Goal: Information Seeking & Learning: Check status

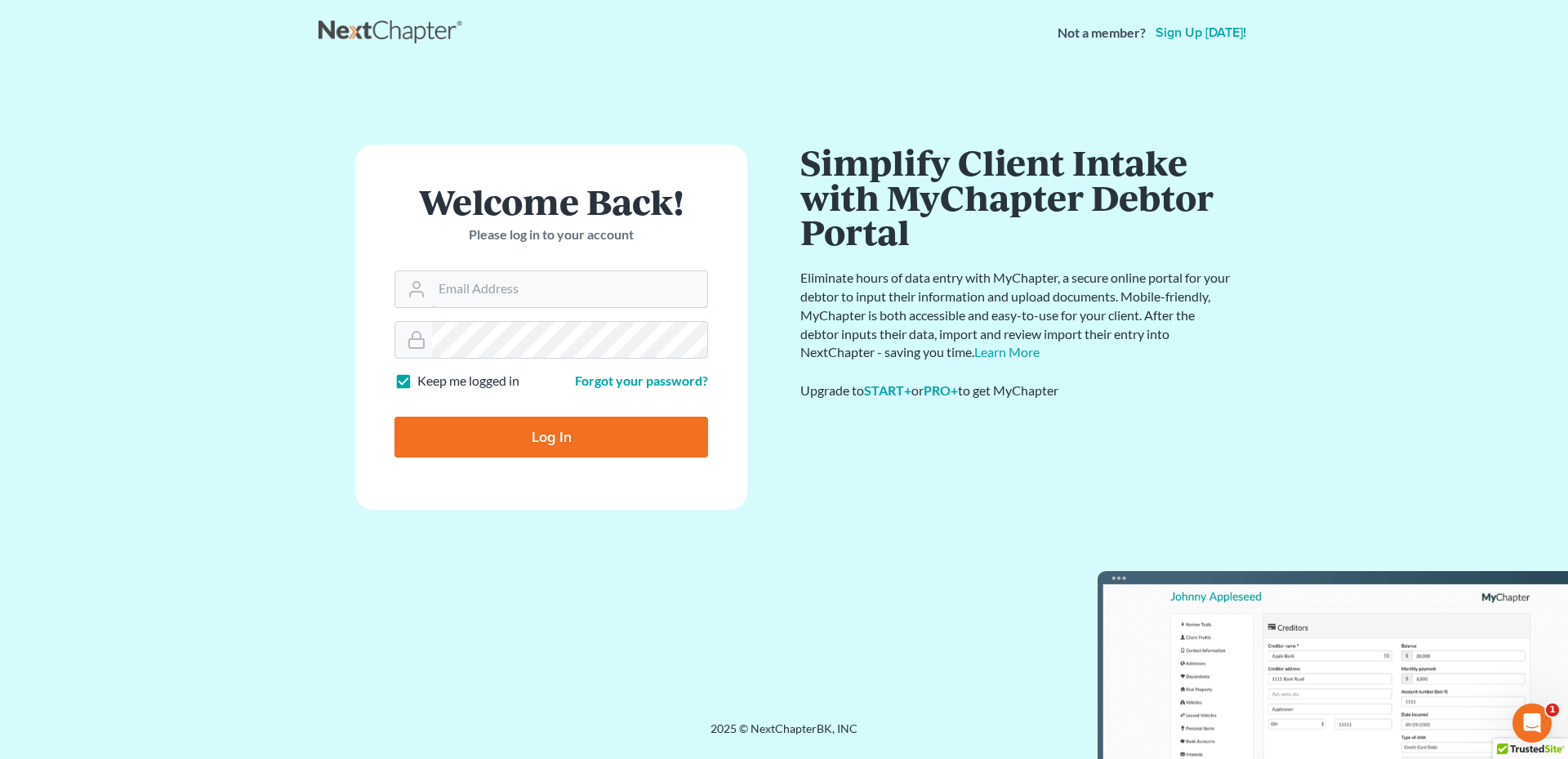
type input "[PERSON_NAME][EMAIL_ADDRESS][DOMAIN_NAME]"
drag, startPoint x: 582, startPoint y: 464, endPoint x: 598, endPoint y: 448, distance: 22.6
click at [587, 461] on form "Welcome Back! Please log in to your account Email Address kyle@hollandlaw970.co…" at bounding box center [551, 328] width 392 height 365
click at [599, 441] on input "Log In" at bounding box center [551, 438] width 314 height 41
type input "Thinking..."
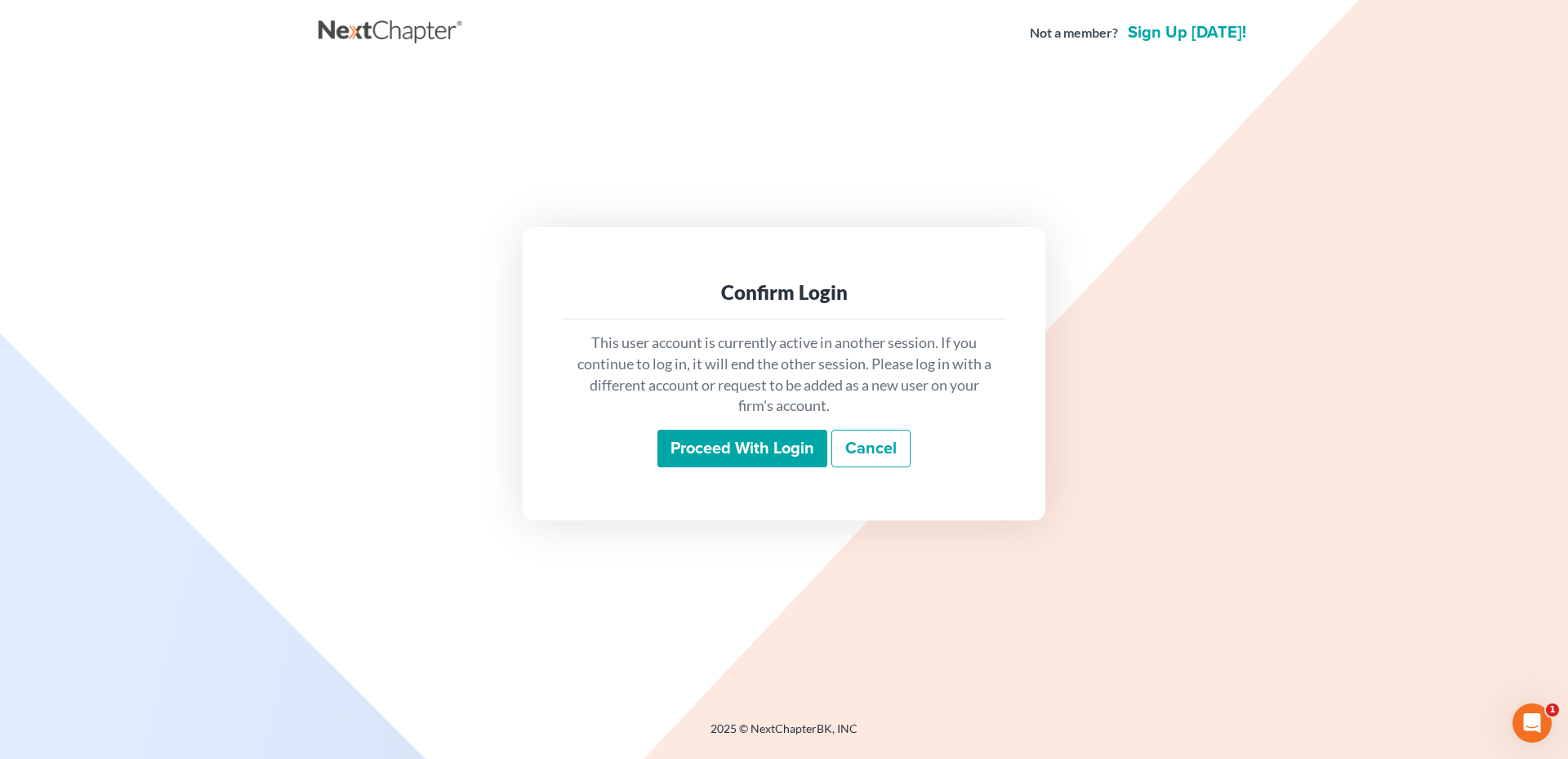
click at [735, 446] on input "Proceed with login" at bounding box center [742, 448] width 170 height 38
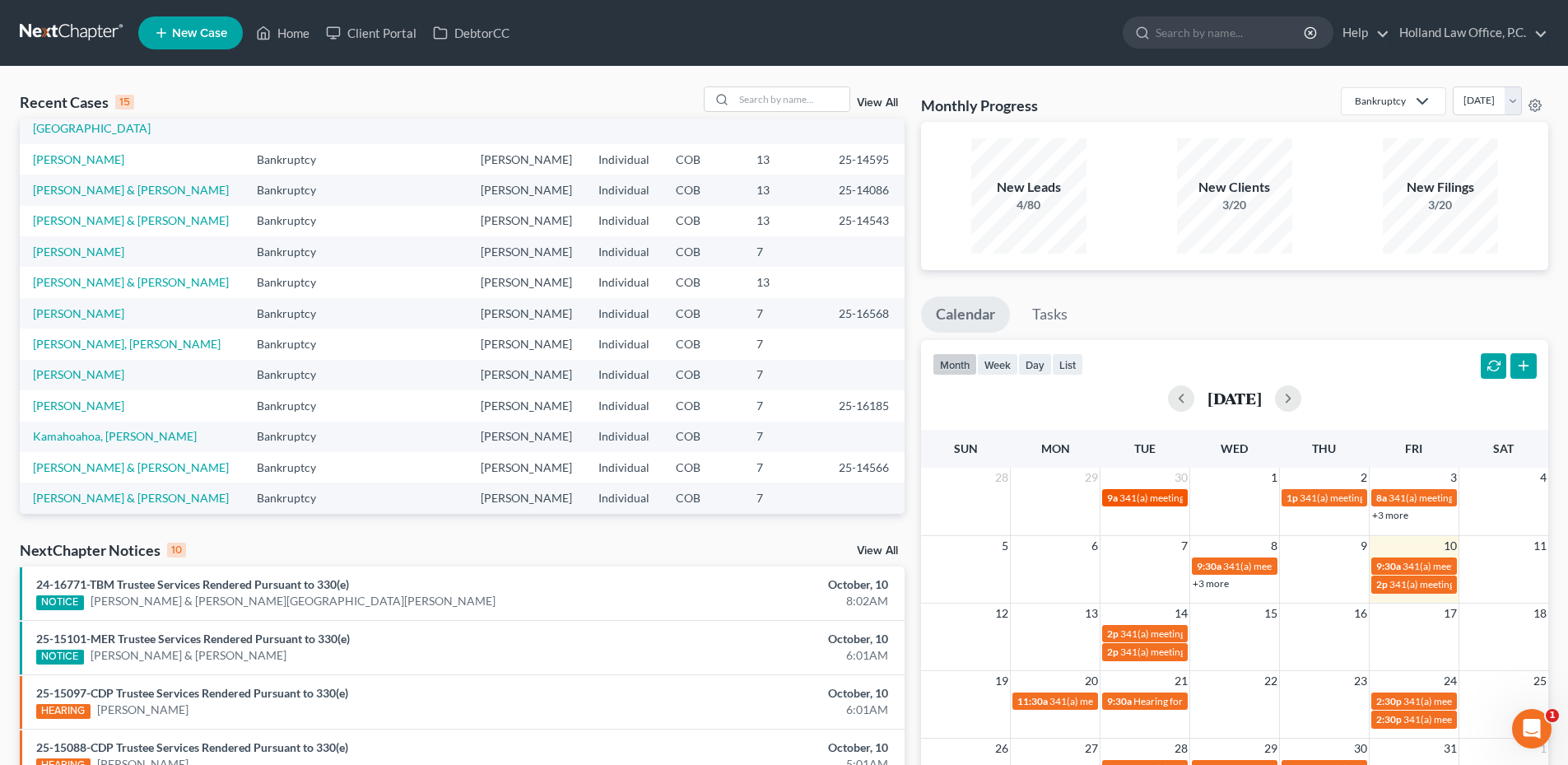
scroll to position [113, 0]
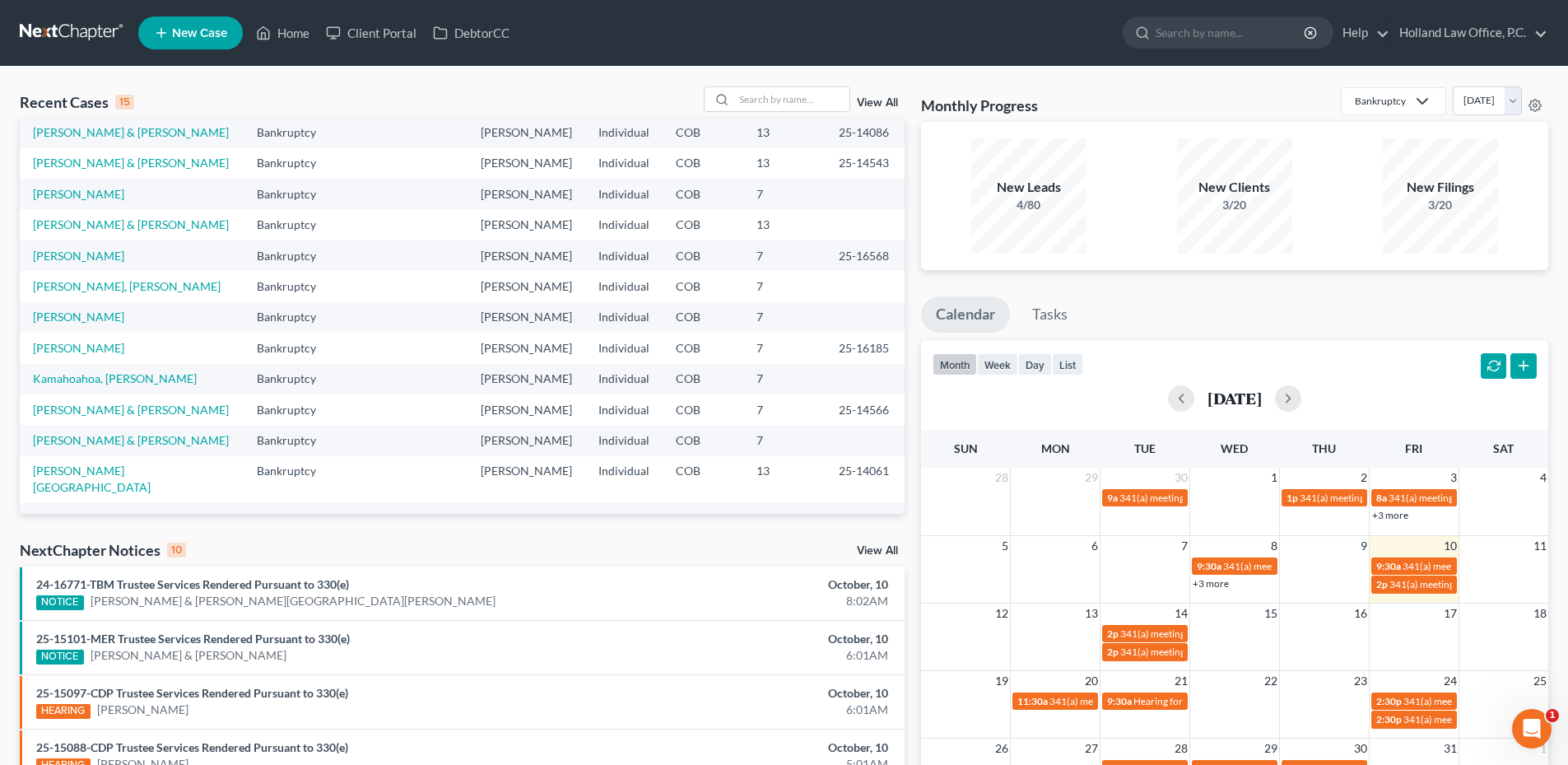
click at [882, 548] on link "View All" at bounding box center [877, 550] width 41 height 12
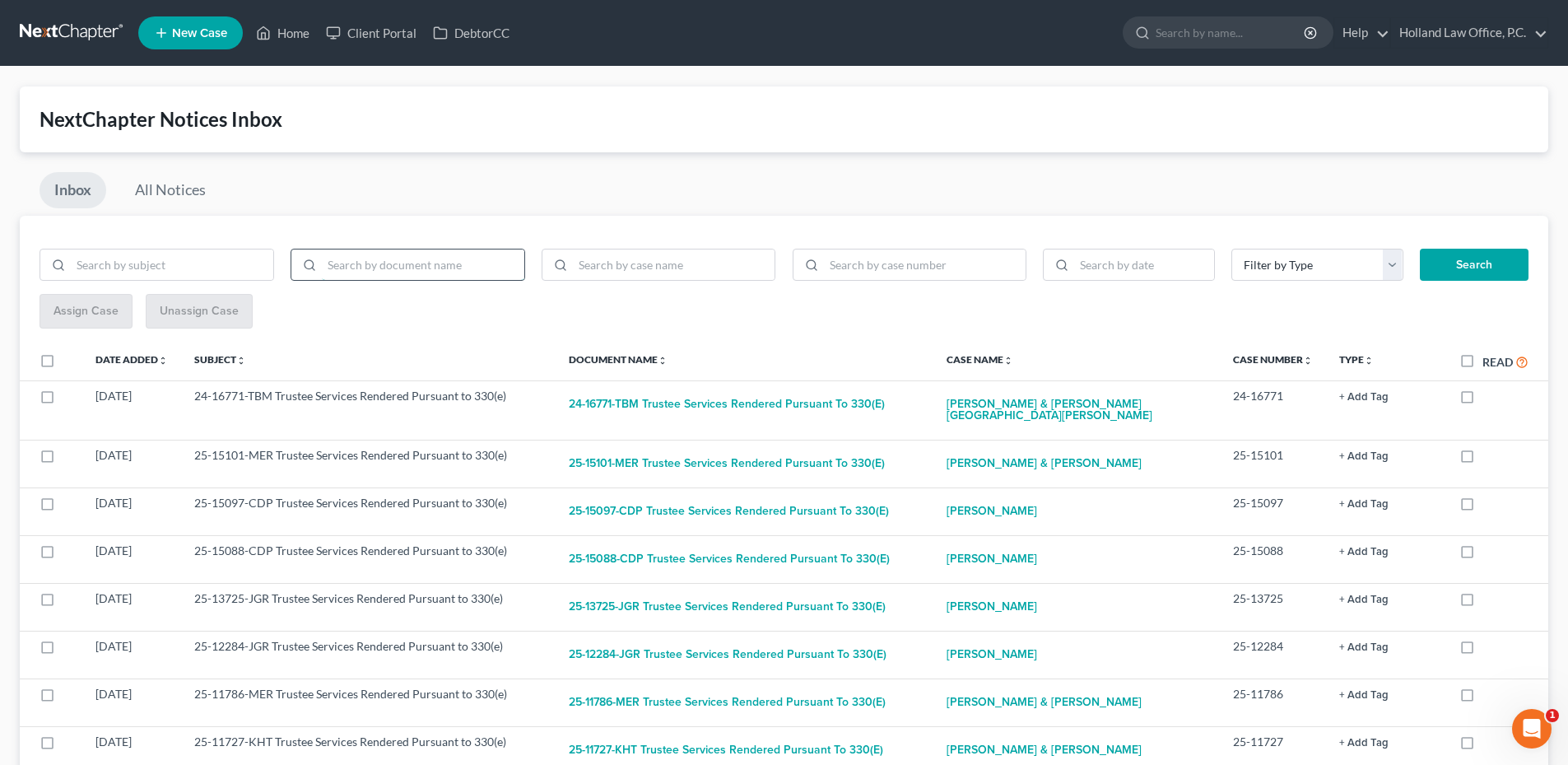
click at [412, 263] on input "search" at bounding box center [423, 265] width 203 height 32
type input "Discharge"
click at [1420, 249] on button "Search" at bounding box center [1474, 265] width 109 height 33
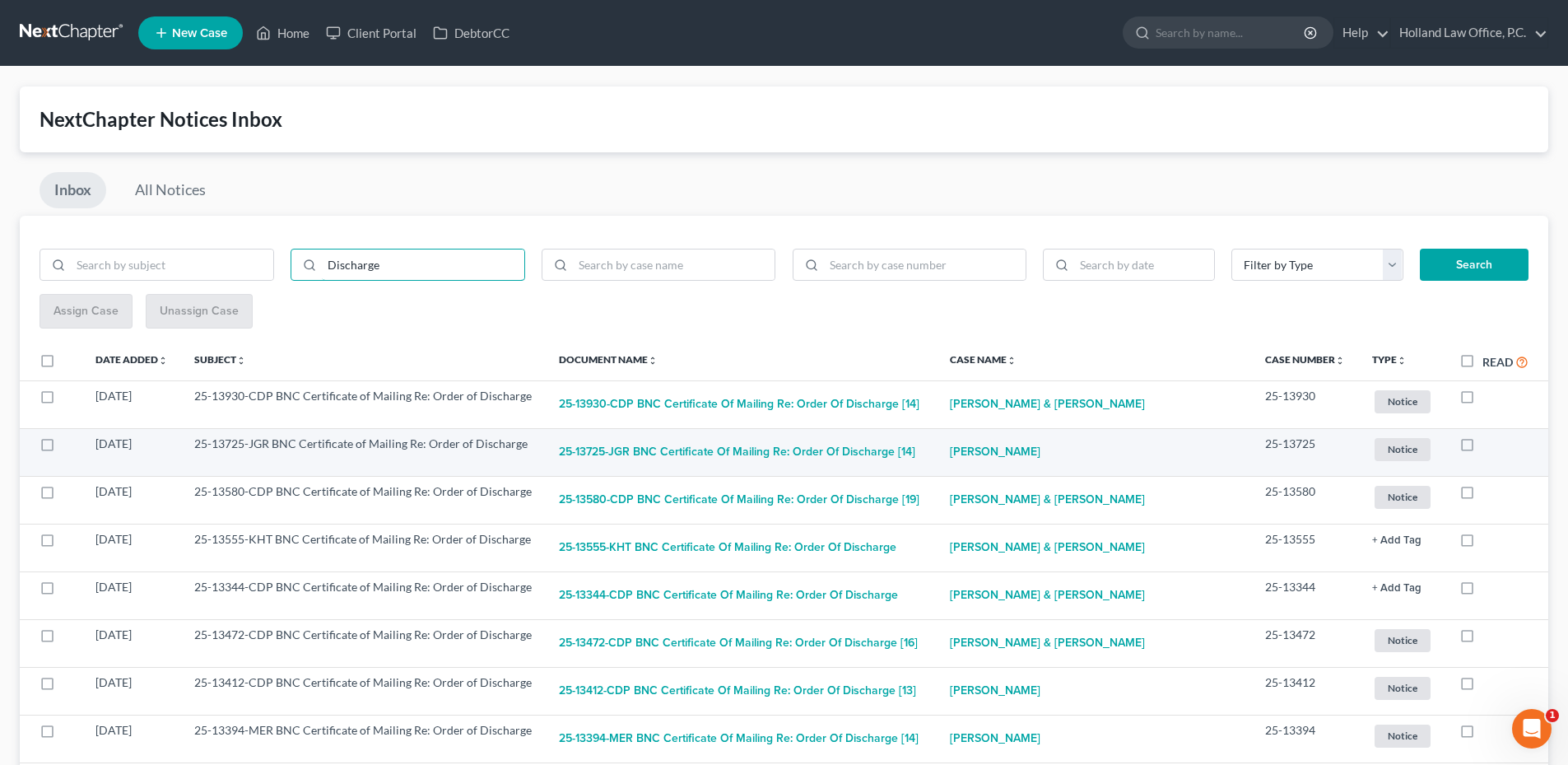
scroll to position [82, 0]
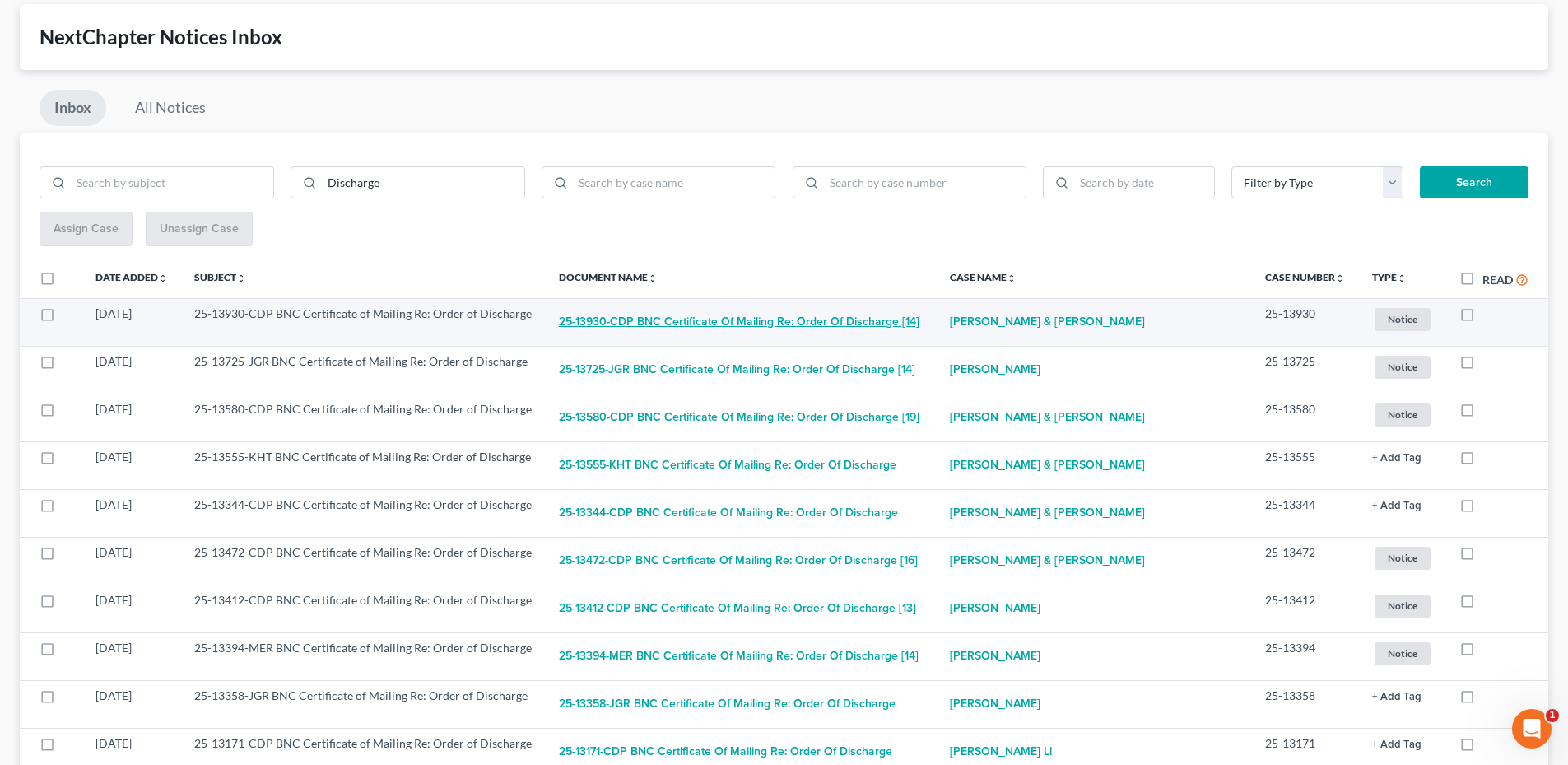
drag, startPoint x: 792, startPoint y: 317, endPoint x: 663, endPoint y: 321, distance: 129.1
click at [663, 321] on button "25-13930-CDP BNC Certificate of Mailing Re: Order of Discharge [14]" at bounding box center [739, 322] width 361 height 33
checkbox input "true"
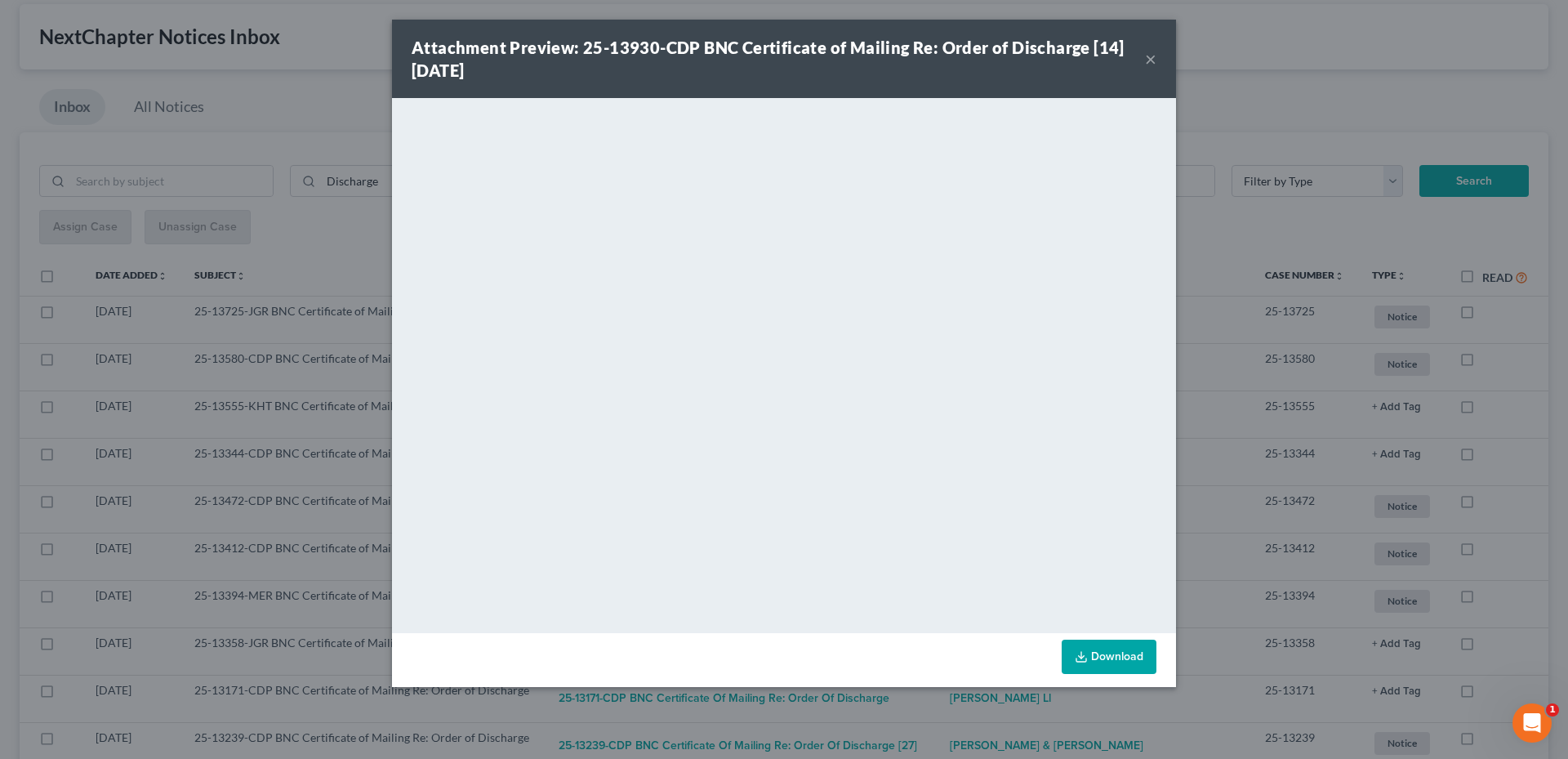
click at [1153, 64] on button "×" at bounding box center [1150, 59] width 12 height 20
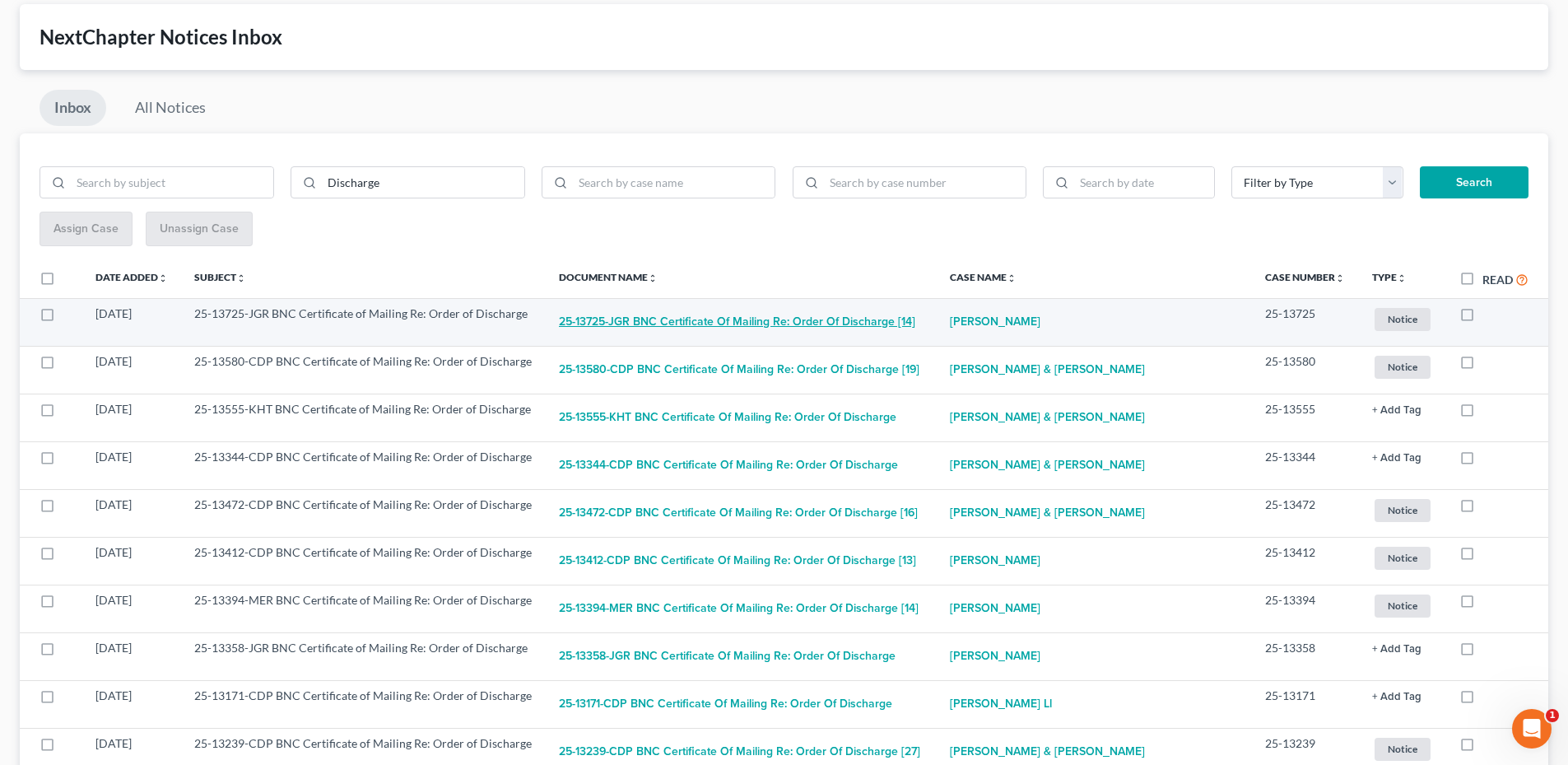
click at [780, 329] on button "25-13725-JGR BNC Certificate of Mailing Re: Order of Discharge [14]" at bounding box center [737, 322] width 356 height 33
checkbox input "true"
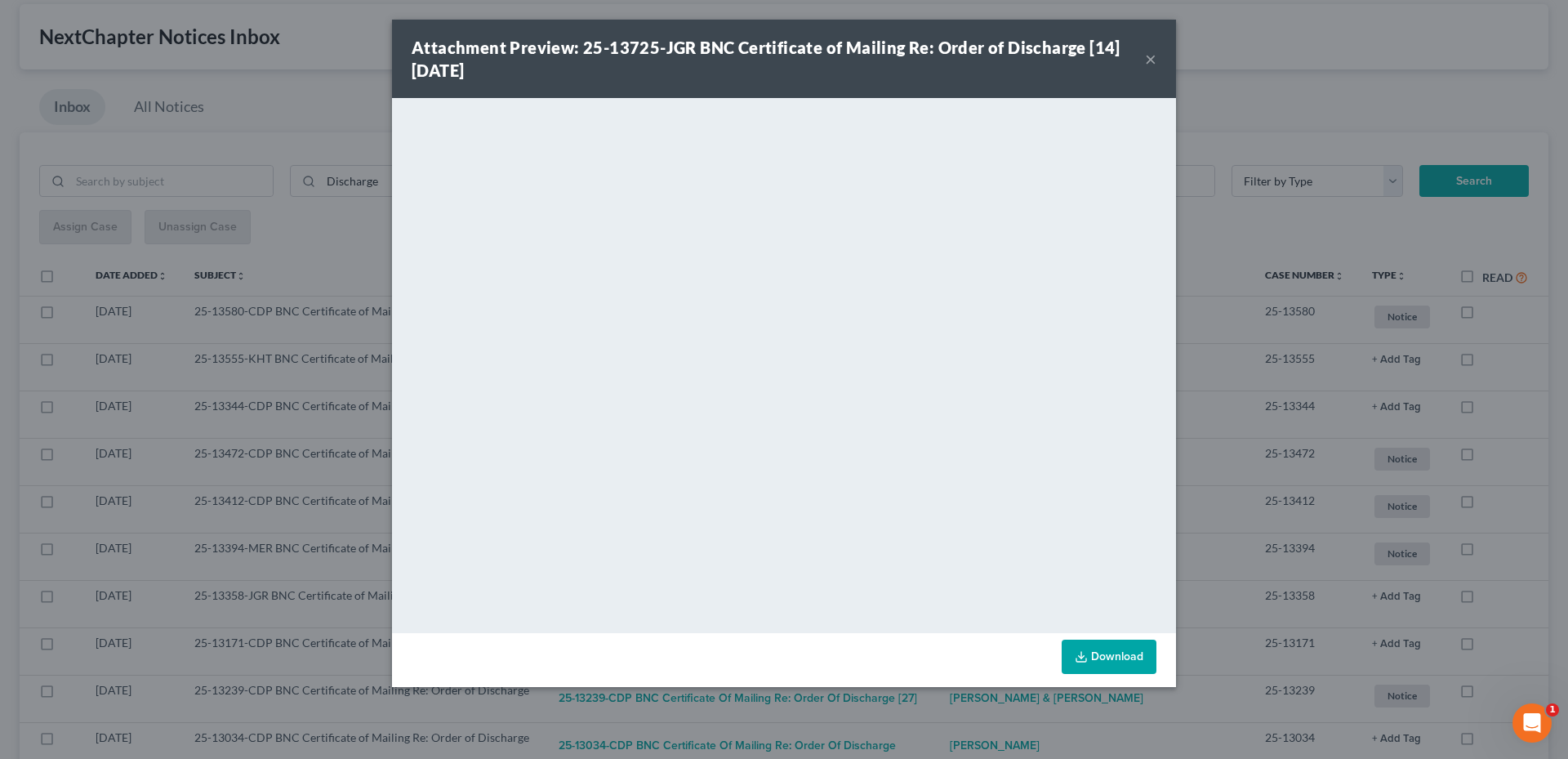
click at [1148, 59] on button "×" at bounding box center [1150, 59] width 12 height 20
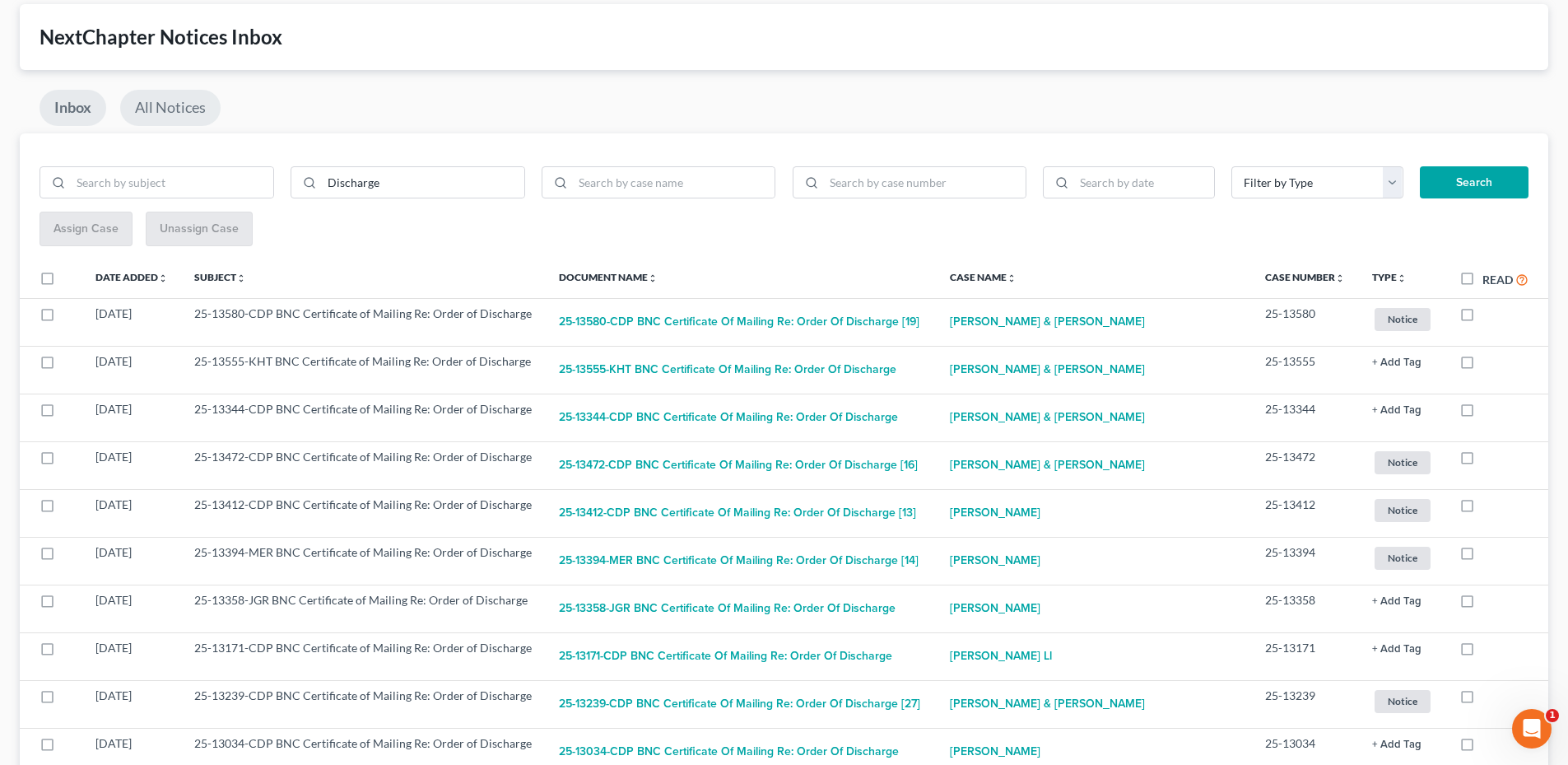
click at [165, 102] on link "All Notices" at bounding box center [170, 108] width 100 height 36
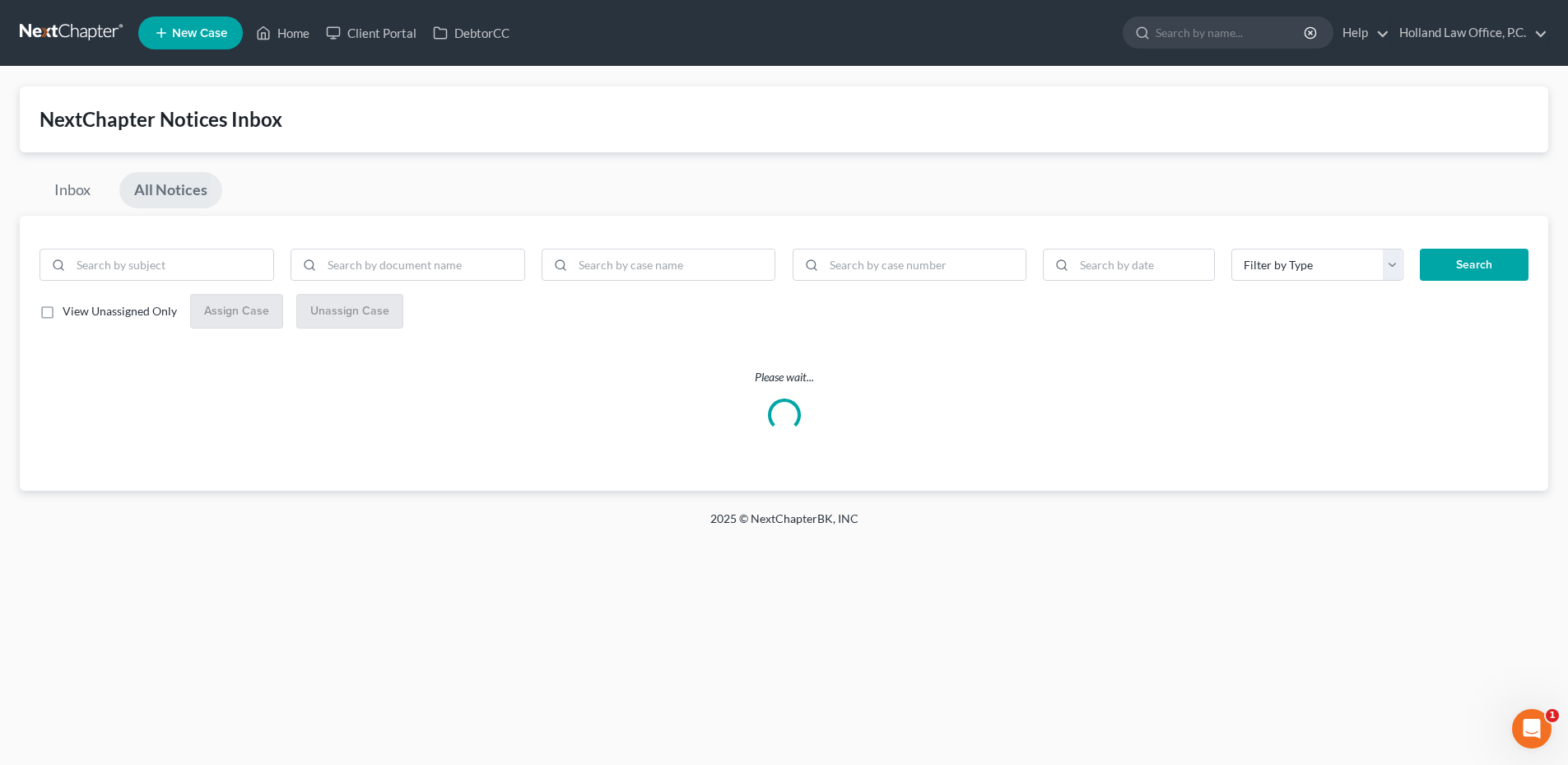
scroll to position [0, 0]
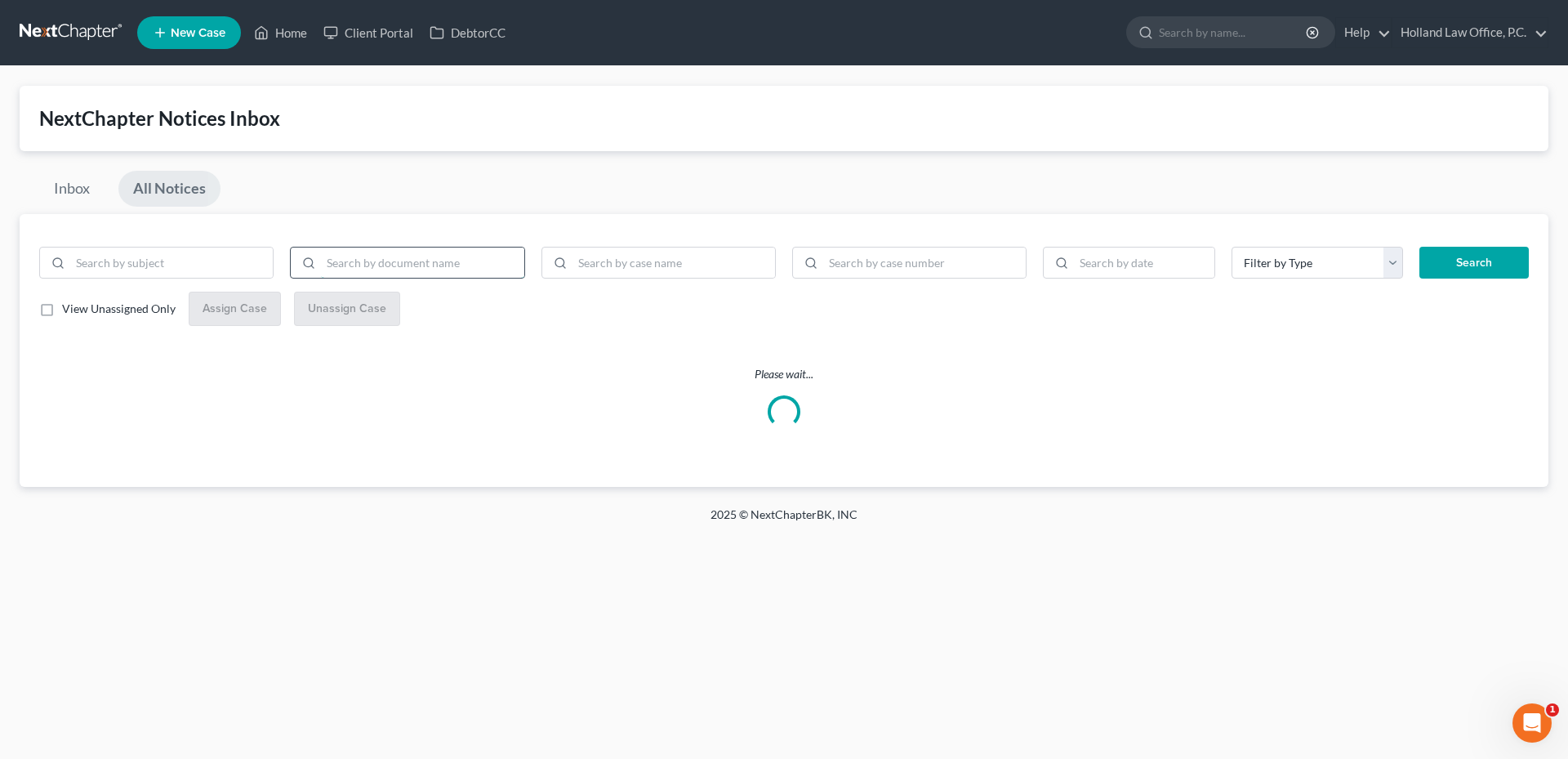
click at [461, 273] on input "search" at bounding box center [422, 263] width 202 height 31
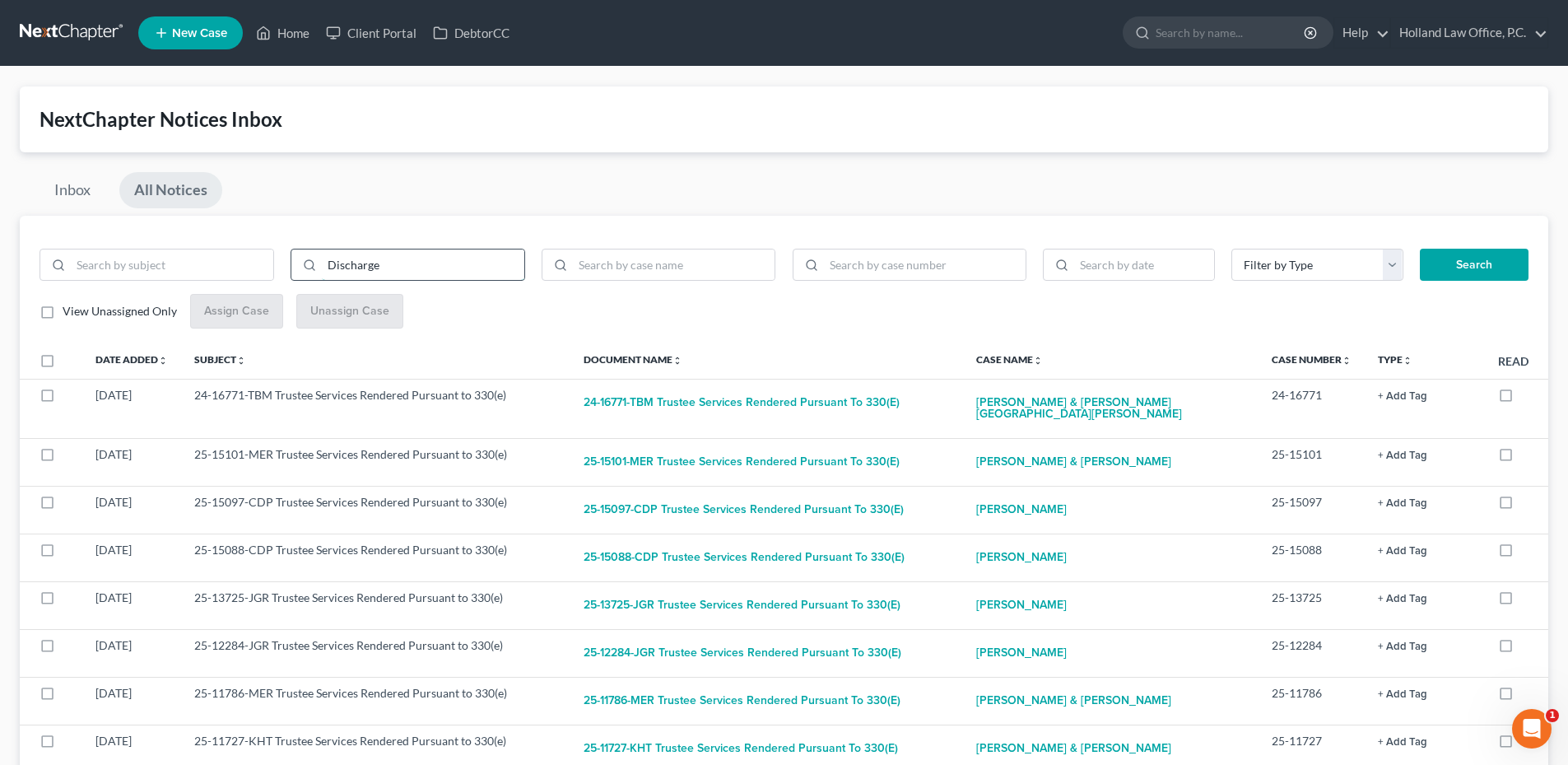
type input "Discharge"
click at [1420, 249] on button "Search" at bounding box center [1474, 265] width 109 height 33
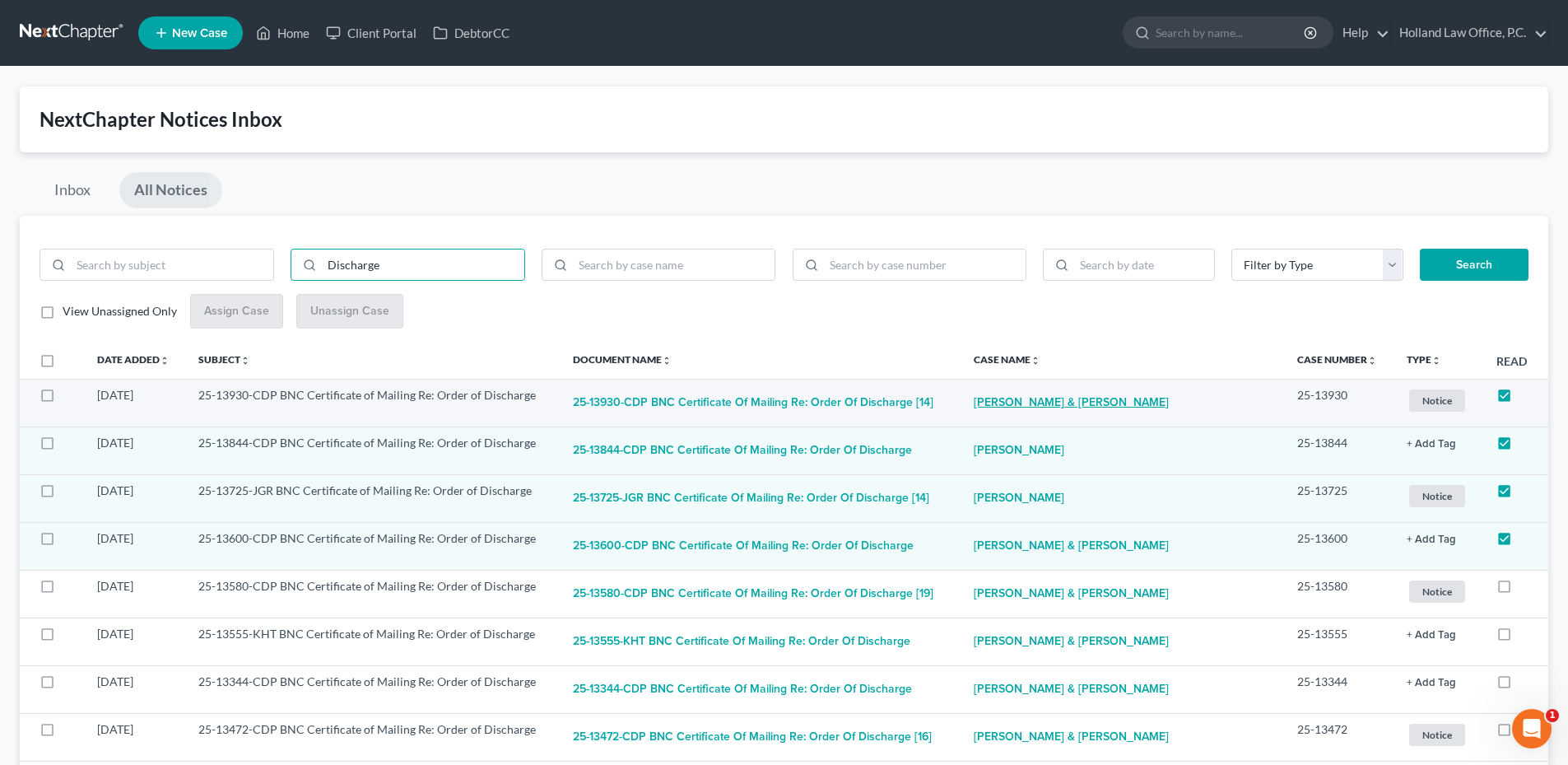
click at [1086, 410] on link "[PERSON_NAME] & [PERSON_NAME]" at bounding box center [1071, 403] width 195 height 33
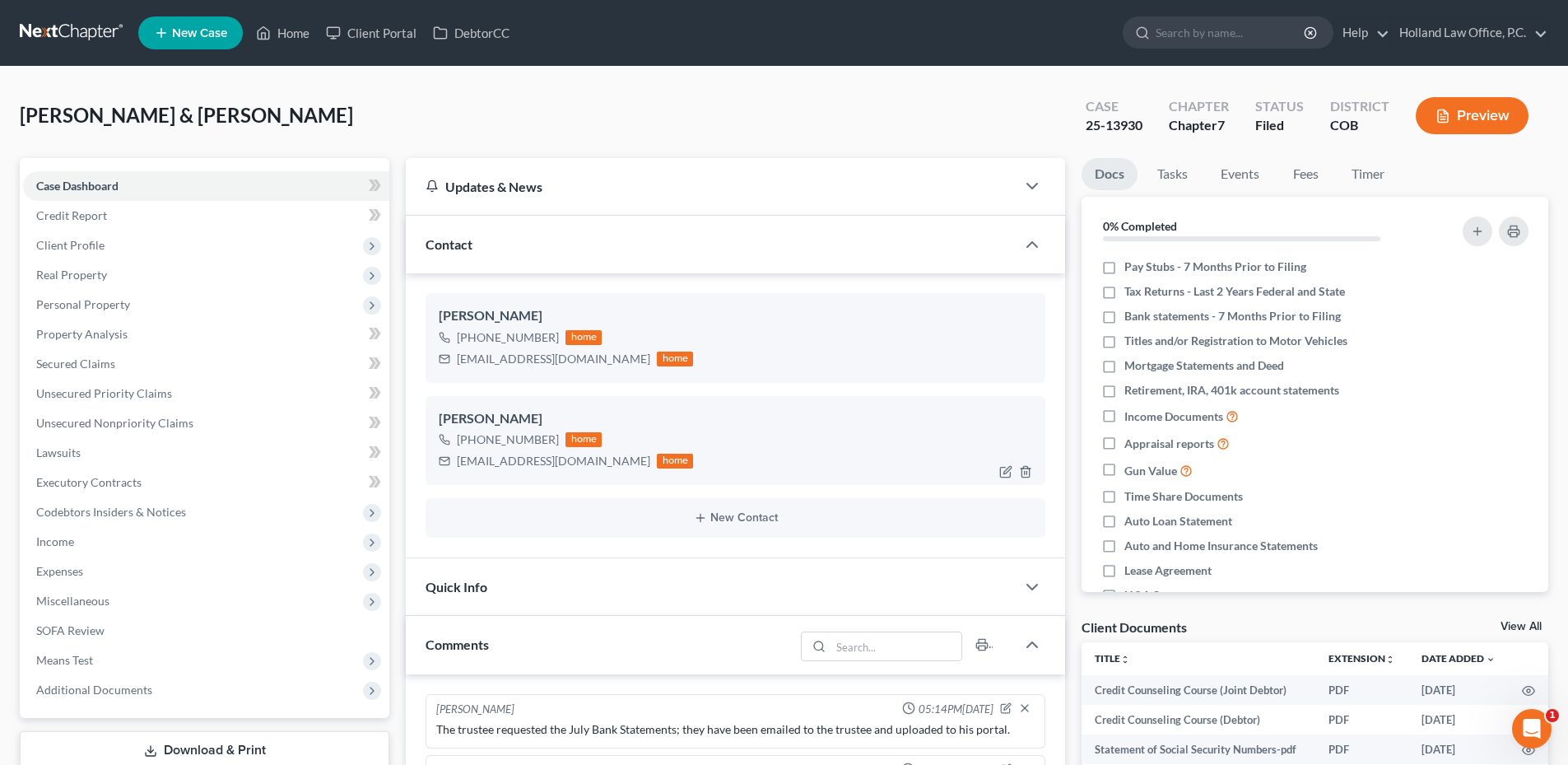
click at [500, 440] on div "[PHONE_NUMBER]" at bounding box center [508, 439] width 102 height 16
copy div "[PHONE_NUMBER]"
click at [508, 458] on div "[EMAIL_ADDRESS][DOMAIN_NAME]" at bounding box center [554, 461] width 194 height 16
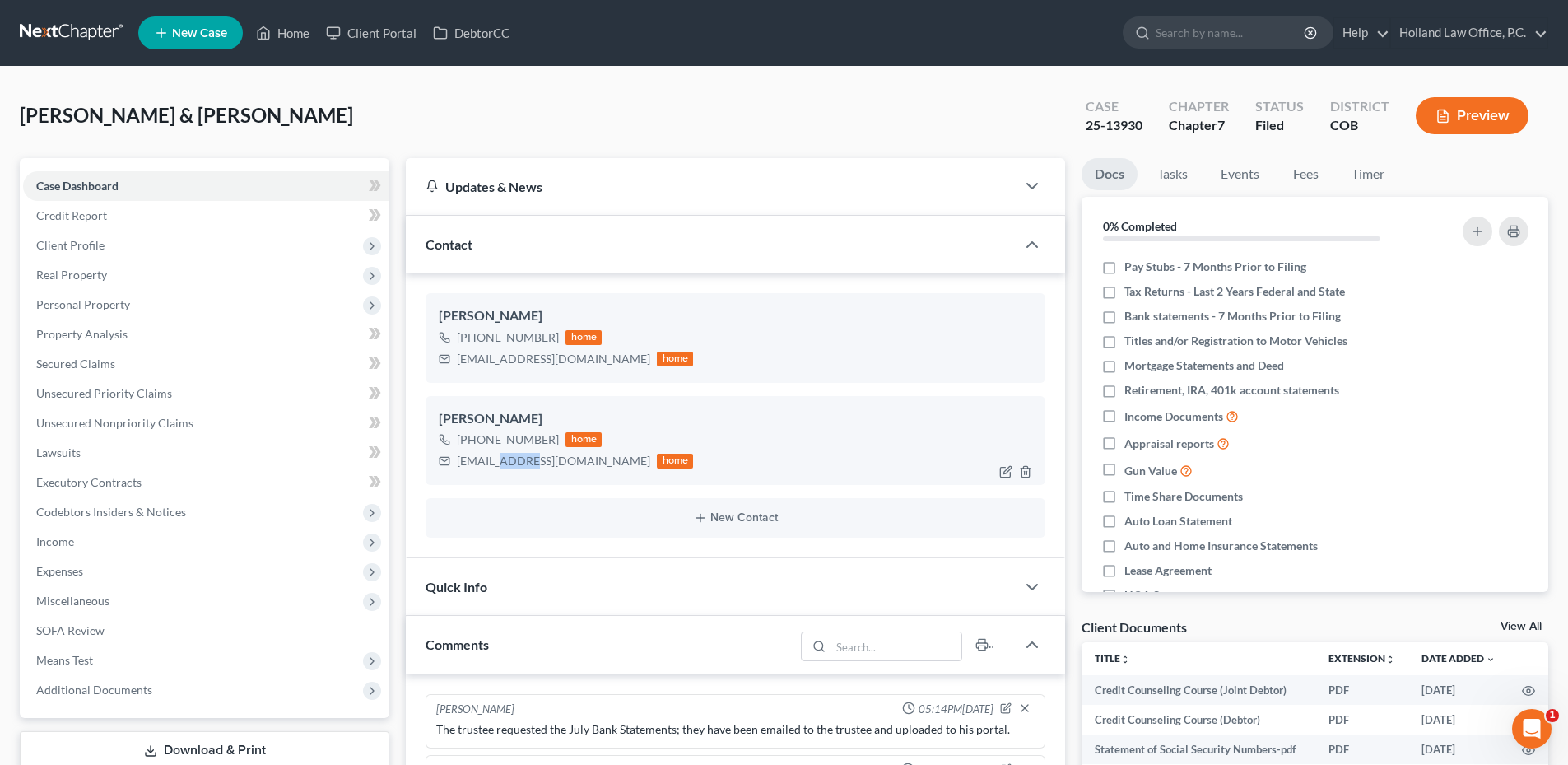
click at [508, 458] on div "[EMAIL_ADDRESS][DOMAIN_NAME]" at bounding box center [554, 461] width 194 height 16
click at [509, 458] on div "[EMAIL_ADDRESS][DOMAIN_NAME]" at bounding box center [554, 461] width 194 height 16
copy div "[EMAIL_ADDRESS][DOMAIN_NAME]"
click at [302, 32] on link "Home" at bounding box center [283, 32] width 70 height 30
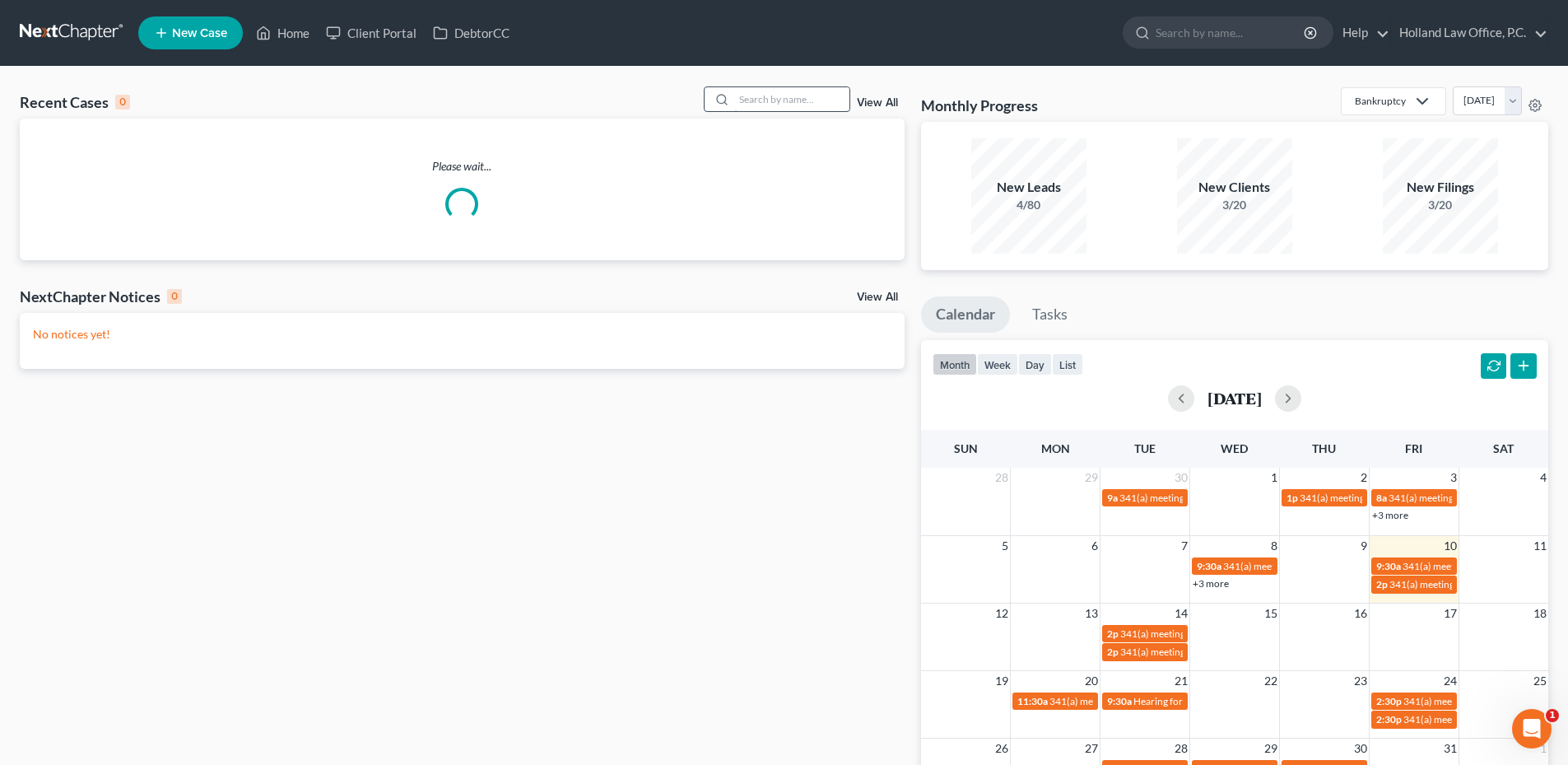
click at [837, 100] on input "search" at bounding box center [792, 99] width 115 height 23
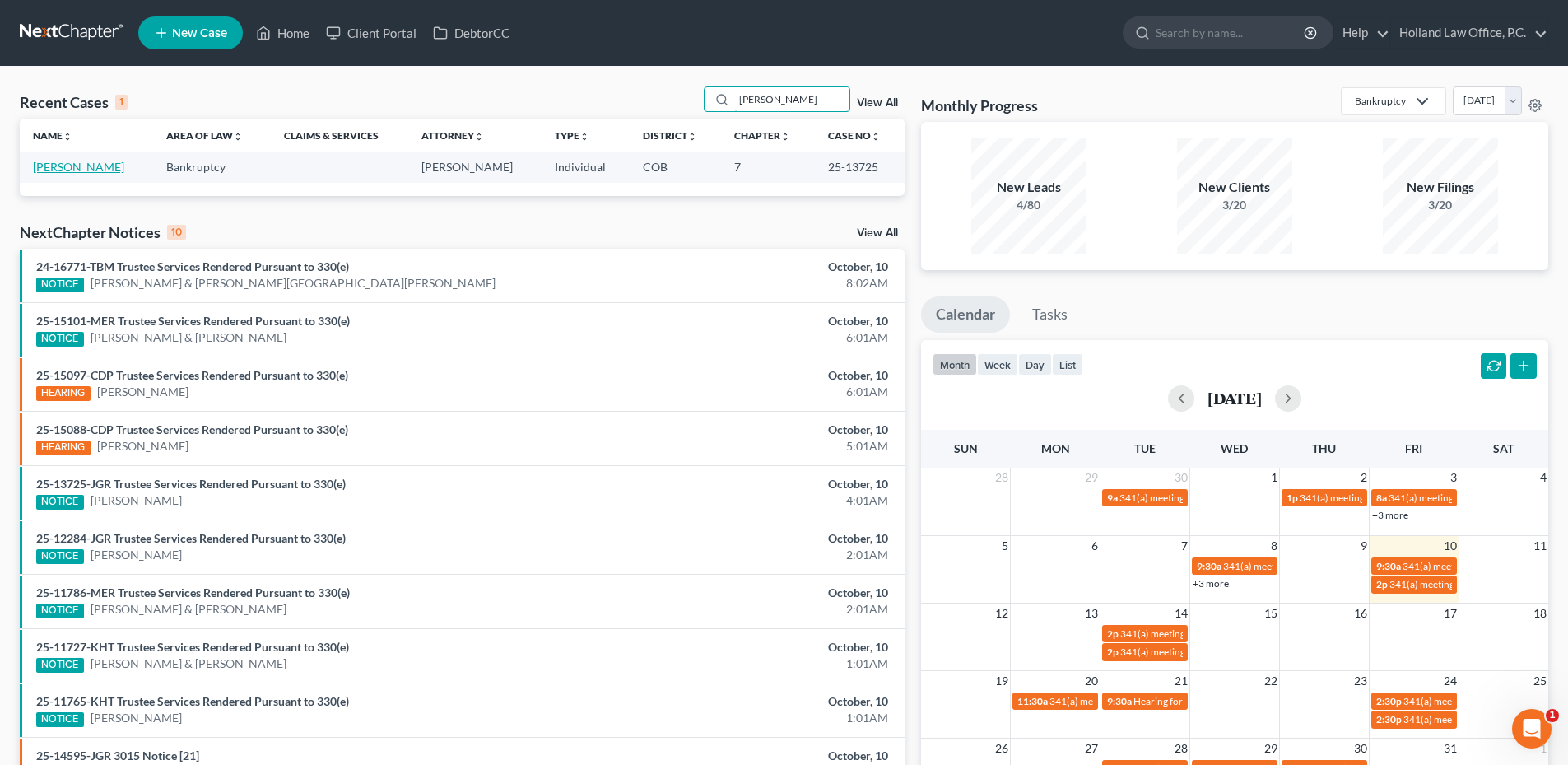
type input "[PERSON_NAME]"
click at [83, 171] on link "[PERSON_NAME]" at bounding box center [78, 167] width 91 height 14
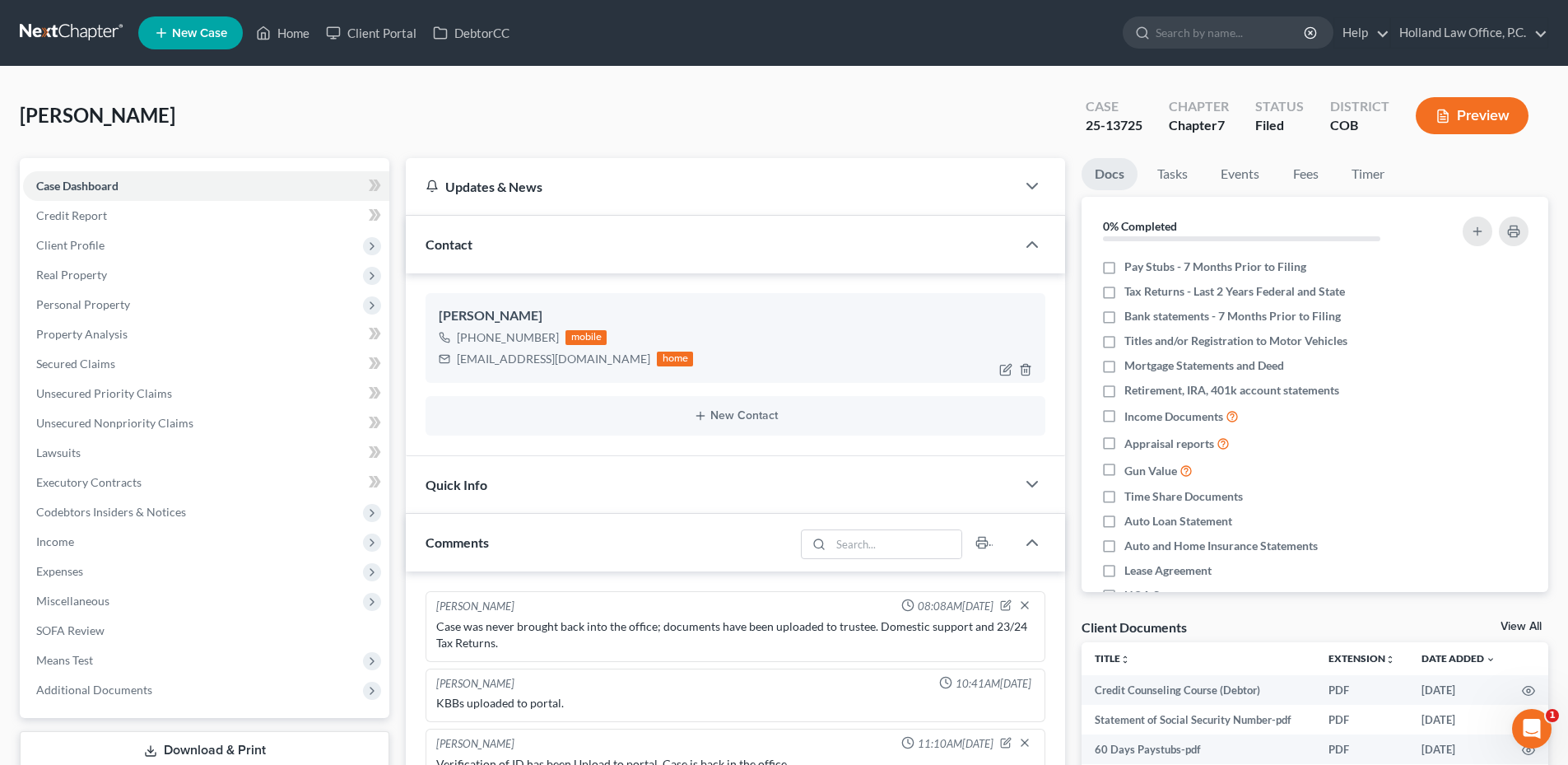
scroll to position [21, 0]
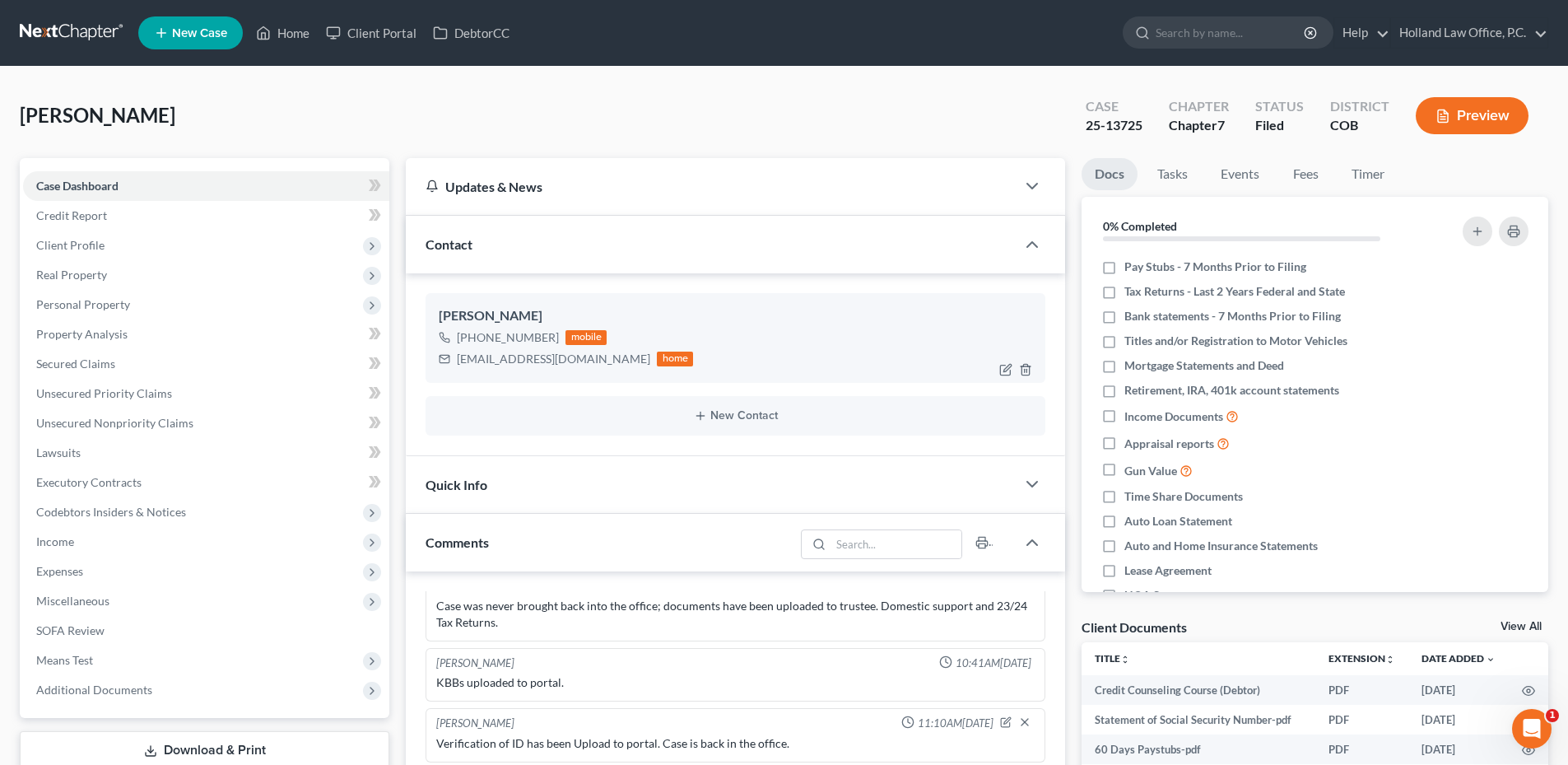
click at [536, 357] on div "[EMAIL_ADDRESS][DOMAIN_NAME]" at bounding box center [554, 359] width 194 height 16
drag, startPoint x: 536, startPoint y: 357, endPoint x: 730, endPoint y: 353, distance: 194.0
click at [734, 353] on div "[PHONE_NUMBER] mobile [EMAIL_ADDRESS][DOMAIN_NAME] home" at bounding box center [736, 347] width 593 height 42
click at [524, 362] on div "[EMAIL_ADDRESS][DOMAIN_NAME]" at bounding box center [554, 359] width 194 height 16
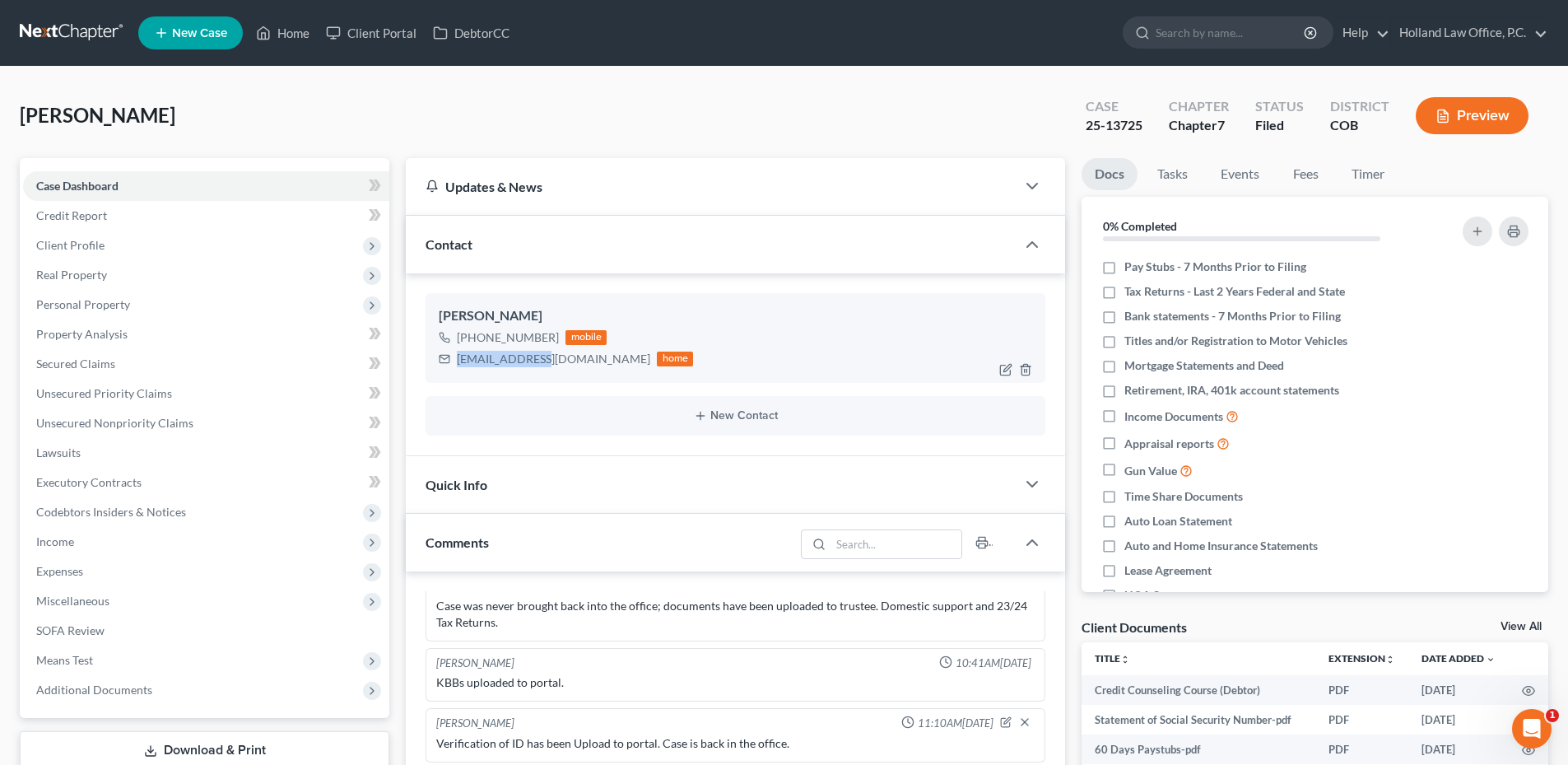
click at [524, 362] on div "[EMAIL_ADDRESS][DOMAIN_NAME]" at bounding box center [554, 359] width 194 height 16
copy div "[EMAIL_ADDRESS][DOMAIN_NAME]"
click at [673, 111] on div "[PERSON_NAME] Upgraded Case 25-13725 Chapter Chapter 7 Status Filed District CO…" at bounding box center [784, 122] width 1529 height 71
click at [298, 35] on link "Home" at bounding box center [283, 32] width 70 height 30
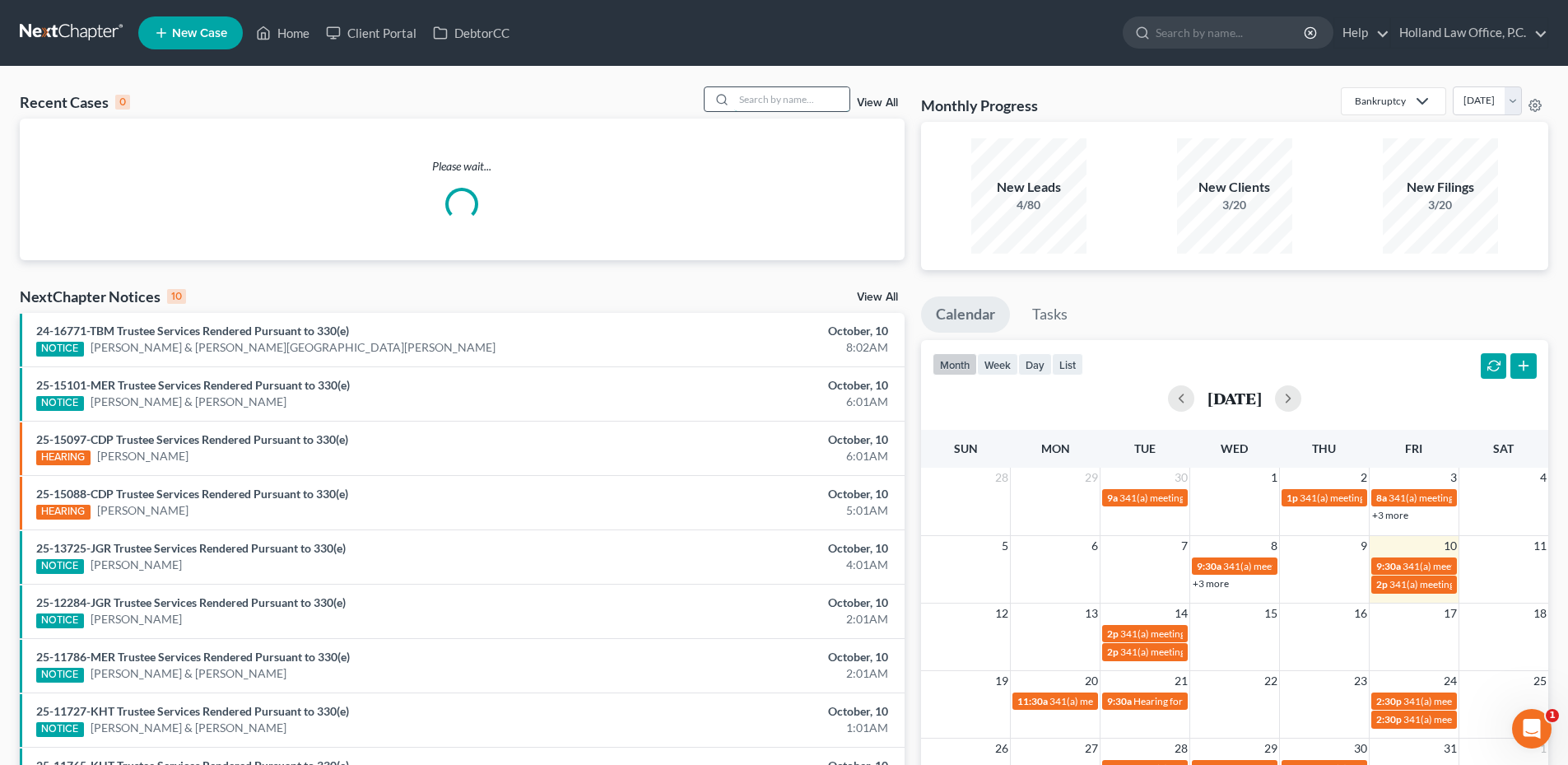
click at [823, 95] on input "search" at bounding box center [792, 99] width 115 height 23
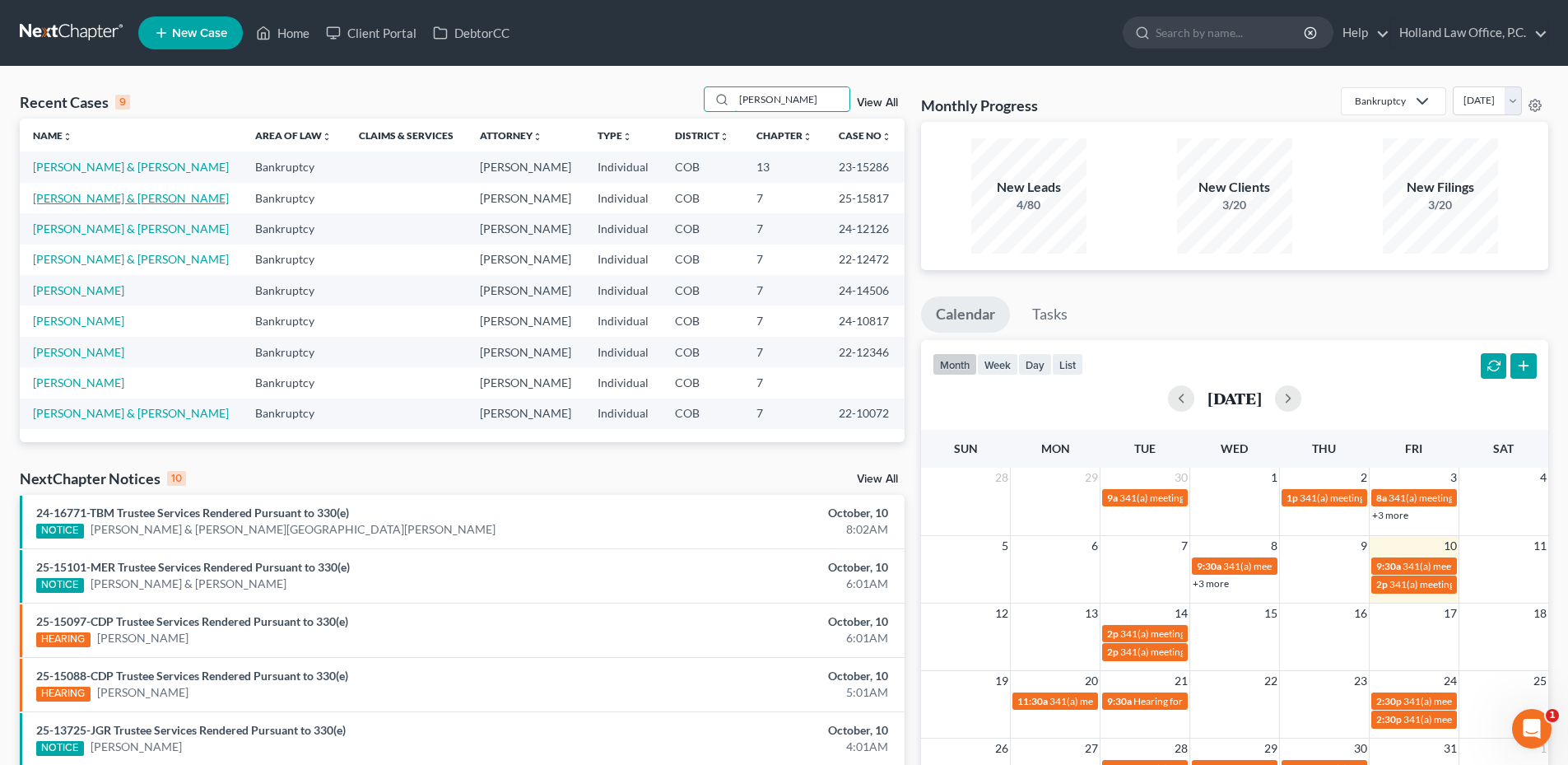
type input "[PERSON_NAME]"
click at [128, 202] on link "[PERSON_NAME] & [PERSON_NAME]" at bounding box center [131, 198] width 196 height 14
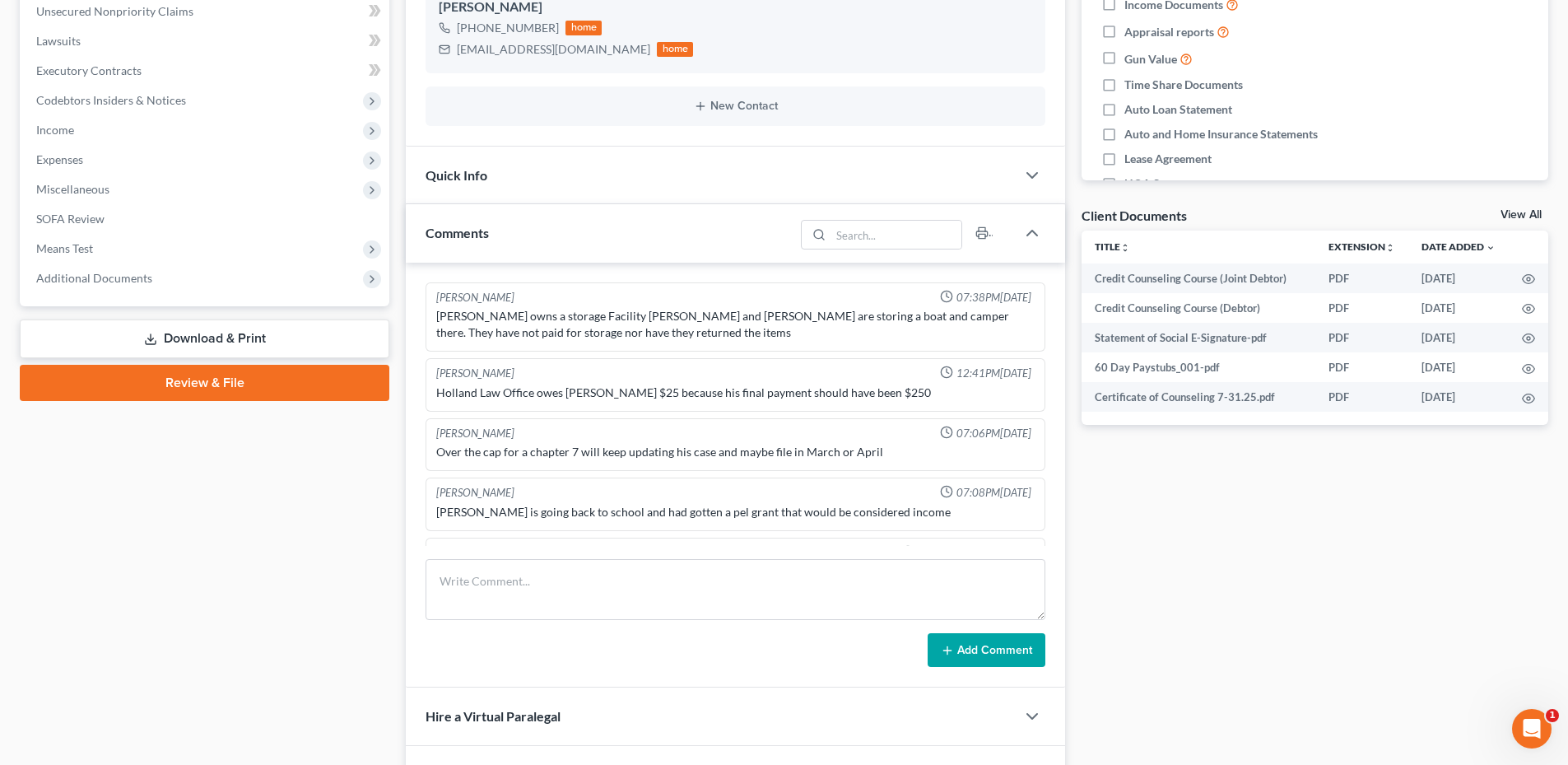
scroll to position [124, 0]
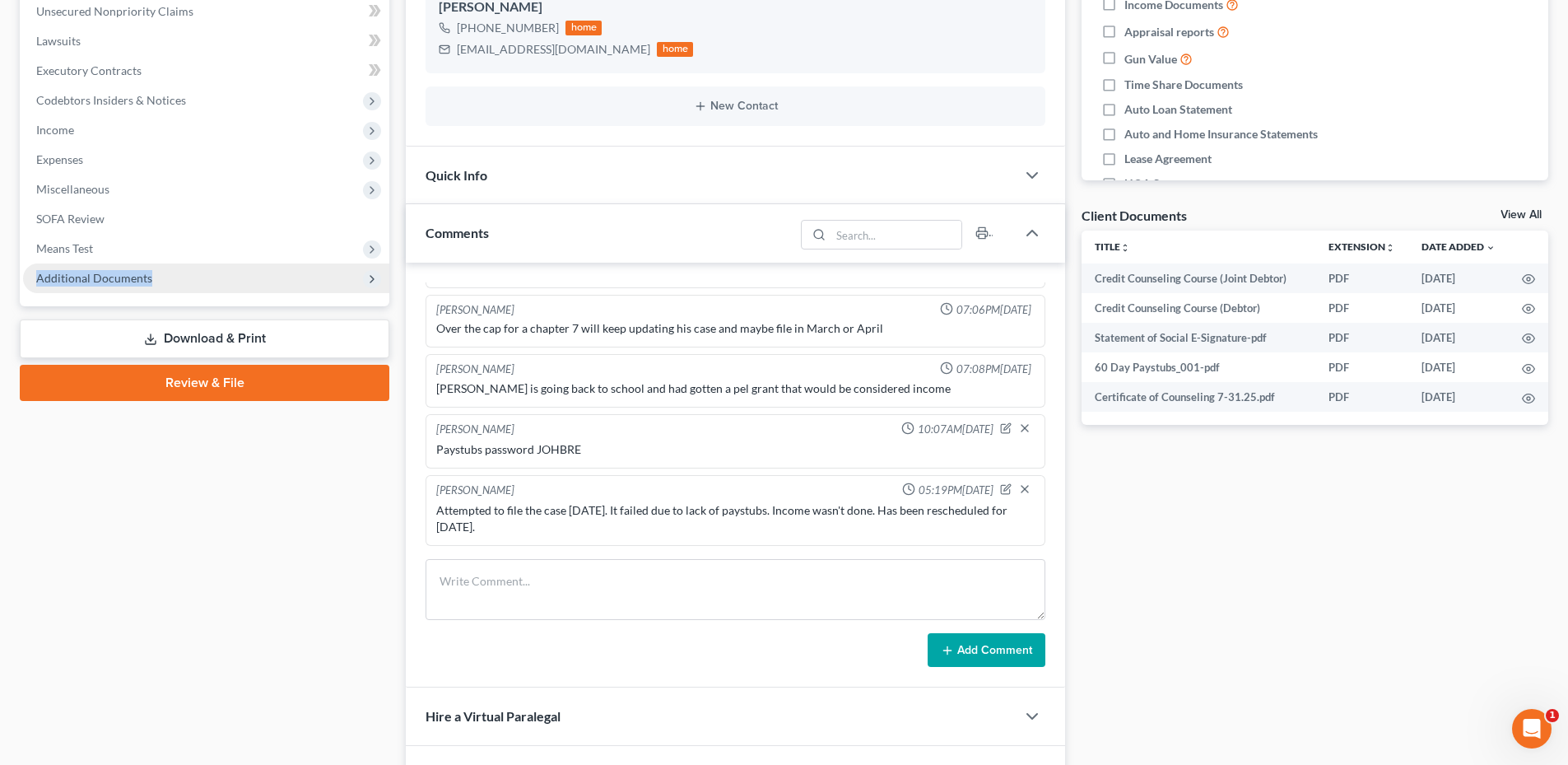
drag, startPoint x: 163, startPoint y: 261, endPoint x: 163, endPoint y: 270, distance: 9.0
click at [163, 270] on ul "Case Dashboard Payments Invoices Payments Payments Credit Report Client Profile" at bounding box center [206, 26] width 366 height 534
drag, startPoint x: 156, startPoint y: 273, endPoint x: 169, endPoint y: 283, distance: 16.4
click at [169, 283] on span "Additional Documents" at bounding box center [206, 278] width 366 height 30
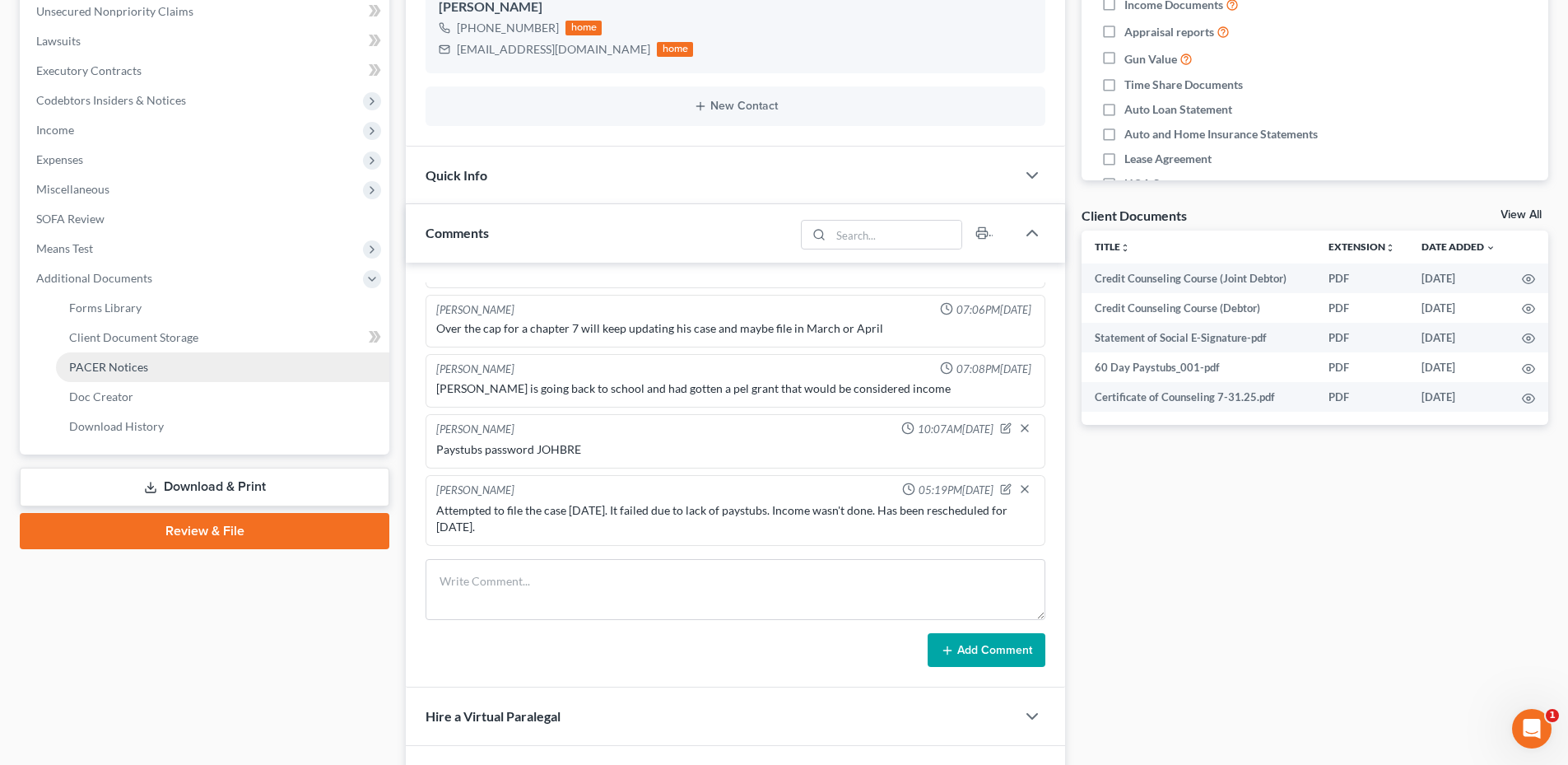
click at [122, 379] on link "PACER Notices" at bounding box center [223, 367] width 334 height 30
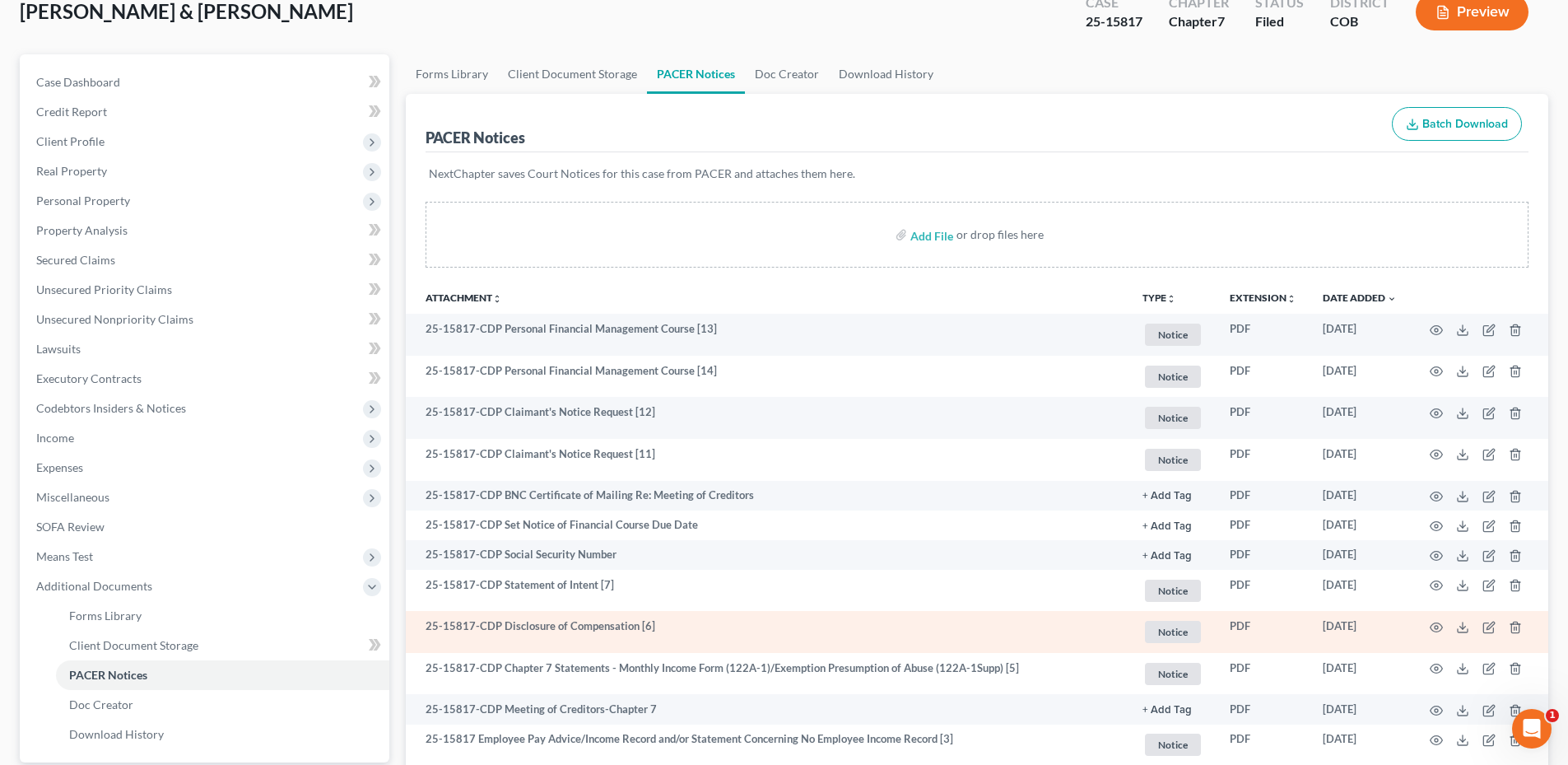
scroll to position [317, 0]
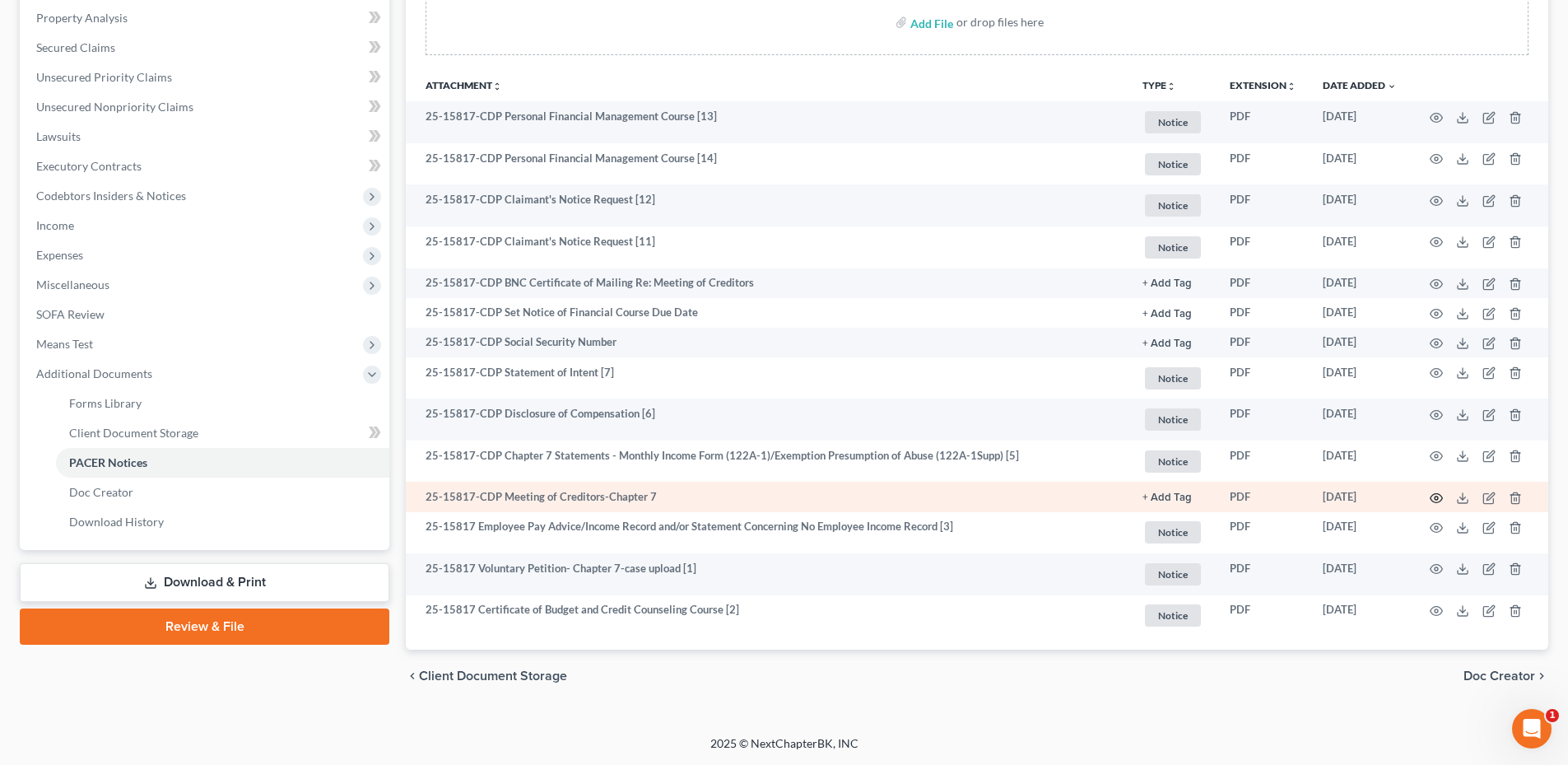
click at [1435, 494] on icon "button" at bounding box center [1437, 498] width 13 height 9
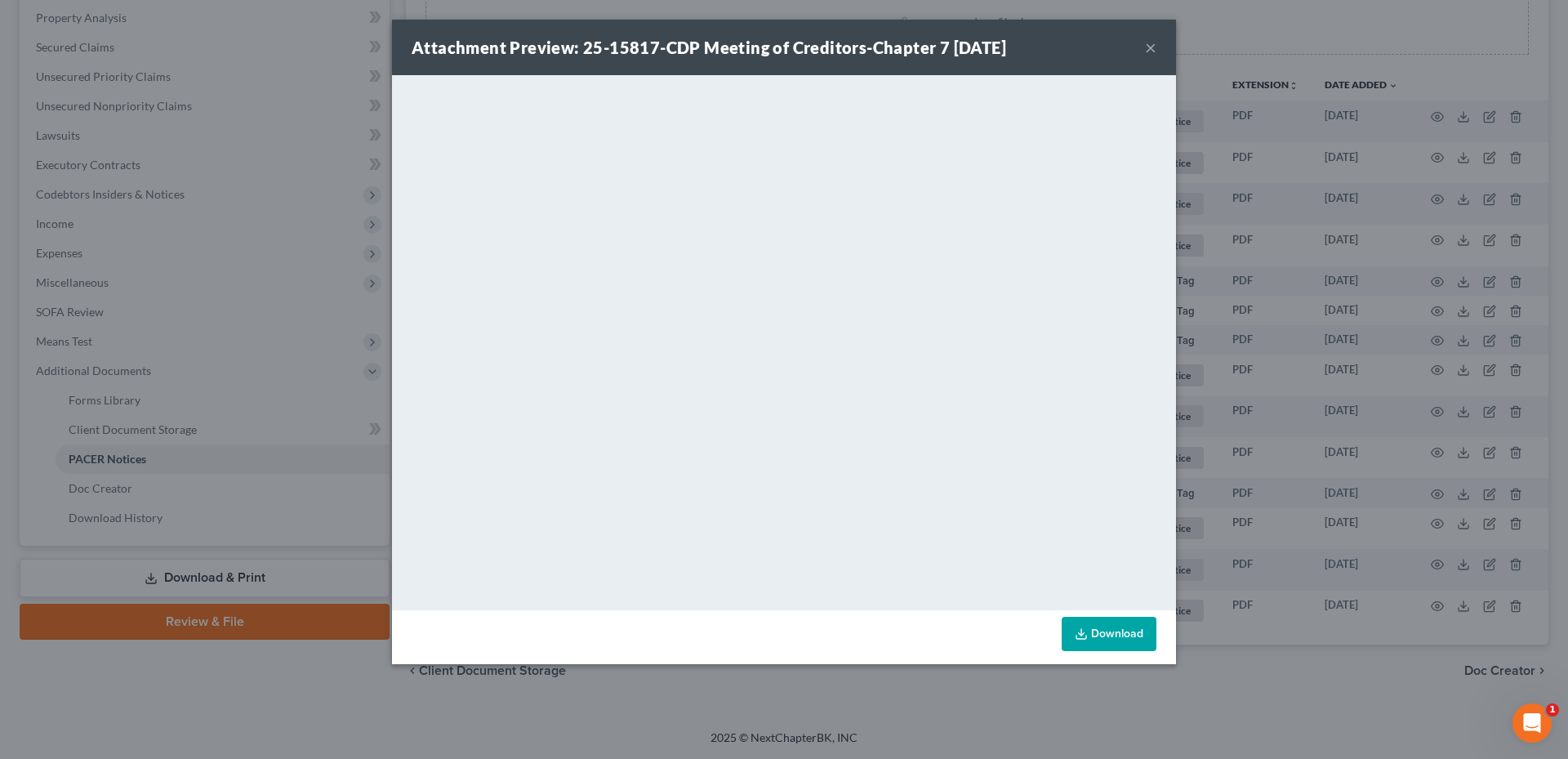
click at [1150, 52] on button "×" at bounding box center [1150, 47] width 12 height 20
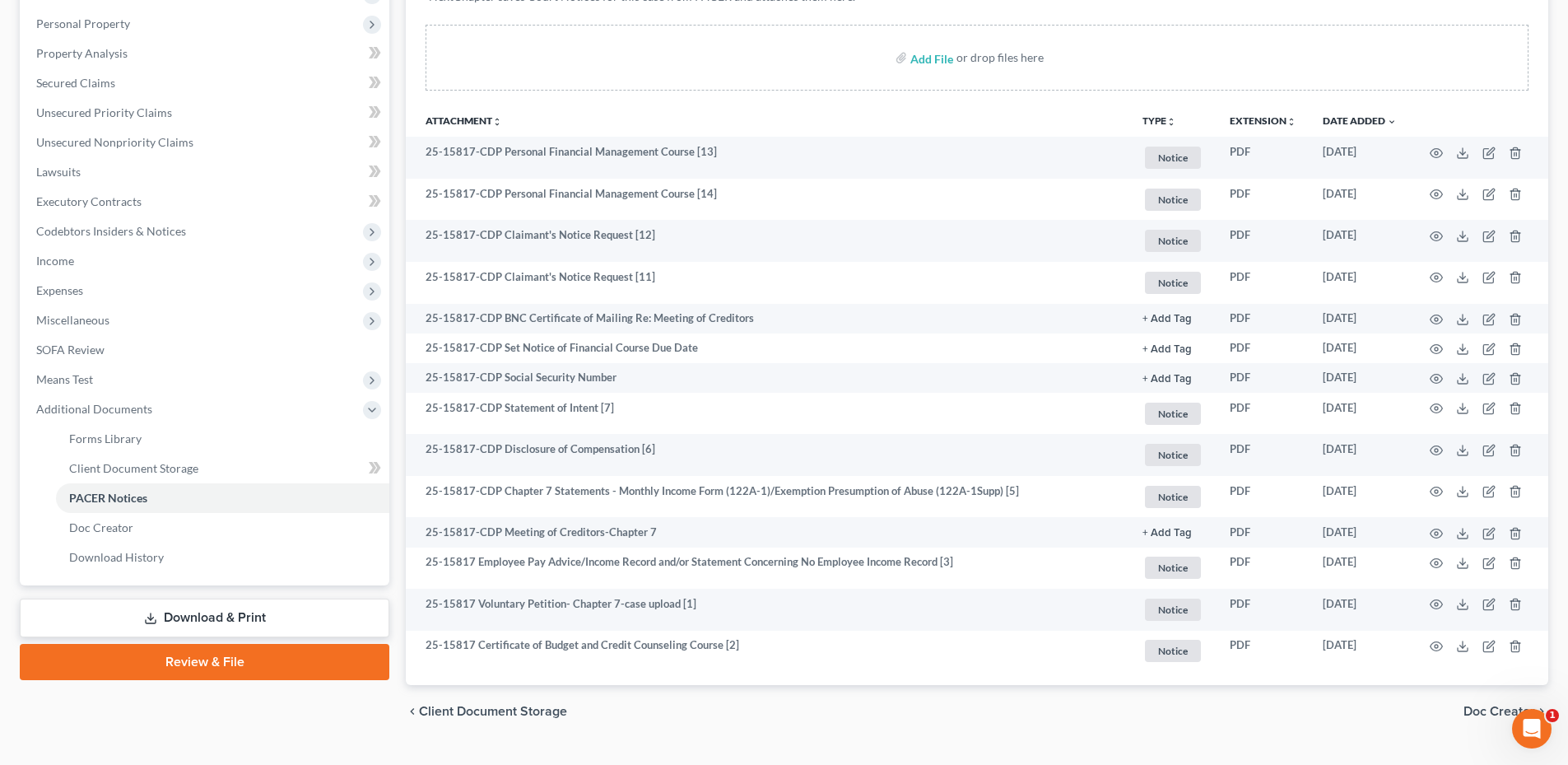
scroll to position [0, 0]
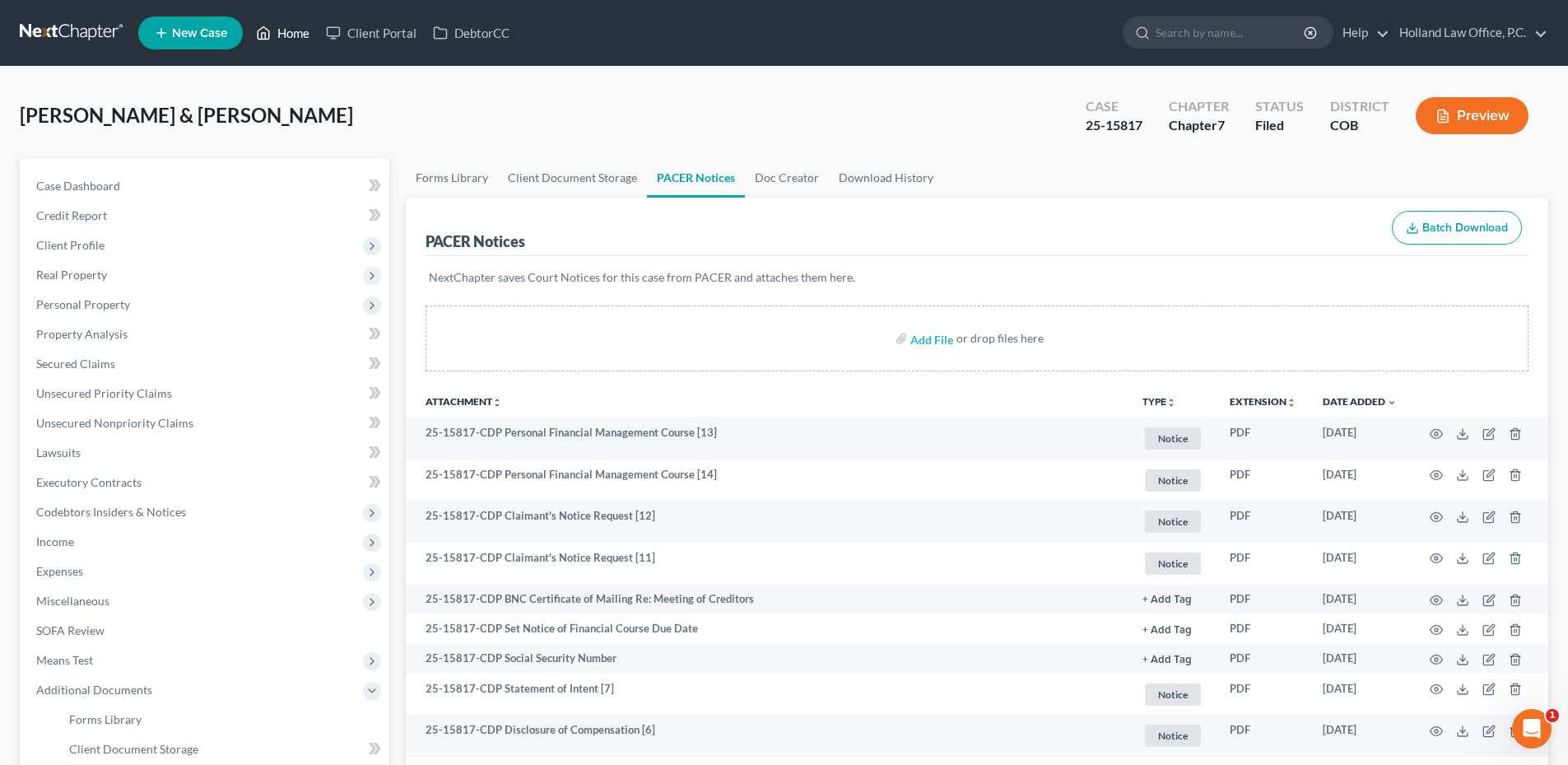
click at [257, 36] on icon at bounding box center [263, 33] width 14 height 20
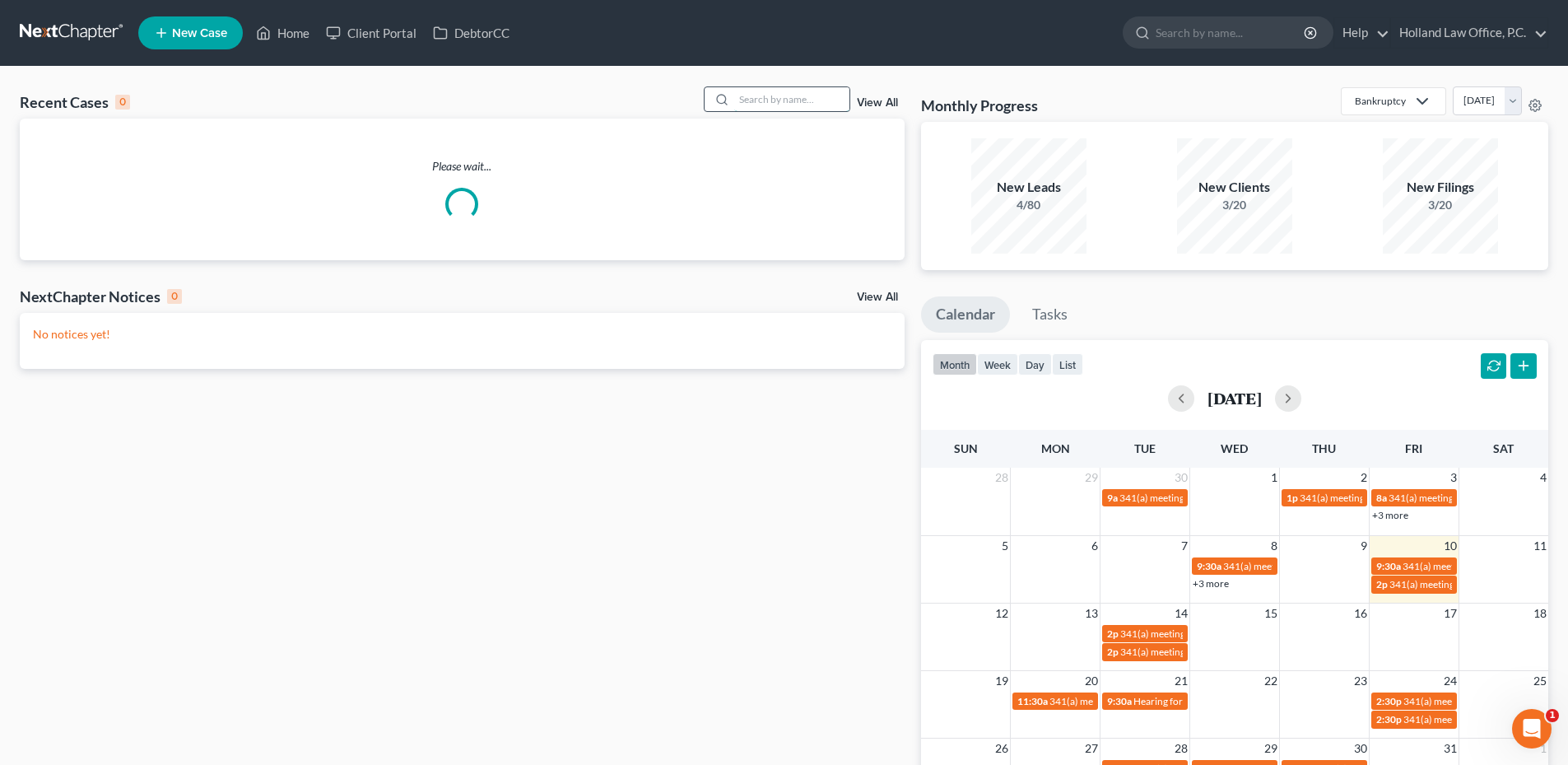
click at [797, 109] on input "search" at bounding box center [792, 99] width 115 height 23
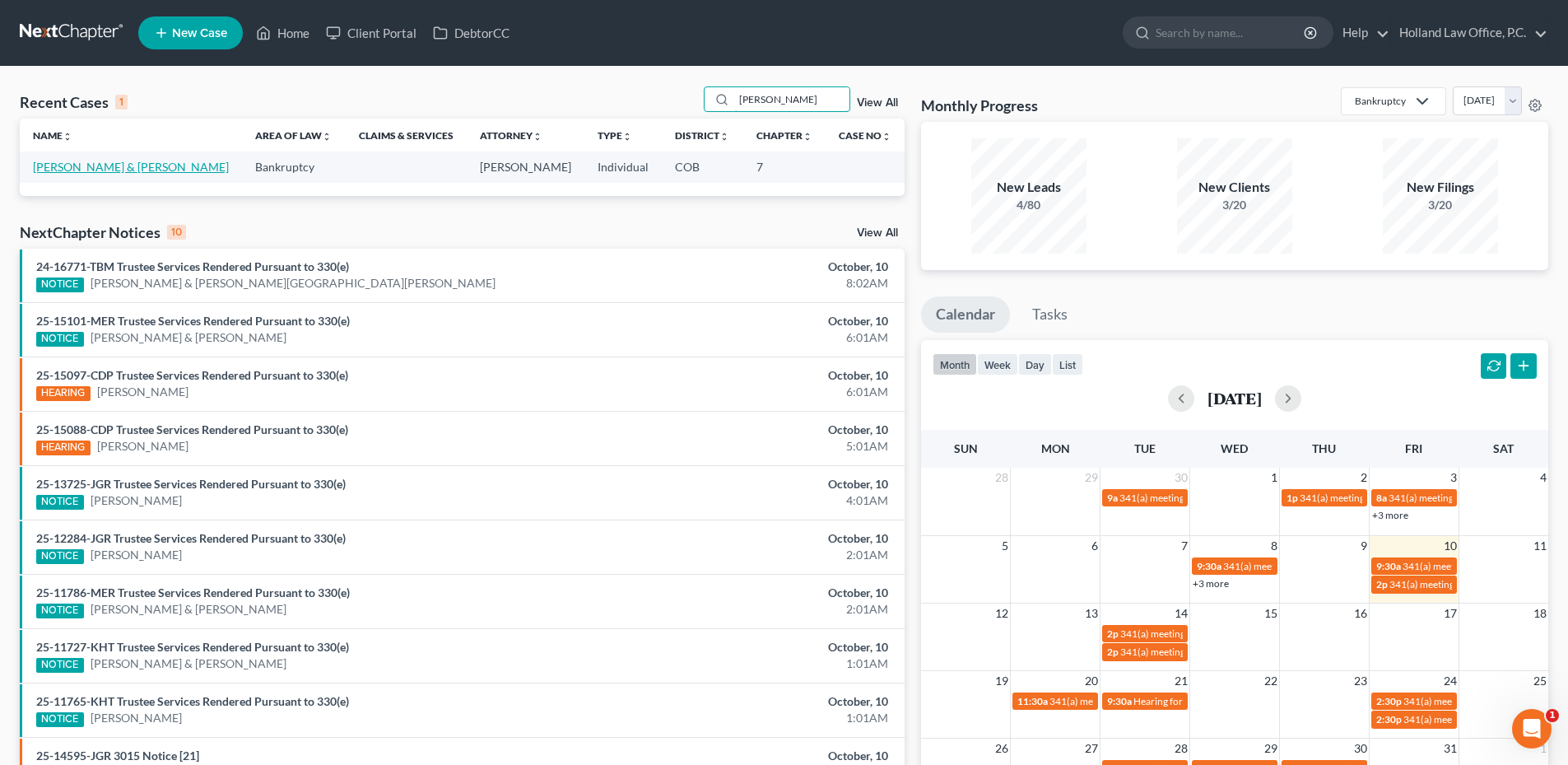
type input "[PERSON_NAME]"
click at [81, 164] on link "[PERSON_NAME] & [PERSON_NAME]" at bounding box center [131, 167] width 196 height 14
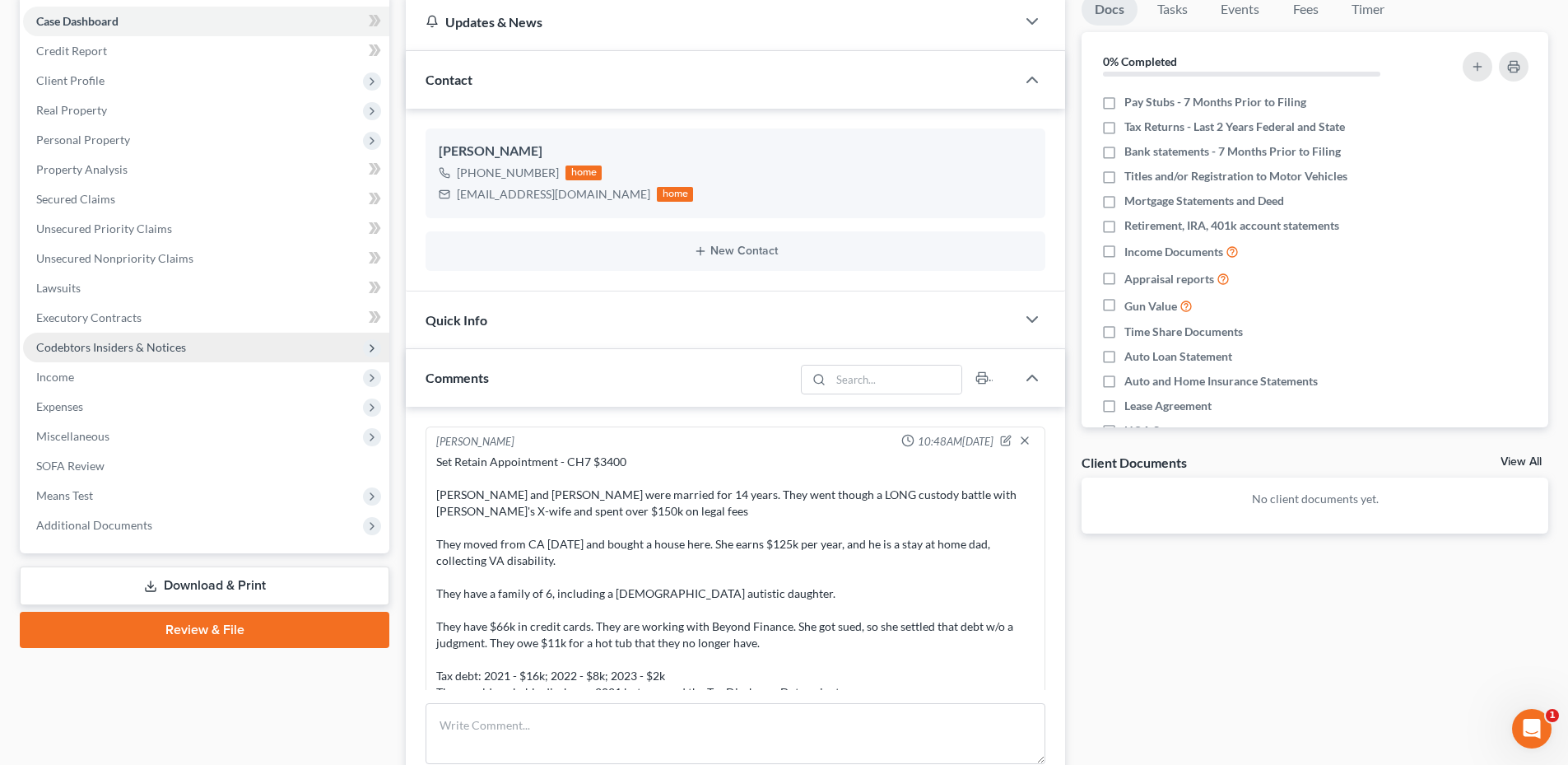
scroll to position [313, 0]
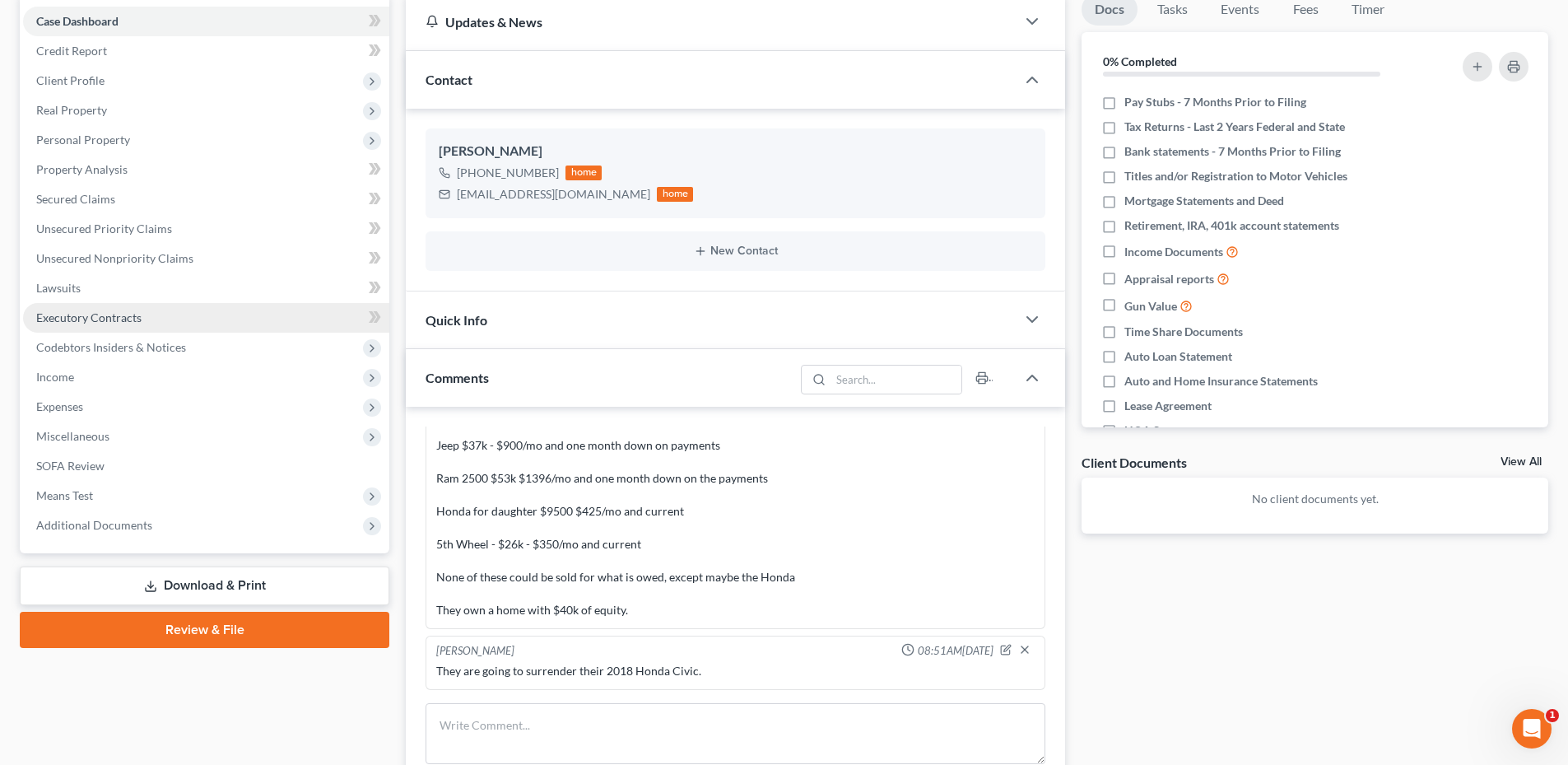
click at [99, 317] on span "Executory Contracts" at bounding box center [88, 318] width 105 height 14
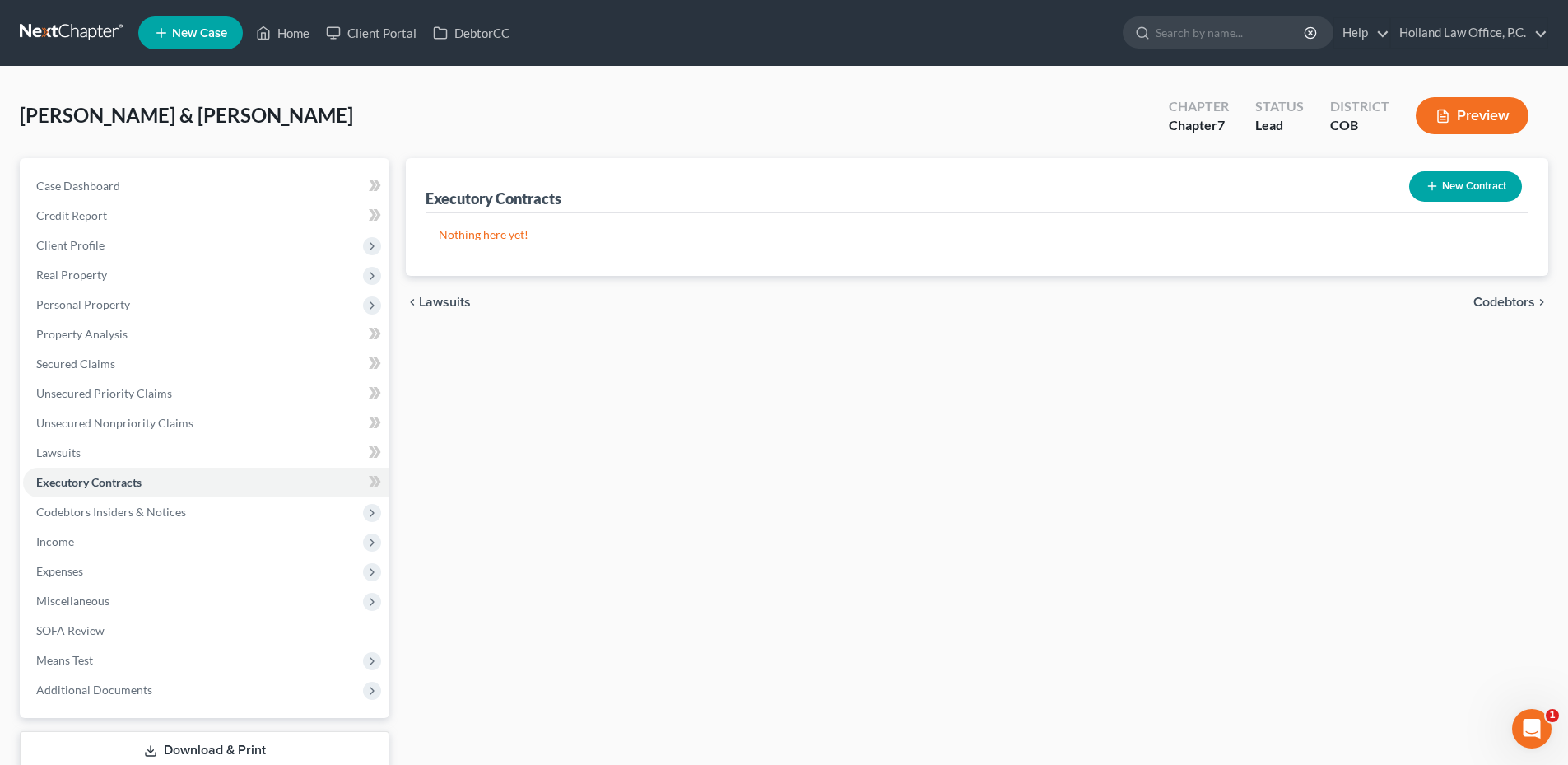
click at [1504, 181] on button "New Contract" at bounding box center [1465, 187] width 113 height 31
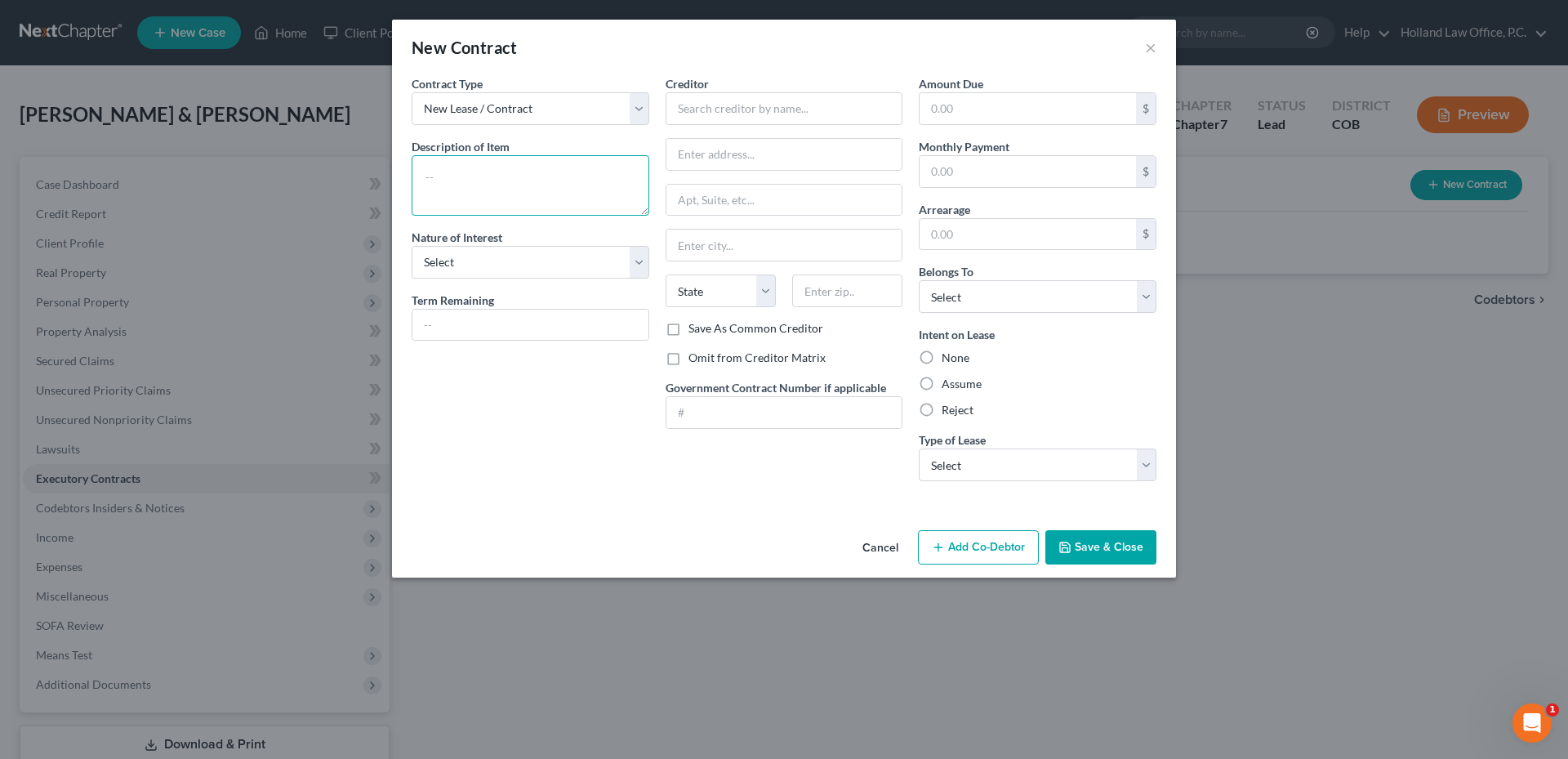
click at [463, 174] on textarea at bounding box center [530, 185] width 238 height 61
paste textarea "[PERSON_NAME] meds contract"
type textarea "[PERSON_NAME] meds contract"
click at [484, 261] on select "Select Purchaser Agent Lessor Lessee" at bounding box center [530, 262] width 238 height 33
drag, startPoint x: 476, startPoint y: 421, endPoint x: 476, endPoint y: 399, distance: 22.0
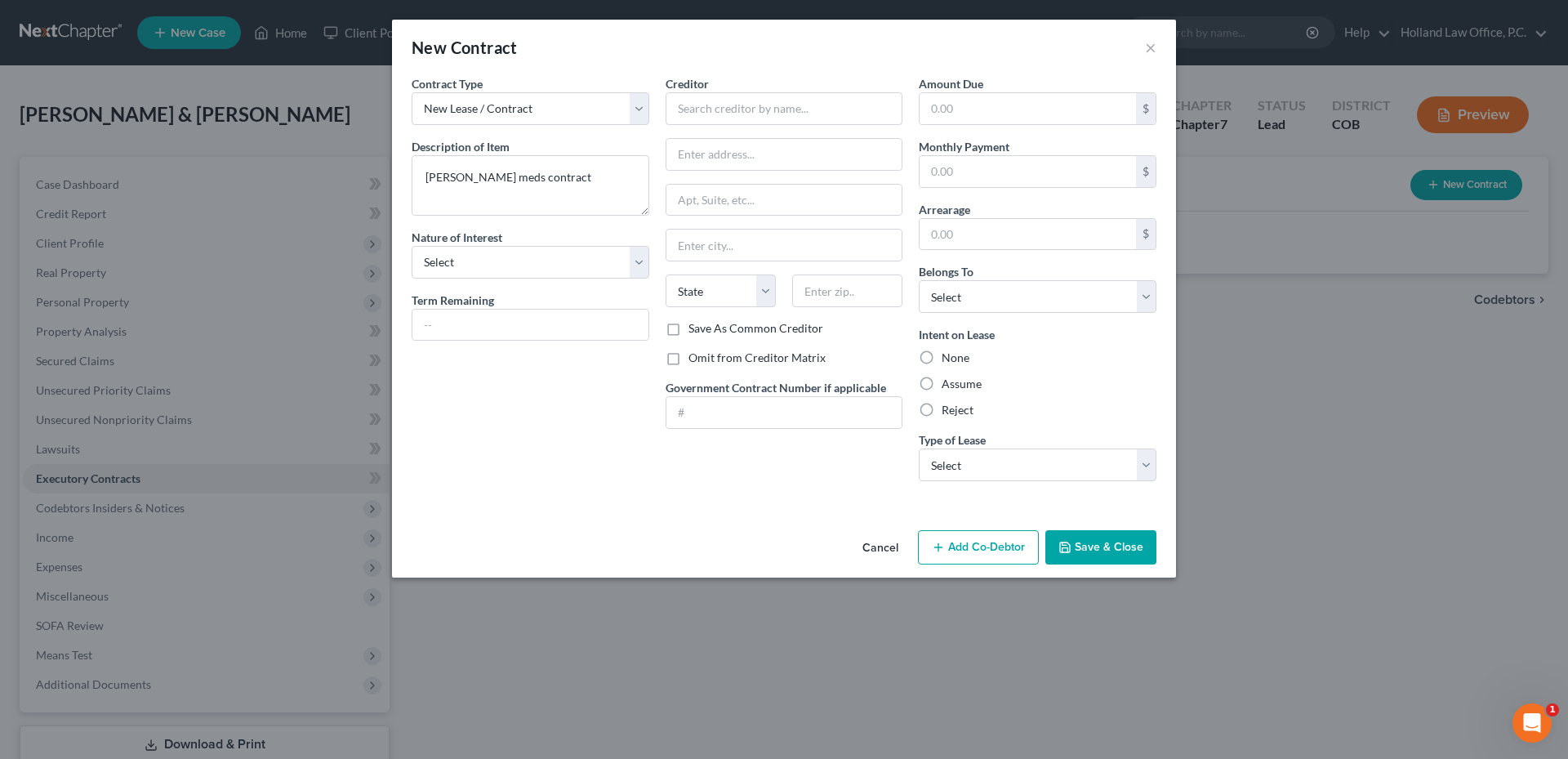
click at [476, 421] on div "Contract Type New Lease / Contract New Timeshare Description of non-residential…" at bounding box center [530, 285] width 254 height 419
click at [489, 334] on input "text" at bounding box center [530, 325] width 236 height 31
drag, startPoint x: 435, startPoint y: 329, endPoint x: 425, endPoint y: 330, distance: 10.0
click at [425, 330] on input "12 Months" at bounding box center [530, 325] width 236 height 31
type input "10 Months"
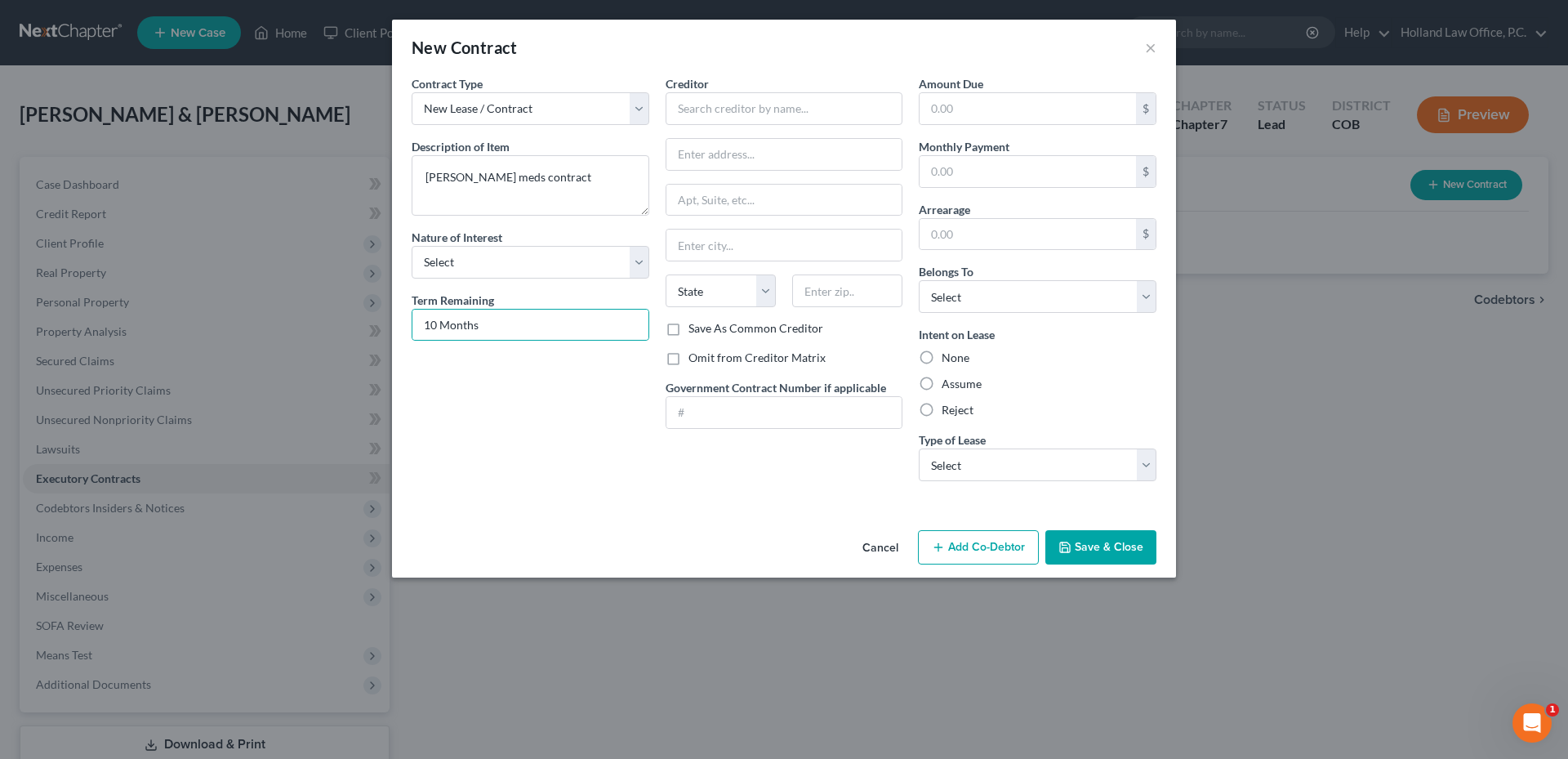
drag, startPoint x: 507, startPoint y: 423, endPoint x: 526, endPoint y: 395, distance: 33.8
click at [507, 424] on div "Contract Type New Lease / Contract New Timeshare Description of non-residential…" at bounding box center [530, 285] width 254 height 419
click at [709, 130] on div "Creditor * State [US_STATE] AK AR AZ CA CO [GEOGRAPHIC_DATA] DE DC [GEOGRAPHIC_…" at bounding box center [784, 198] width 238 height 245
click at [709, 117] on input "text" at bounding box center [784, 108] width 238 height 33
type input "[PERSON_NAME]"
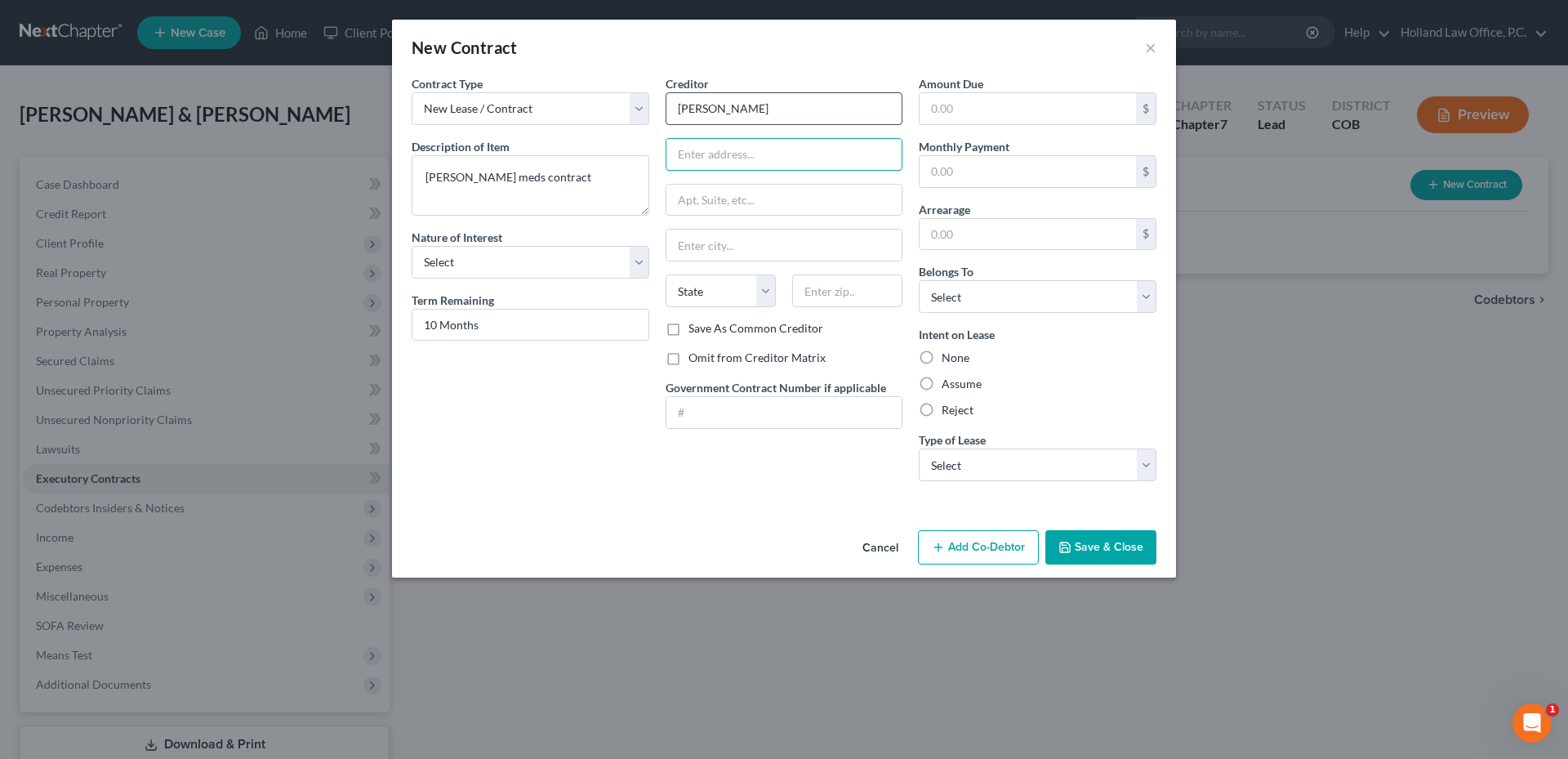
paste input "[STREET_ADDRESS][US_STATE][US_STATE]"
drag, startPoint x: 767, startPoint y: 155, endPoint x: 886, endPoint y: 148, distance: 119.2
click at [881, 149] on input "[STREET_ADDRESS][US_STATE][US_STATE]" at bounding box center [784, 154] width 236 height 31
type input "[STREET_ADDRESS][US_STATE]"
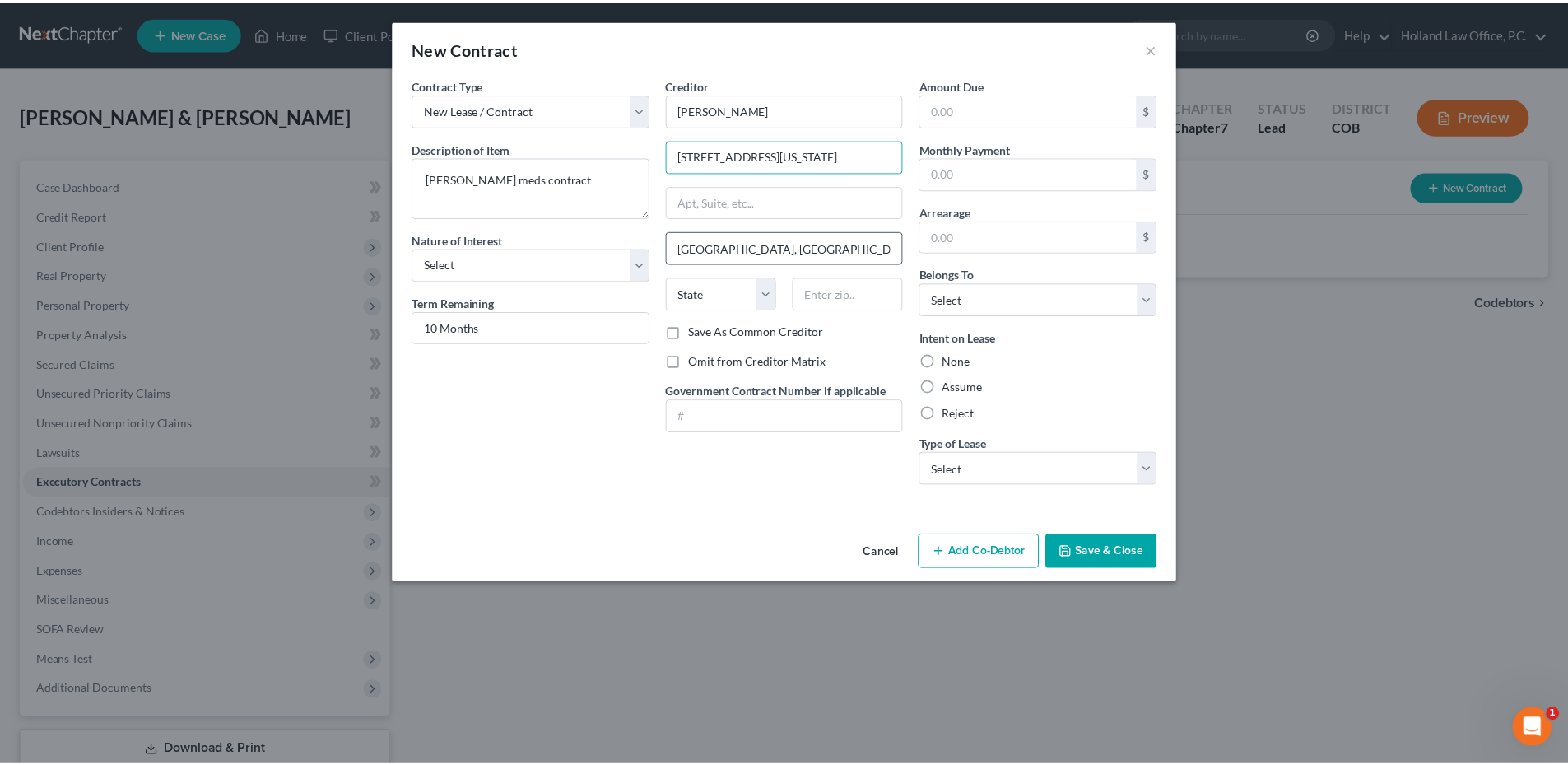
scroll to position [0, 0]
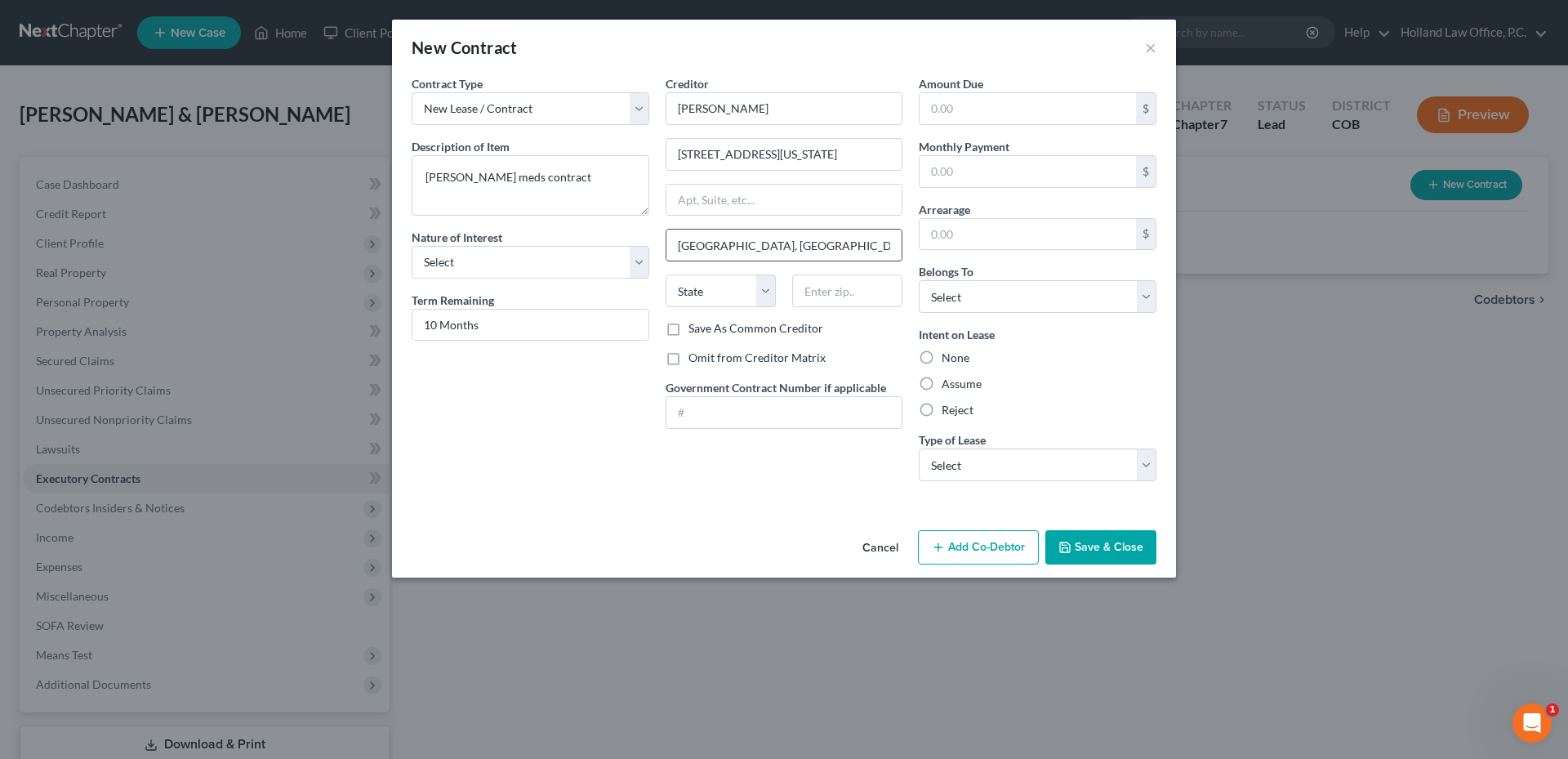
click at [748, 246] on input "[GEOGRAPHIC_DATA], [GEOGRAPHIC_DATA]" at bounding box center [784, 245] width 236 height 31
drag, startPoint x: 750, startPoint y: 246, endPoint x: 835, endPoint y: 252, distance: 85.2
click at [832, 252] on input "[GEOGRAPHIC_DATA], [GEOGRAPHIC_DATA]" at bounding box center [784, 245] width 236 height 31
type input "[GEOGRAPHIC_DATA]"
click at [823, 141] on input "[STREET_ADDRESS][US_STATE]" at bounding box center [784, 154] width 236 height 31
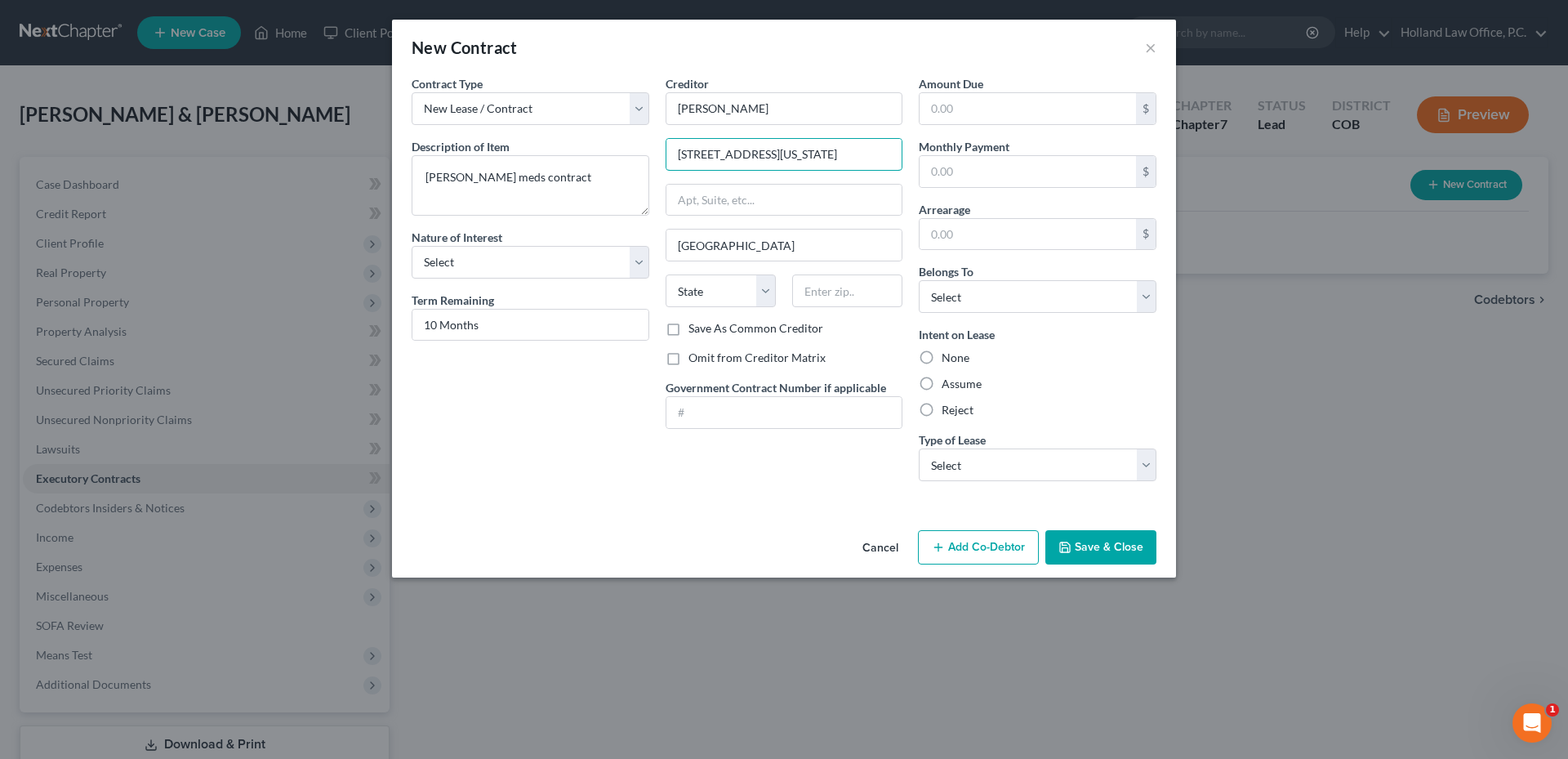
type input "[STREET_ADDRESS][US_STATE]"
click at [837, 293] on input "text" at bounding box center [847, 291] width 110 height 33
type input "94104"
select select "4"
click at [979, 107] on input "text" at bounding box center [1028, 108] width 216 height 31
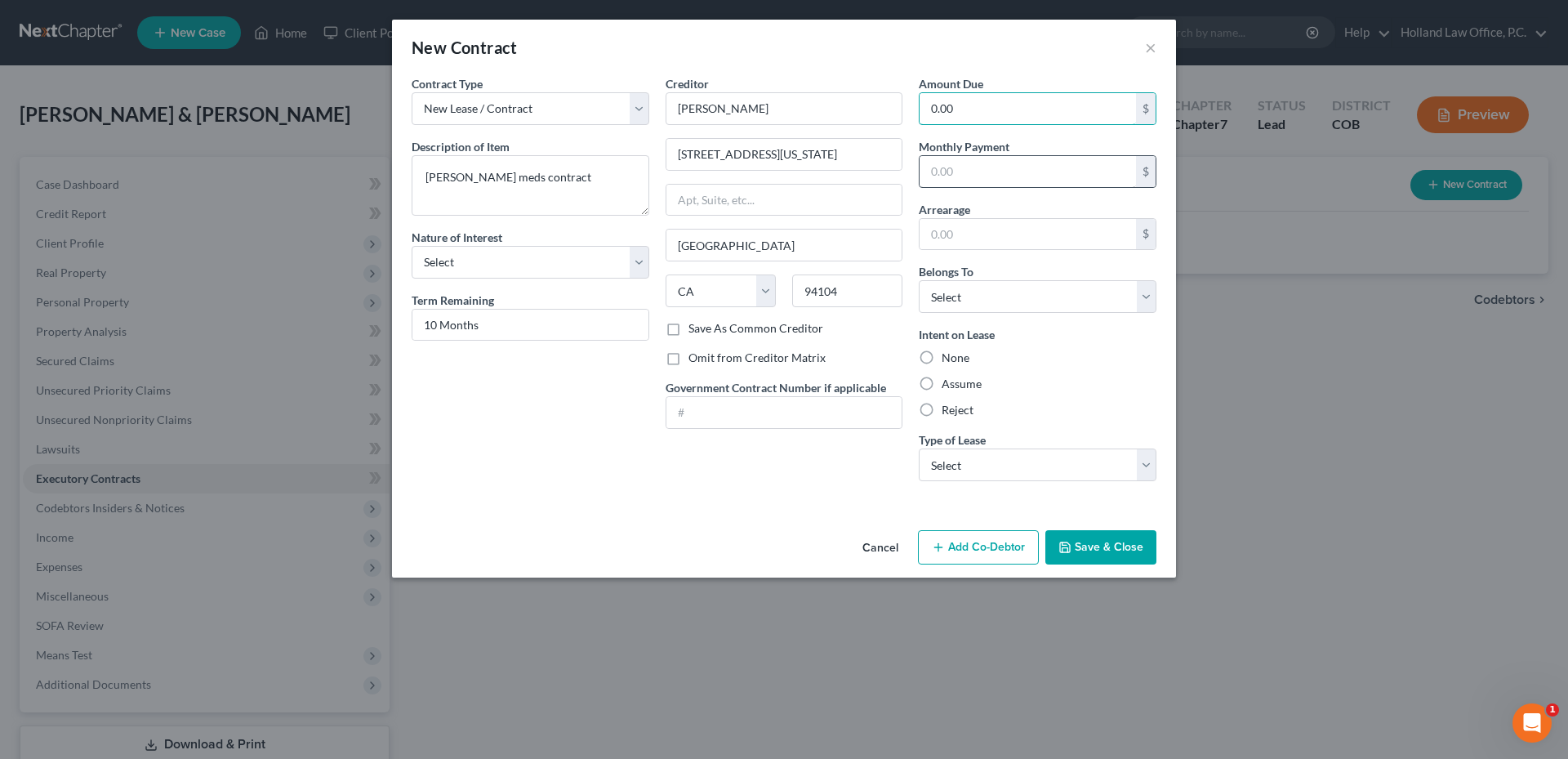
type input "0.00"
click at [983, 175] on input "text" at bounding box center [1028, 171] width 216 height 31
click at [980, 178] on input "242.00" at bounding box center [1028, 171] width 216 height 31
type input "247.00"
click at [954, 422] on div "Amount Due 0.00 $ Monthly Payment 247.00 $ Arrearage $ Belongs To * Select Debt…" at bounding box center [1038, 285] width 254 height 419
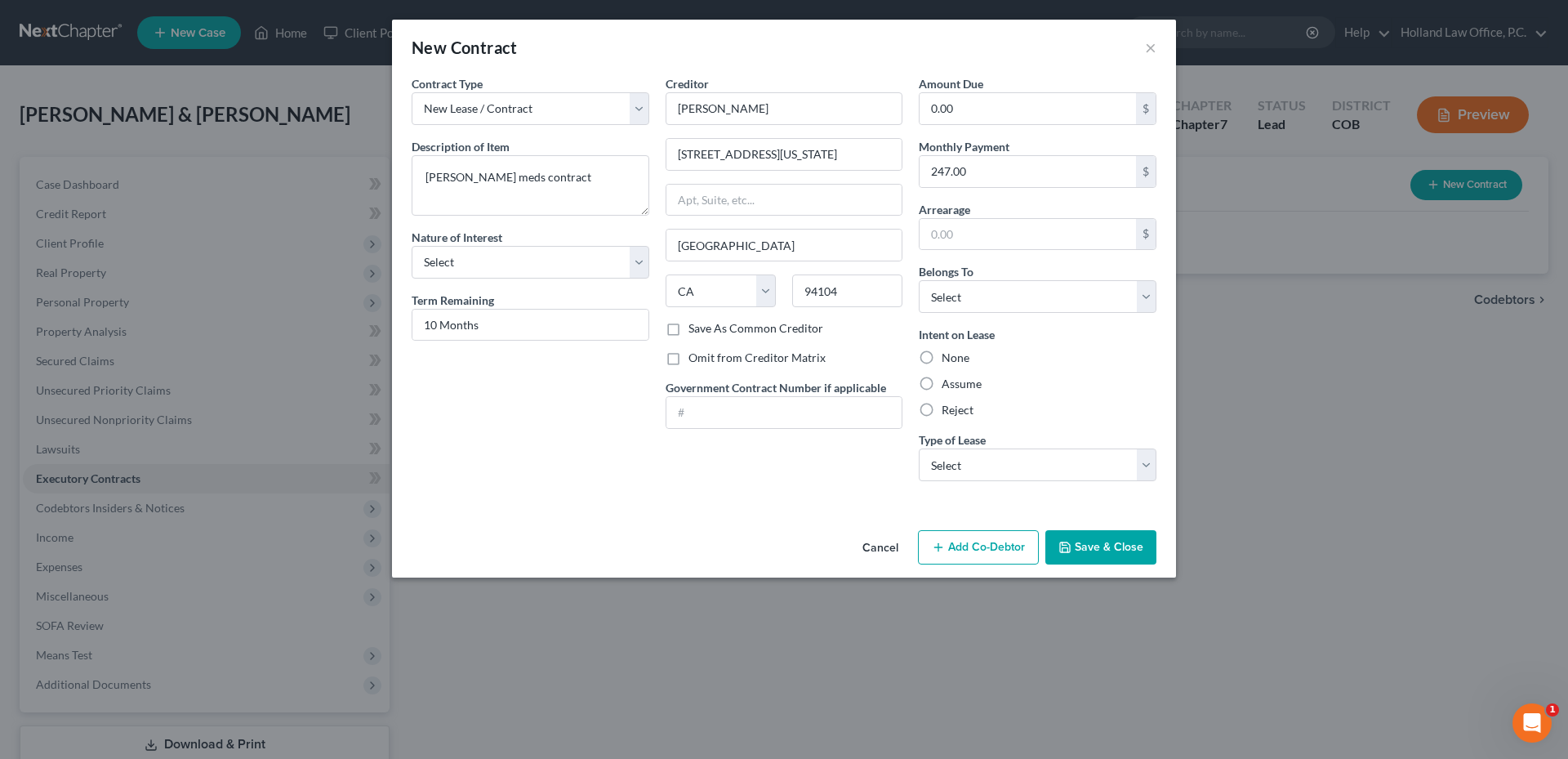
click at [945, 418] on label "Reject" at bounding box center [958, 410] width 32 height 16
click at [948, 413] on input "Reject" at bounding box center [954, 407] width 11 height 11
radio input "true"
click at [1132, 552] on button "Save & Close" at bounding box center [1101, 548] width 111 height 34
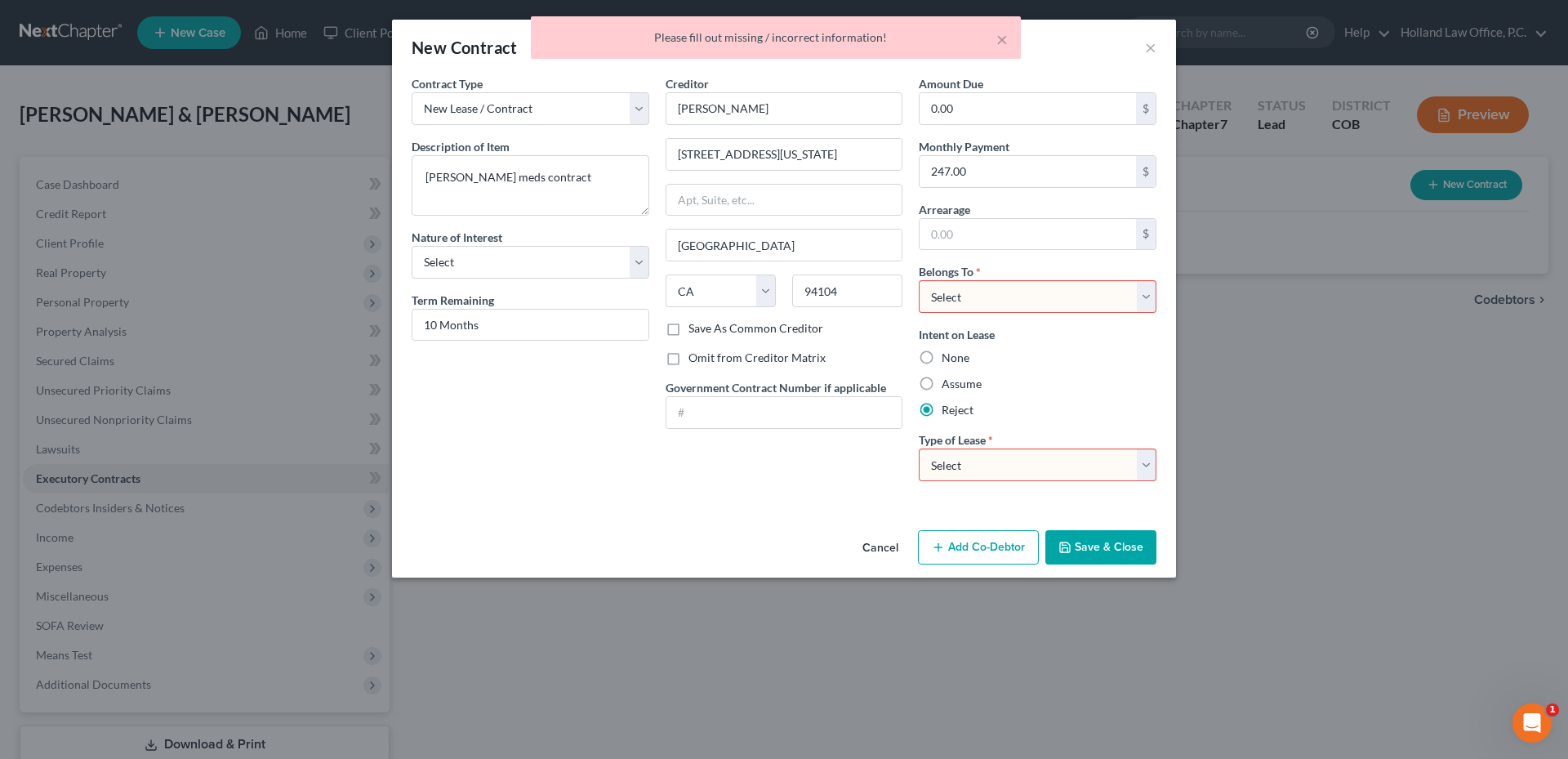
click at [1059, 315] on div "Amount Due 0.00 $ Monthly Payment 247.00 $ Arrearage $ Belongs To * Select Debt…" at bounding box center [1038, 285] width 254 height 419
click at [1056, 309] on select "Select Debtor 1 Only Debtor 2 Only Debtor 1 And Debtor 2 Only At Least One Of T…" at bounding box center [1038, 296] width 238 height 33
select select "2"
click at [919, 280] on select "Select Debtor 1 Only Debtor 2 Only Debtor 1 And Debtor 2 Only At Least One Of T…" at bounding box center [1038, 296] width 238 height 33
click at [1085, 527] on div "Cancel Add Co-Debtor Save & Close" at bounding box center [784, 550] width 784 height 54
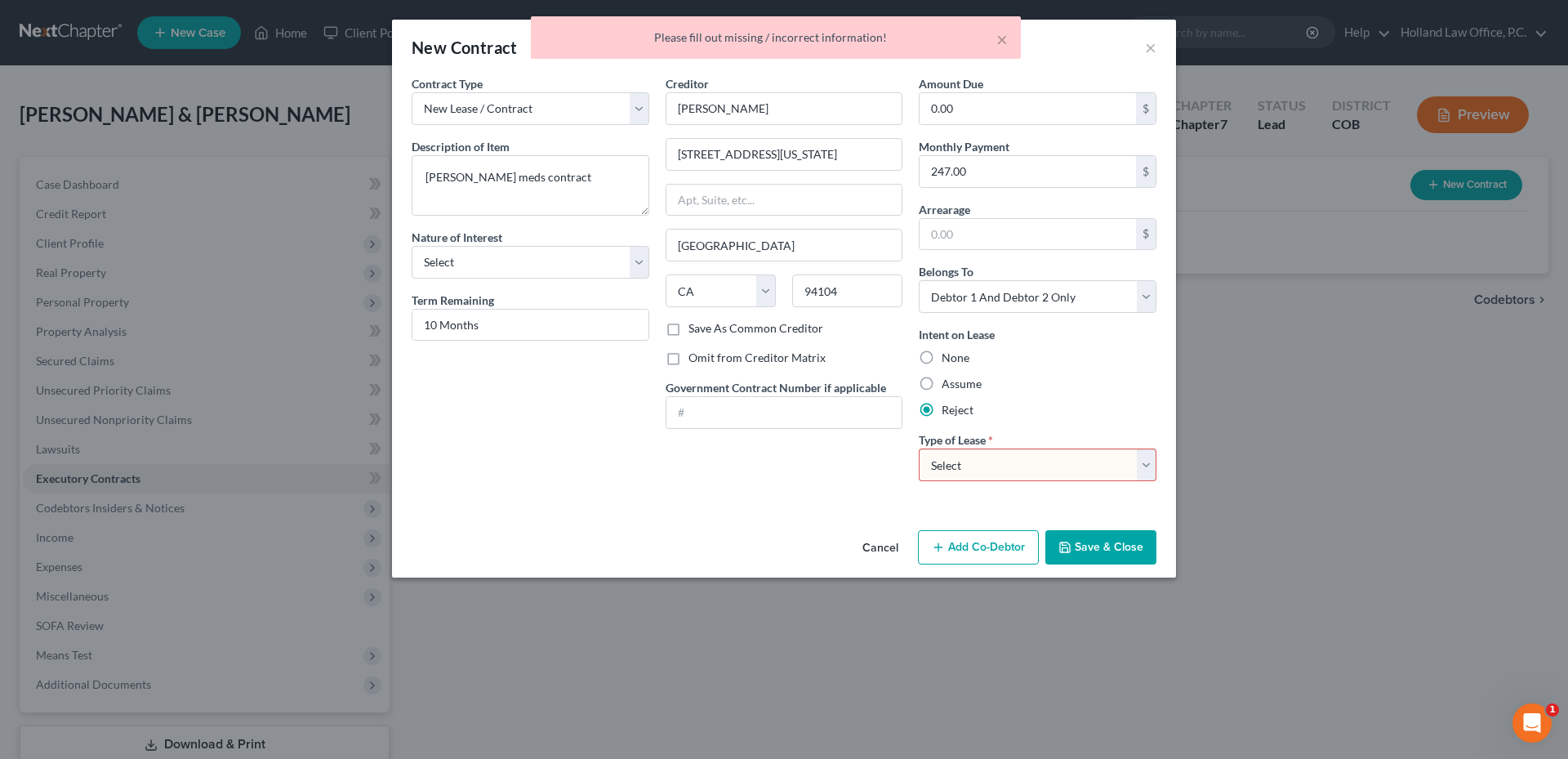
click at [1102, 553] on button "Save & Close" at bounding box center [1101, 548] width 111 height 34
click at [1053, 466] on select "Select Real Estate Car Other" at bounding box center [1038, 465] width 238 height 33
select select "2"
click at [919, 448] on select "Select Real Estate Car Other" at bounding box center [1038, 465] width 238 height 33
click at [1095, 534] on button "Save & Close" at bounding box center [1101, 548] width 111 height 34
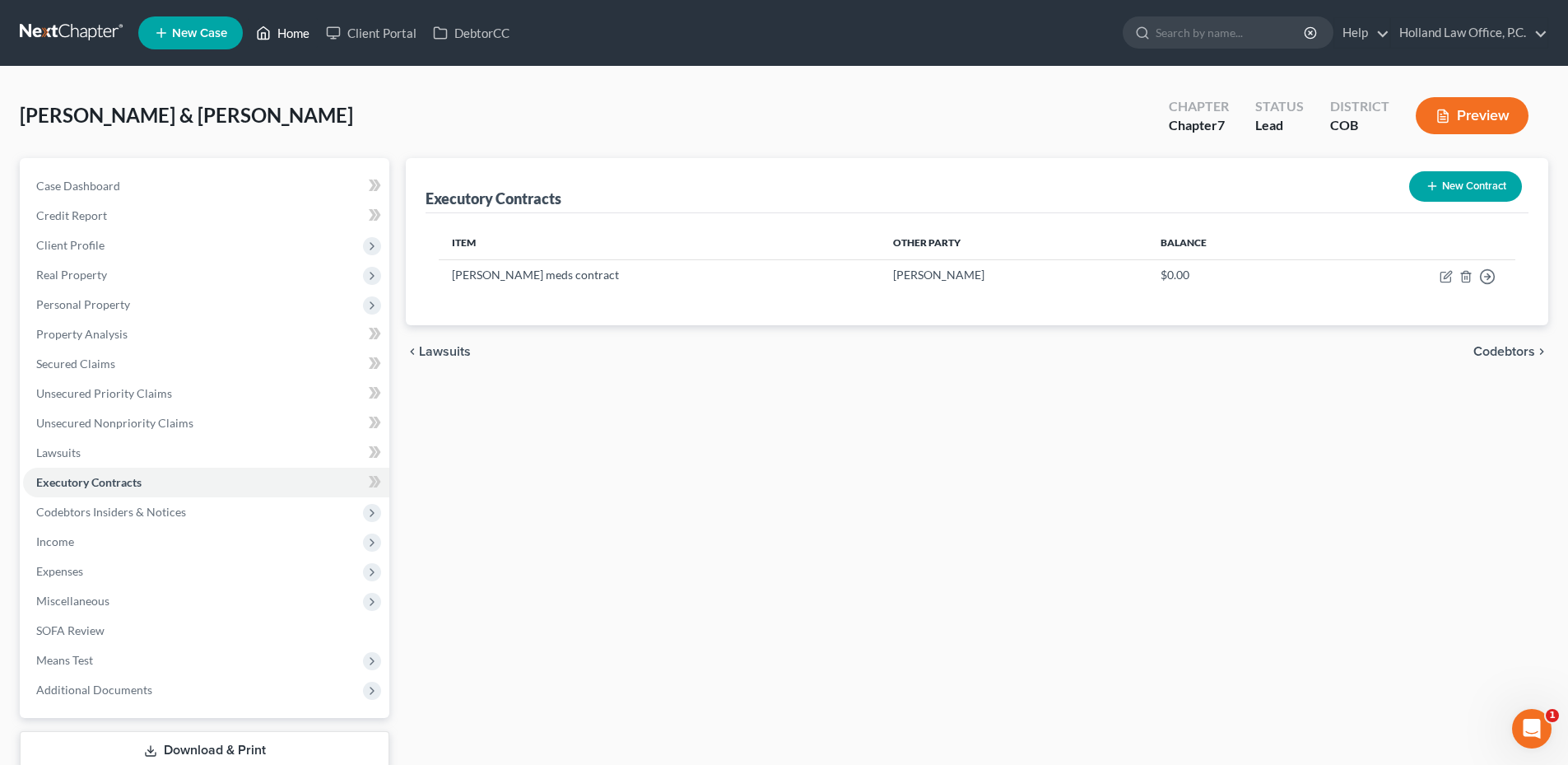
click at [253, 30] on link "Home" at bounding box center [283, 32] width 70 height 30
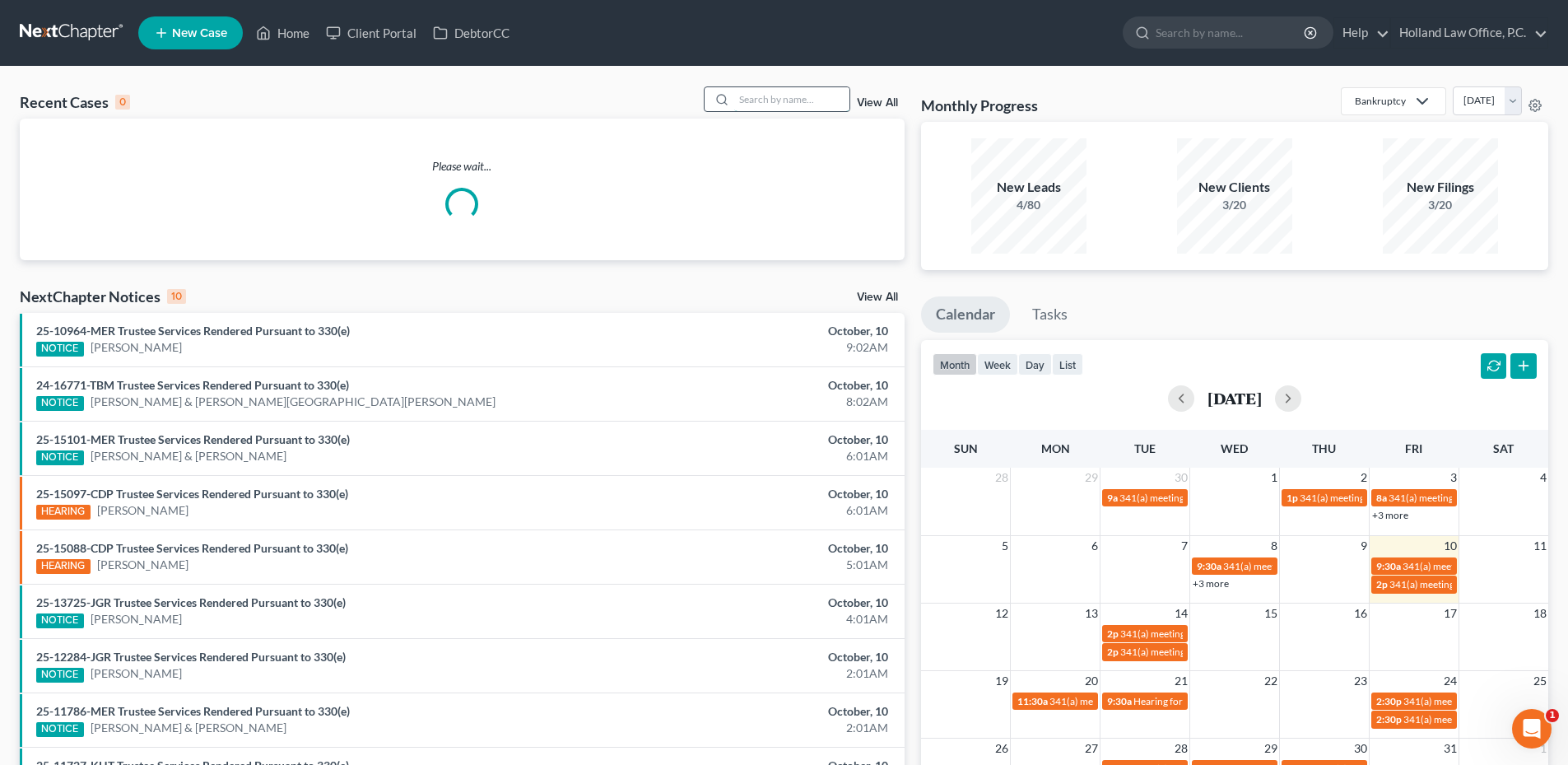
click at [820, 100] on input "search" at bounding box center [792, 99] width 115 height 23
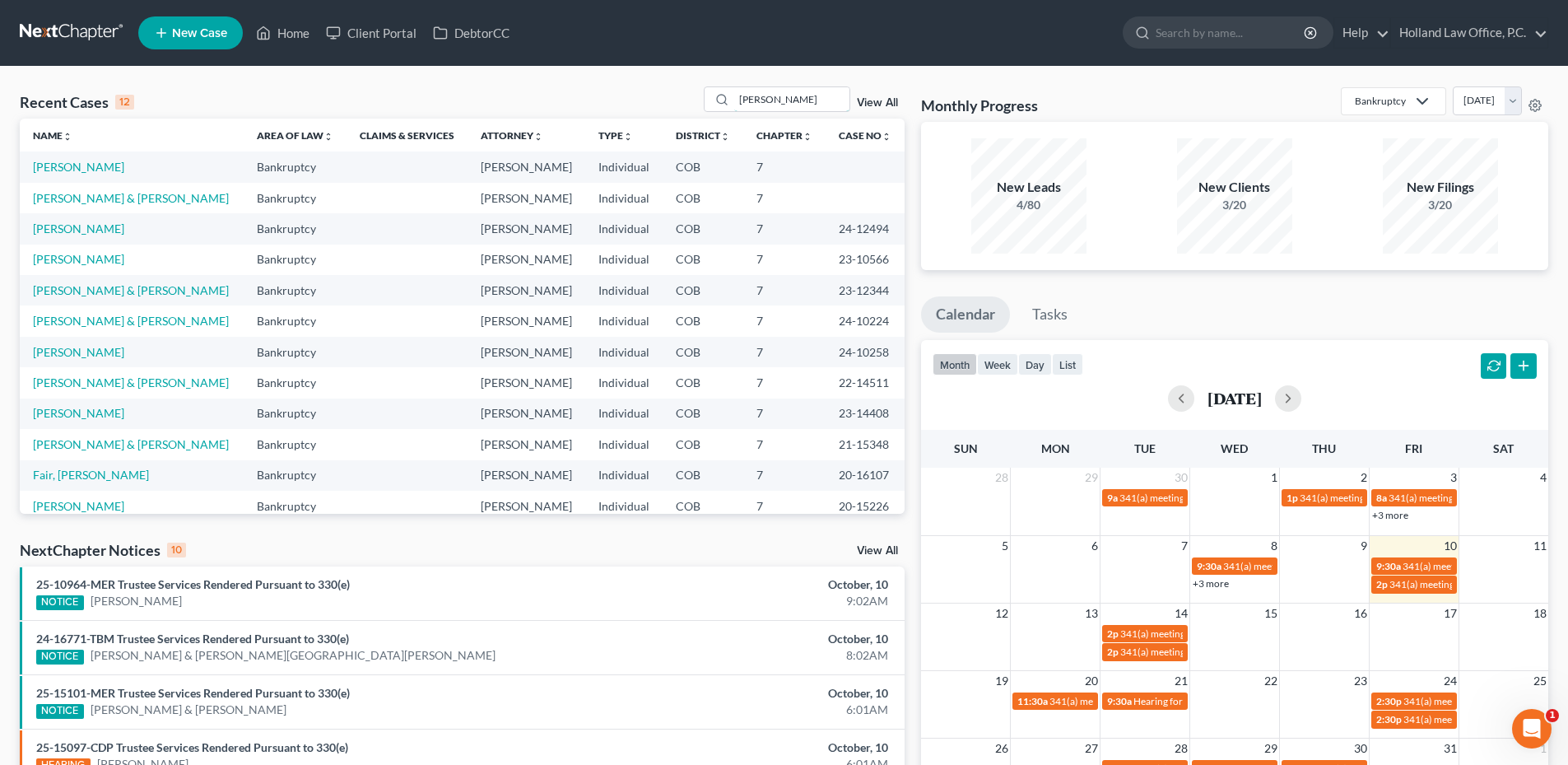
drag, startPoint x: 825, startPoint y: 99, endPoint x: 662, endPoint y: 103, distance: 163.0
click at [662, 103] on div "Recent Cases 12 [PERSON_NAME] View All" at bounding box center [463, 103] width 885 height 32
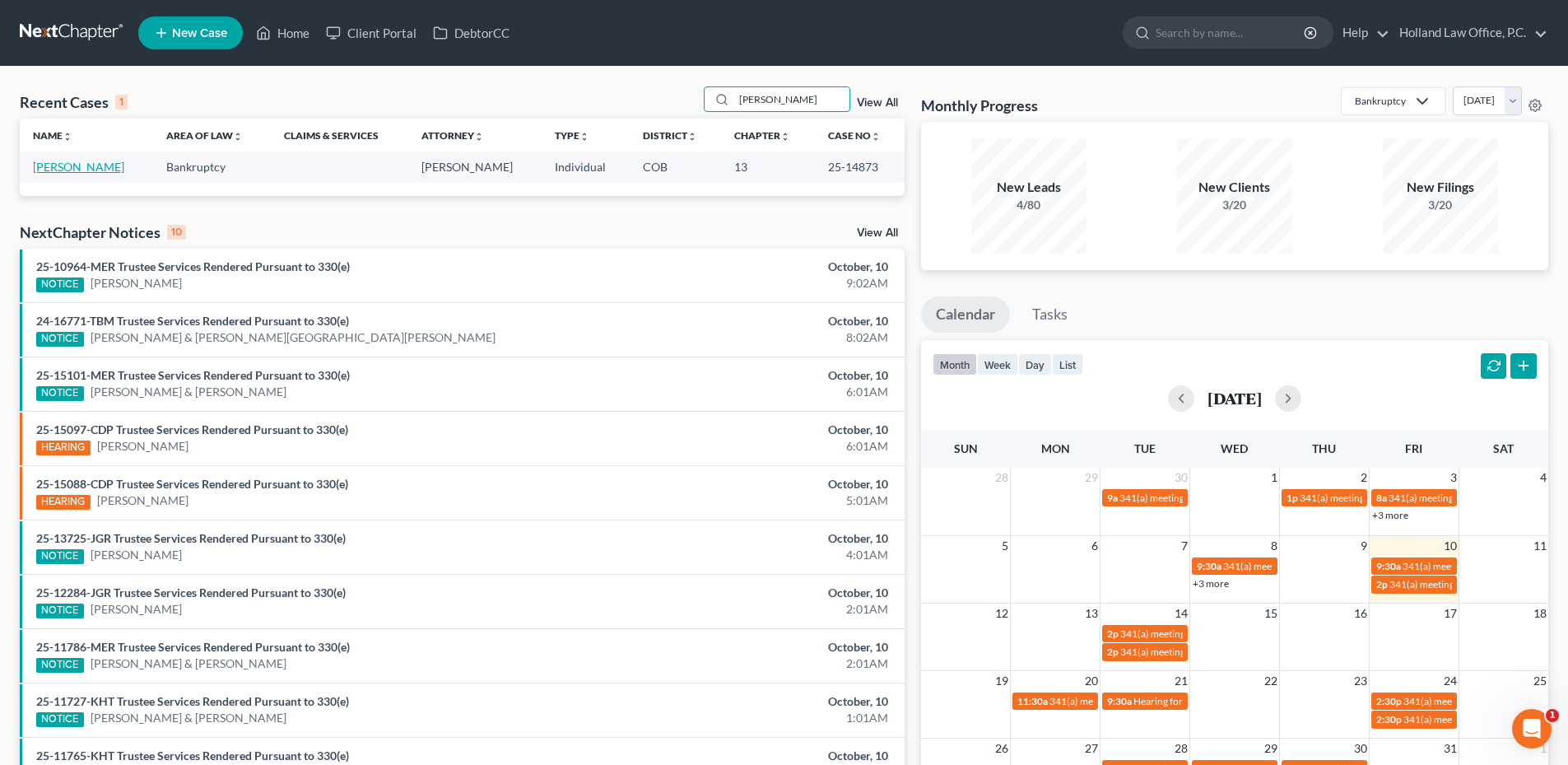
type input "[PERSON_NAME]"
click at [82, 169] on link "[PERSON_NAME]" at bounding box center [78, 167] width 91 height 14
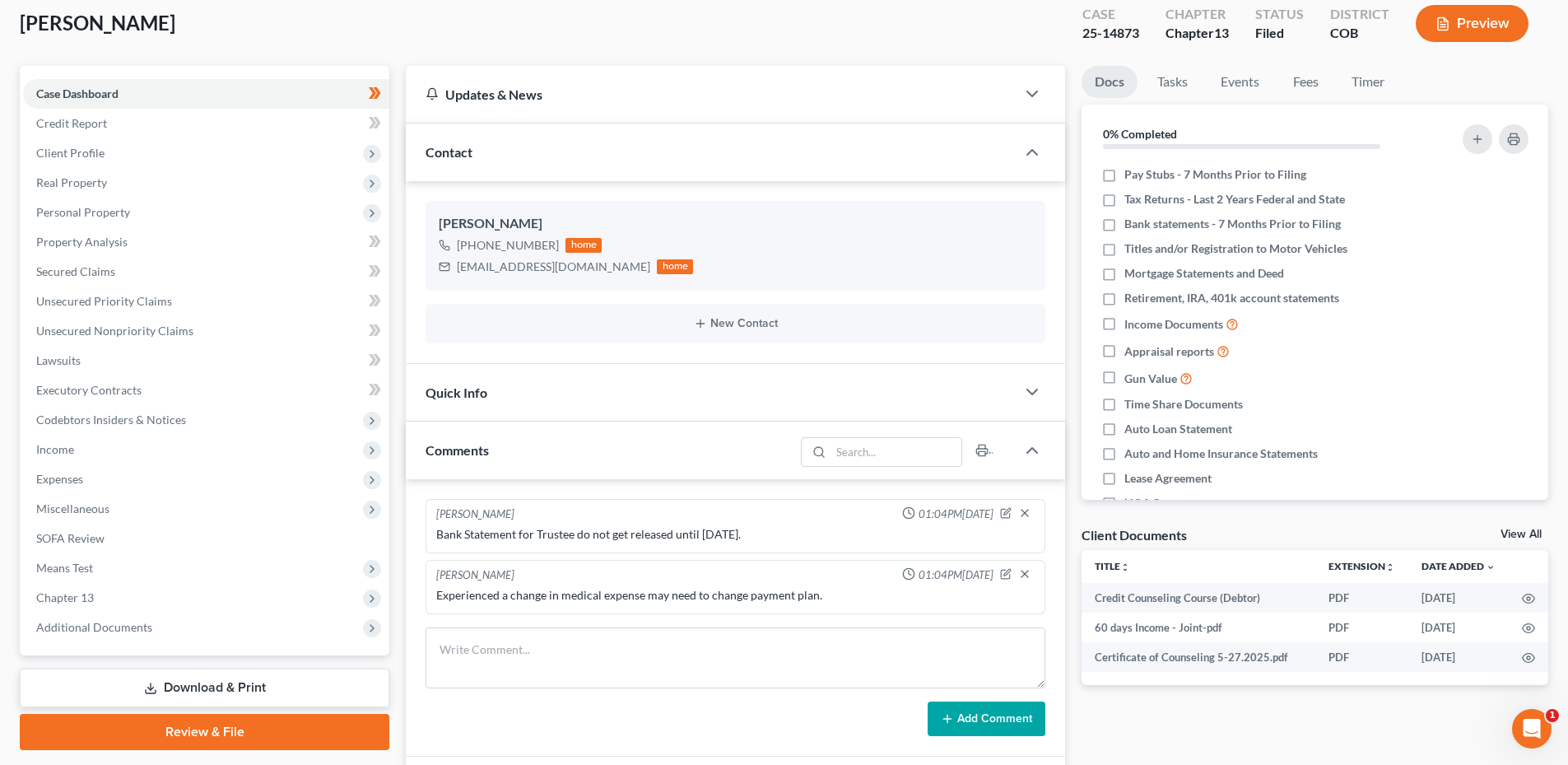
scroll to position [165, 0]
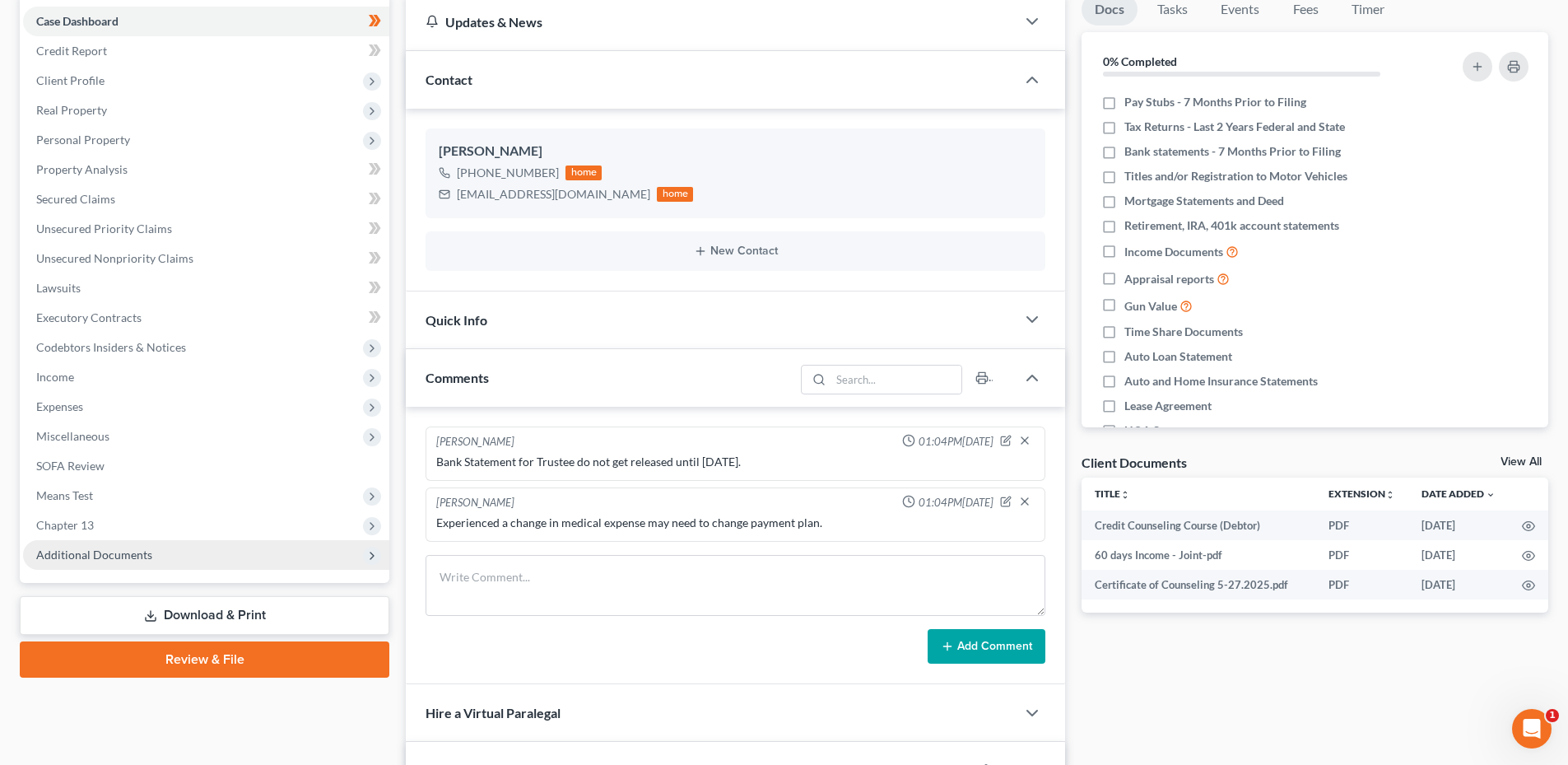
click at [143, 548] on span "Additional Documents" at bounding box center [94, 555] width 116 height 14
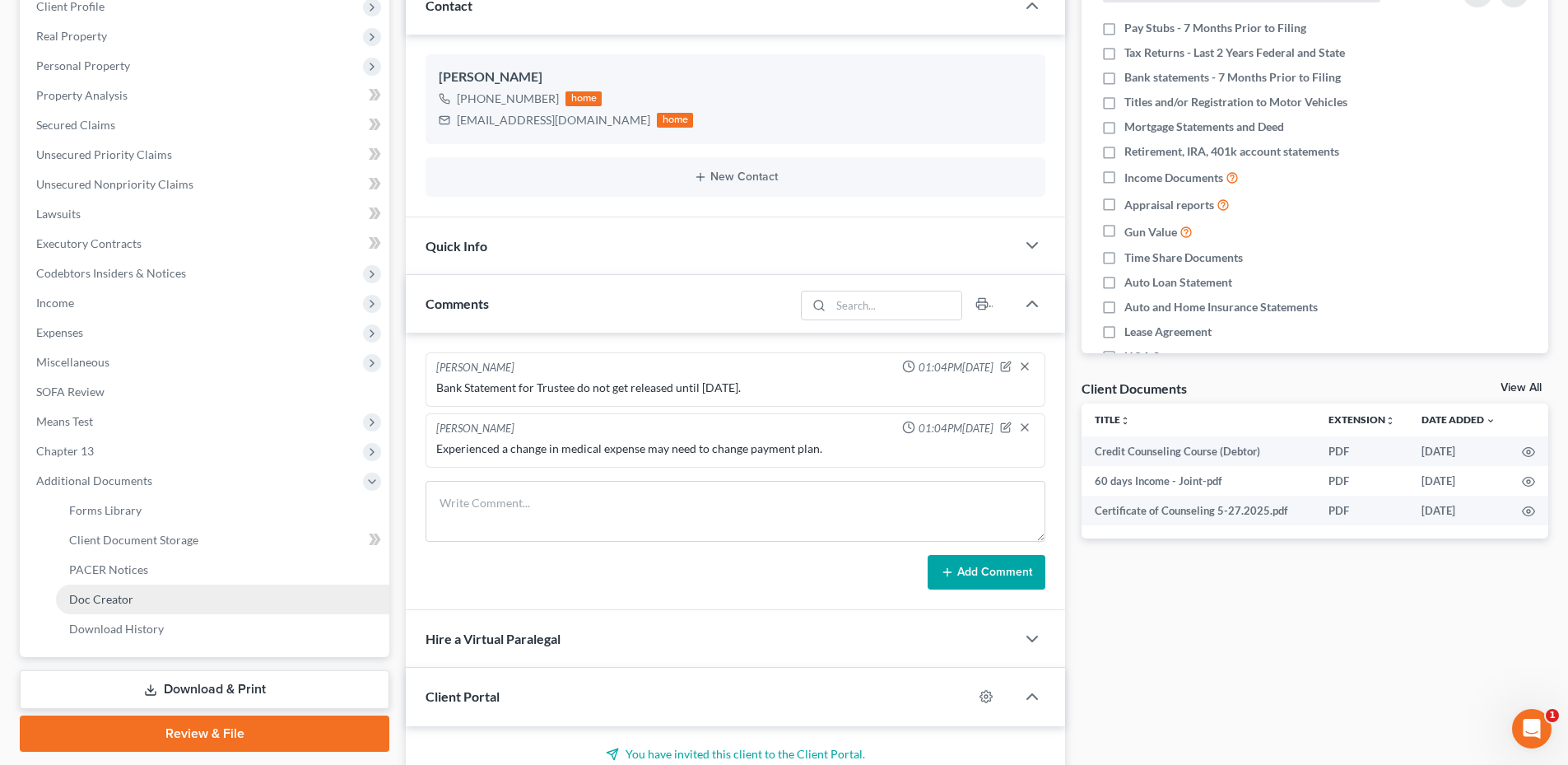
scroll to position [329, 0]
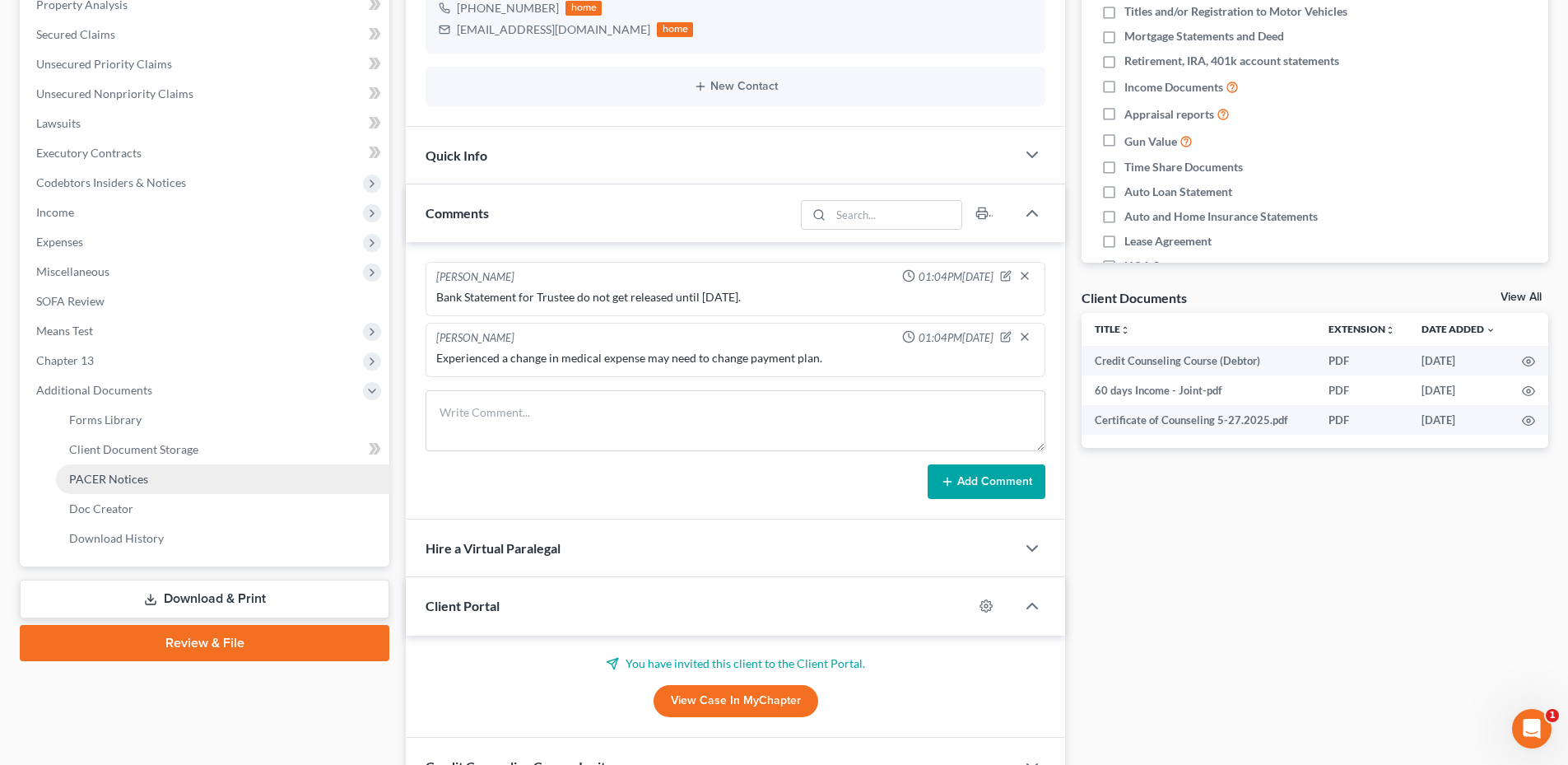
click at [146, 470] on link "PACER Notices" at bounding box center [223, 479] width 334 height 30
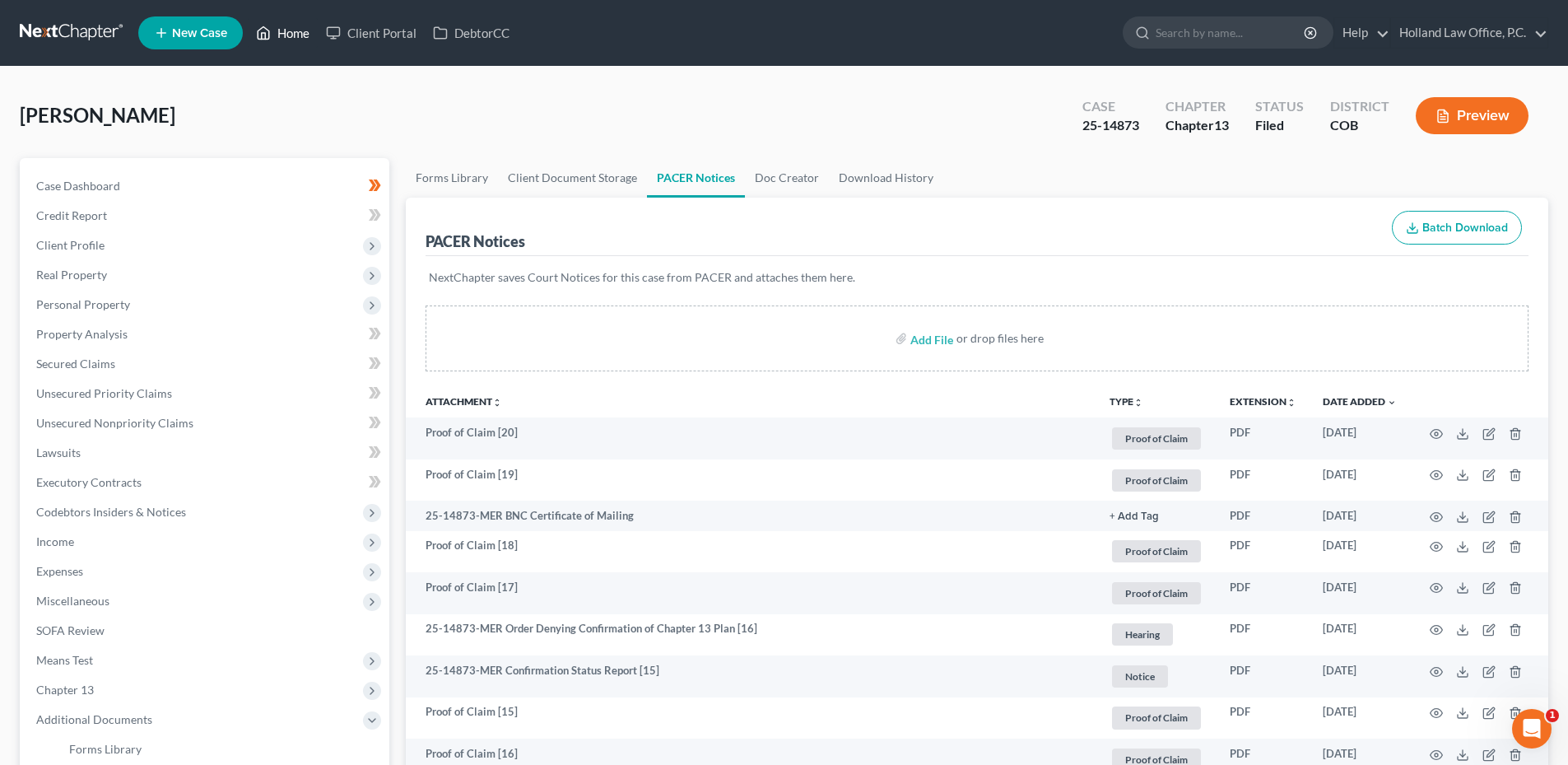
click at [307, 35] on link "Home" at bounding box center [283, 32] width 70 height 30
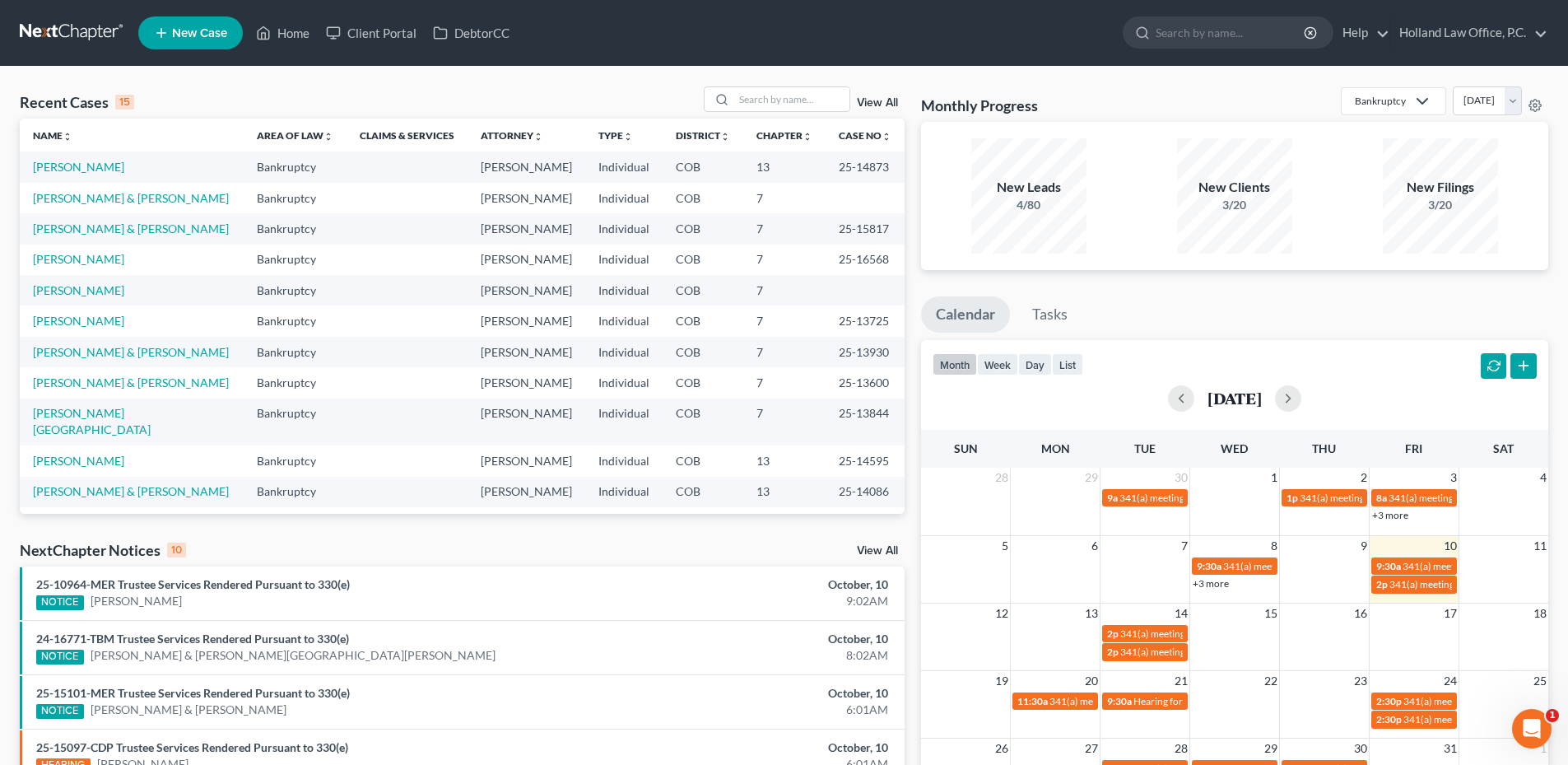
click at [884, 544] on div "NextChapter Notices 10 View All" at bounding box center [463, 553] width 885 height 26
click at [884, 546] on link "View All" at bounding box center [877, 550] width 41 height 12
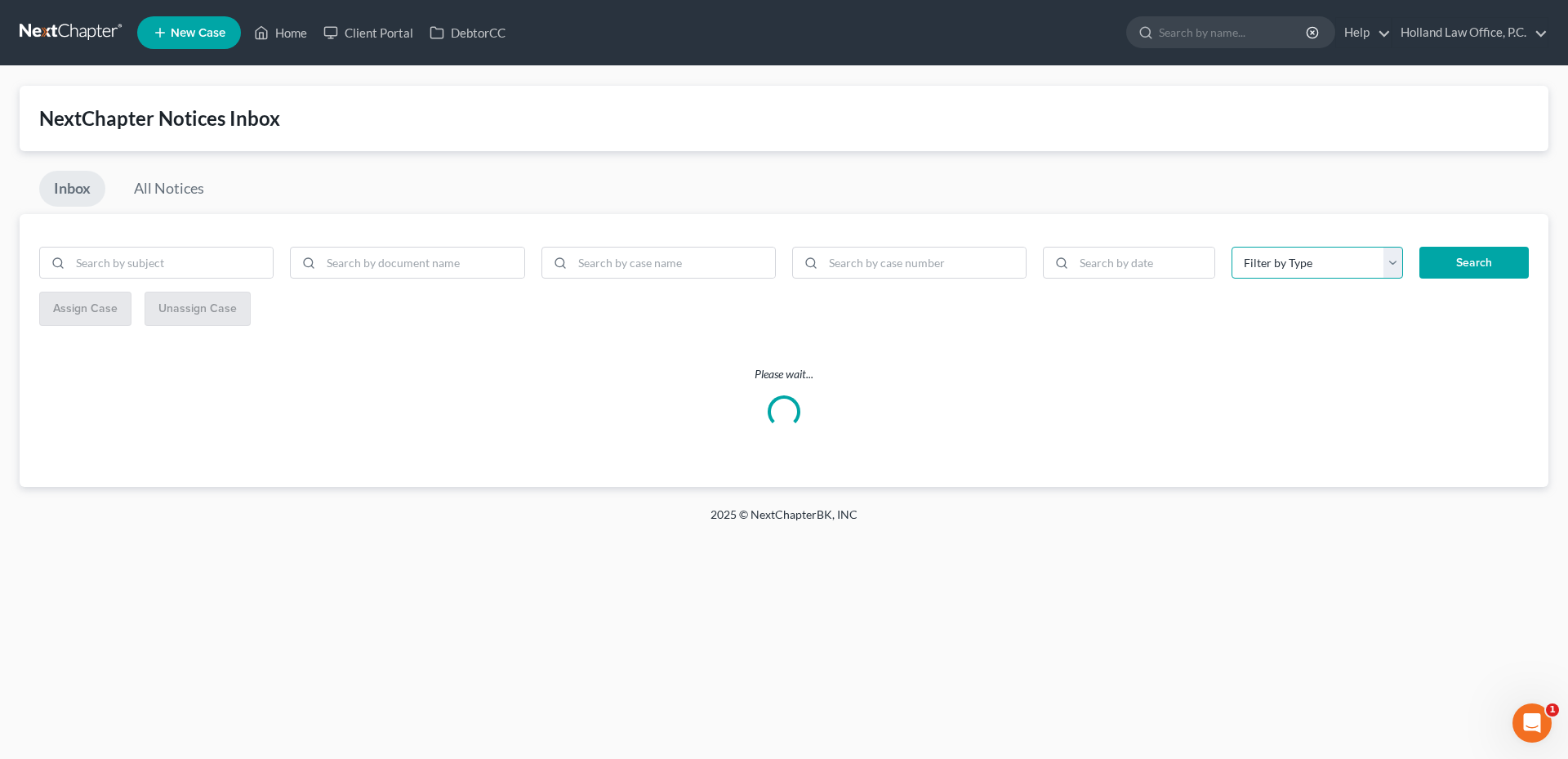
click at [1334, 262] on select "Filter by Type Hearing License and Socail Notice Proof of Claim" at bounding box center [1318, 263] width 173 height 33
select select "3"
click at [1232, 247] on select "Filter by Type Hearing License and Socail Notice Proof of Claim" at bounding box center [1318, 263] width 173 height 33
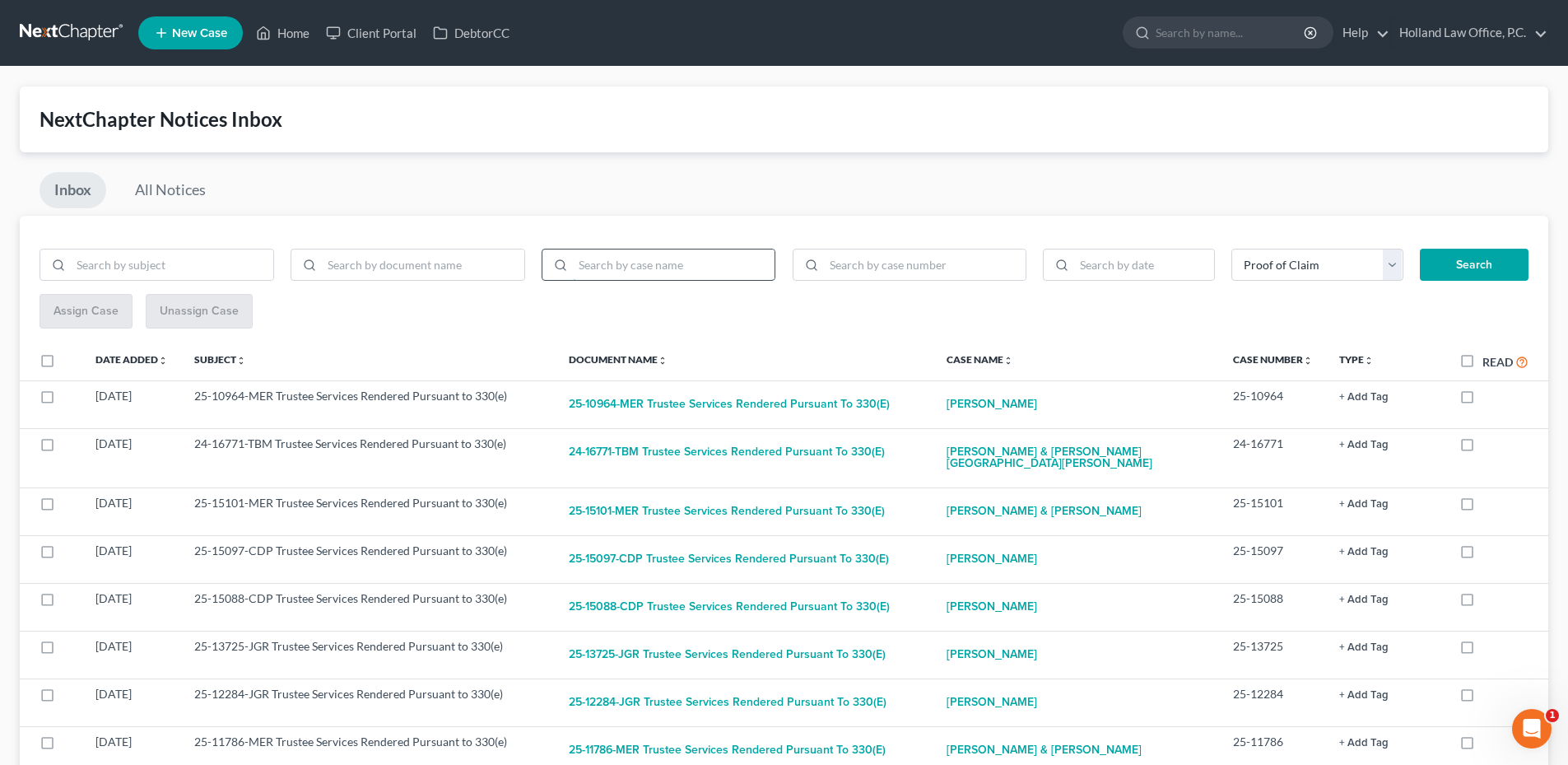
drag, startPoint x: 716, startPoint y: 268, endPoint x: 701, endPoint y: 266, distance: 15.1
click at [715, 268] on input "search" at bounding box center [674, 265] width 203 height 32
type input "[PERSON_NAME]"
click at [1420, 249] on button "Search" at bounding box center [1474, 265] width 109 height 33
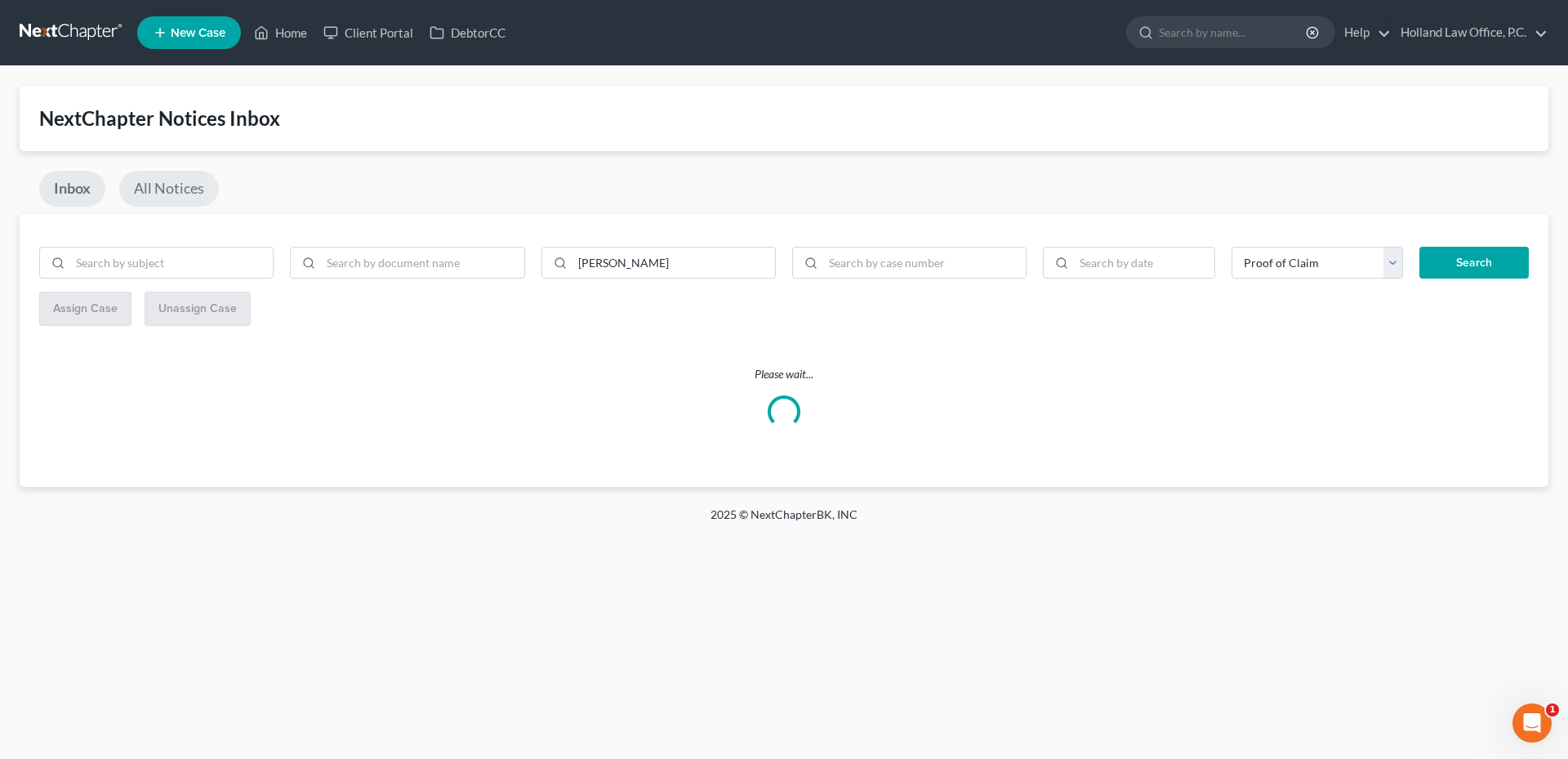
click at [157, 183] on link "All Notices" at bounding box center [168, 189] width 99 height 36
select select
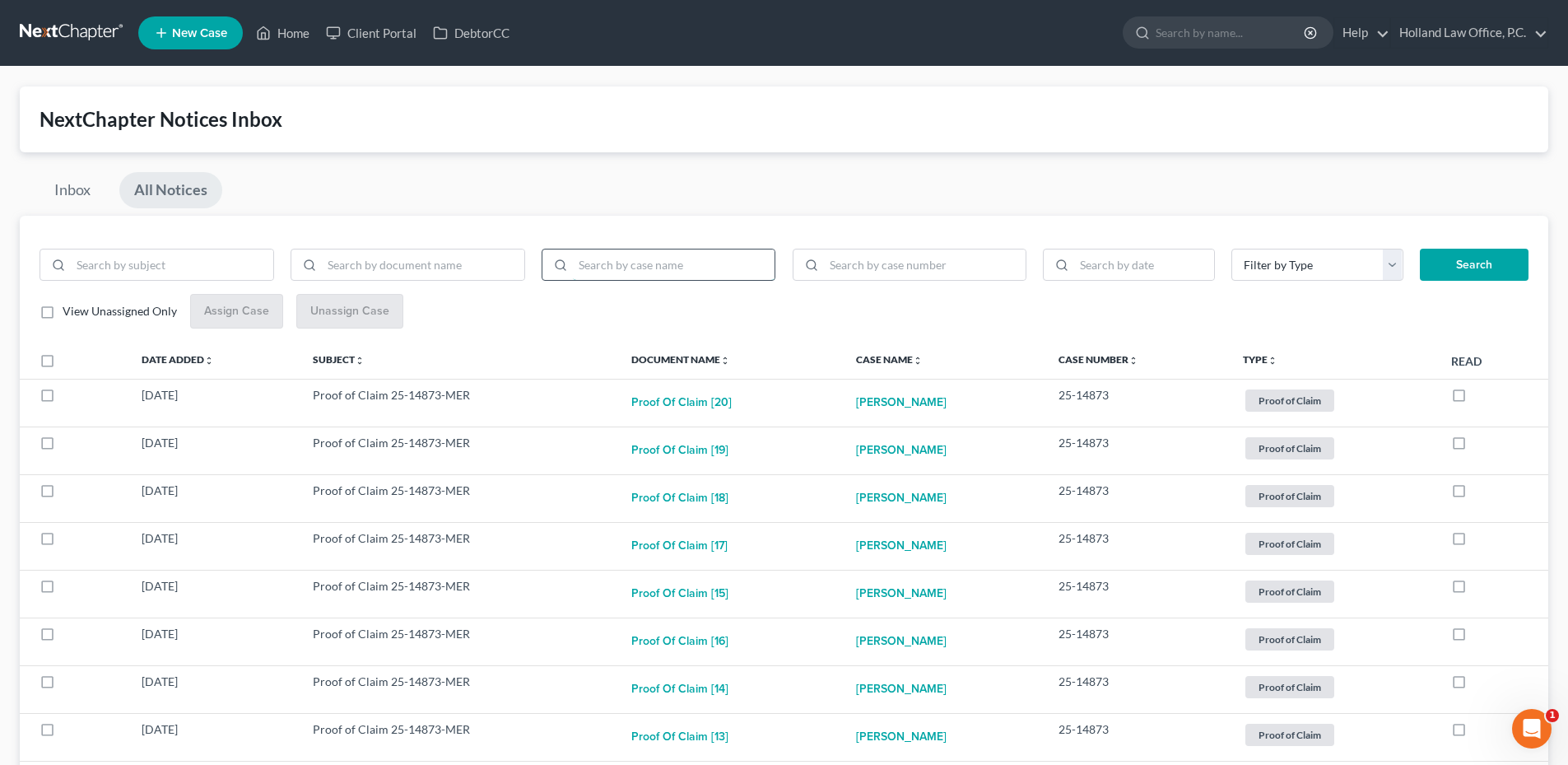
click at [663, 275] on input "search" at bounding box center [674, 265] width 203 height 32
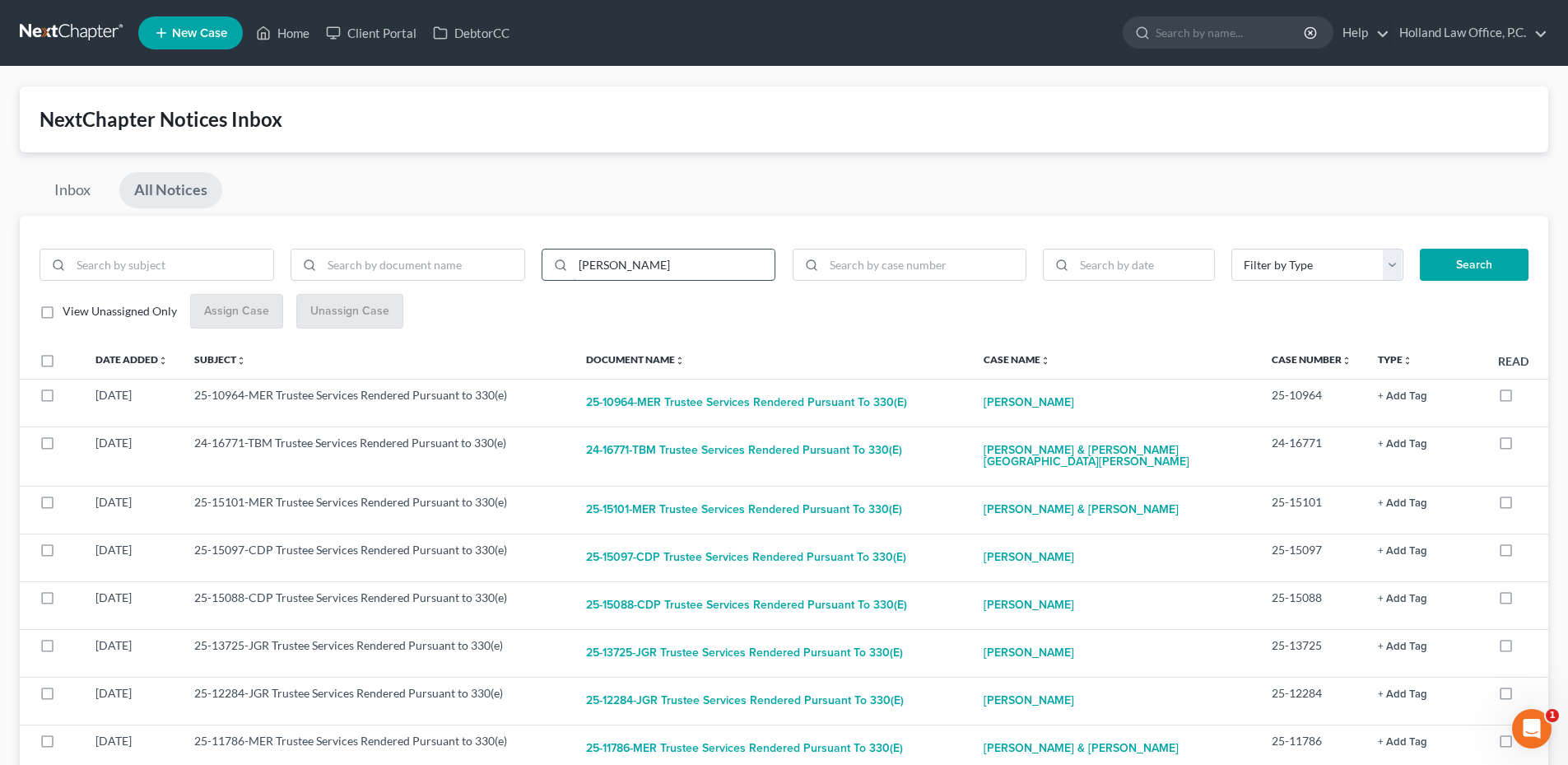
type input "[PERSON_NAME]"
click at [1420, 249] on button "Search" at bounding box center [1474, 265] width 109 height 33
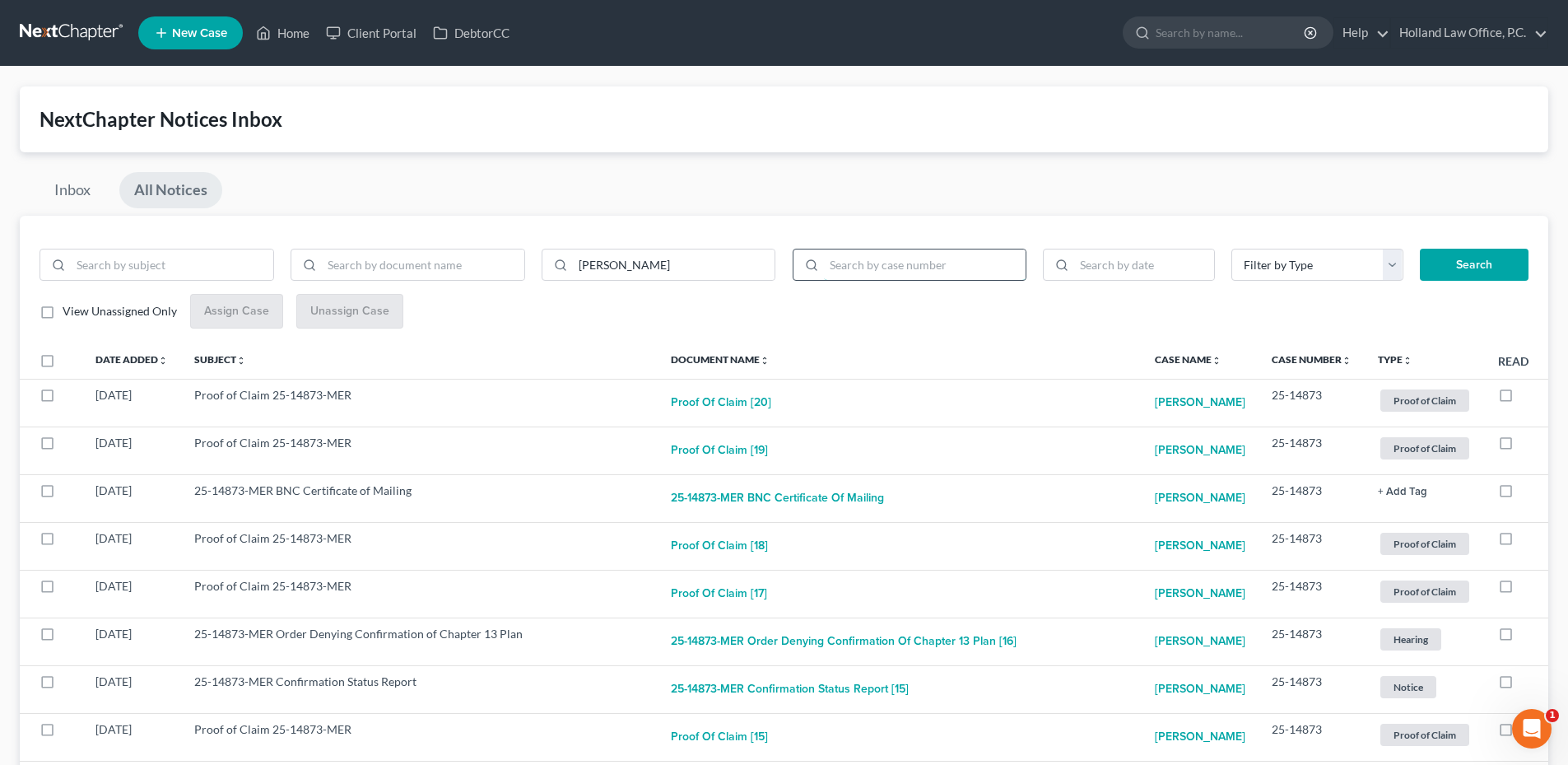
click at [942, 263] on input "search" at bounding box center [925, 265] width 203 height 32
type input "25-14873"
click at [1420, 249] on button "Search" at bounding box center [1474, 265] width 109 height 33
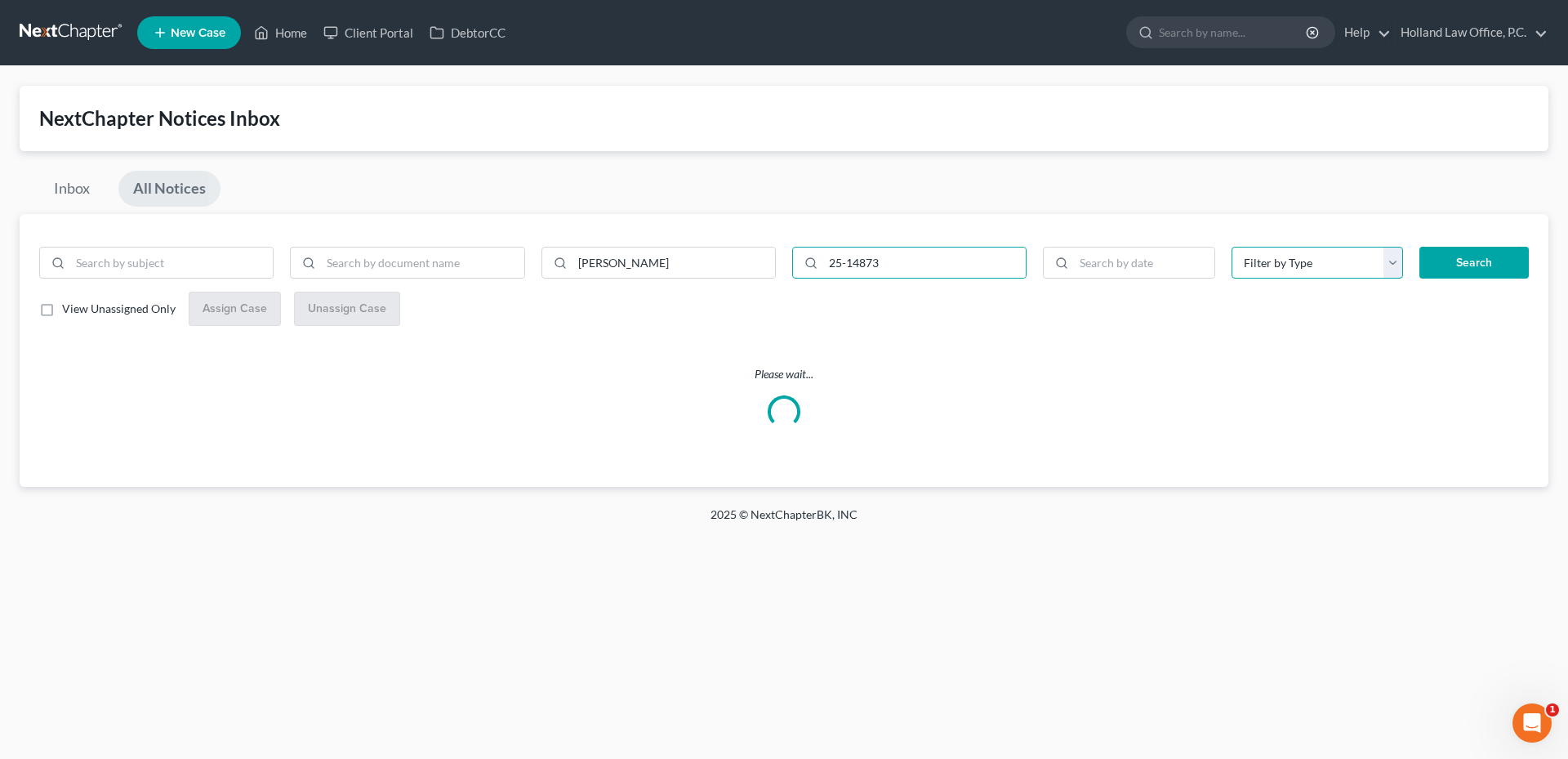
click at [1320, 268] on select "Filter by Type Hearing License and Socail Notice Proof of Claim" at bounding box center [1318, 263] width 173 height 33
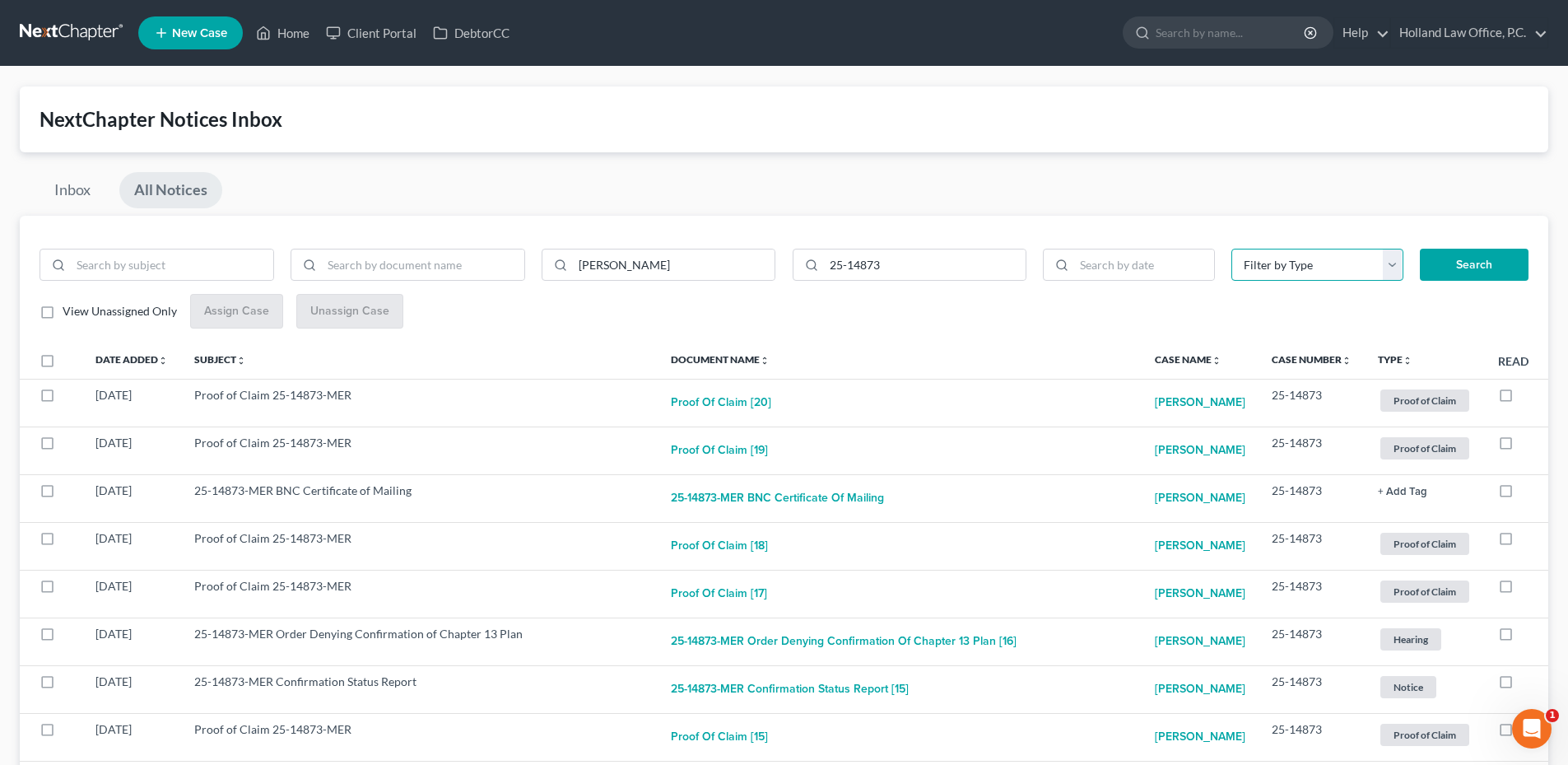
select select "3"
click at [1232, 249] on select "Filter by Type Hearing License and Socail Notice Proof of Claim" at bounding box center [1317, 265] width 172 height 33
click at [1477, 268] on button "Search" at bounding box center [1474, 265] width 109 height 33
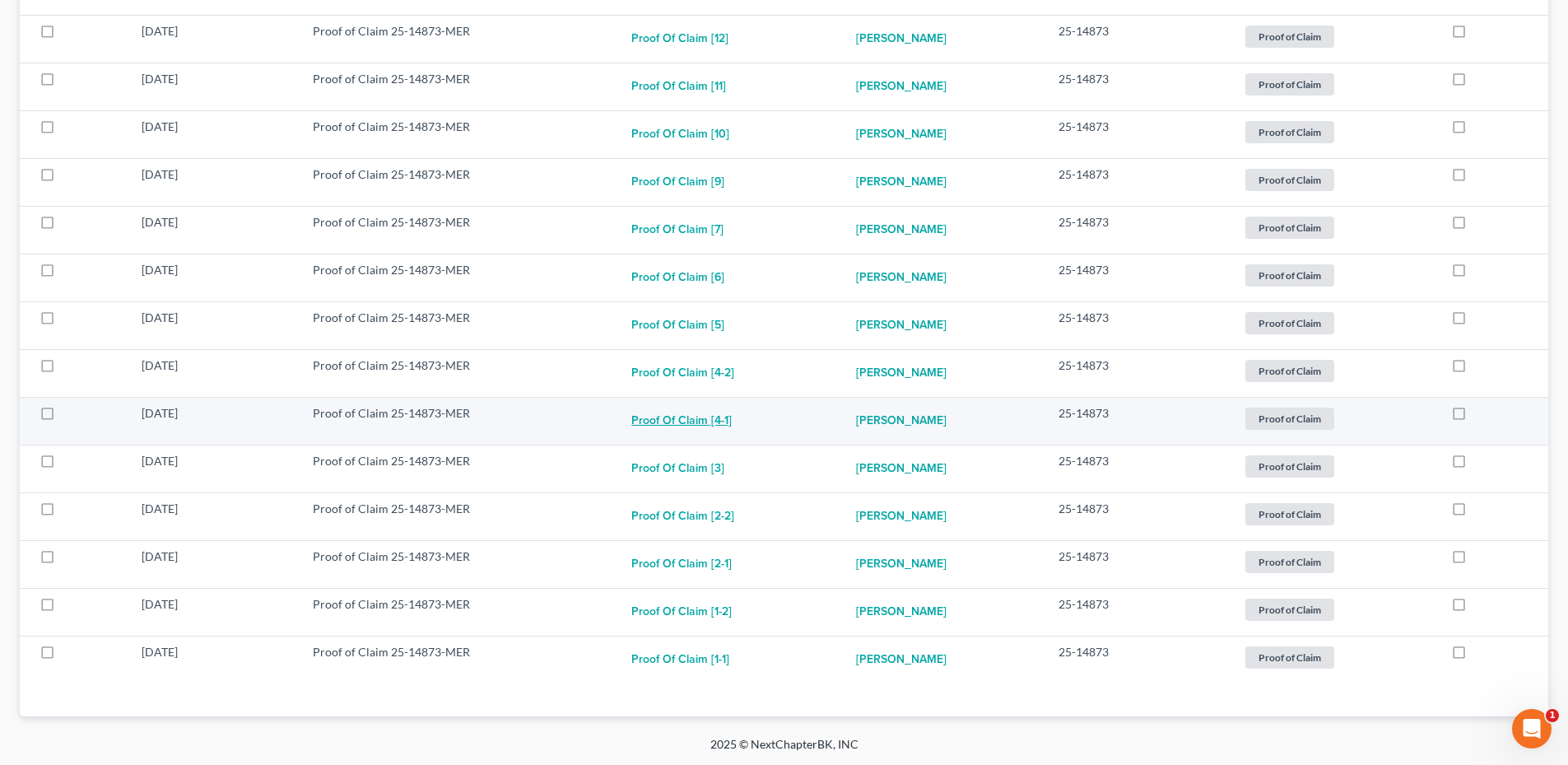
scroll to position [747, 0]
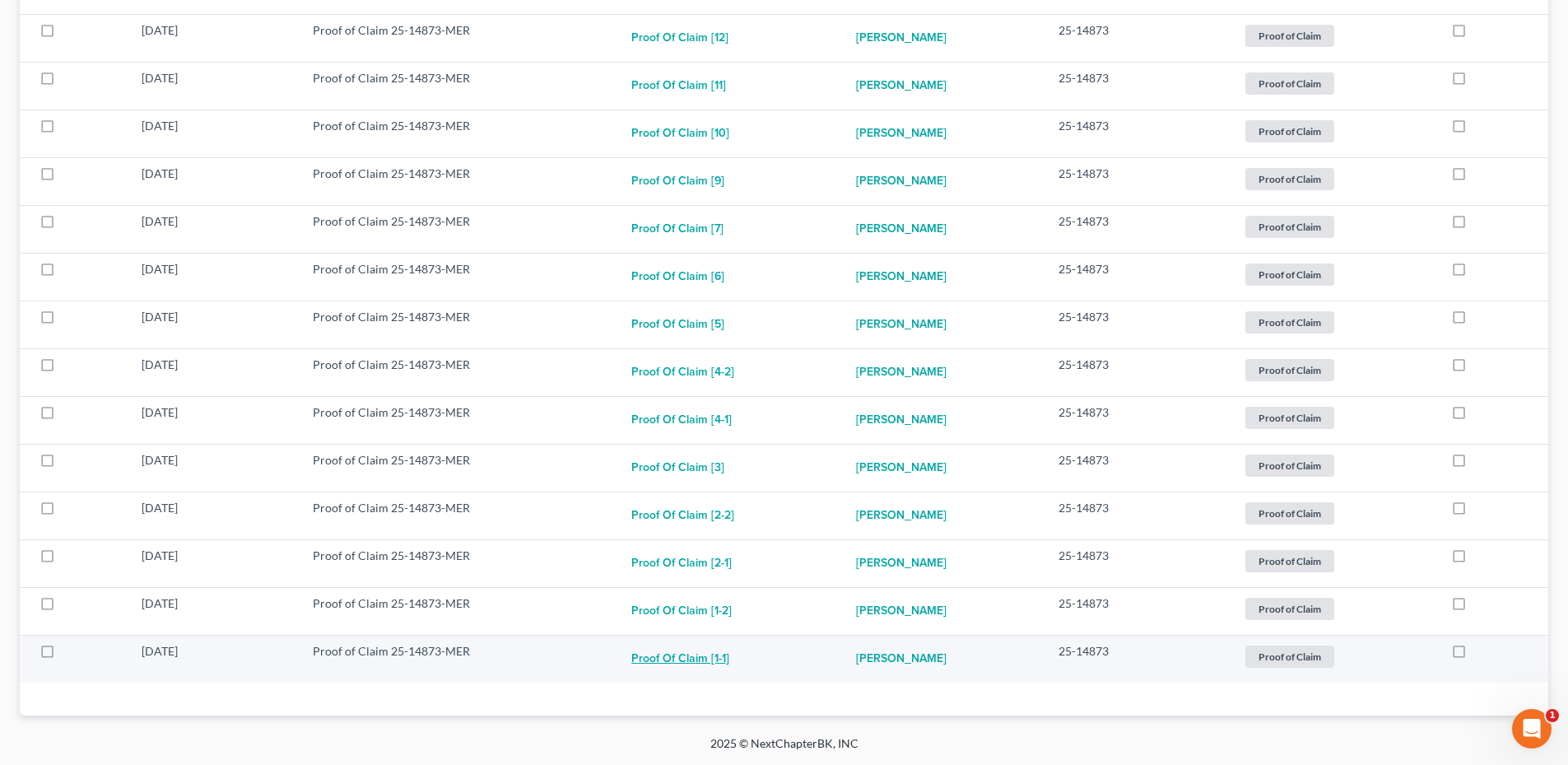
click at [694, 664] on button "Proof of Claim [1-1]" at bounding box center [680, 659] width 98 height 33
checkbox input "true"
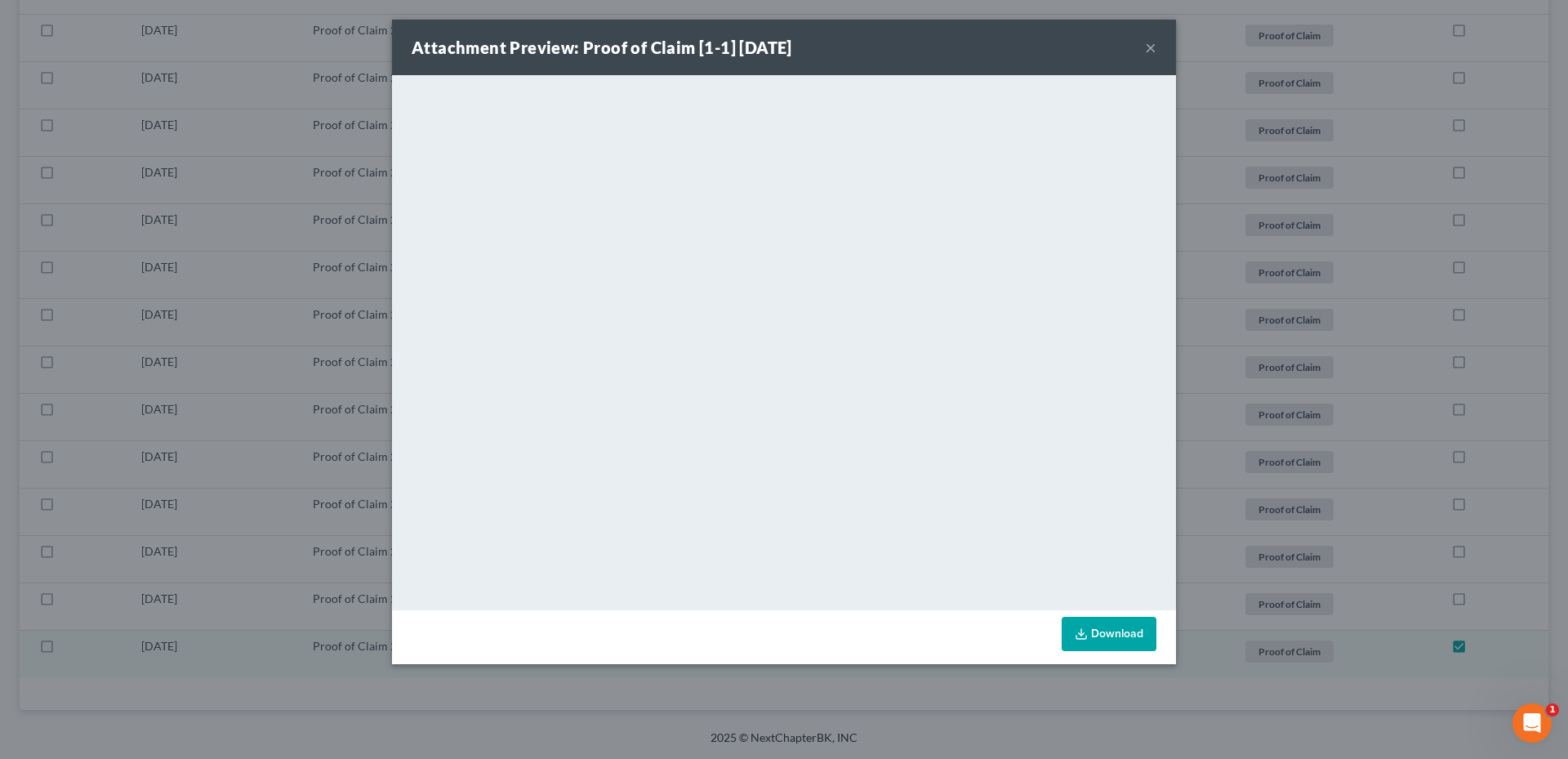
click at [1148, 49] on button "×" at bounding box center [1150, 47] width 12 height 20
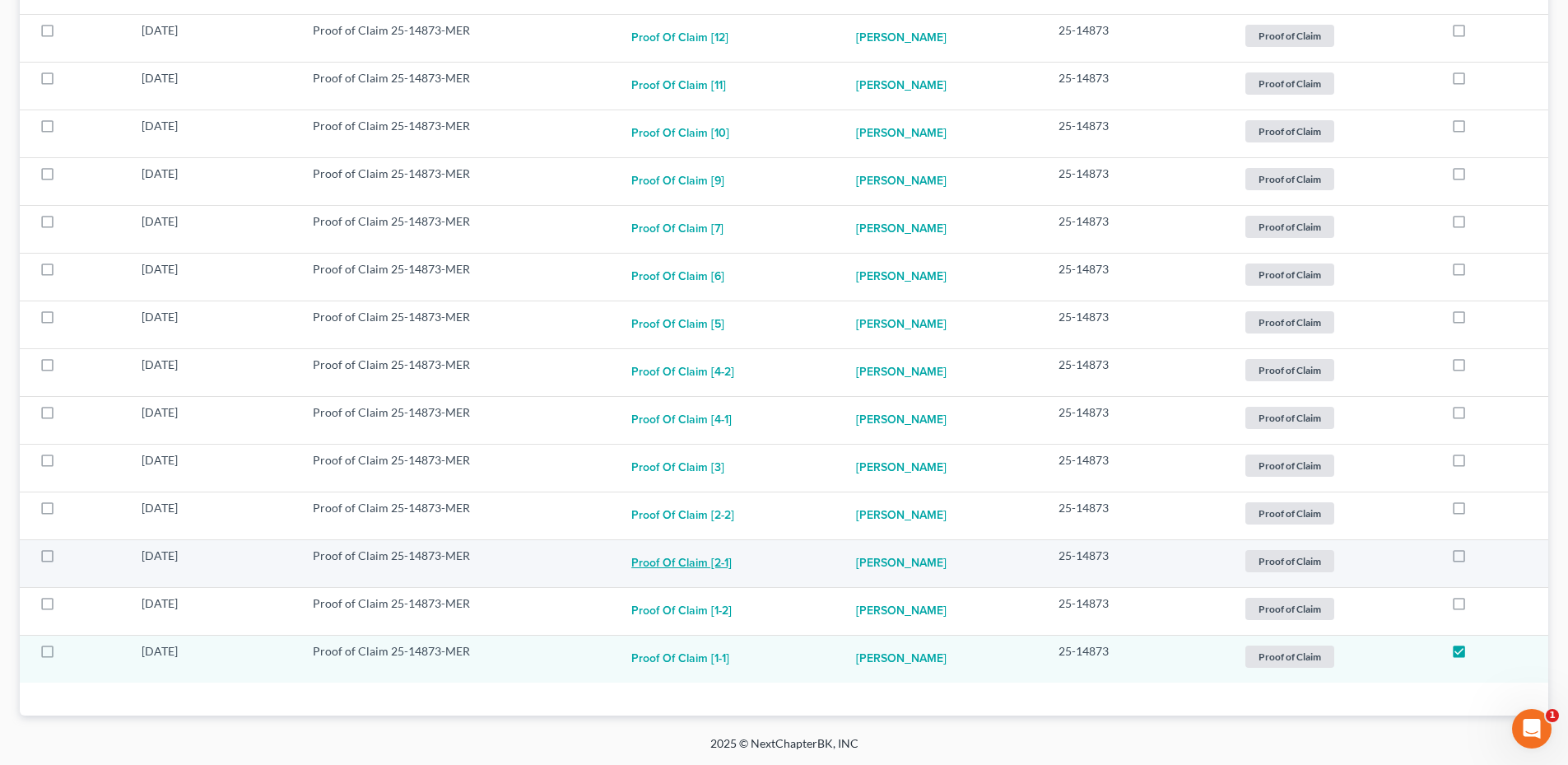
click at [667, 559] on button "Proof of Claim [2-1]" at bounding box center [681, 564] width 100 height 33
checkbox input "true"
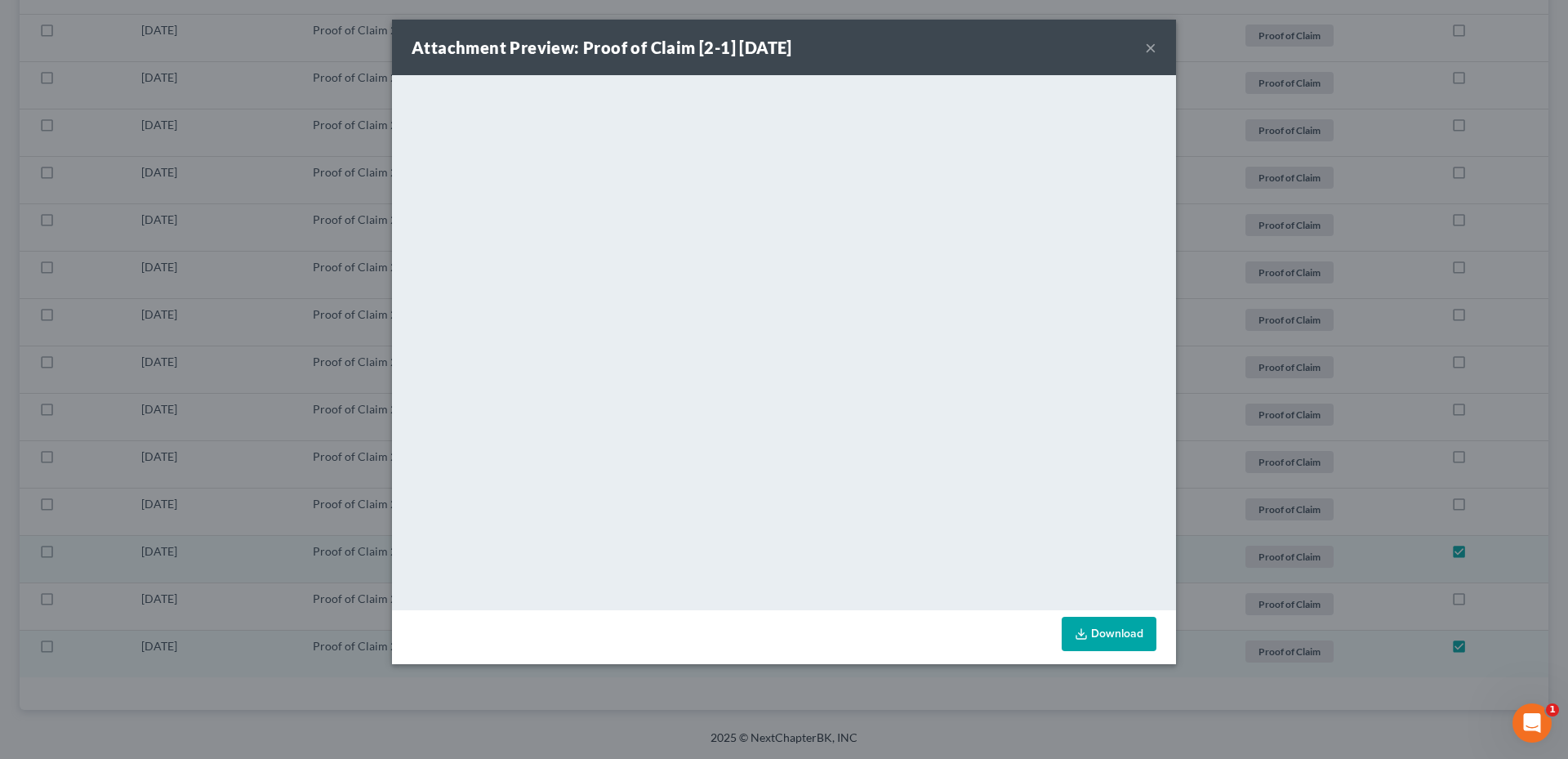
drag, startPoint x: 1152, startPoint y: 42, endPoint x: 928, endPoint y: 96, distance: 230.4
click at [1152, 42] on button "×" at bounding box center [1150, 47] width 12 height 20
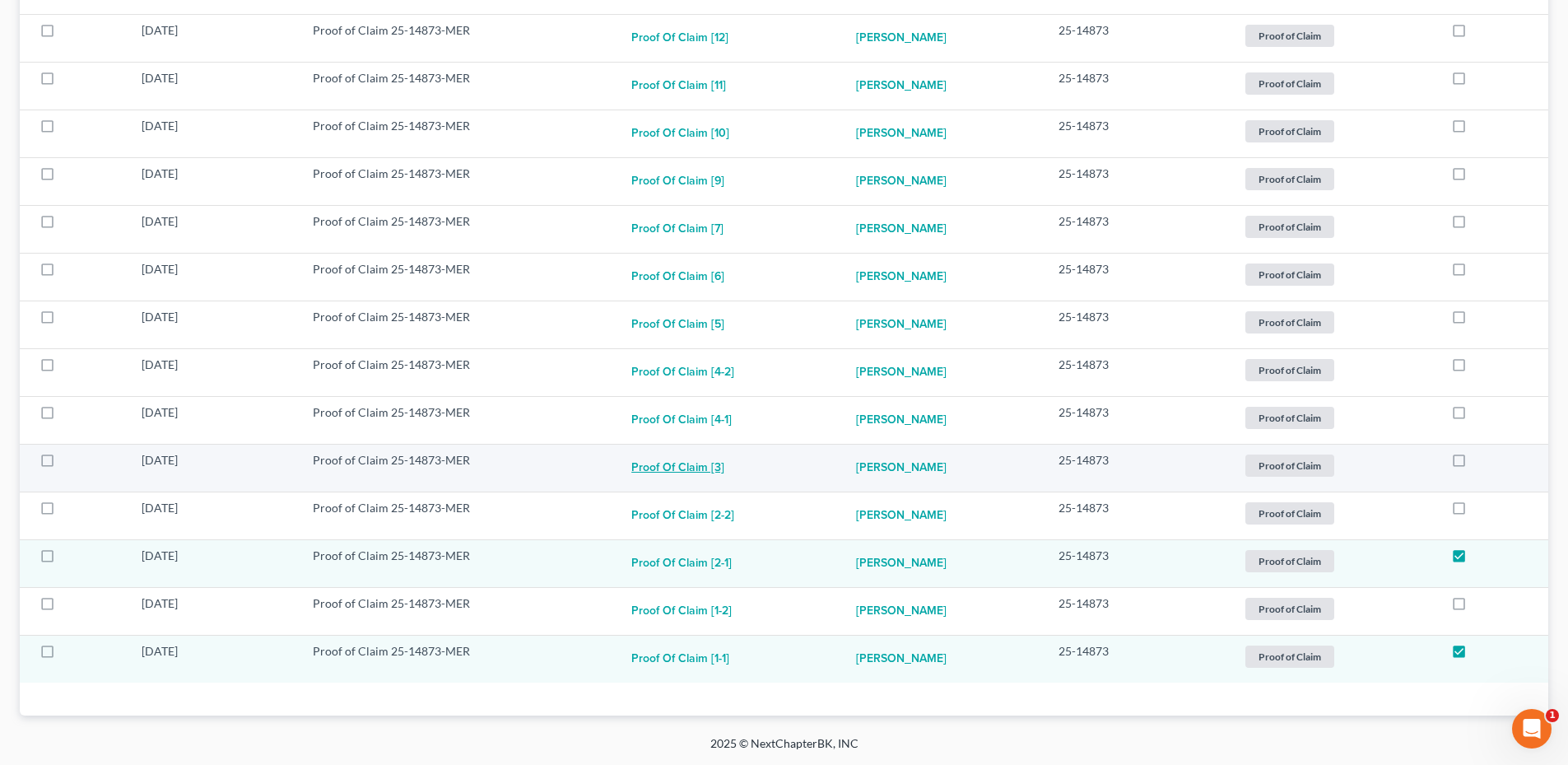
click at [700, 468] on button "Proof of Claim [3]" at bounding box center [677, 468] width 93 height 33
checkbox input "true"
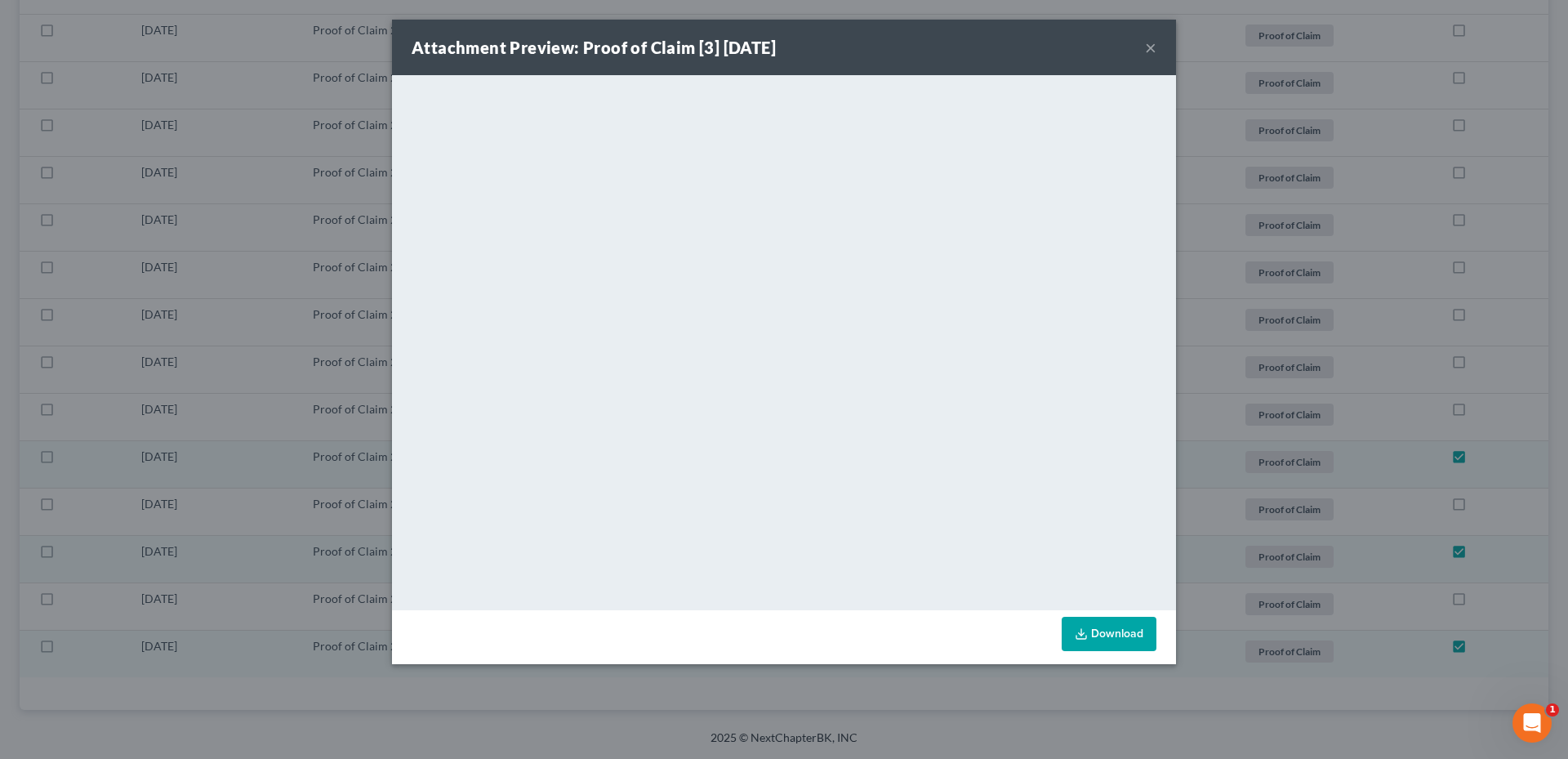
click at [1146, 51] on button "×" at bounding box center [1150, 47] width 12 height 20
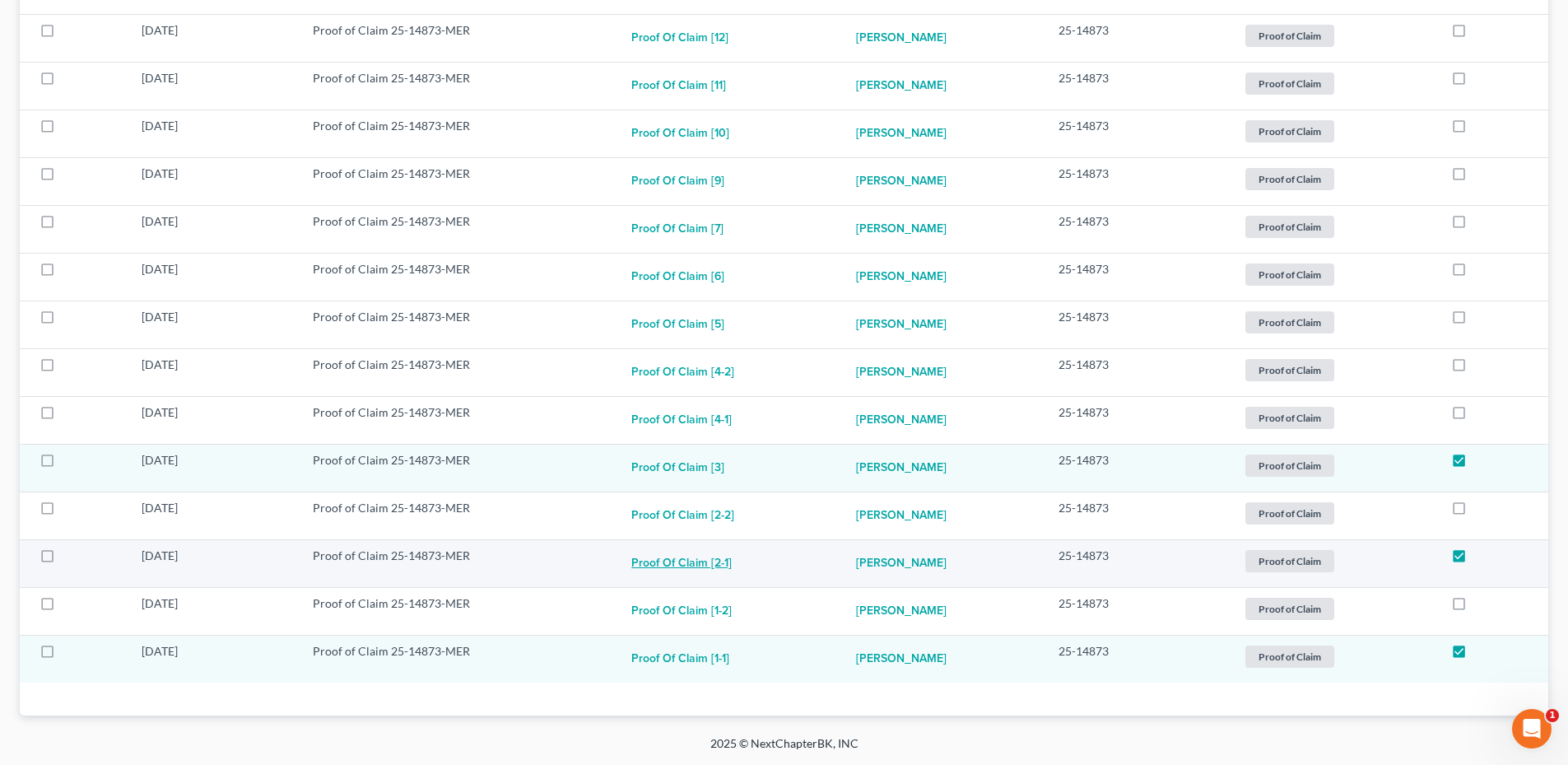
click at [721, 564] on button "Proof of Claim [2-1]" at bounding box center [681, 564] width 100 height 33
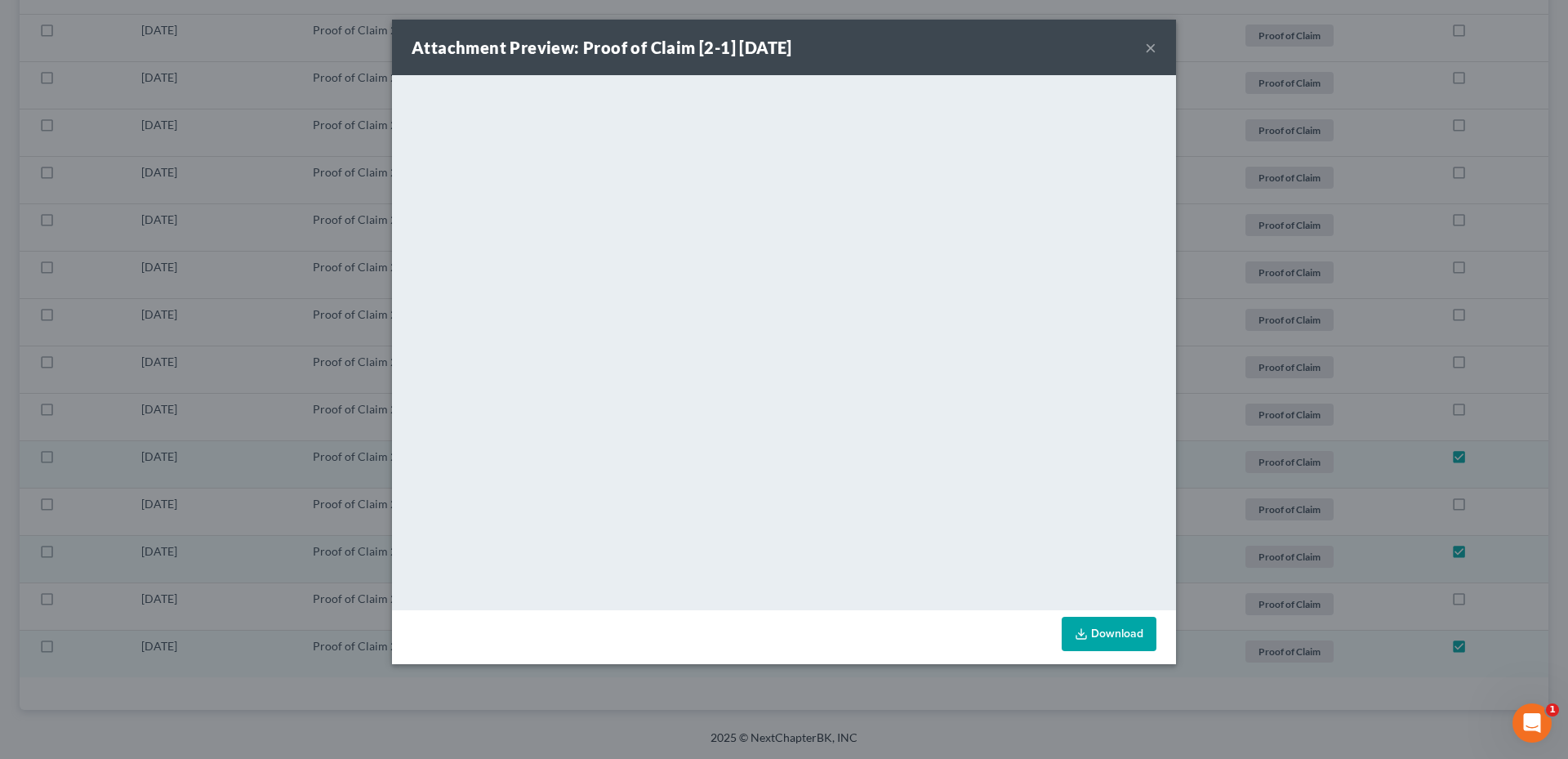
click at [1149, 42] on button "×" at bounding box center [1150, 47] width 12 height 20
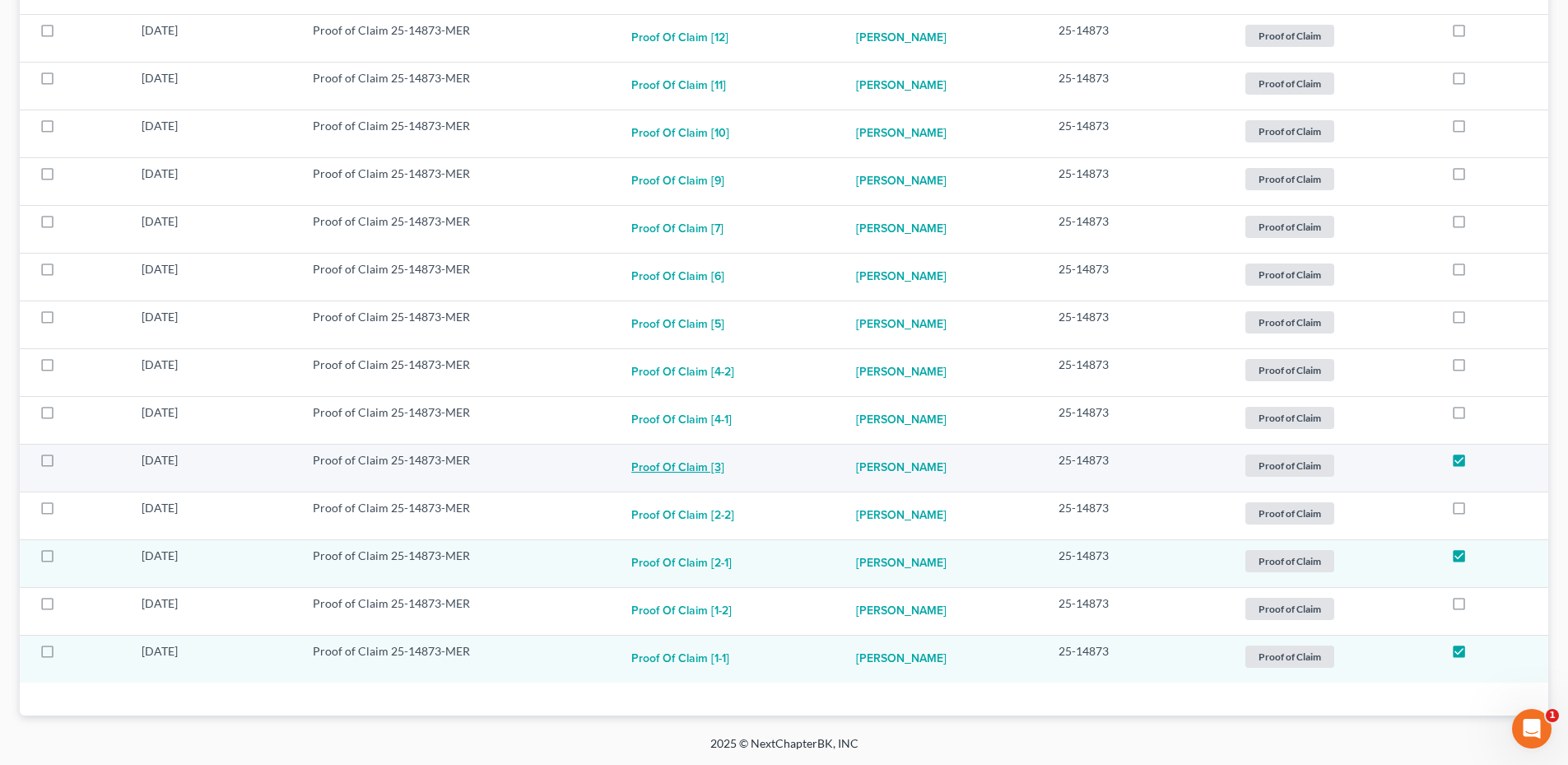
click at [686, 465] on button "Proof of Claim [3]" at bounding box center [677, 468] width 93 height 33
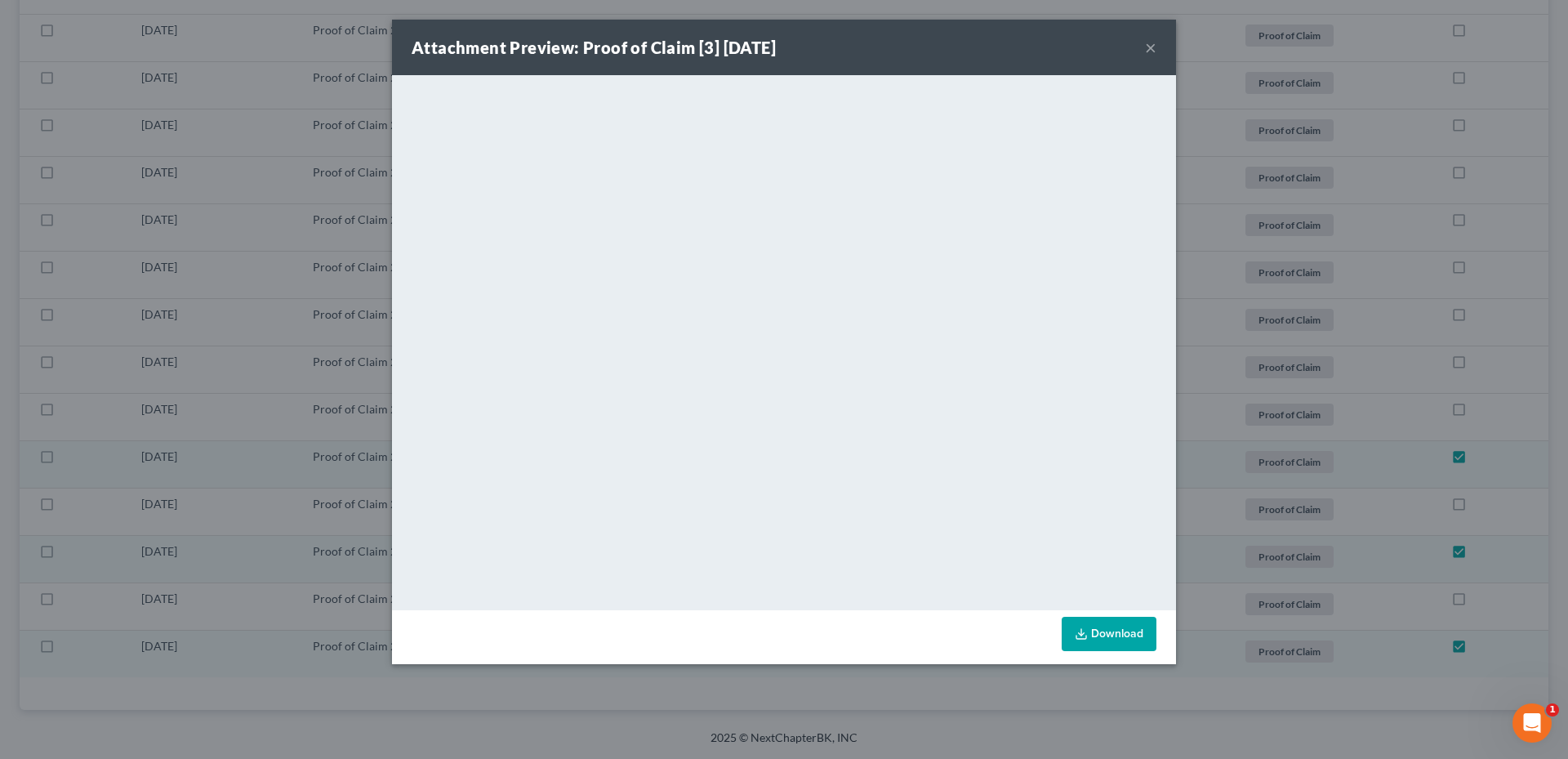
click at [1160, 50] on div "Attachment Preview: Proof of Claim [3] [DATE] ×" at bounding box center [784, 47] width 784 height 55
click at [1150, 51] on button "×" at bounding box center [1150, 47] width 12 height 20
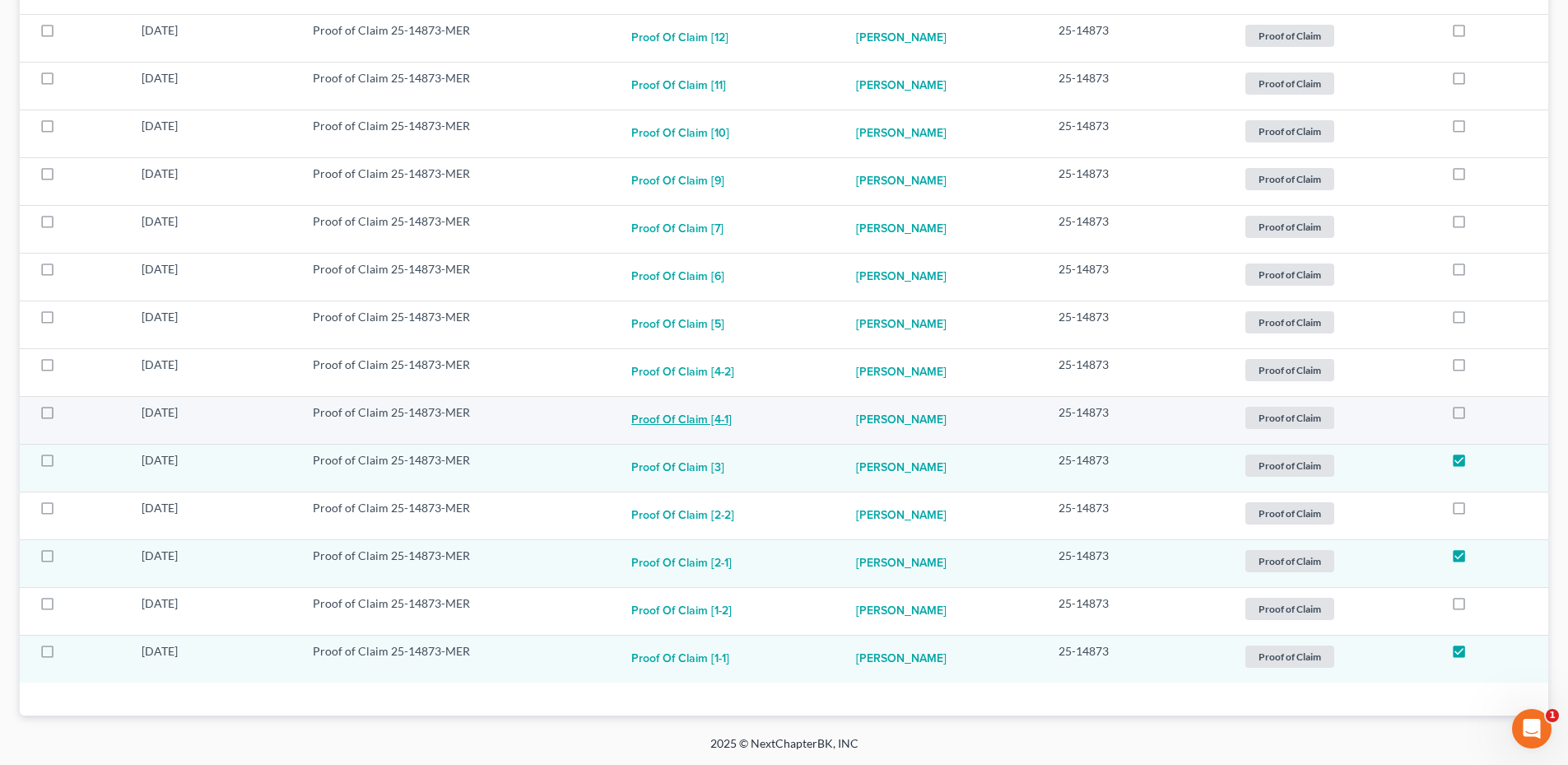
click at [687, 419] on button "Proof of Claim [4-1]" at bounding box center [681, 420] width 100 height 33
checkbox input "true"
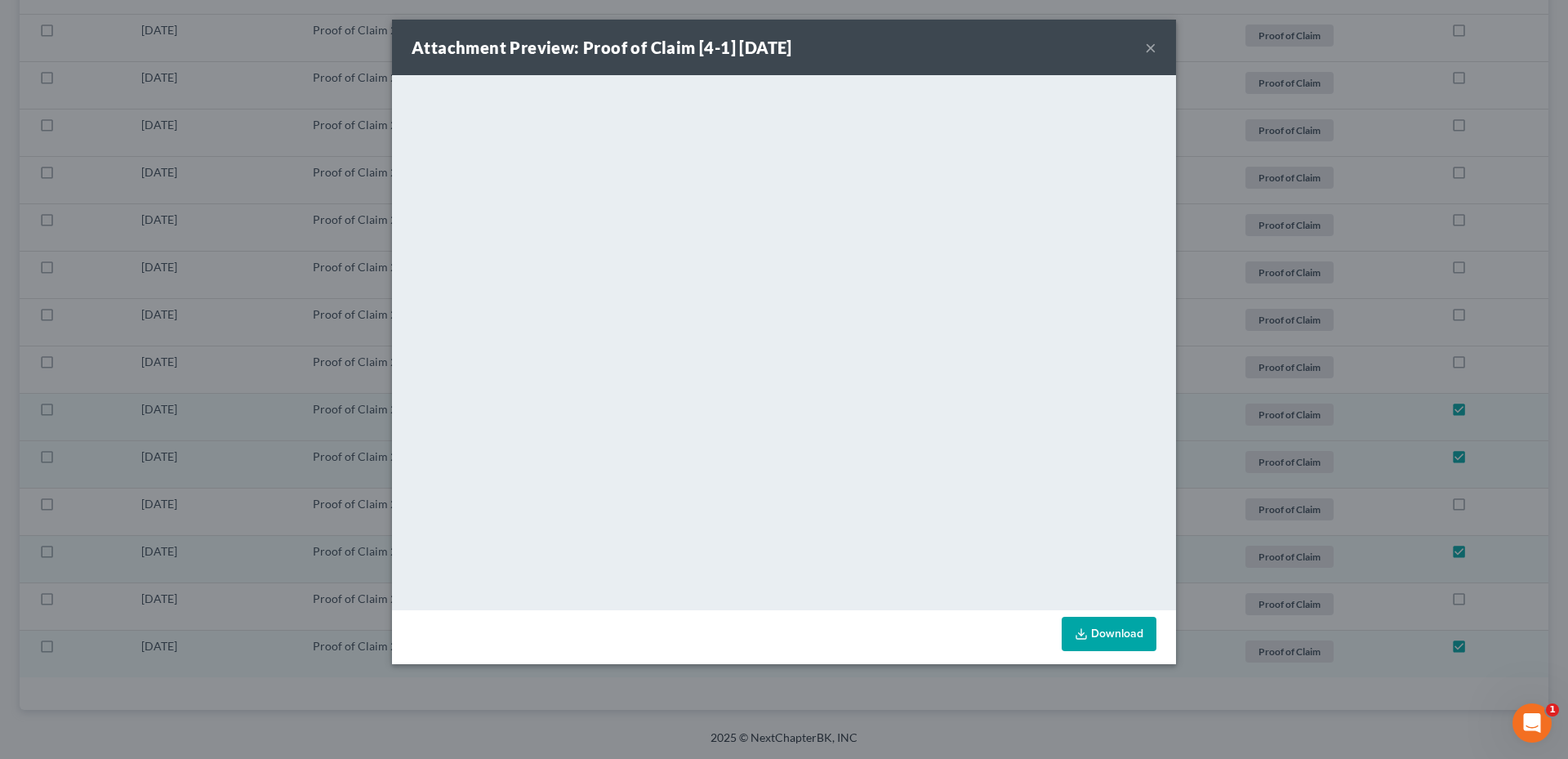
click at [1147, 48] on button "×" at bounding box center [1150, 47] width 12 height 20
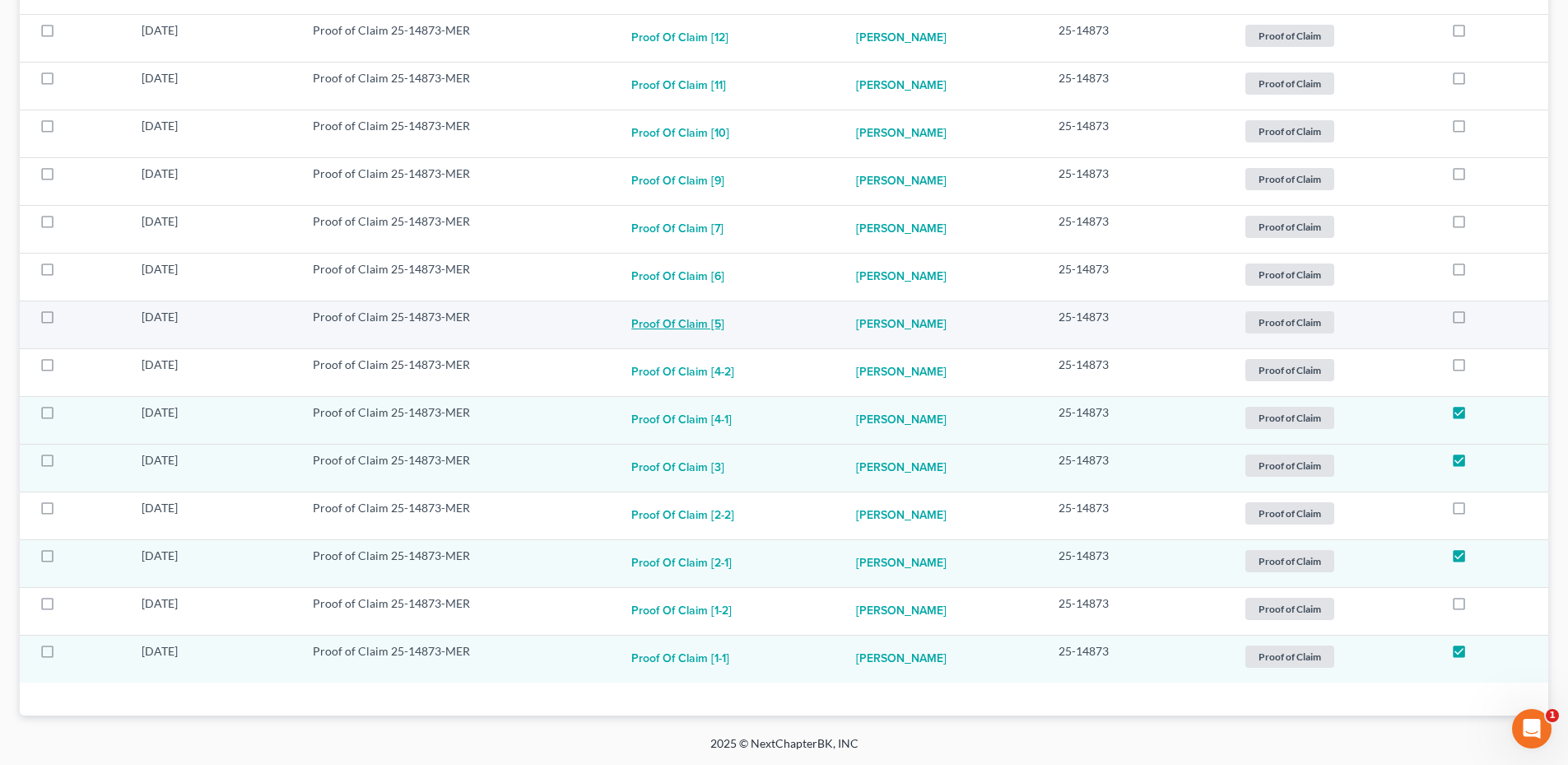
click at [698, 325] on button "Proof of Claim [5]" at bounding box center [677, 325] width 93 height 33
checkbox input "true"
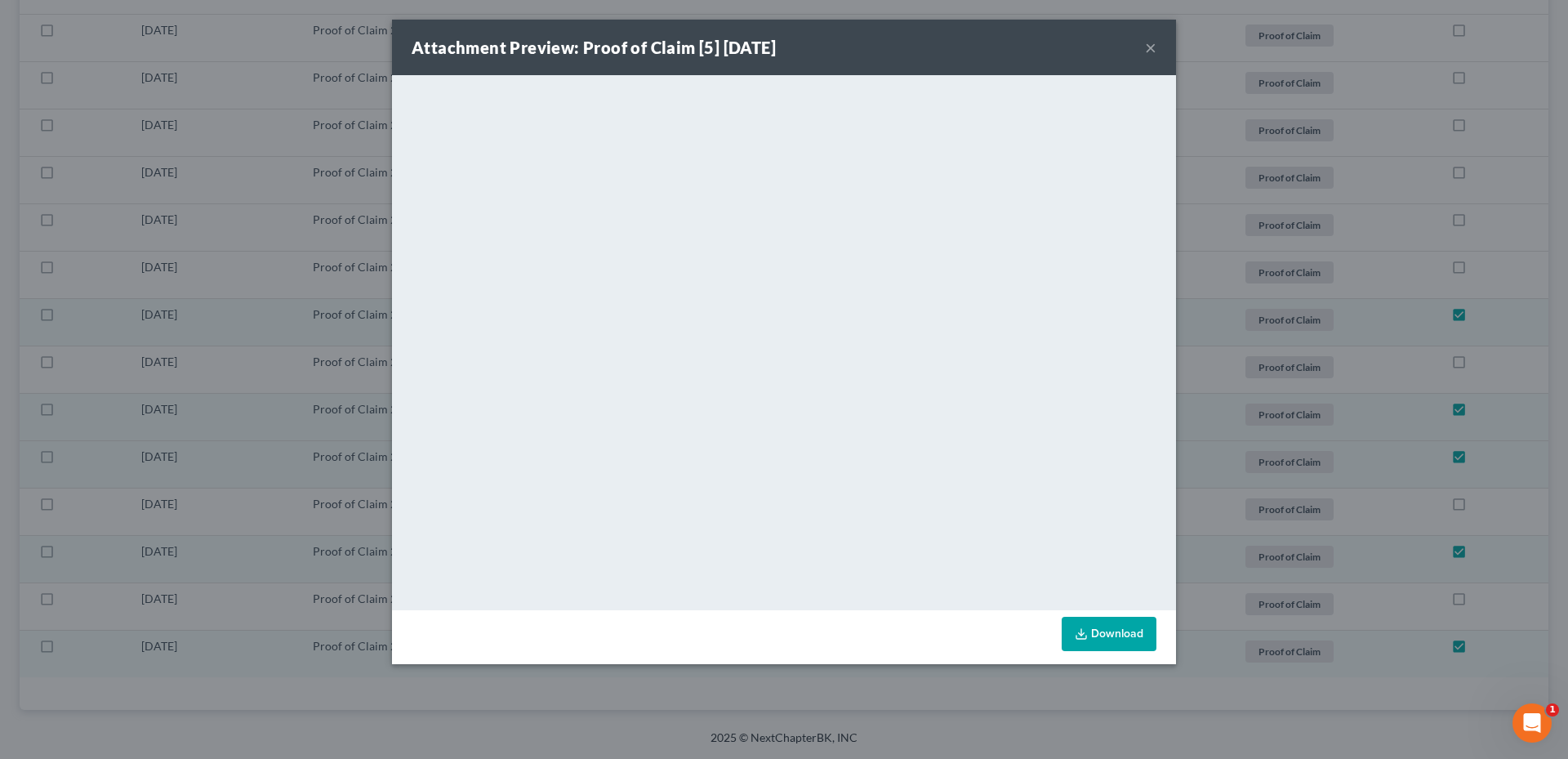
click at [1137, 47] on div "Attachment Preview: Proof of Claim [5] [DATE] ×" at bounding box center [784, 47] width 784 height 55
click at [1131, 50] on div "Attachment Preview: Proof of Claim [5] [DATE] ×" at bounding box center [784, 47] width 784 height 55
click at [1145, 42] on button "×" at bounding box center [1150, 47] width 12 height 20
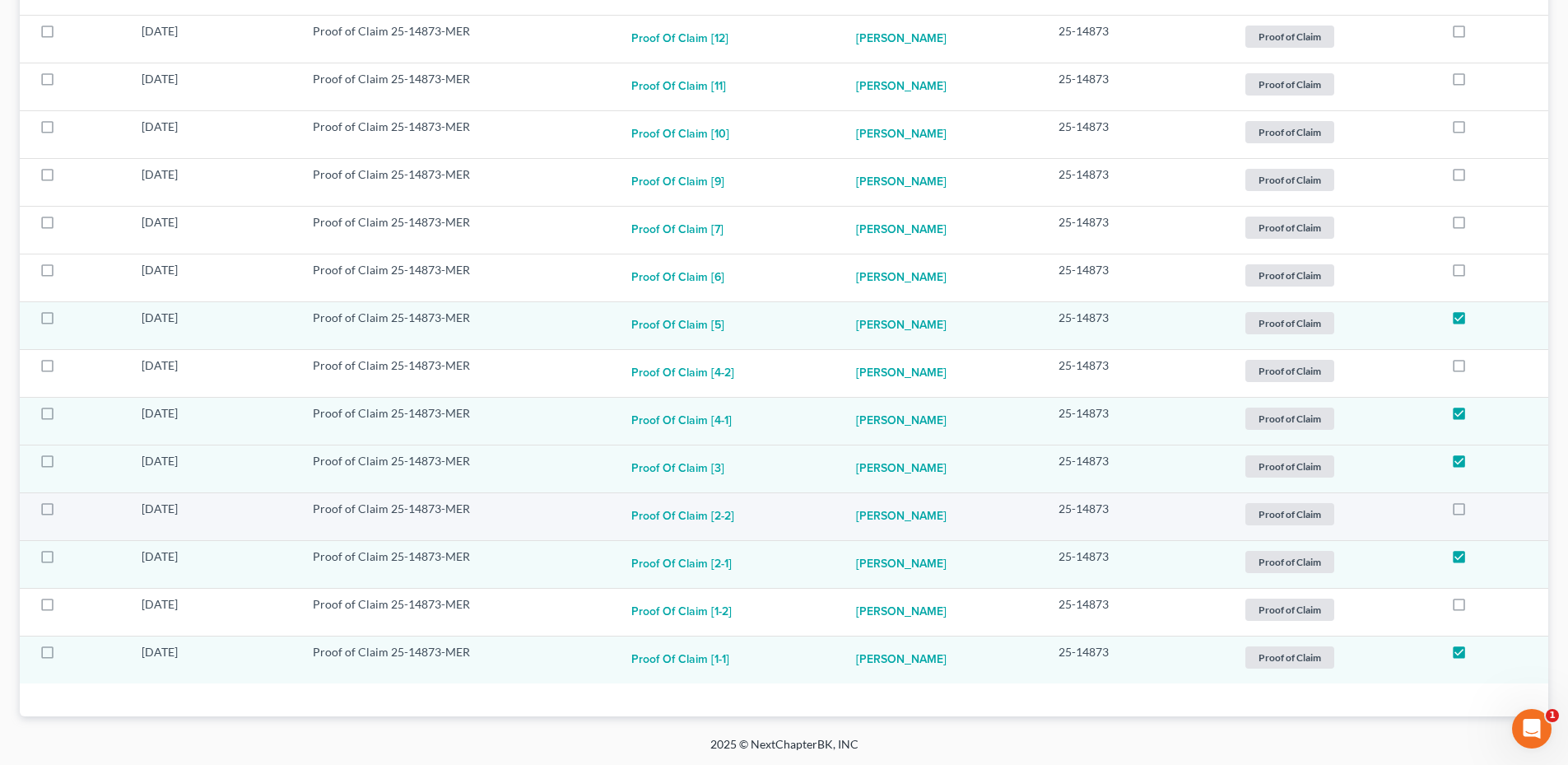
scroll to position [665, 0]
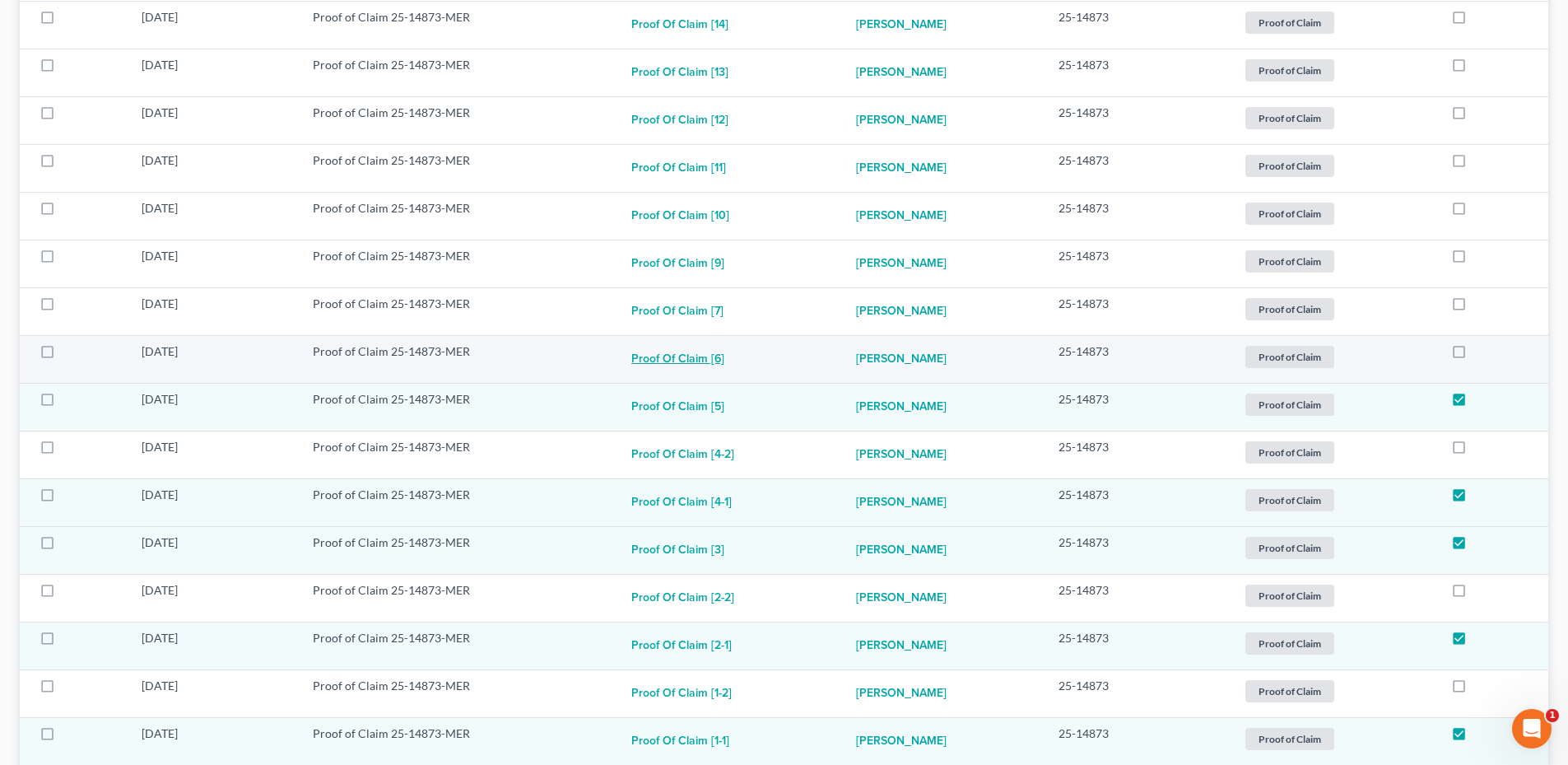
click at [677, 366] on button "Proof of Claim [6]" at bounding box center [677, 360] width 93 height 33
checkbox input "true"
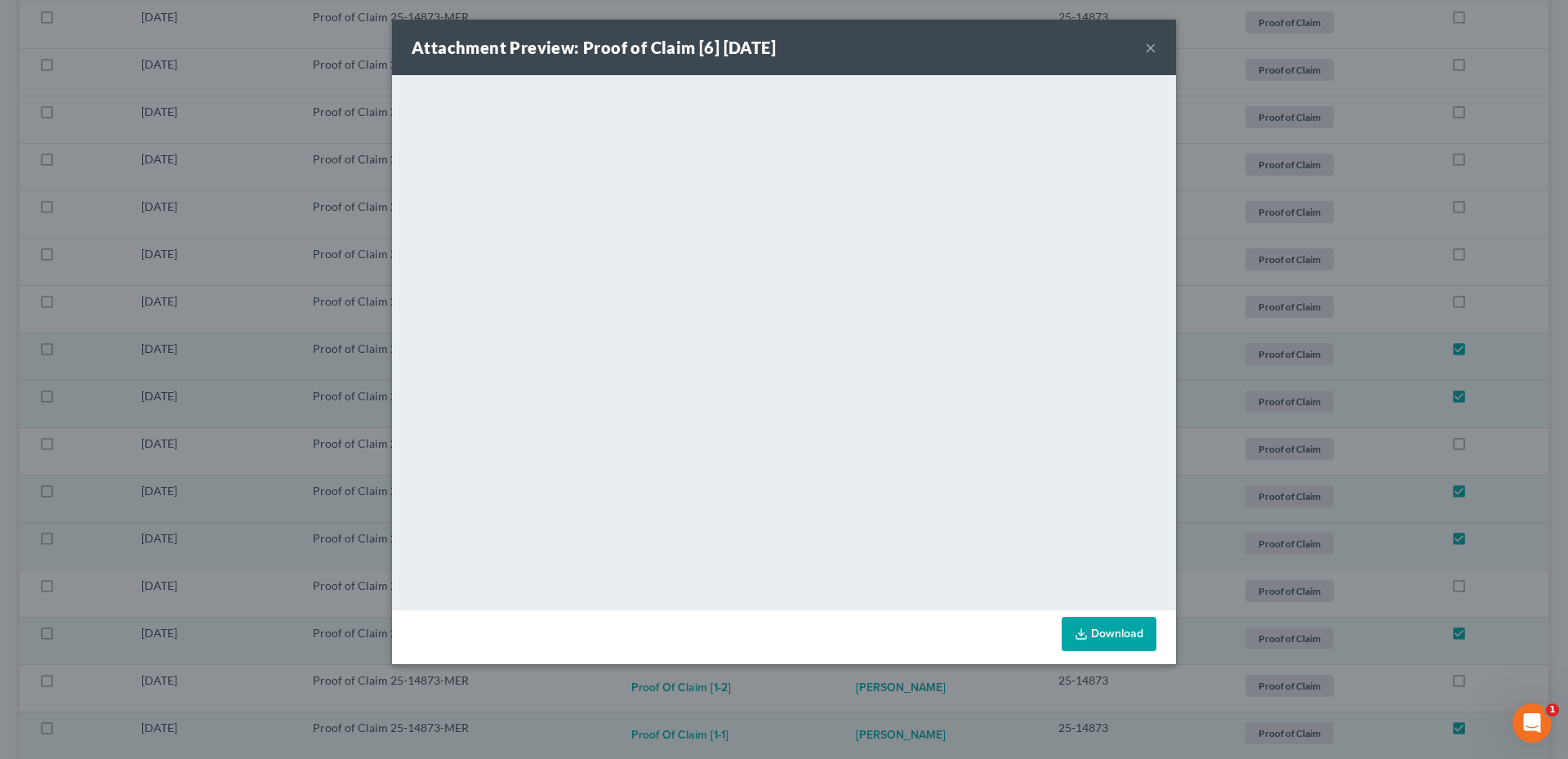
click at [1149, 47] on button "×" at bounding box center [1150, 47] width 12 height 20
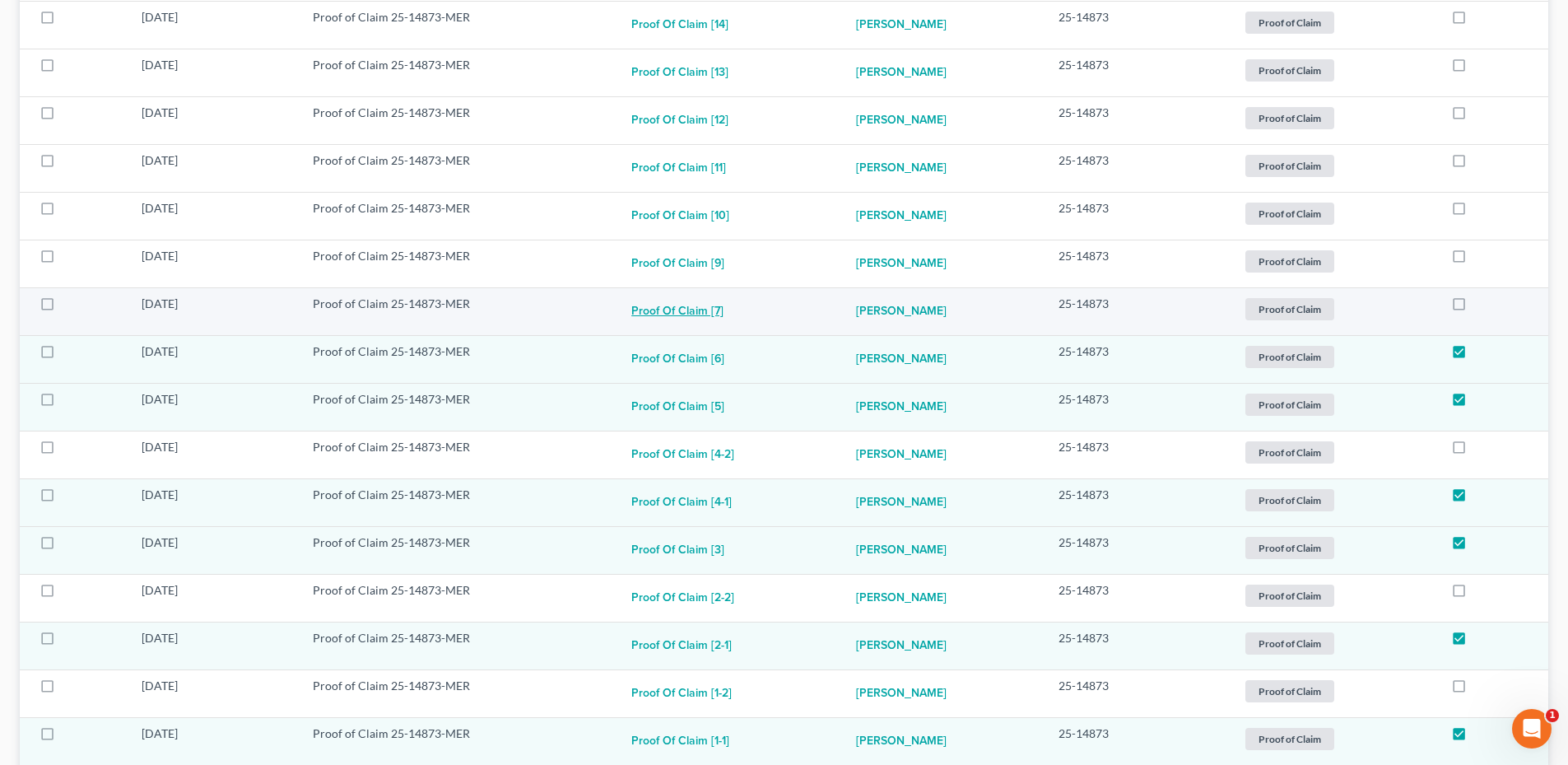
click at [703, 305] on button "Proof of Claim [7]" at bounding box center [677, 312] width 92 height 33
checkbox input "true"
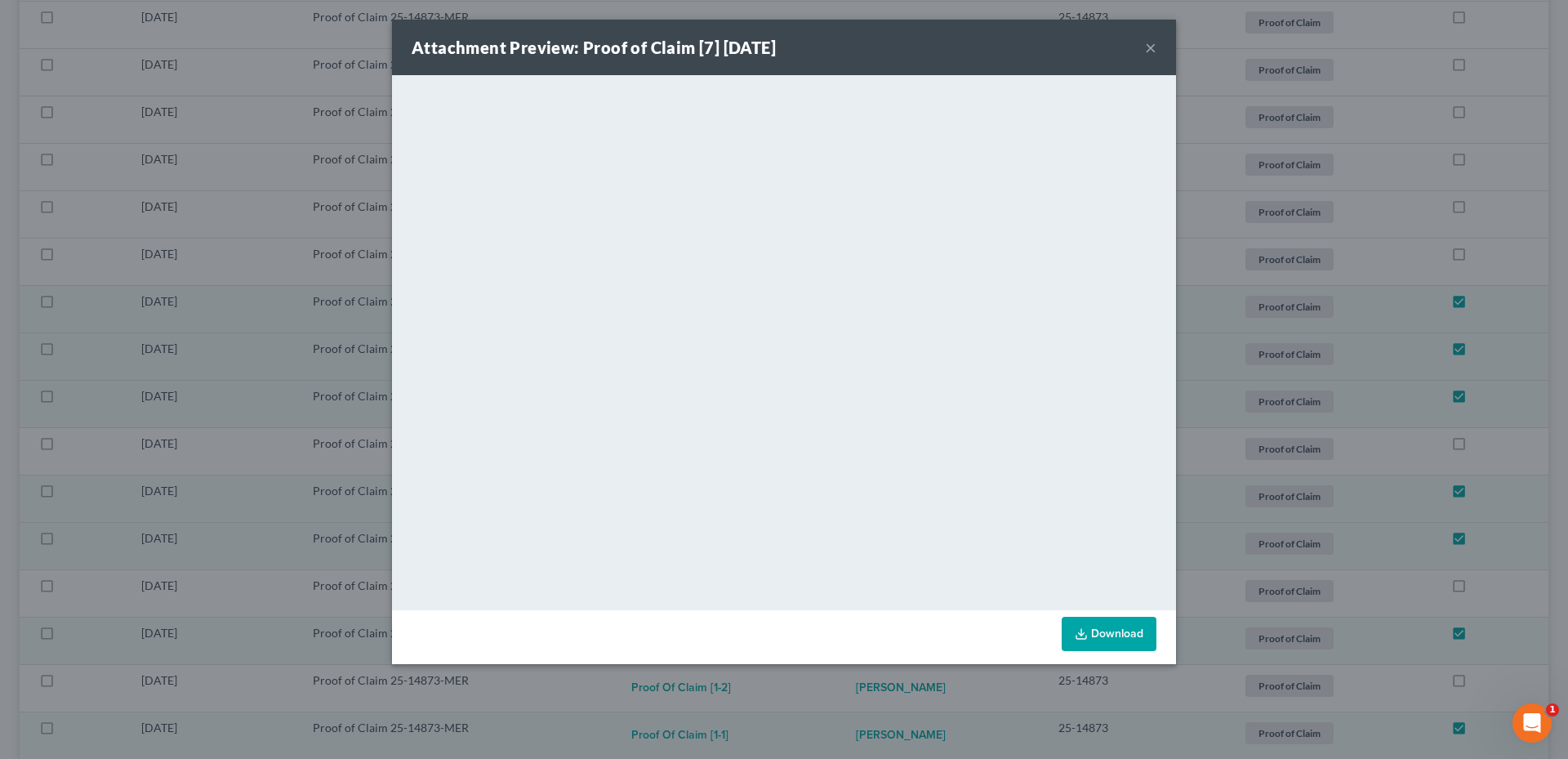
click at [1157, 51] on div "Attachment Preview: Proof of Claim [7] [DATE] ×" at bounding box center [784, 47] width 784 height 55
click at [1150, 50] on button "×" at bounding box center [1150, 47] width 12 height 20
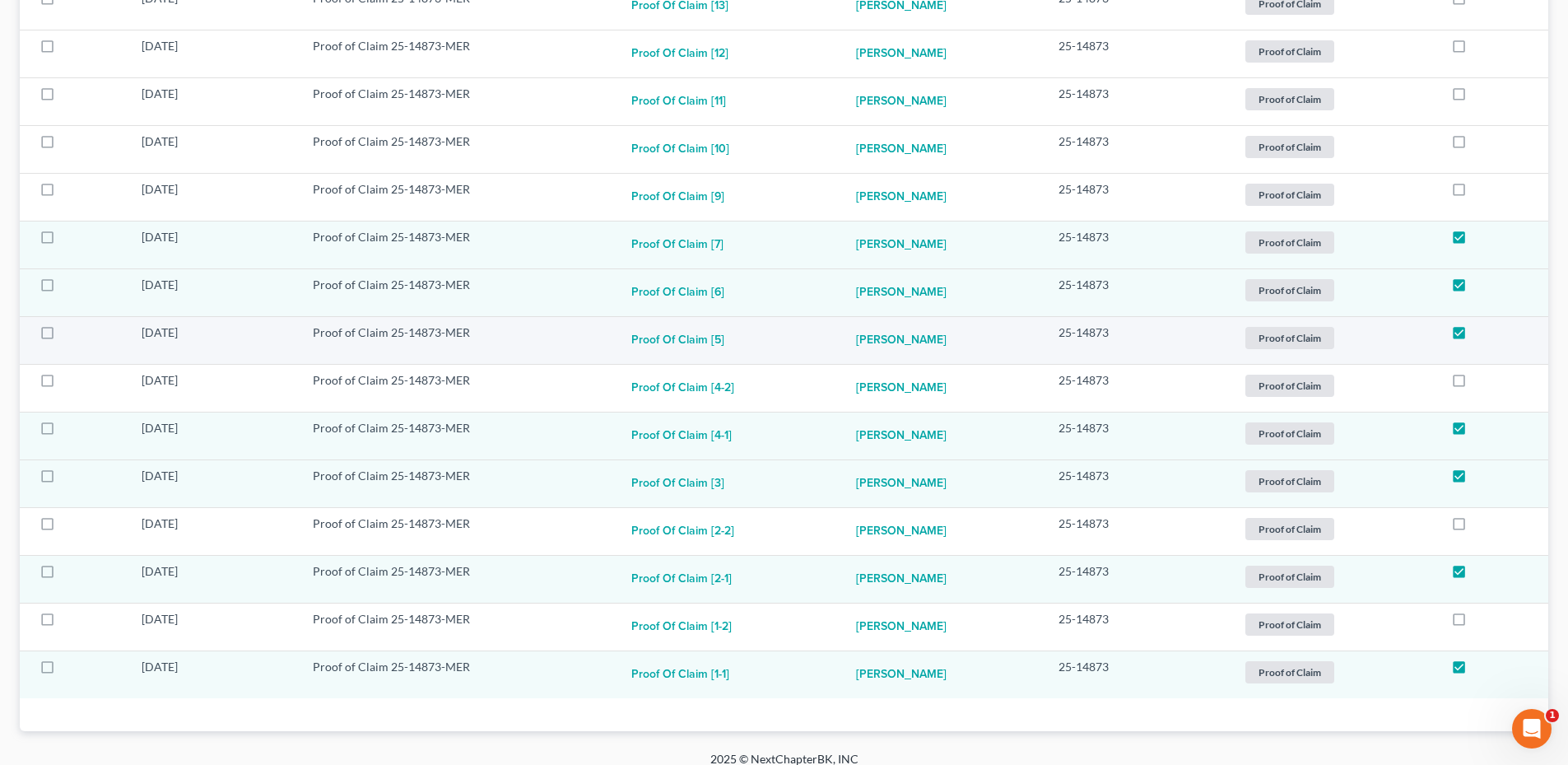
scroll to position [747, 0]
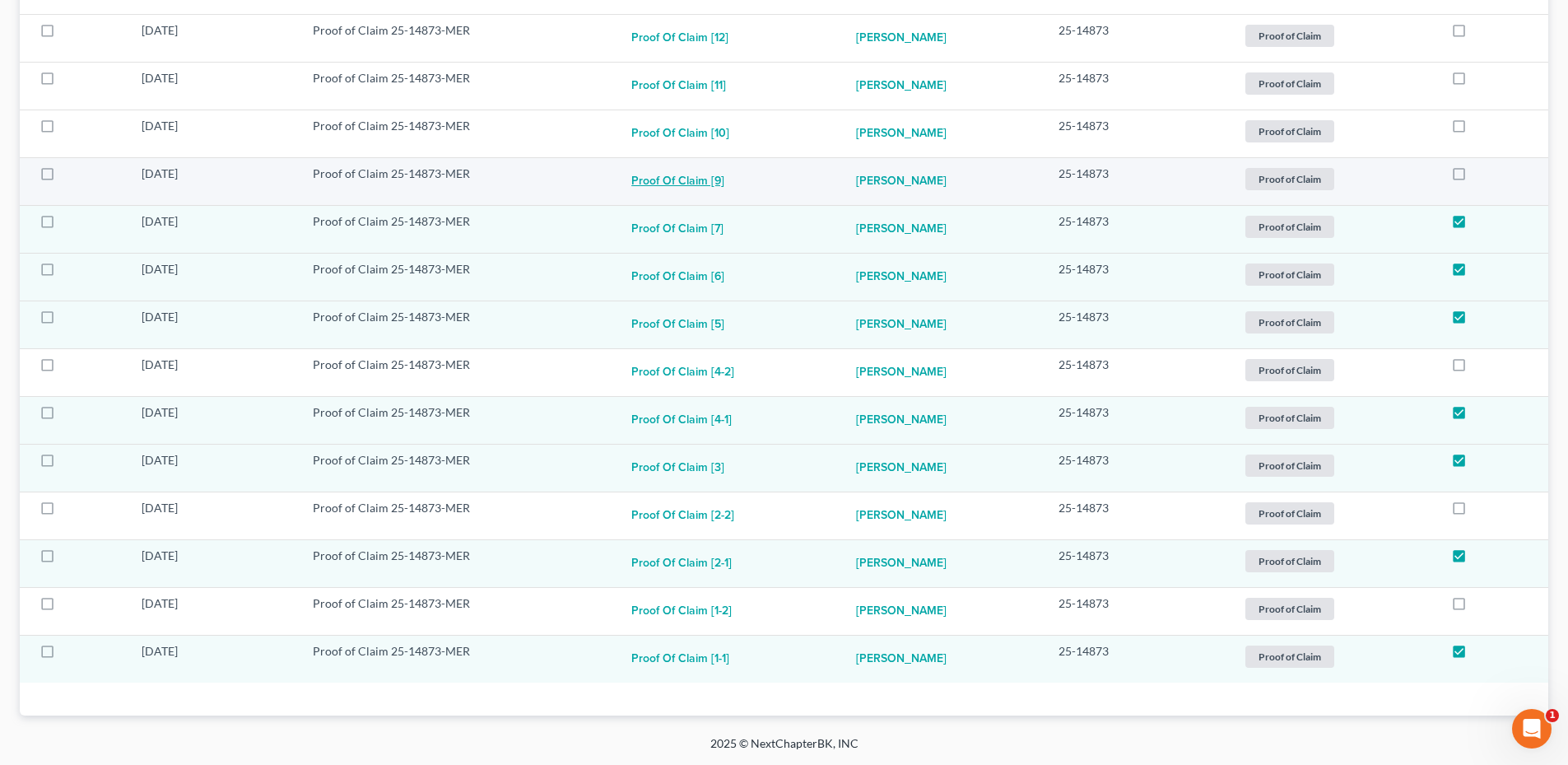
click at [685, 172] on button "Proof of Claim [9]" at bounding box center [677, 182] width 93 height 33
checkbox input "true"
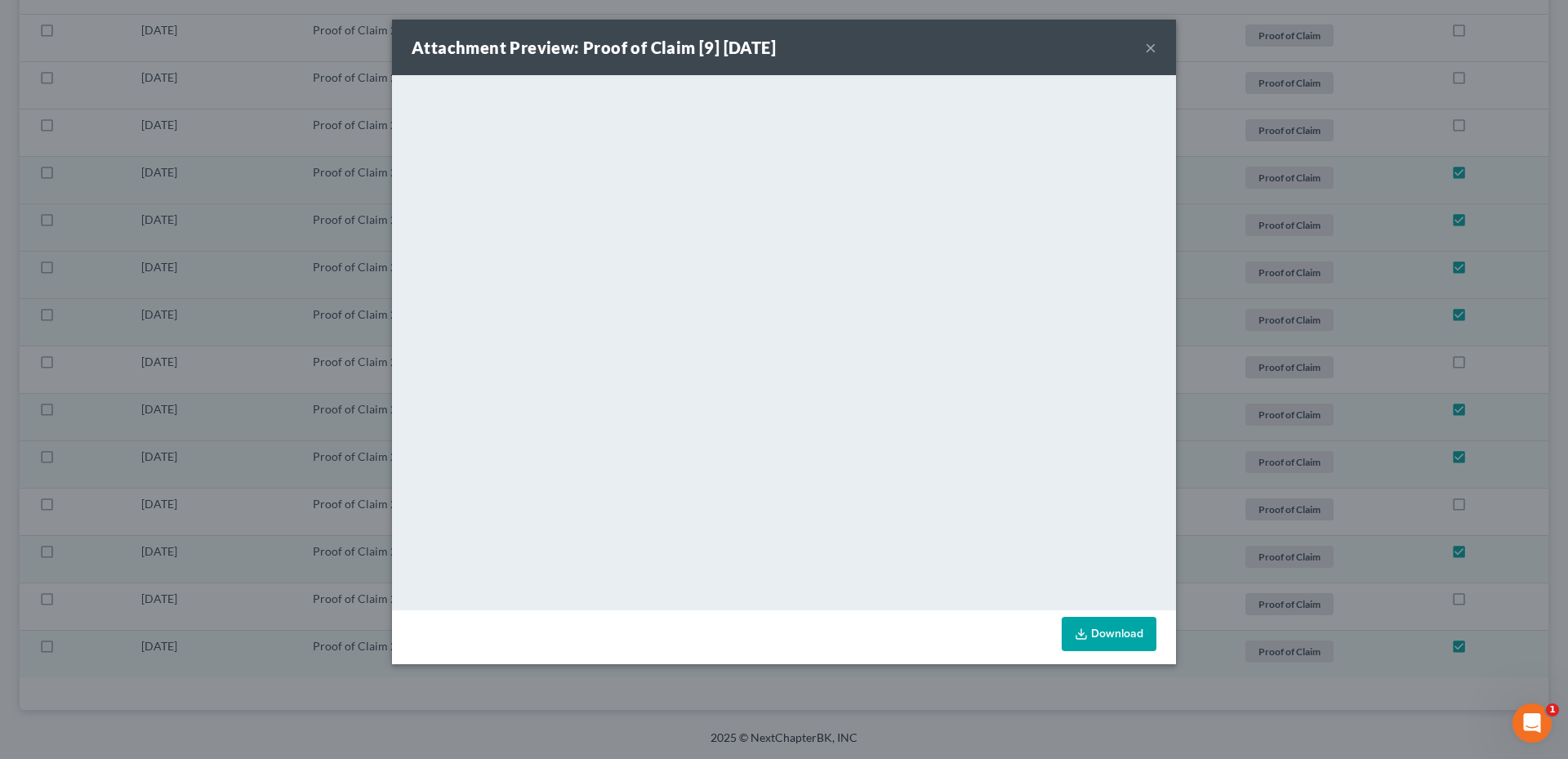
click at [1149, 44] on button "×" at bounding box center [1150, 47] width 12 height 20
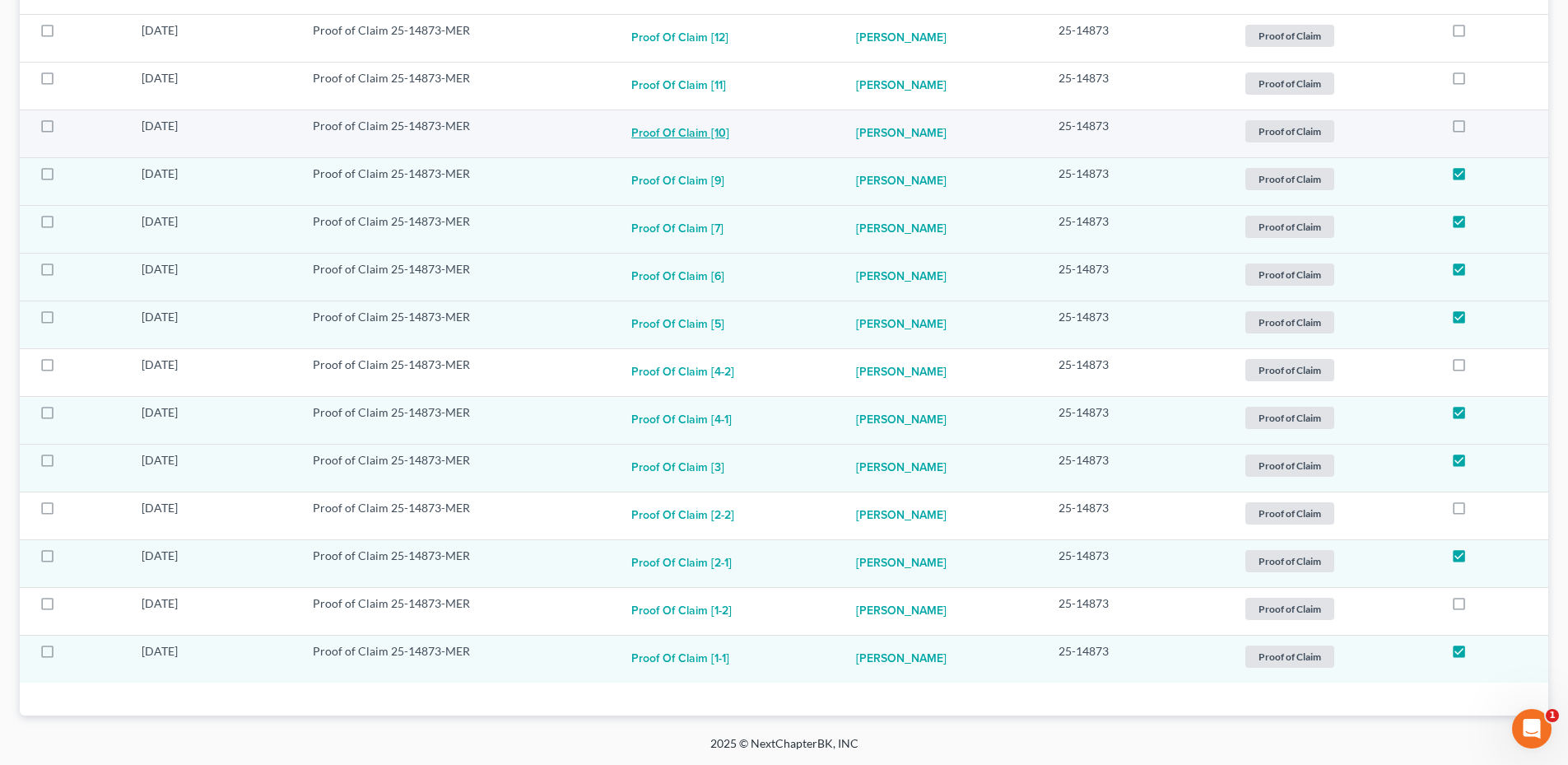
click at [694, 128] on button "Proof of Claim [10]" at bounding box center [680, 134] width 98 height 33
checkbox input "true"
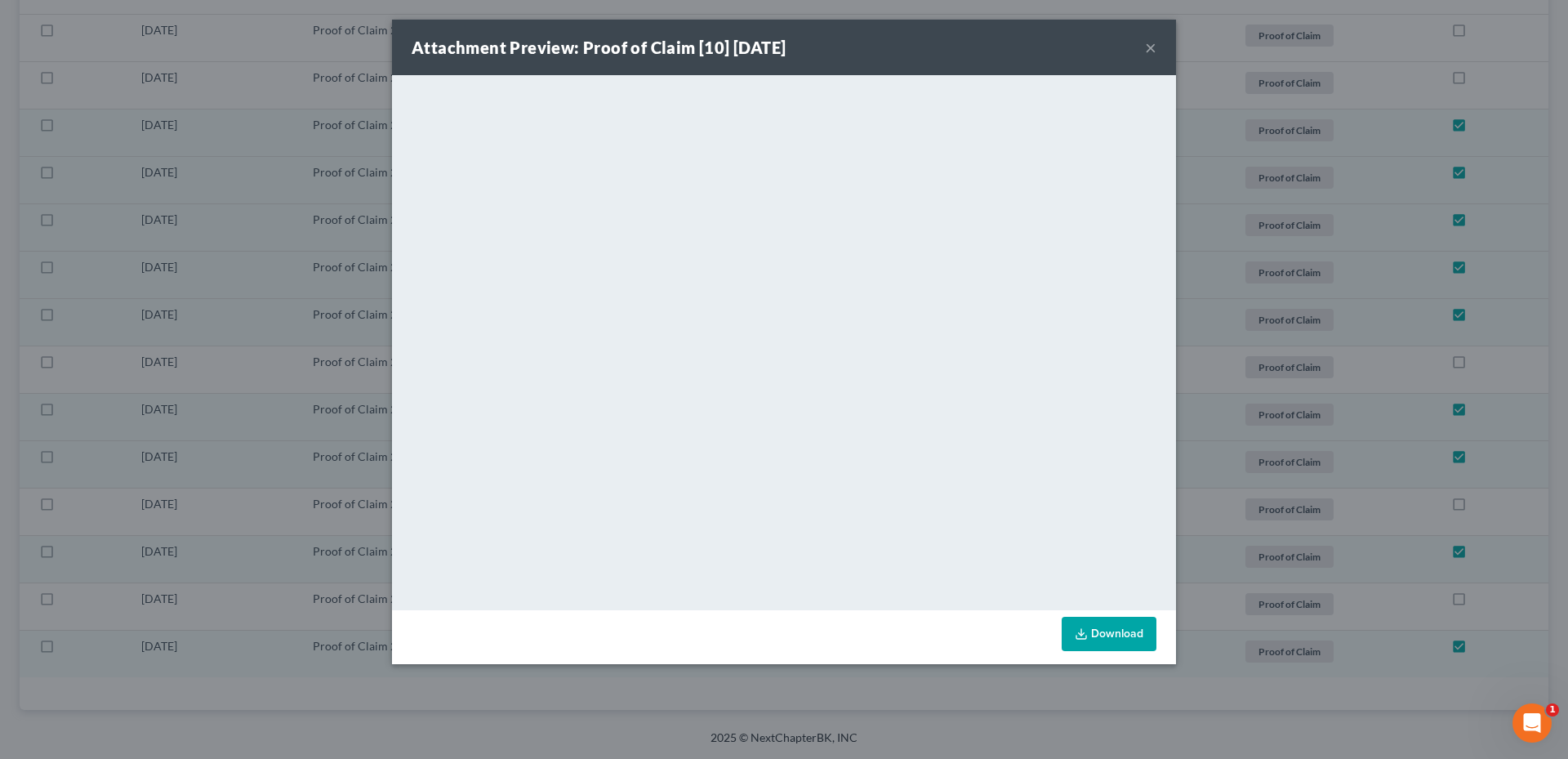
click at [1148, 42] on button "×" at bounding box center [1150, 47] width 12 height 20
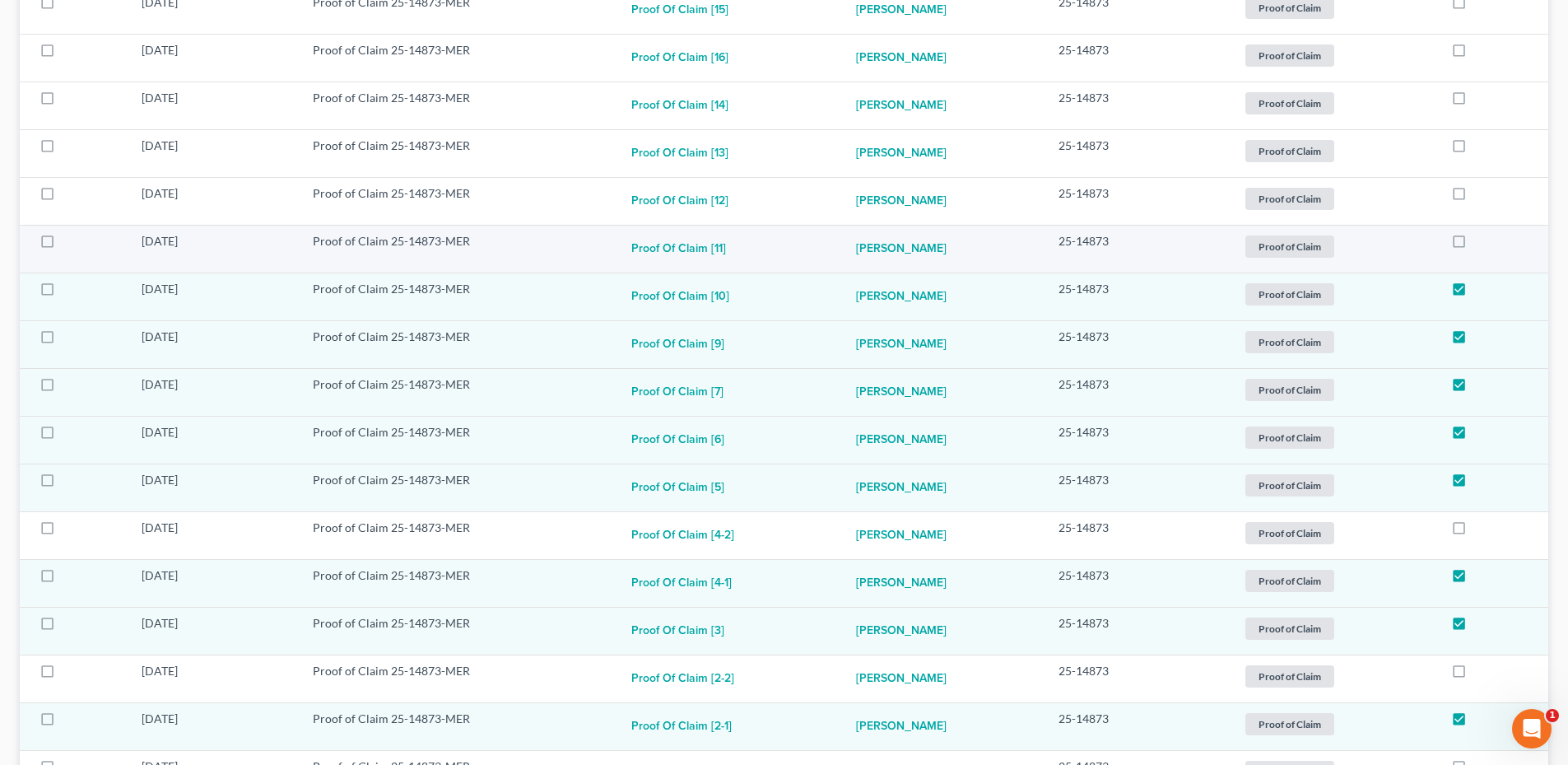
scroll to position [583, 0]
click at [696, 245] on button "Proof of Claim [11]" at bounding box center [678, 251] width 95 height 33
checkbox input "true"
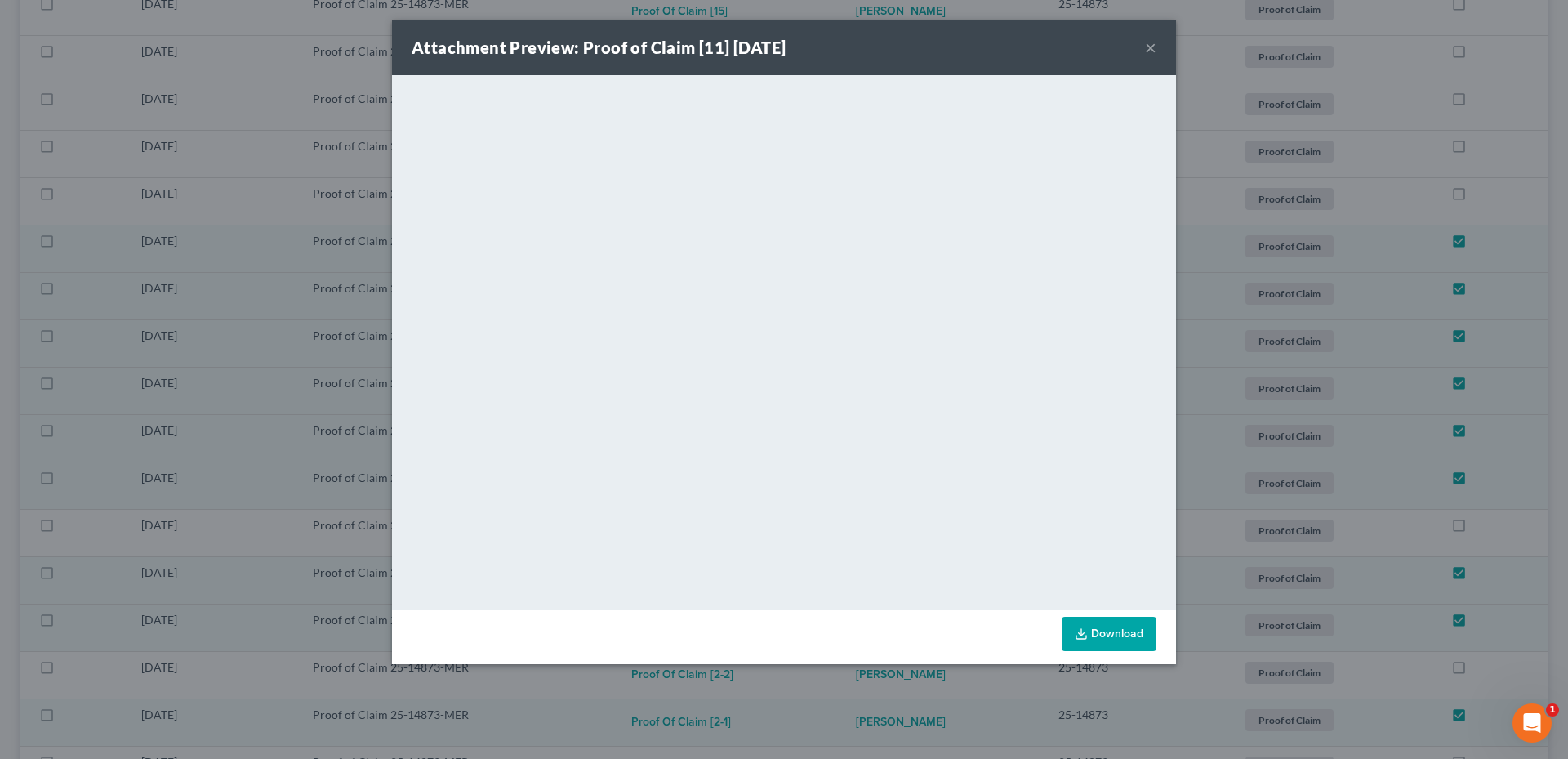
click at [1148, 48] on button "×" at bounding box center [1150, 47] width 12 height 20
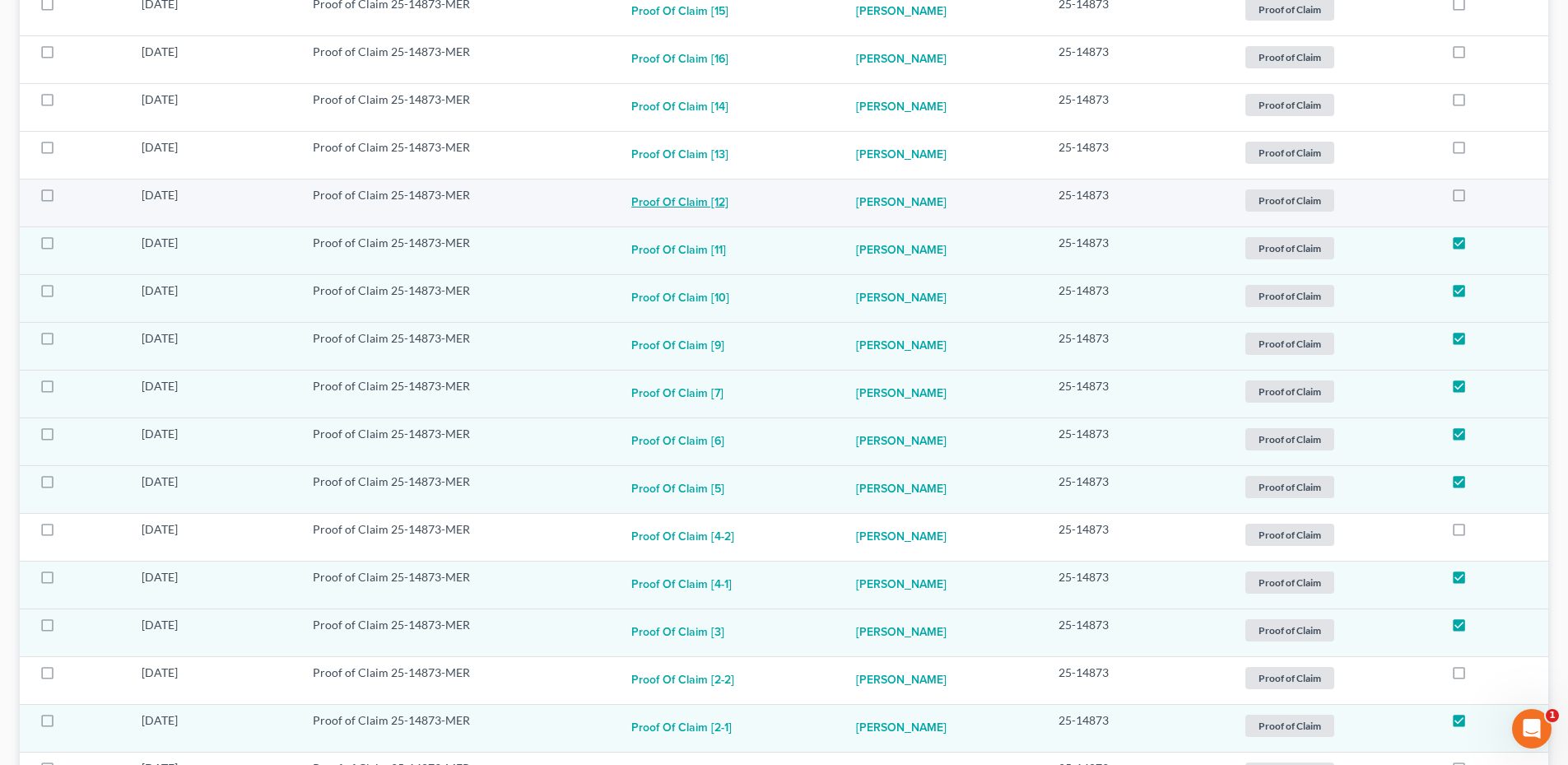
click at [677, 194] on button "Proof of Claim [12]" at bounding box center [680, 203] width 97 height 33
checkbox input "true"
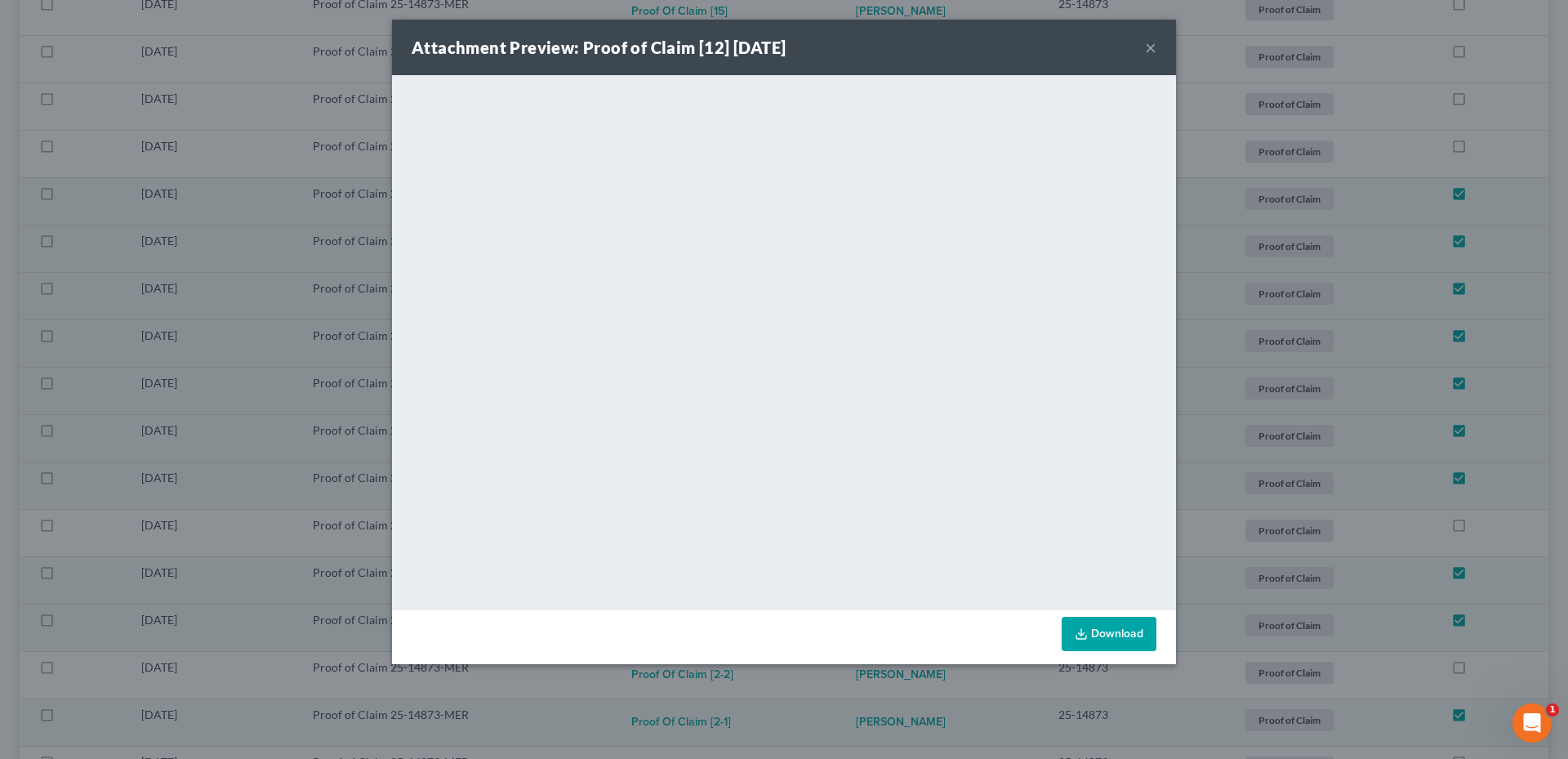
click at [1150, 47] on button "×" at bounding box center [1150, 47] width 12 height 20
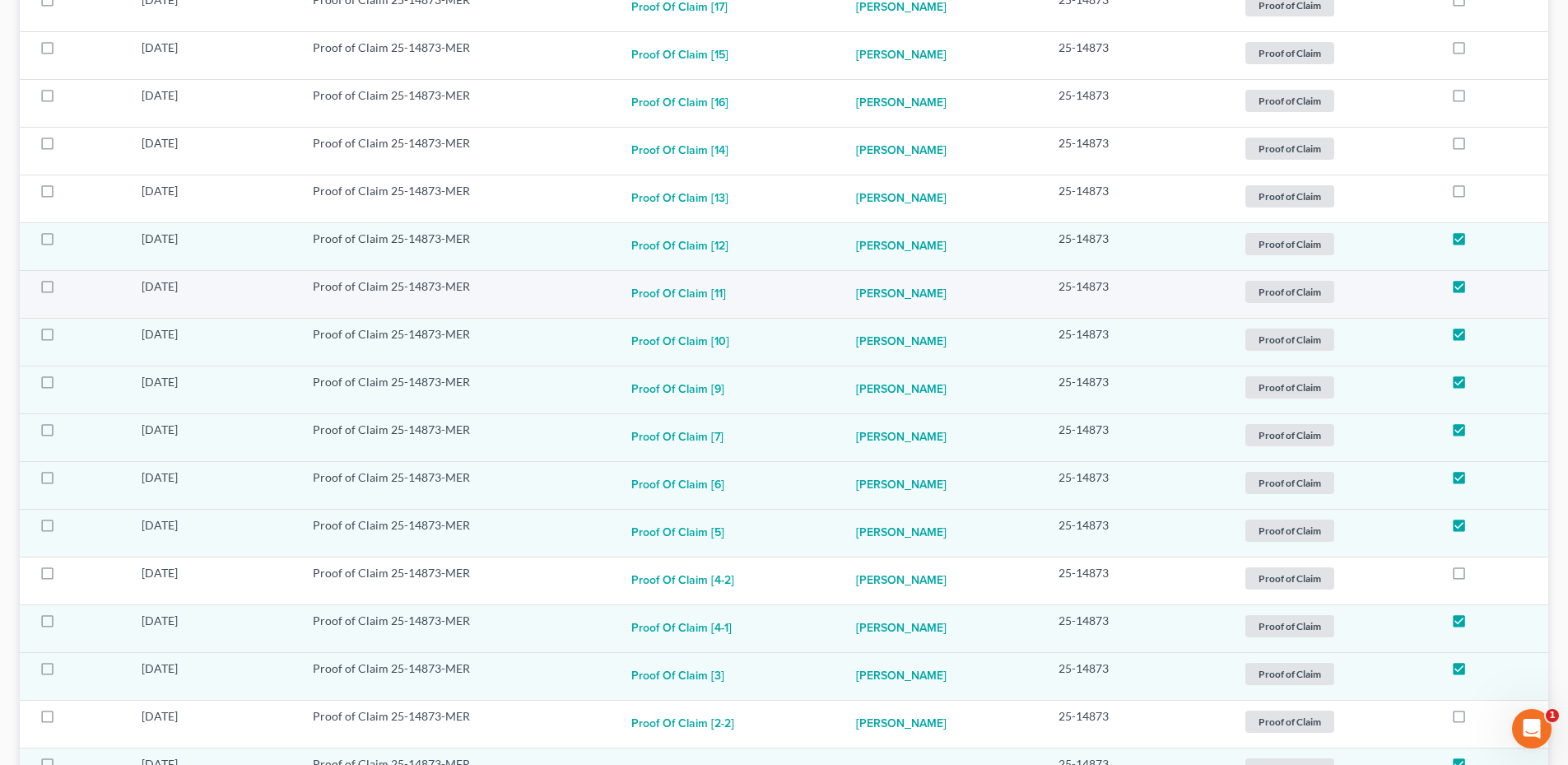
scroll to position [500, 0]
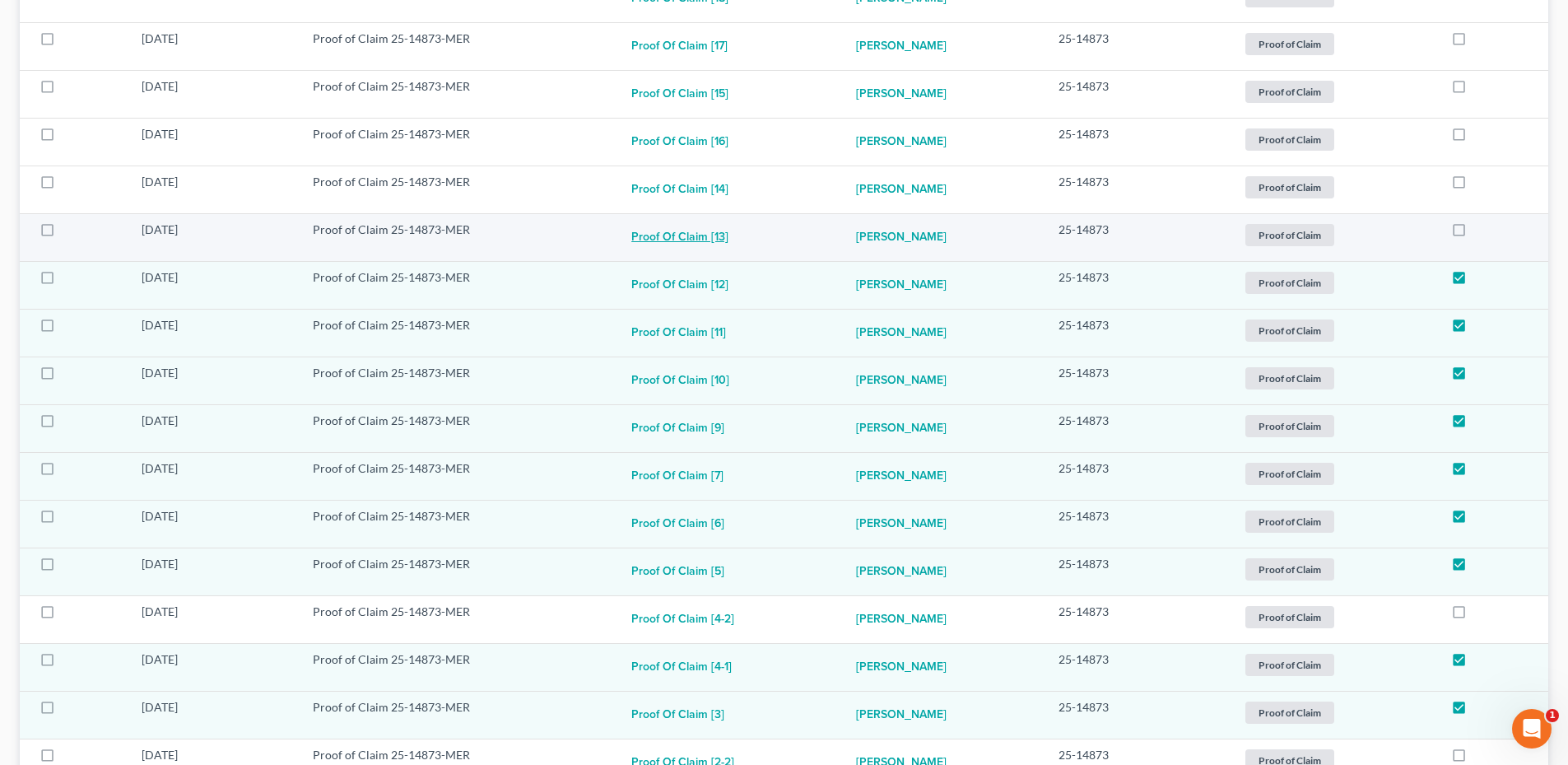
click at [700, 241] on button "Proof of Claim [13]" at bounding box center [680, 238] width 97 height 33
checkbox input "true"
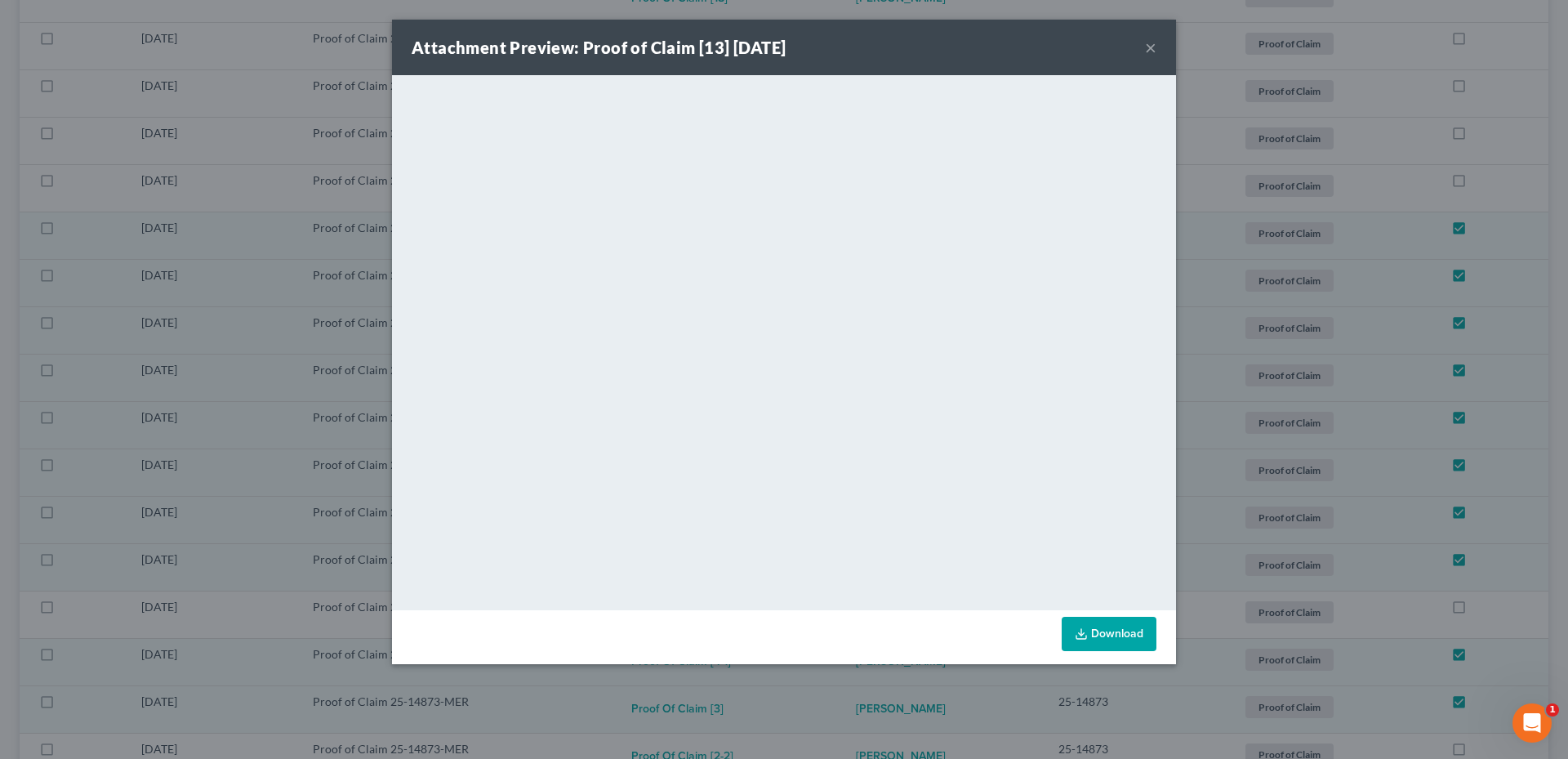
click at [1147, 46] on button "×" at bounding box center [1150, 47] width 12 height 20
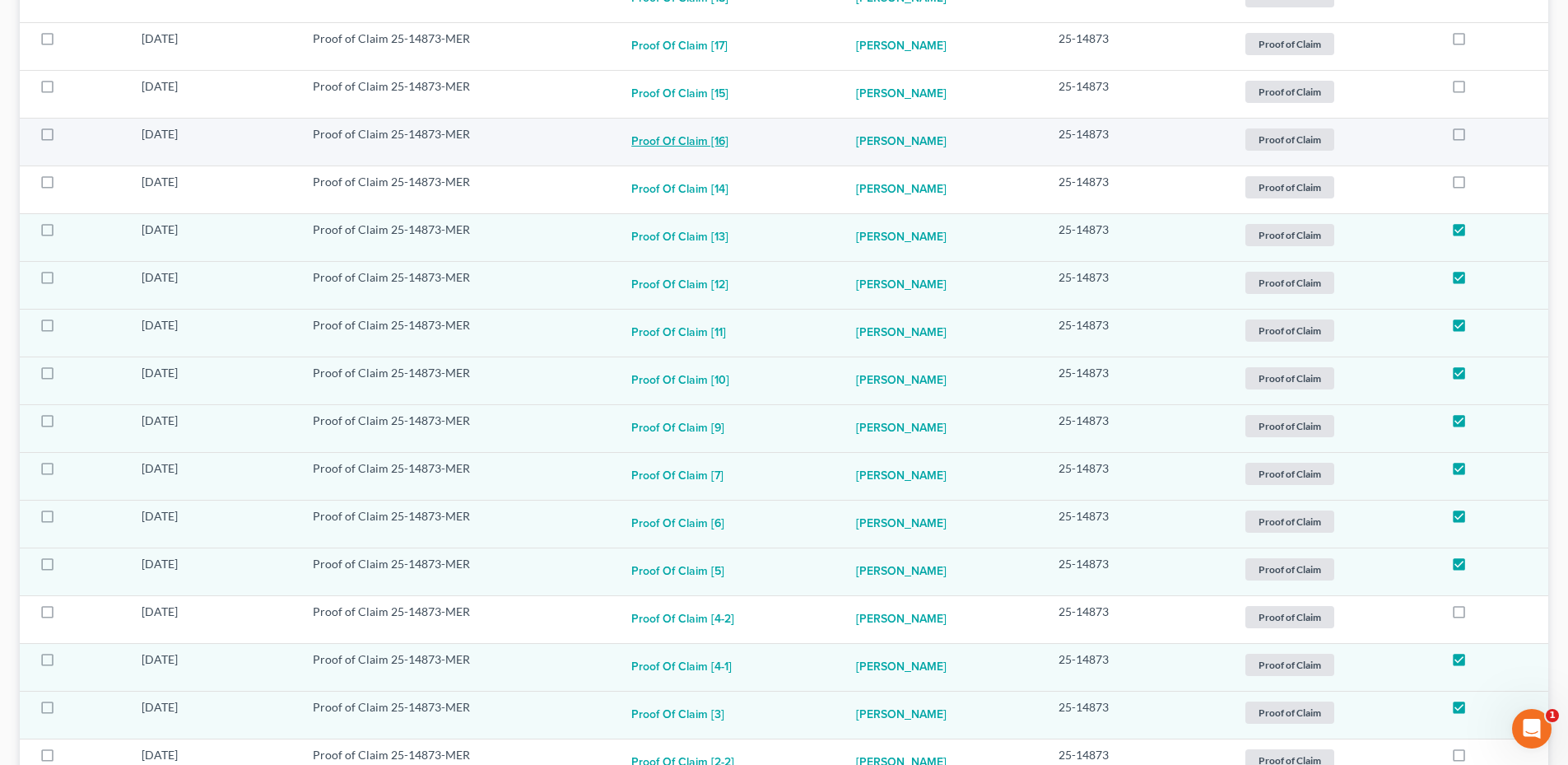
click at [705, 141] on button "Proof of Claim [16]" at bounding box center [680, 143] width 97 height 33
checkbox input "true"
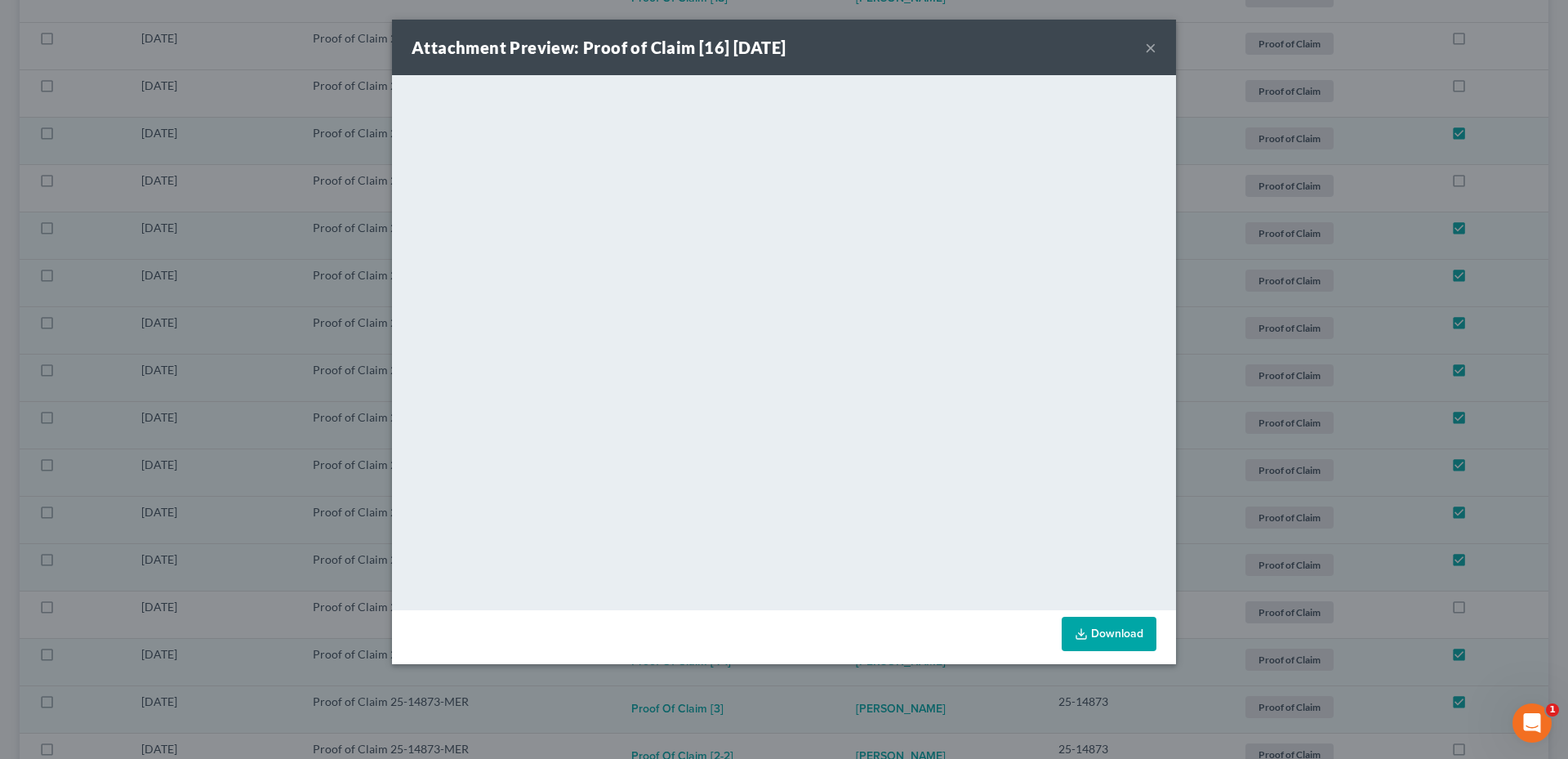
click at [1150, 45] on button "×" at bounding box center [1150, 47] width 12 height 20
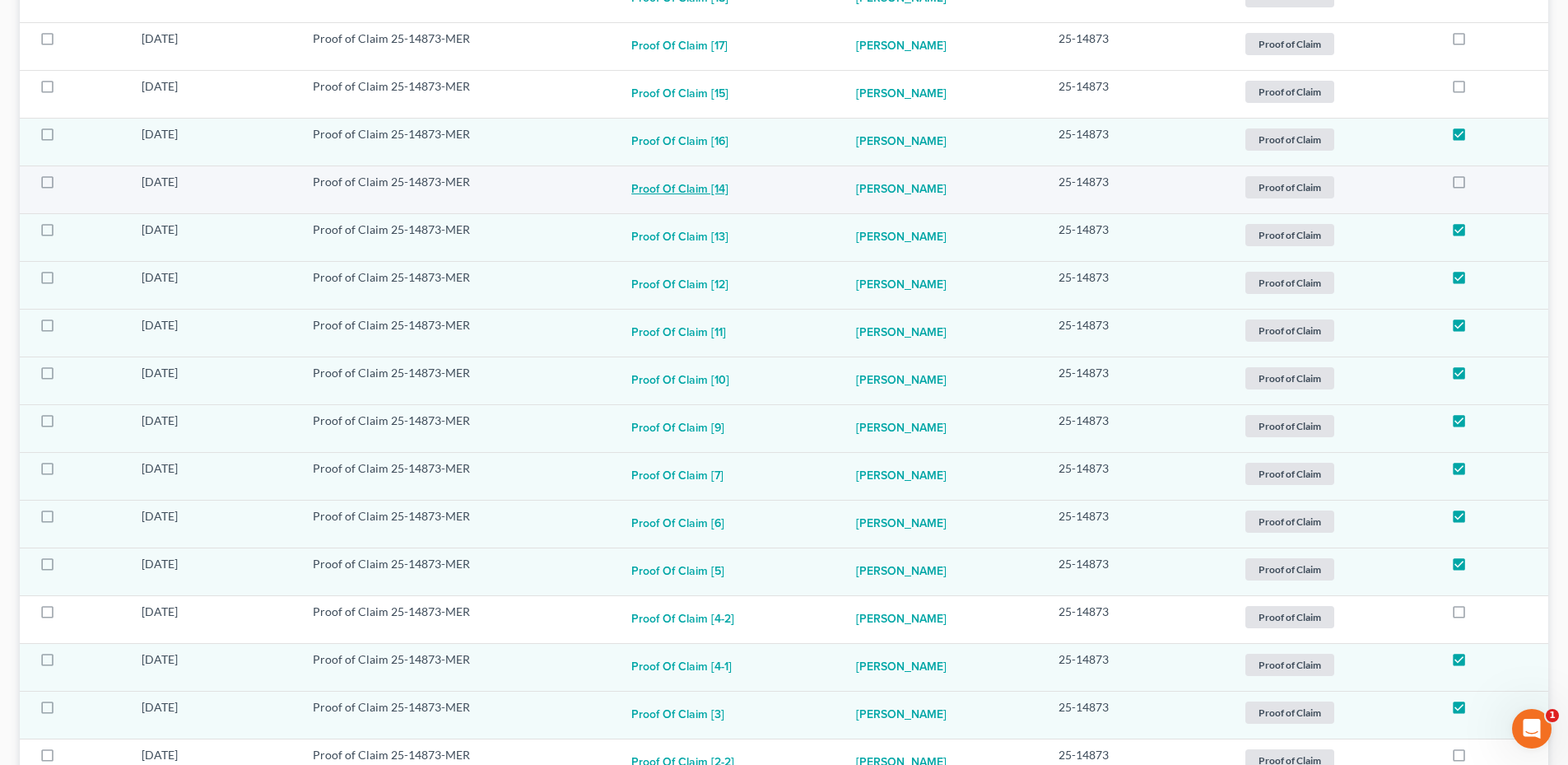
click at [702, 189] on button "Proof of Claim [14]" at bounding box center [680, 190] width 97 height 33
checkbox input "true"
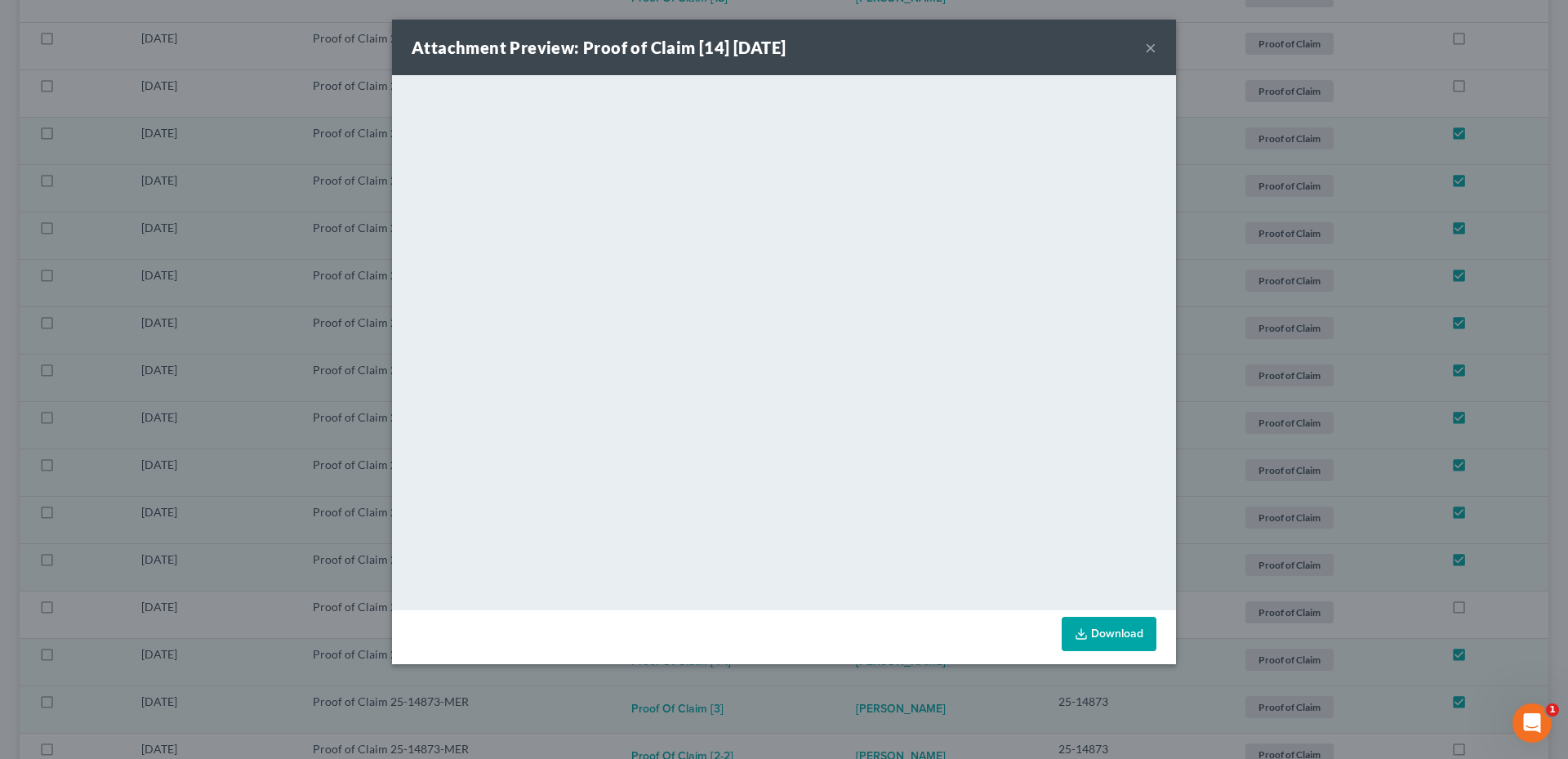
click at [1148, 44] on button "×" at bounding box center [1150, 47] width 12 height 20
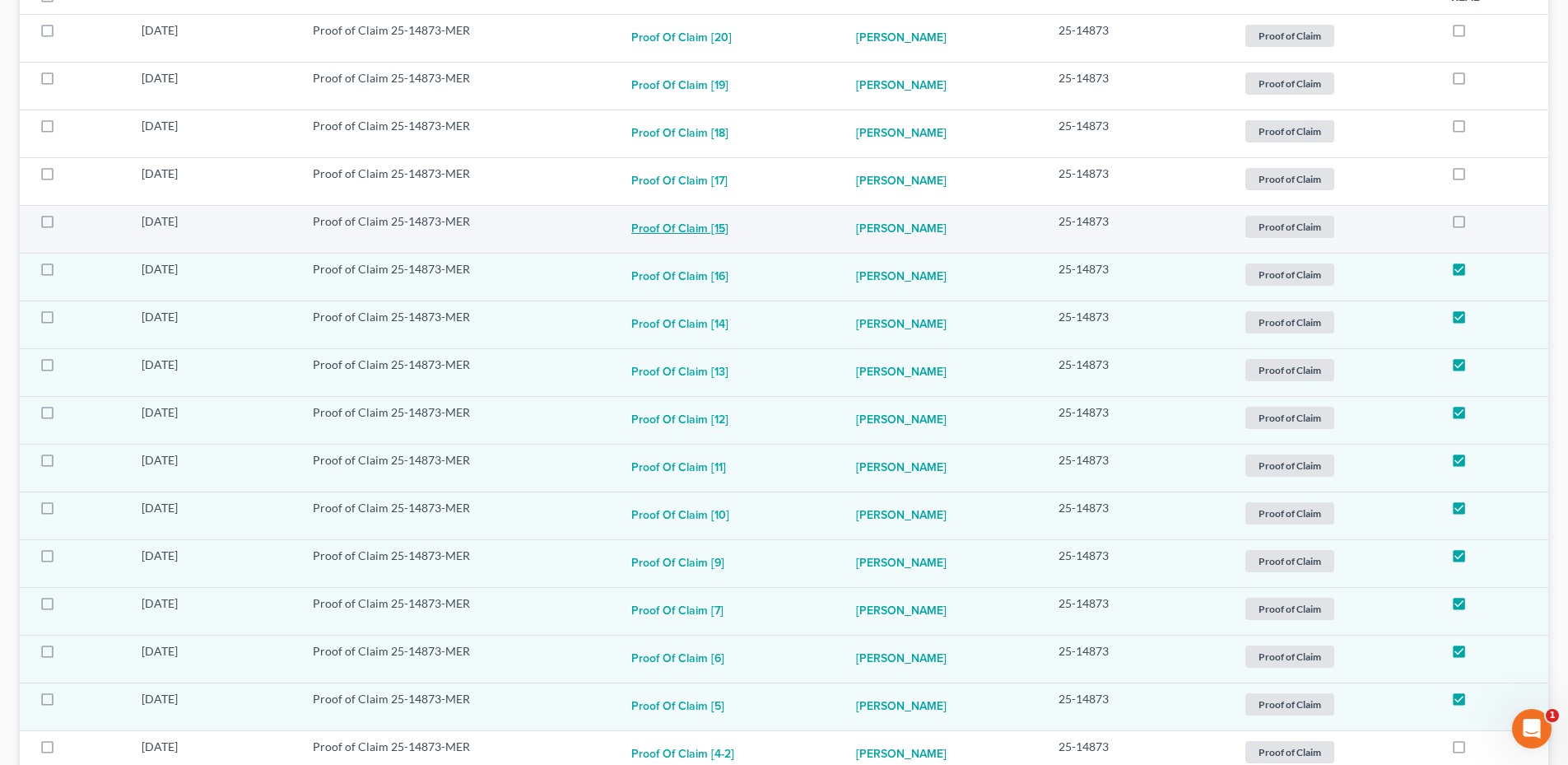
scroll to position [336, 0]
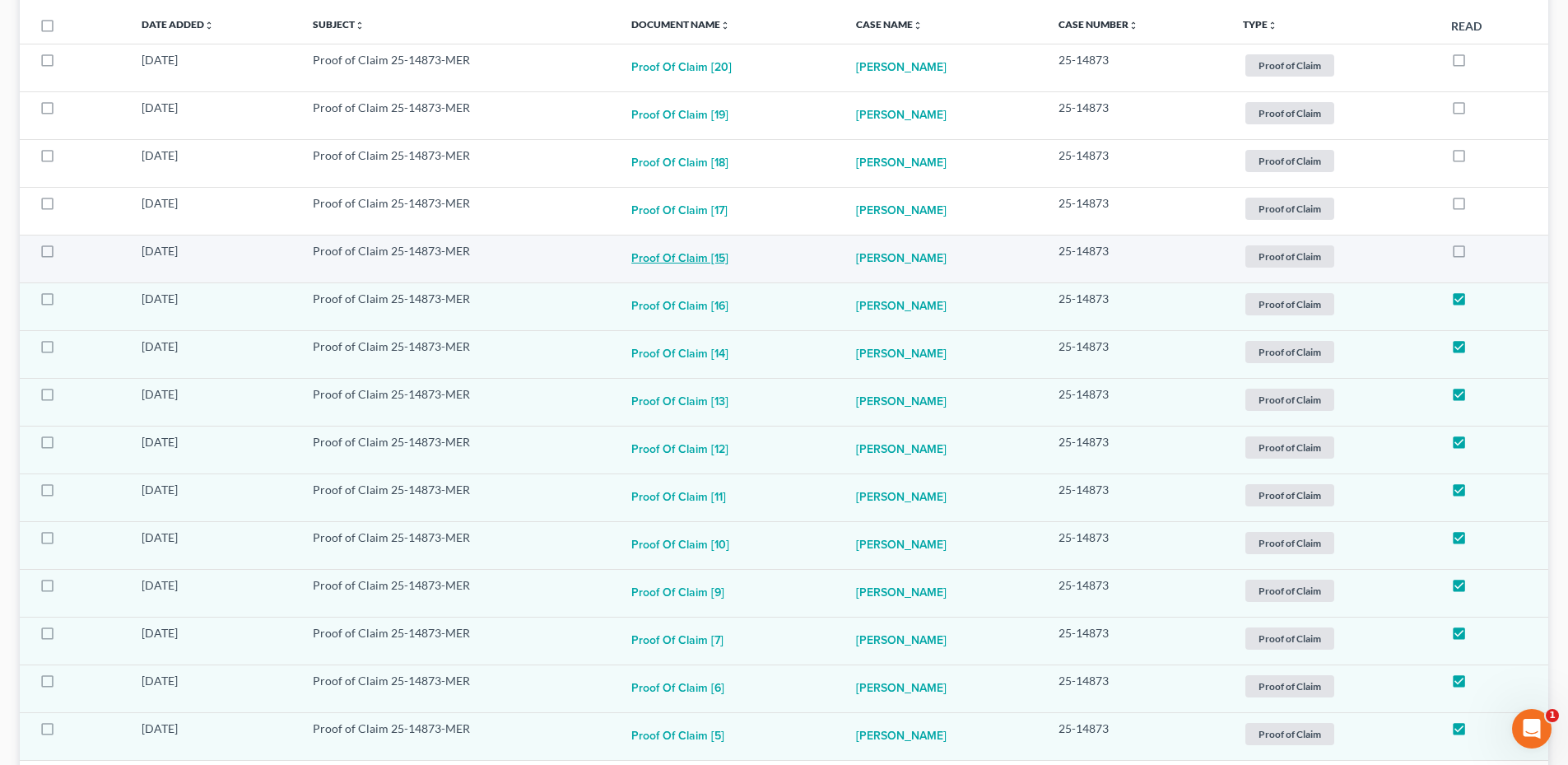
click at [696, 266] on button "Proof of Claim [15]" at bounding box center [680, 259] width 97 height 33
checkbox input "true"
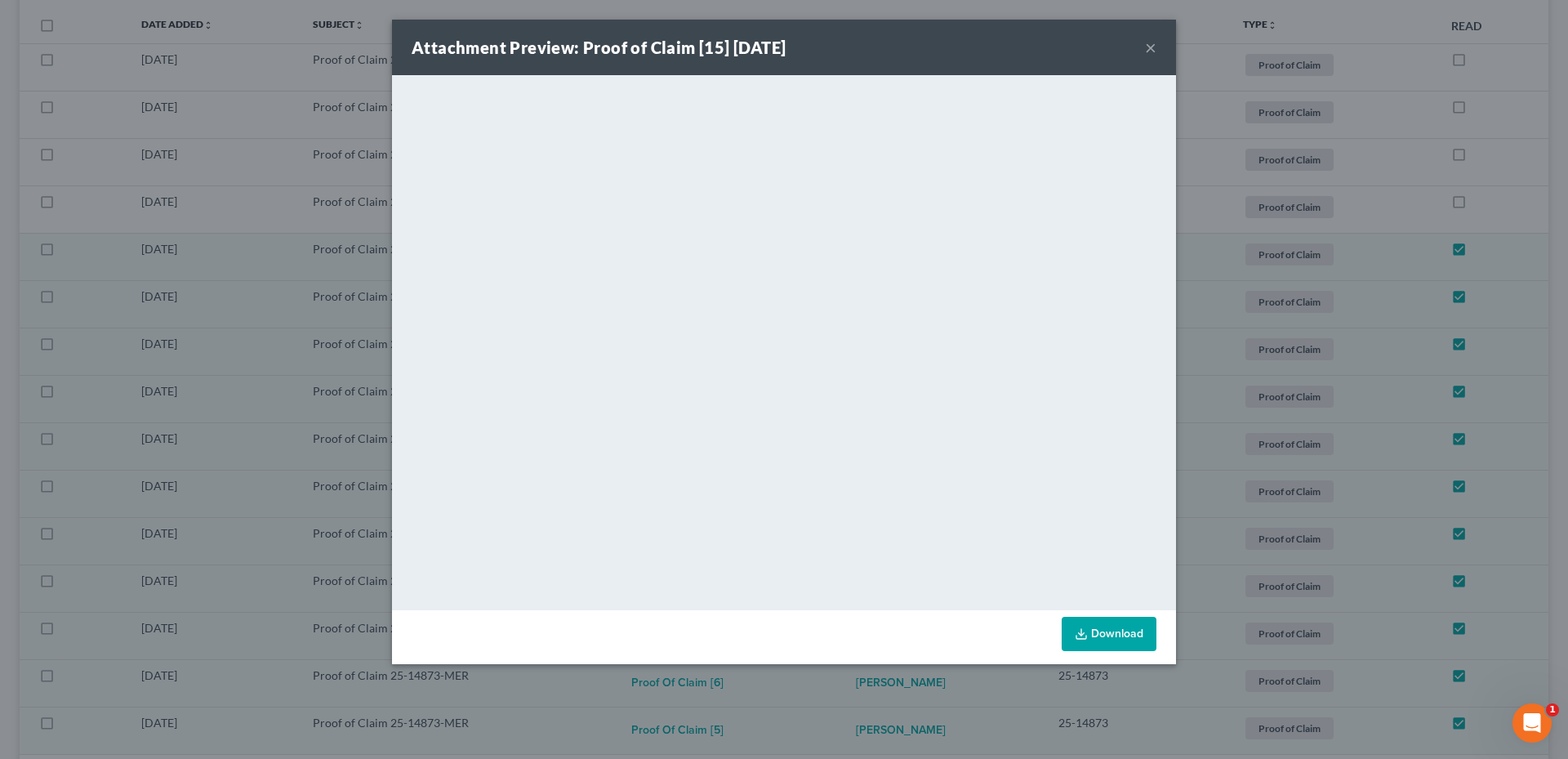
click at [1148, 42] on button "×" at bounding box center [1150, 47] width 12 height 20
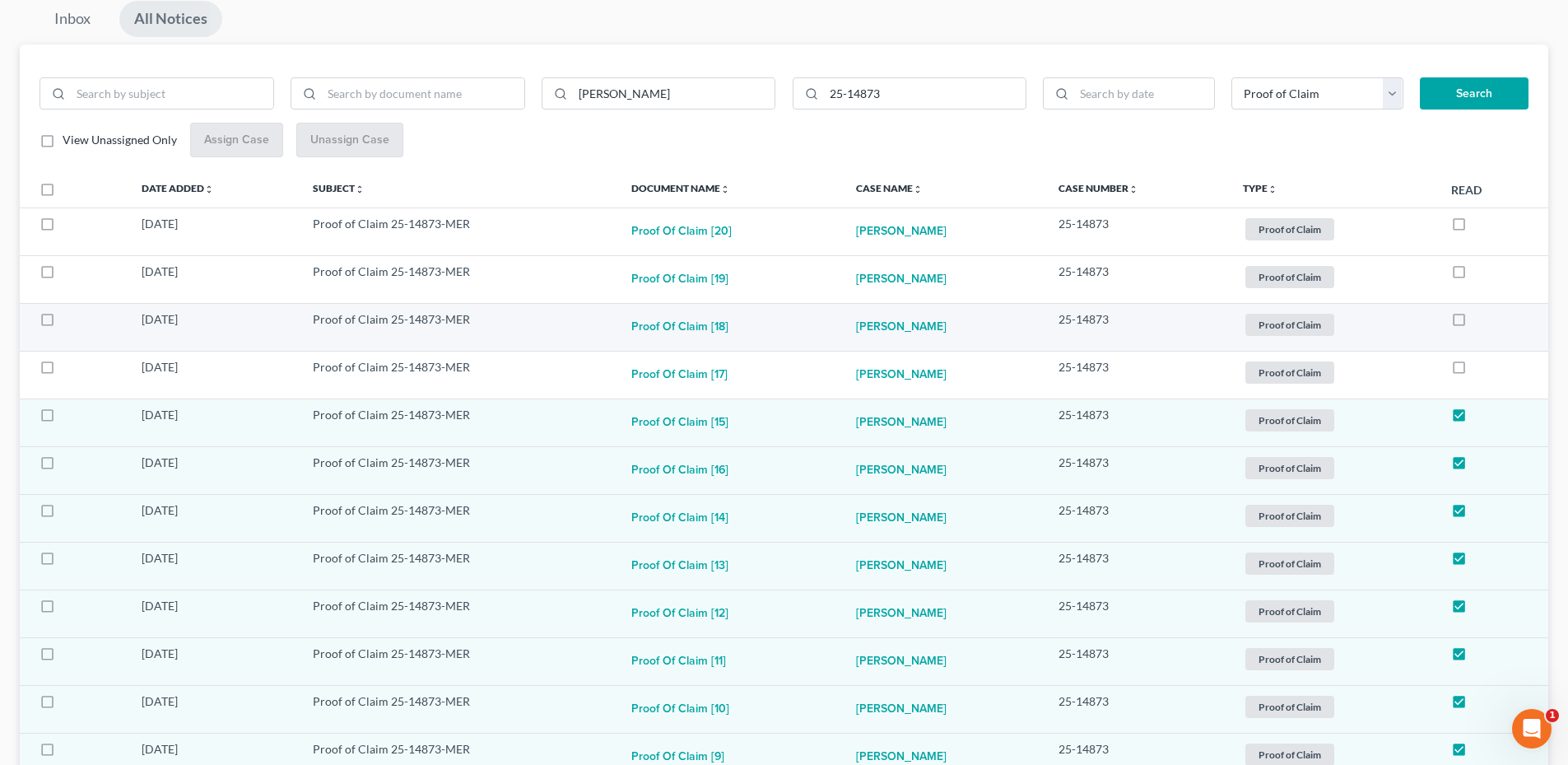
scroll to position [171, 0]
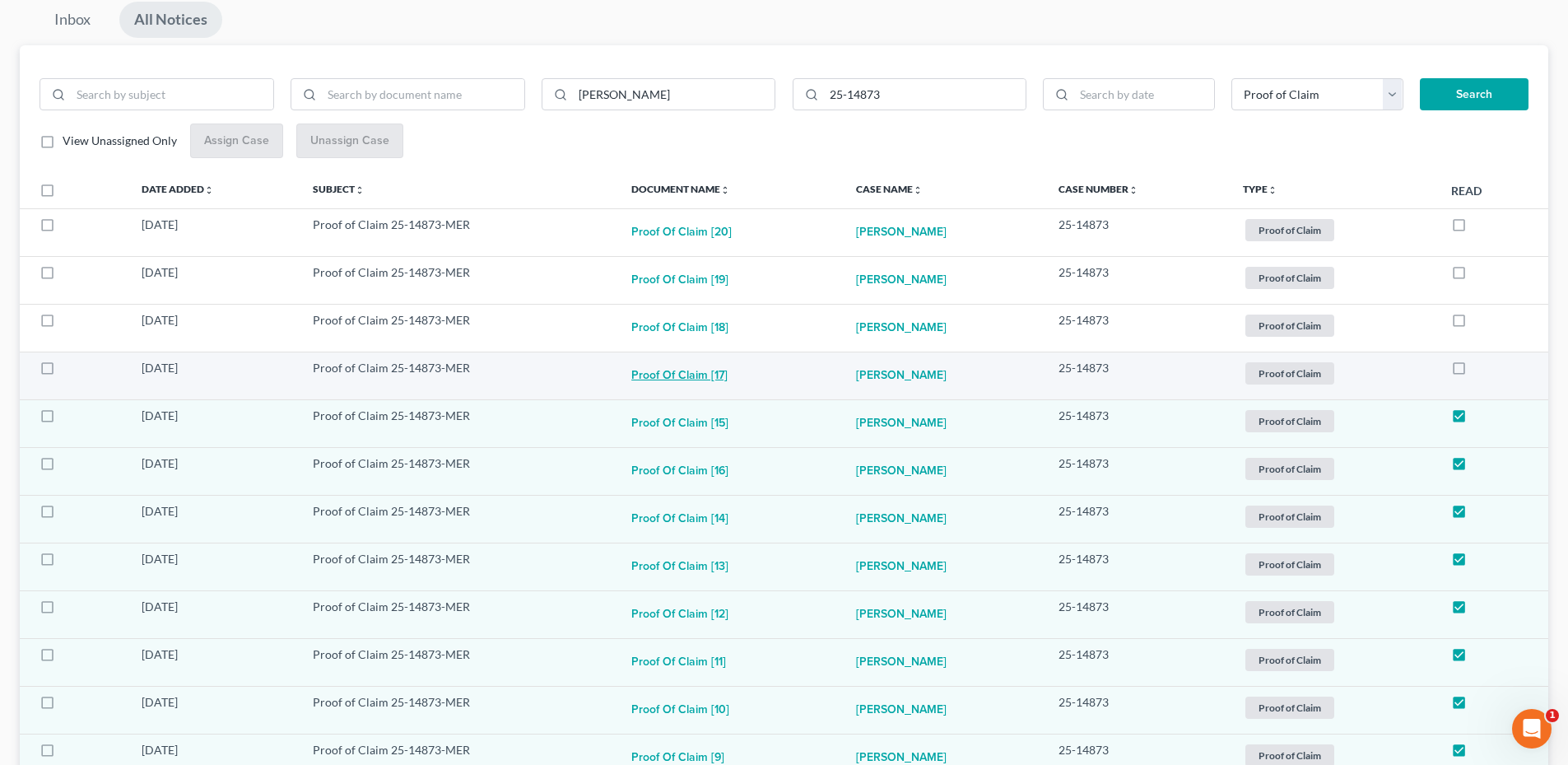
click at [706, 373] on button "Proof of Claim [17]" at bounding box center [679, 376] width 96 height 33
checkbox input "true"
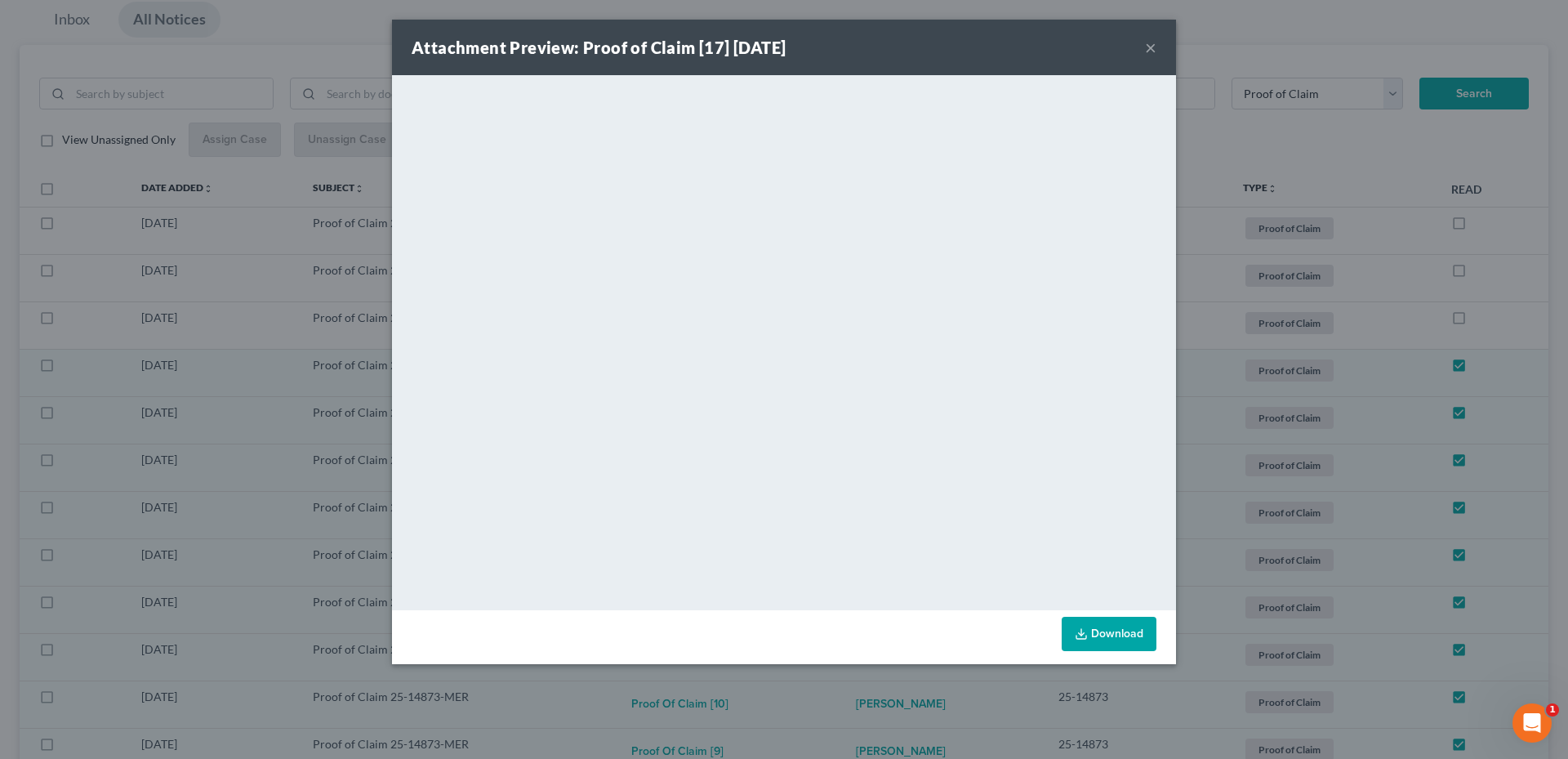
click at [1150, 47] on button "×" at bounding box center [1150, 47] width 12 height 20
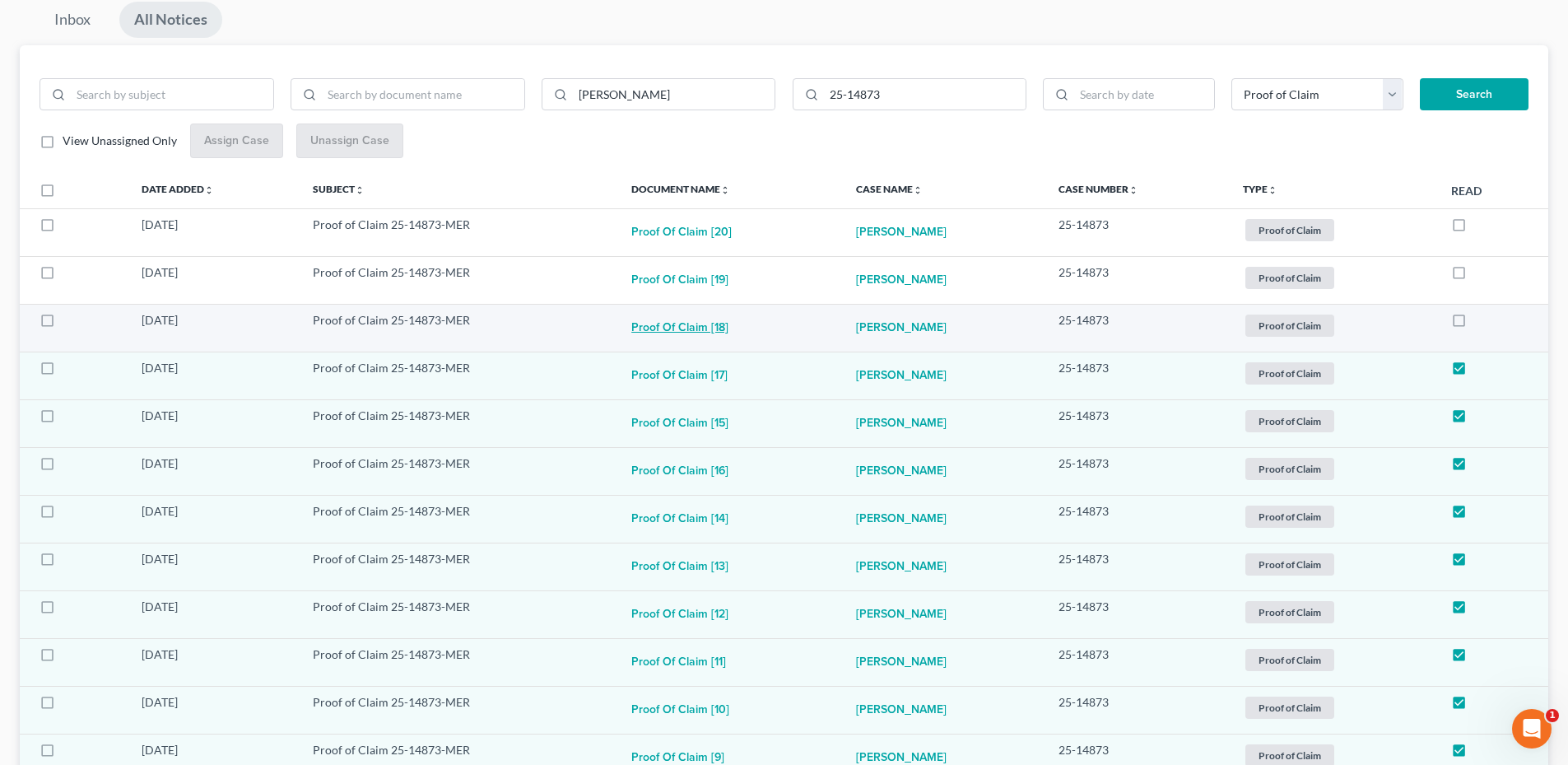
click at [685, 321] on button "Proof of Claim [18]" at bounding box center [680, 328] width 97 height 33
checkbox input "true"
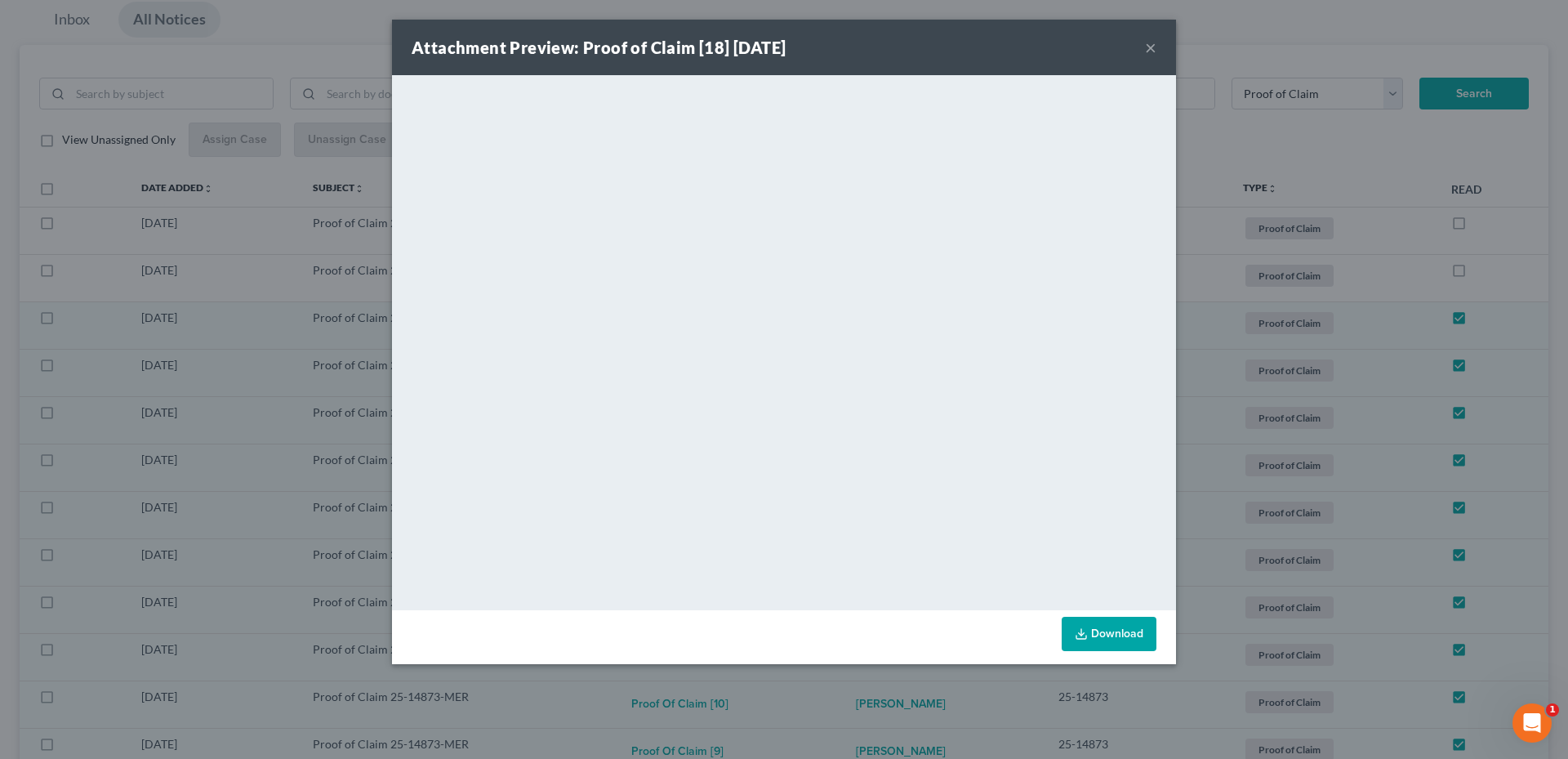
click at [1156, 45] on button "×" at bounding box center [1150, 47] width 12 height 20
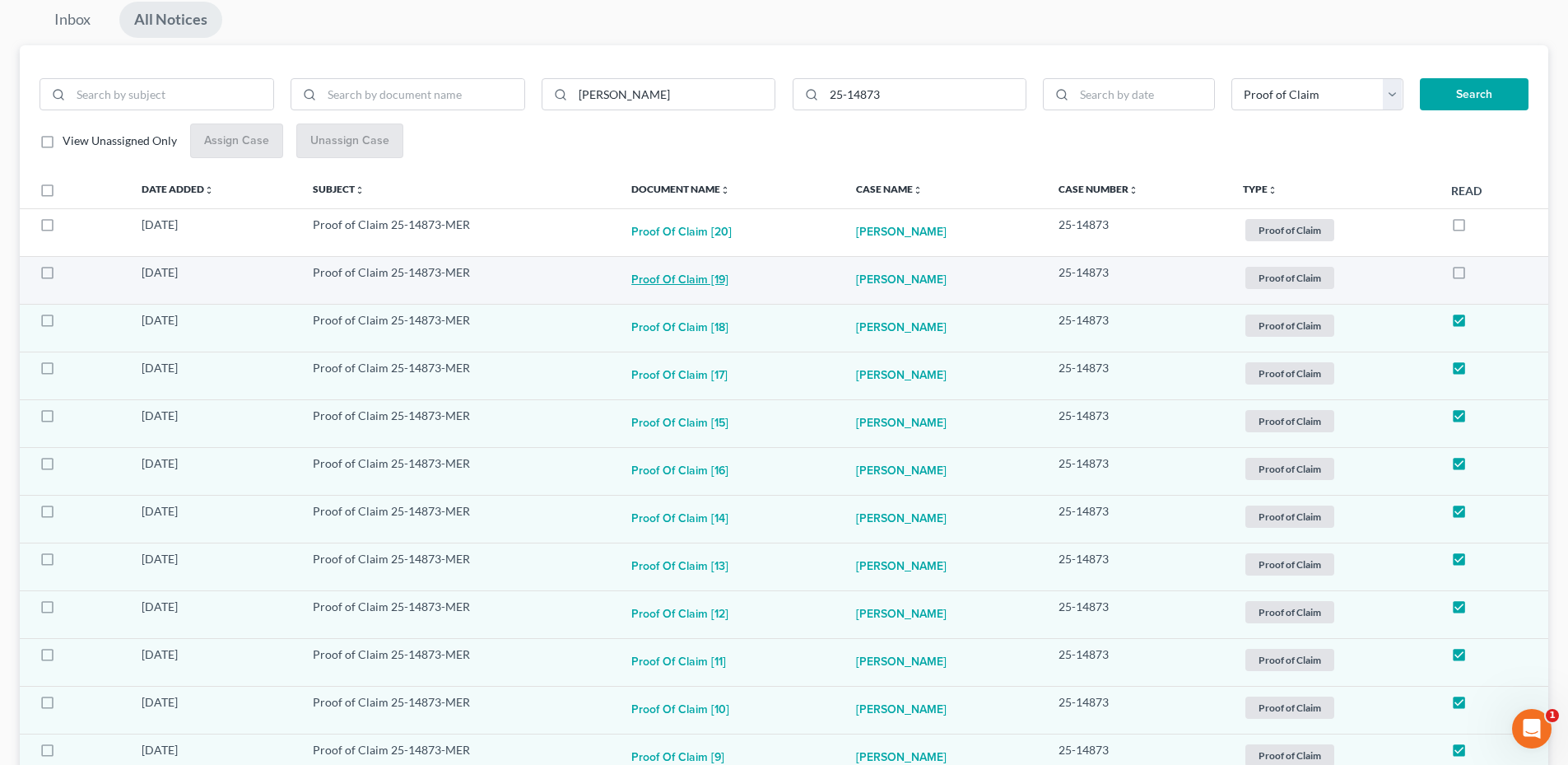
click at [708, 271] on button "Proof of Claim [19]" at bounding box center [680, 281] width 97 height 33
checkbox input "true"
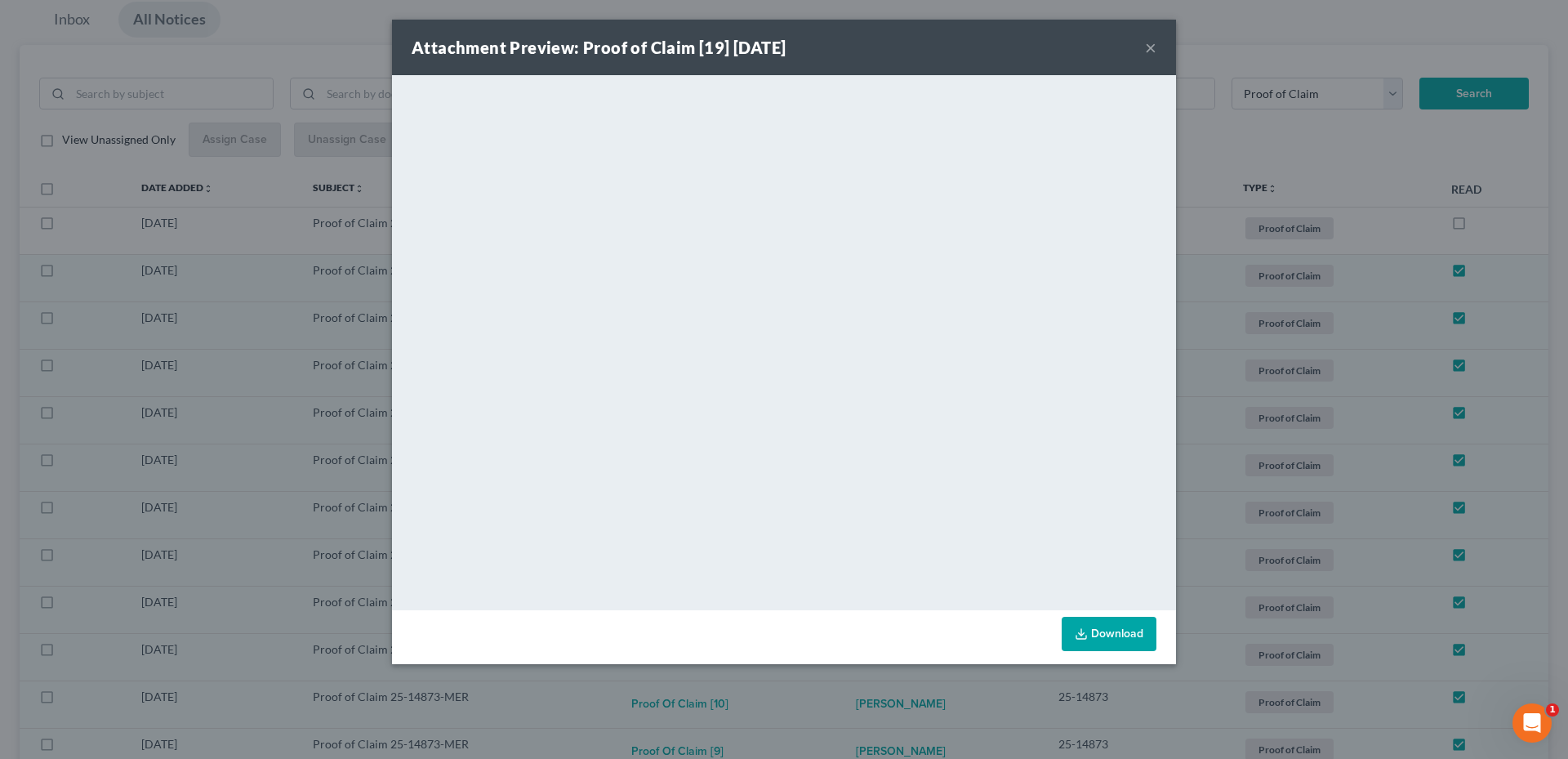
click at [1156, 46] on button "×" at bounding box center [1150, 47] width 12 height 20
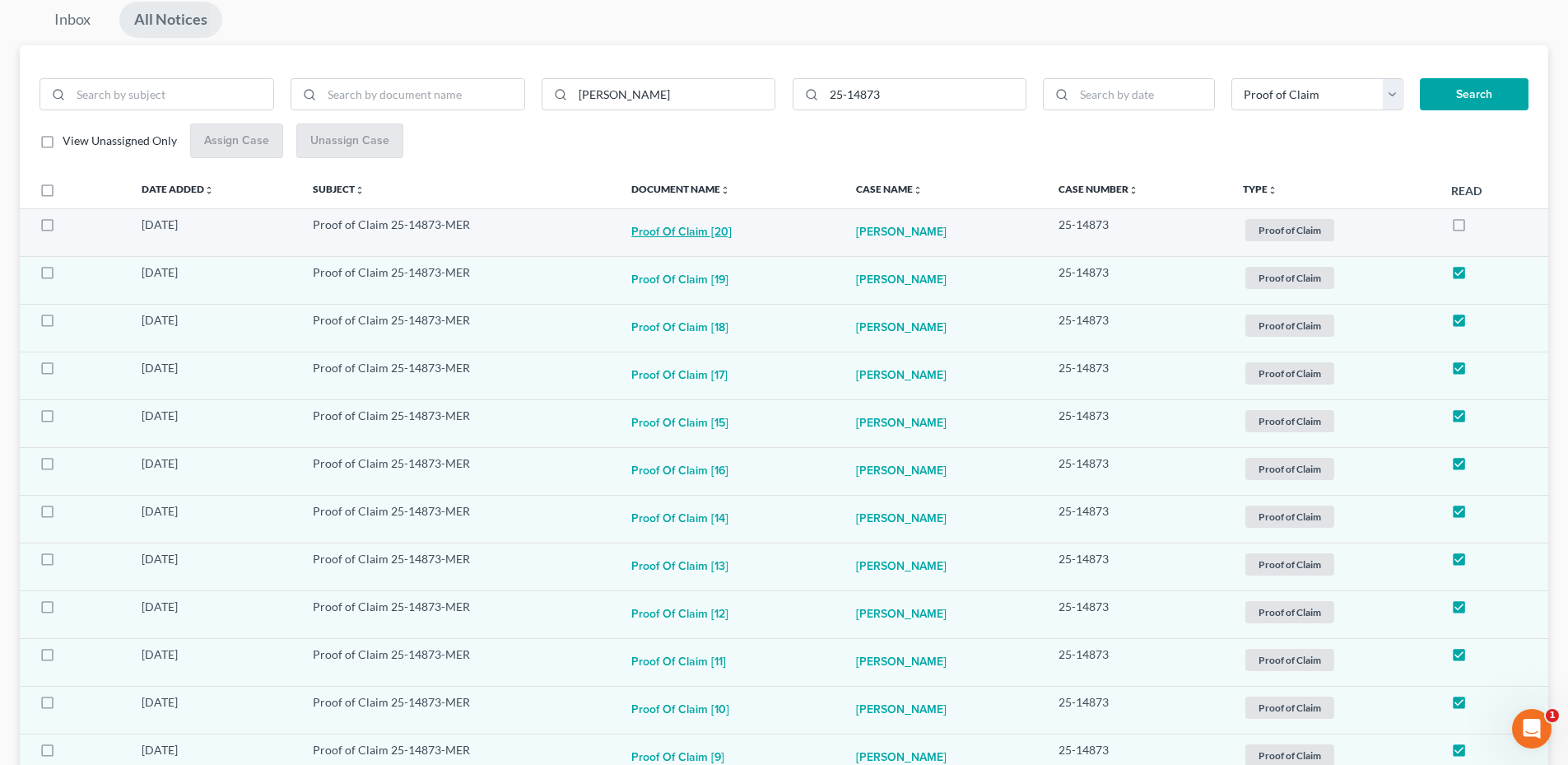
click at [677, 227] on button "Proof of Claim [20]" at bounding box center [681, 233] width 100 height 33
checkbox input "true"
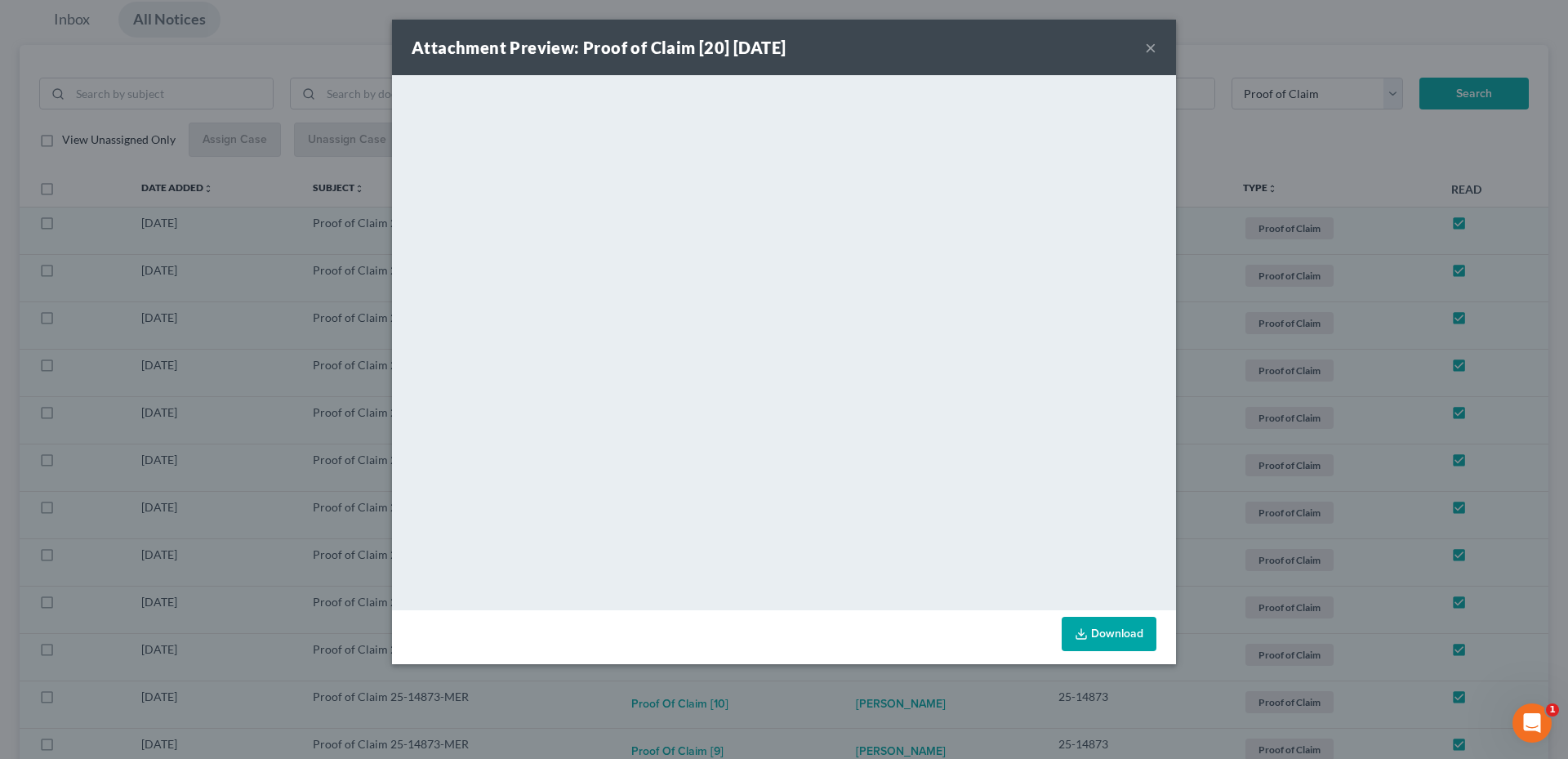
click at [1156, 45] on button "×" at bounding box center [1150, 47] width 12 height 20
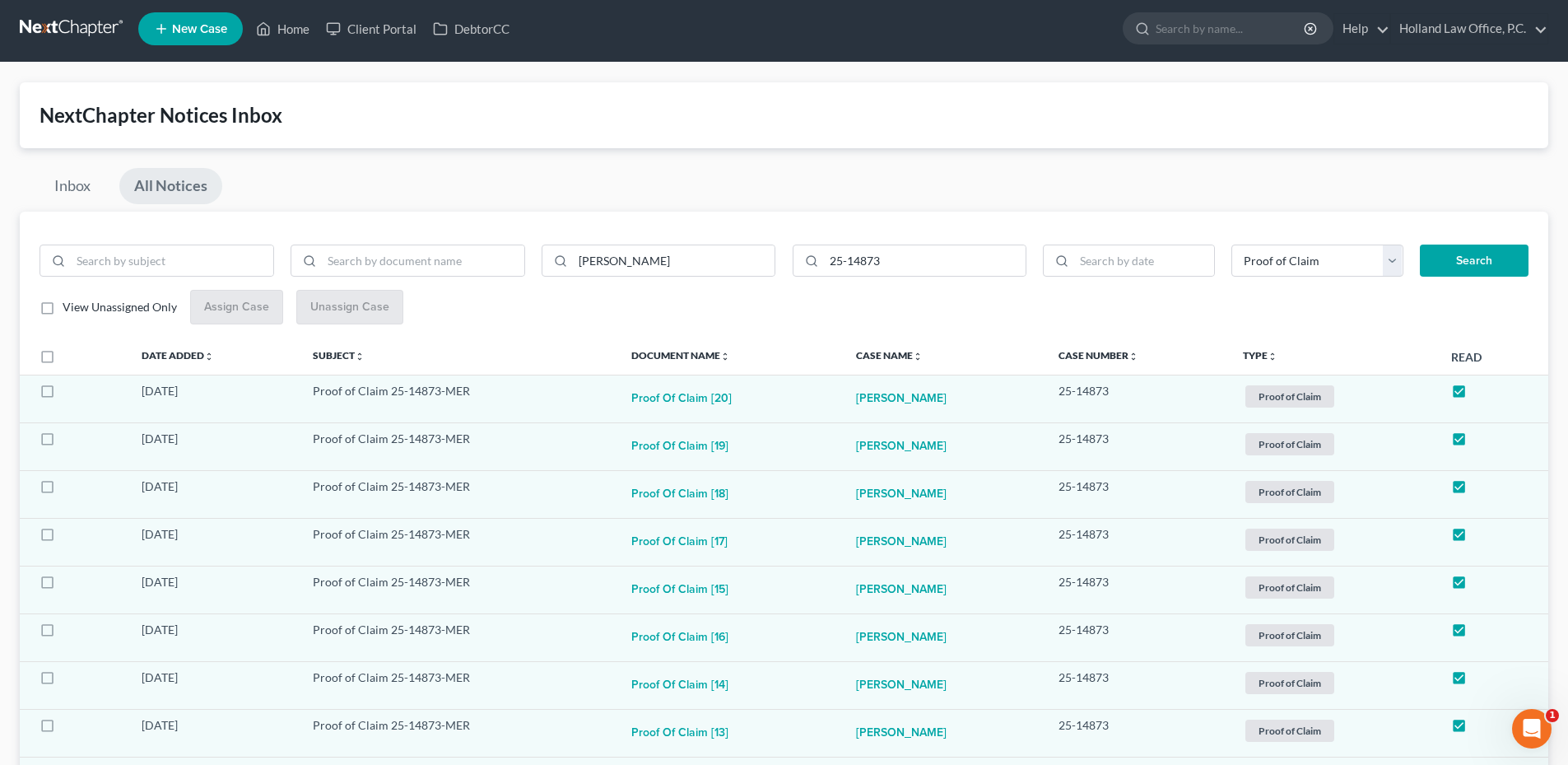
scroll to position [0, 0]
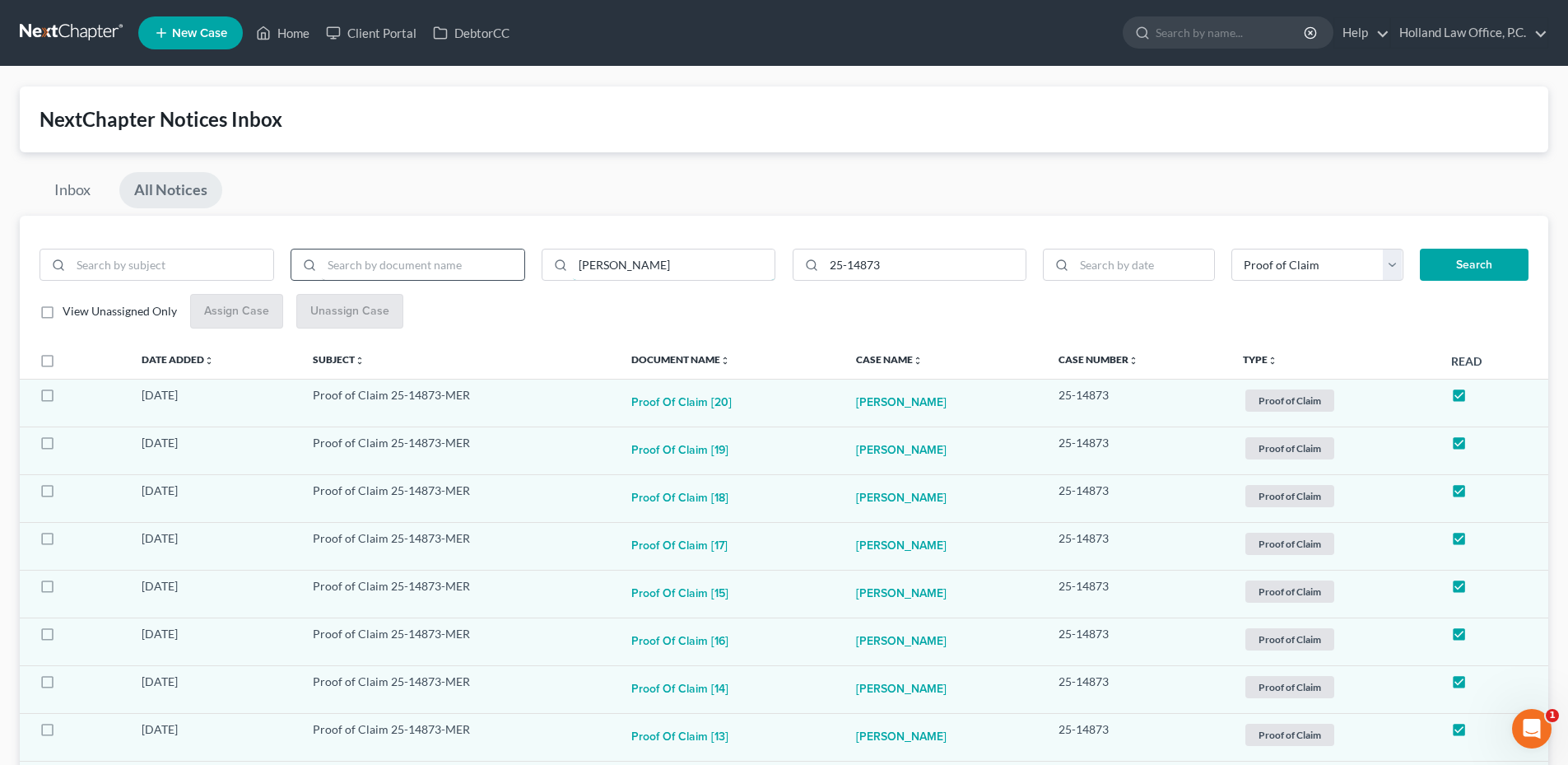
click at [417, 277] on div "[PERSON_NAME]" at bounding box center [408, 272] width 753 height 46
type input "[PERSON_NAME]"
click at [1420, 249] on button "Search" at bounding box center [1474, 265] width 109 height 33
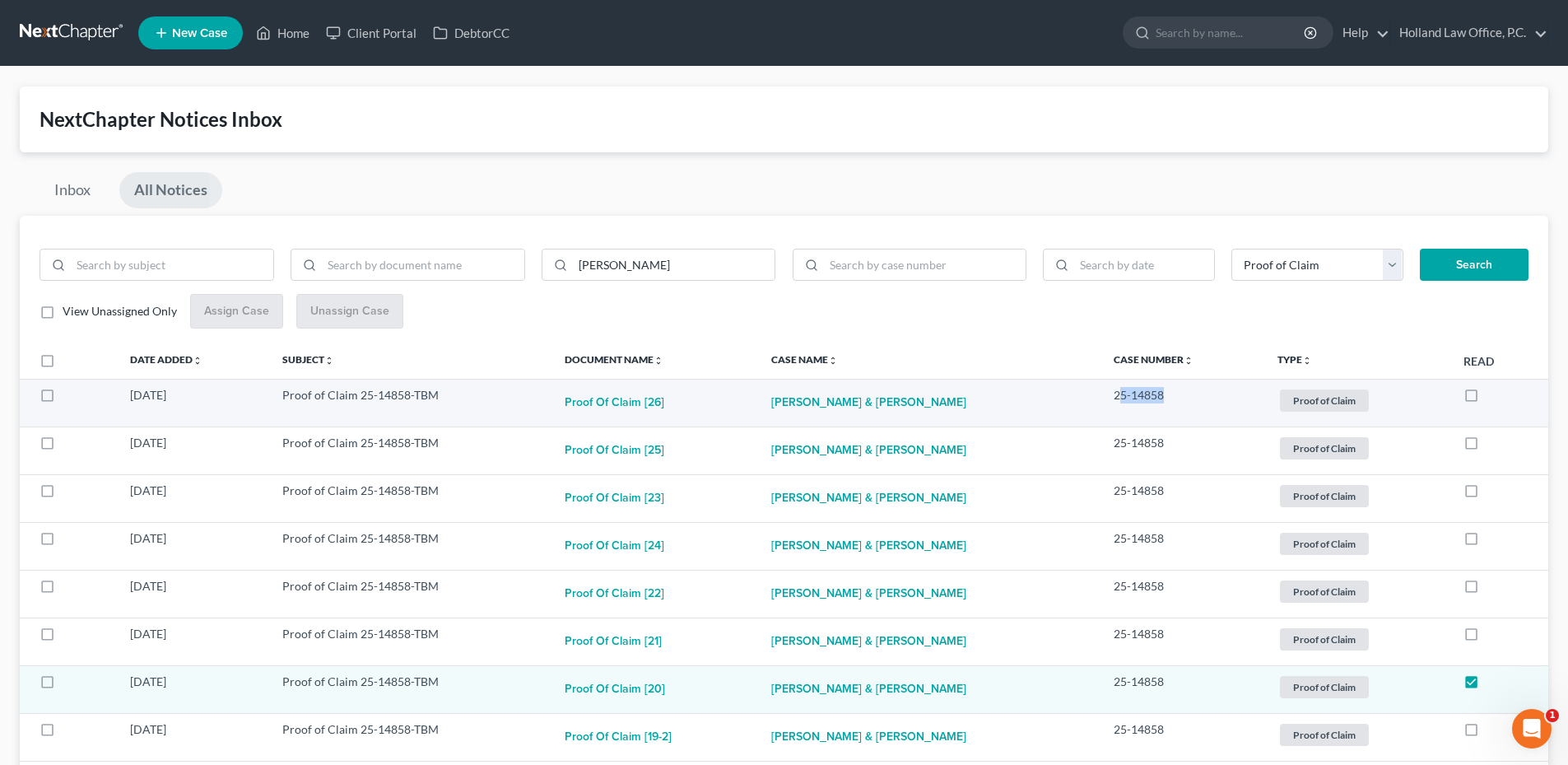
drag, startPoint x: 1138, startPoint y: 396, endPoint x: 1165, endPoint y: 395, distance: 27.0
click at [1165, 395] on td "25-14858" at bounding box center [1183, 402] width 164 height 48
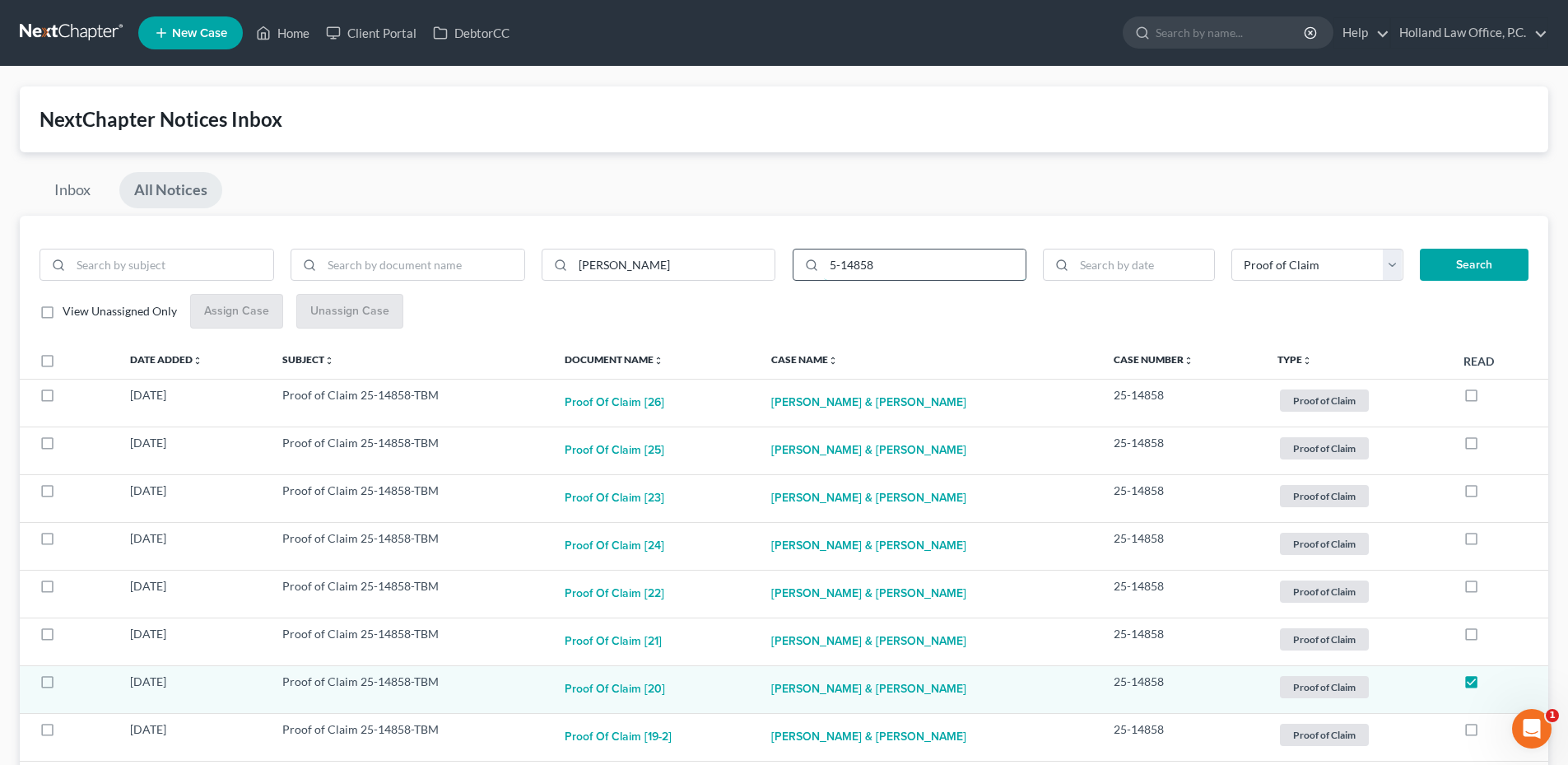
click at [833, 267] on input "5-14858" at bounding box center [925, 265] width 203 height 32
click at [828, 267] on input "5-14858" at bounding box center [925, 265] width 203 height 32
type input "25-14858"
click at [1420, 249] on button "Search" at bounding box center [1474, 265] width 109 height 33
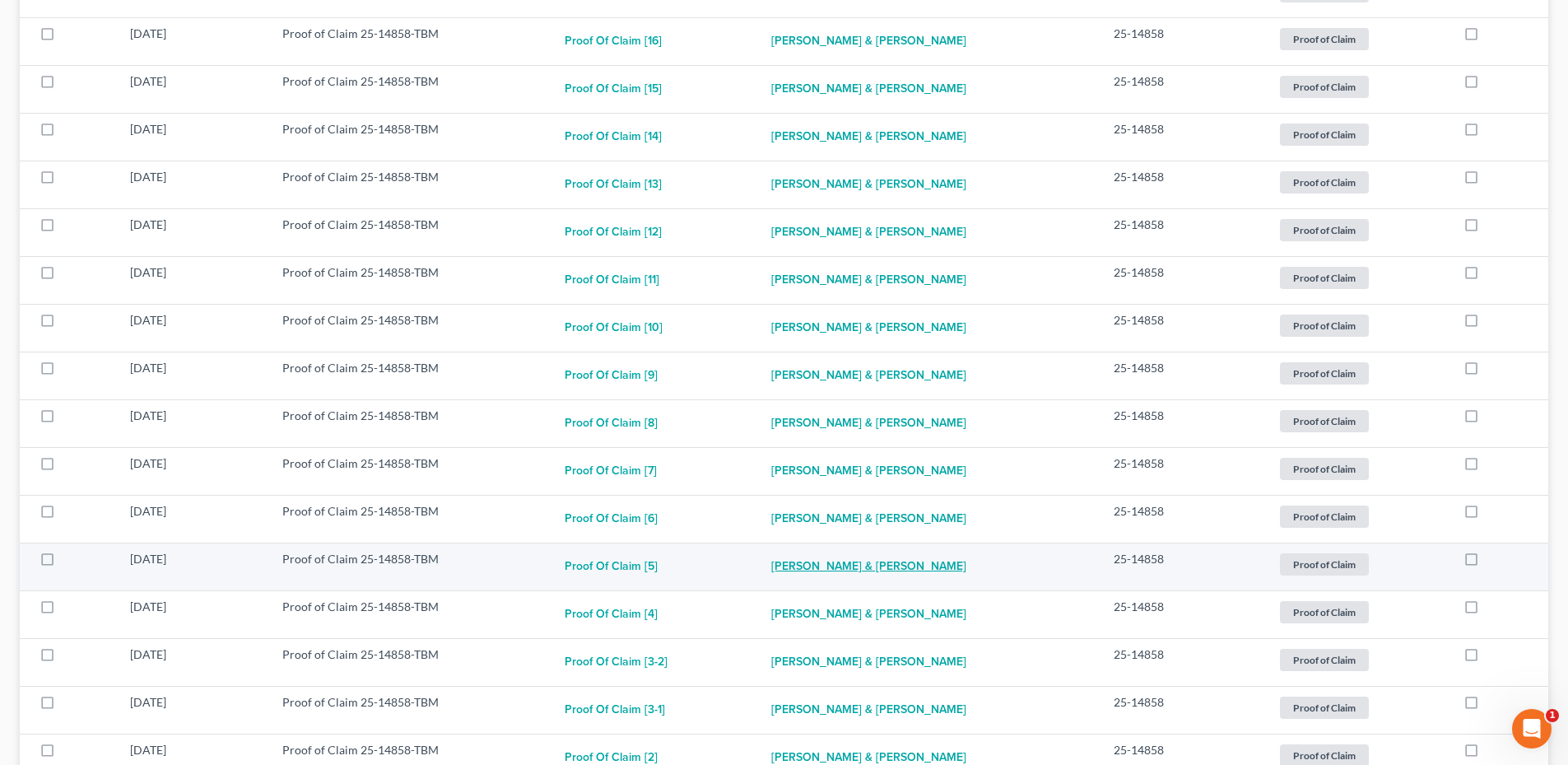
scroll to position [1034, 0]
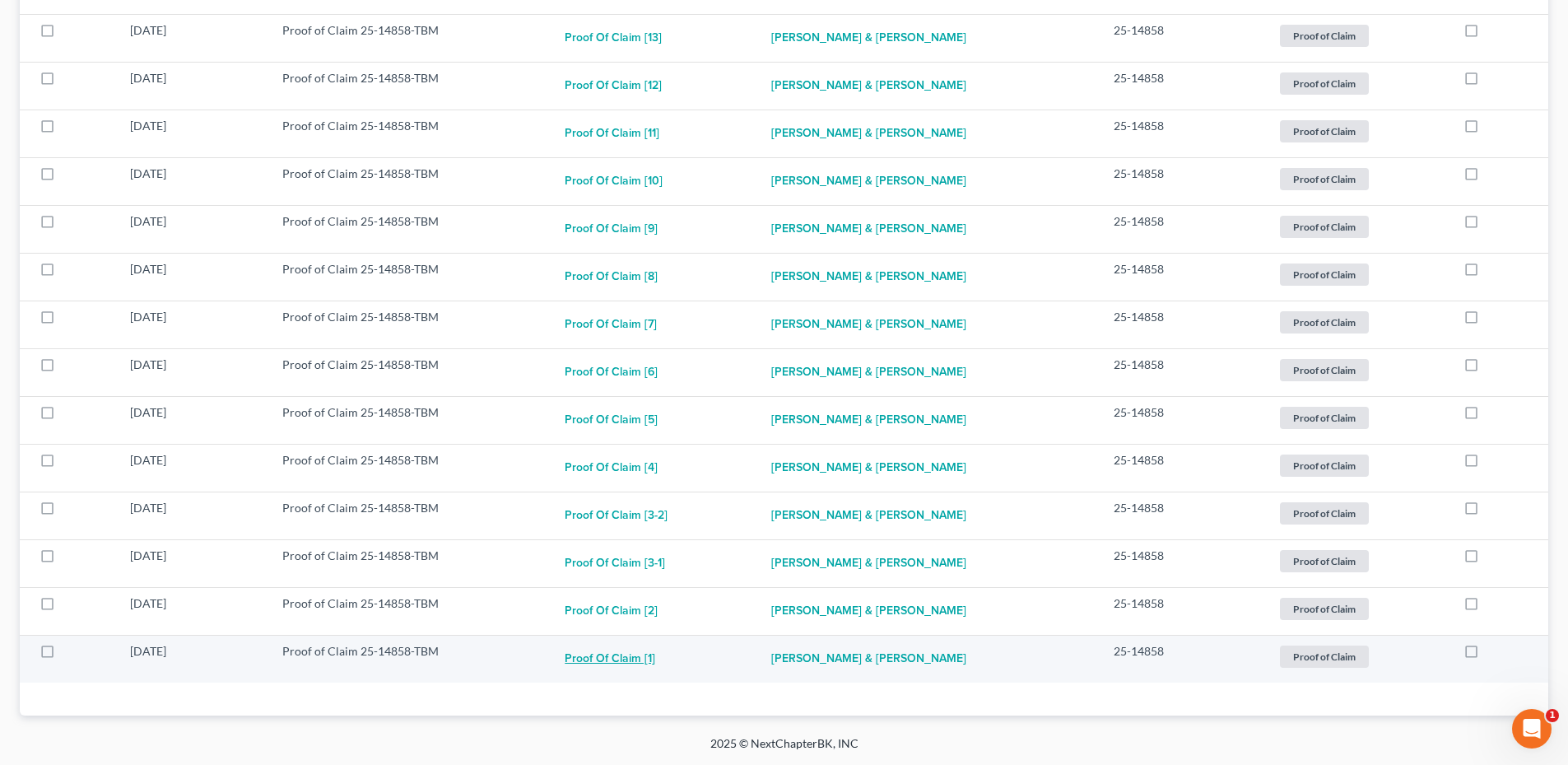
click at [634, 662] on button "Proof of Claim [1]" at bounding box center [610, 659] width 90 height 33
checkbox input "true"
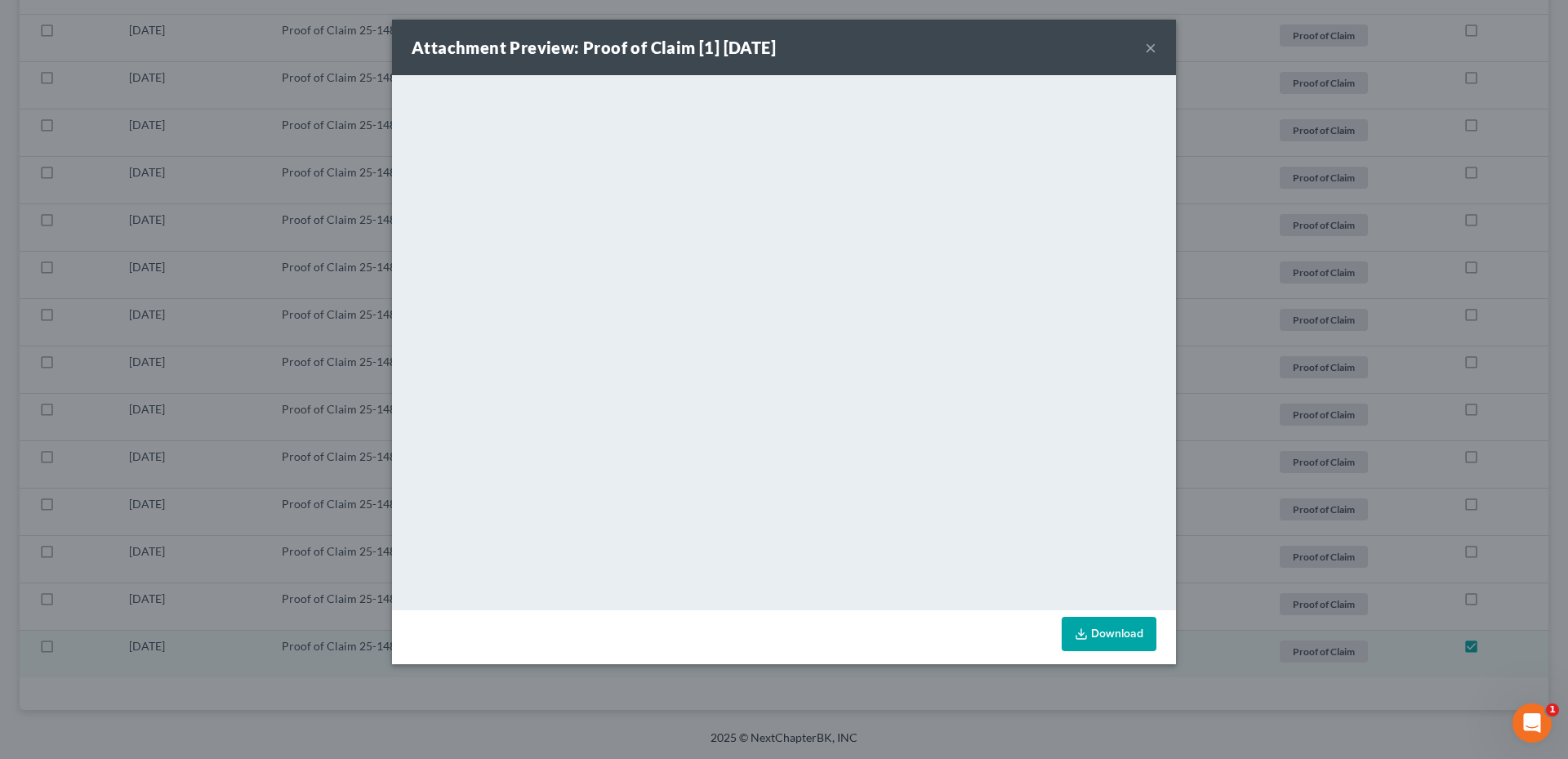
click at [1156, 47] on button "×" at bounding box center [1150, 47] width 12 height 20
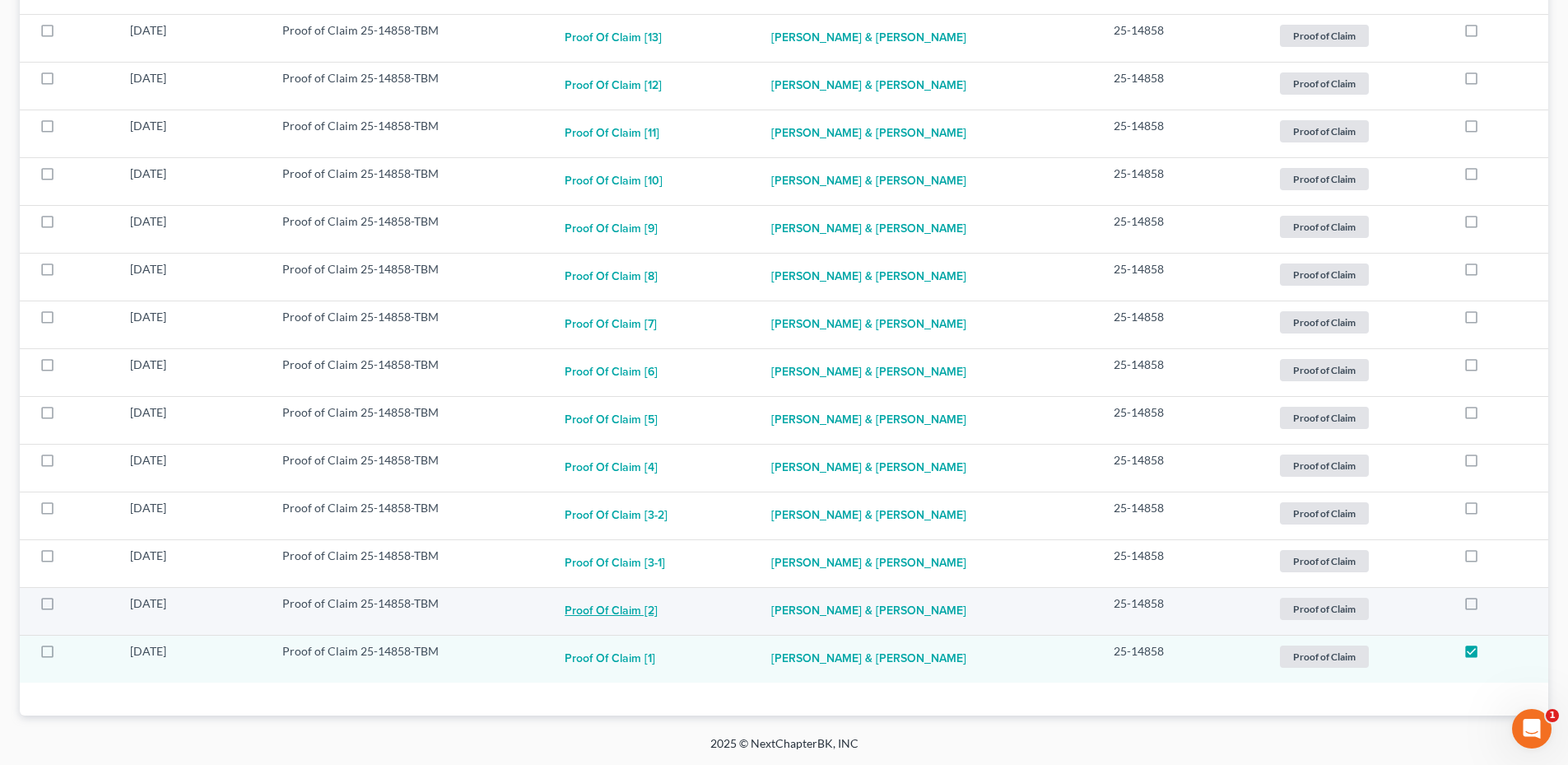
click at [623, 604] on button "Proof of Claim [2]" at bounding box center [610, 612] width 93 height 33
checkbox input "true"
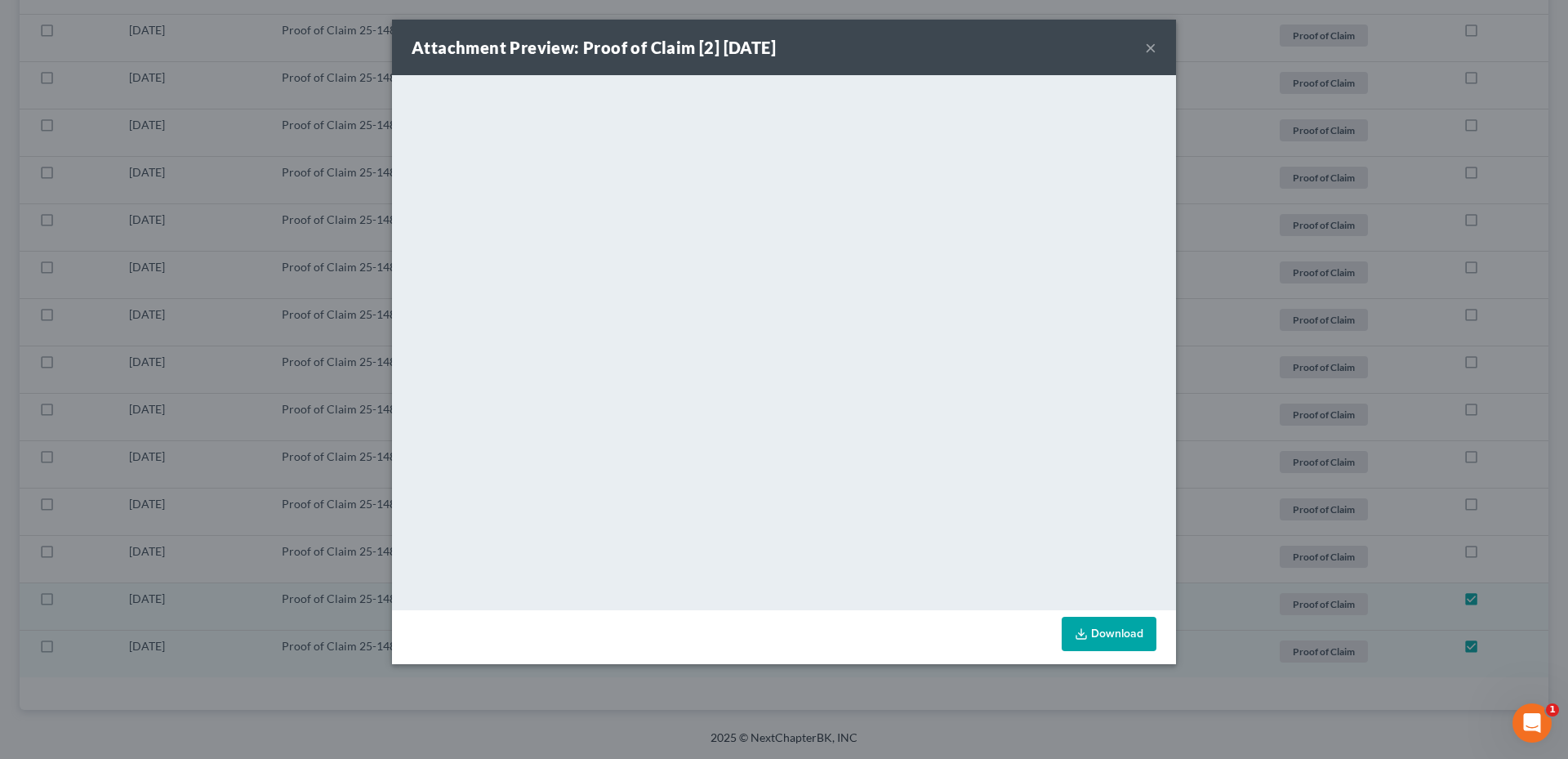
click at [1148, 52] on button "×" at bounding box center [1150, 47] width 12 height 20
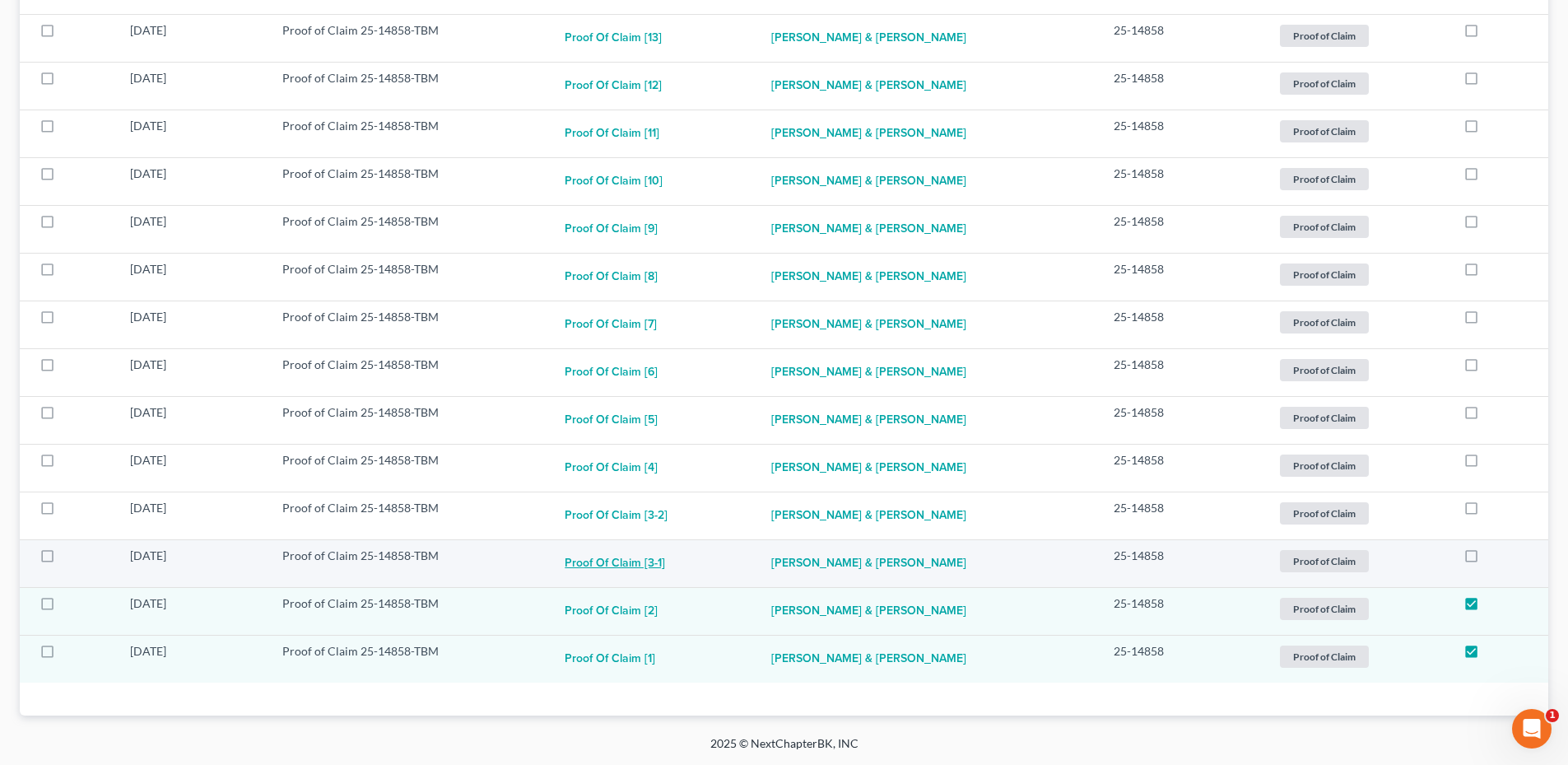
click at [644, 554] on button "Proof of Claim [3-1]" at bounding box center [614, 564] width 100 height 33
checkbox input "true"
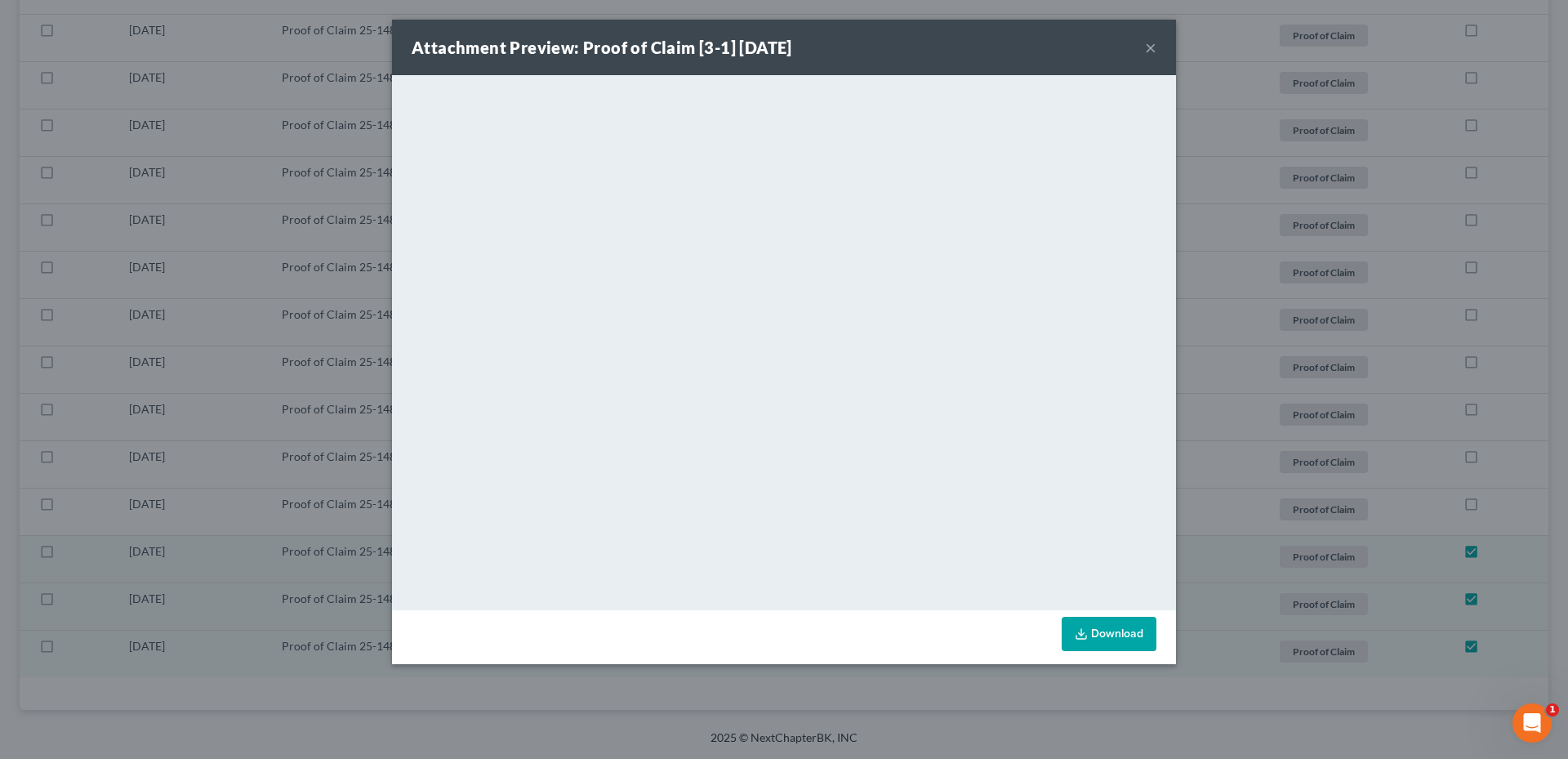
click at [1148, 48] on button "×" at bounding box center [1150, 47] width 12 height 20
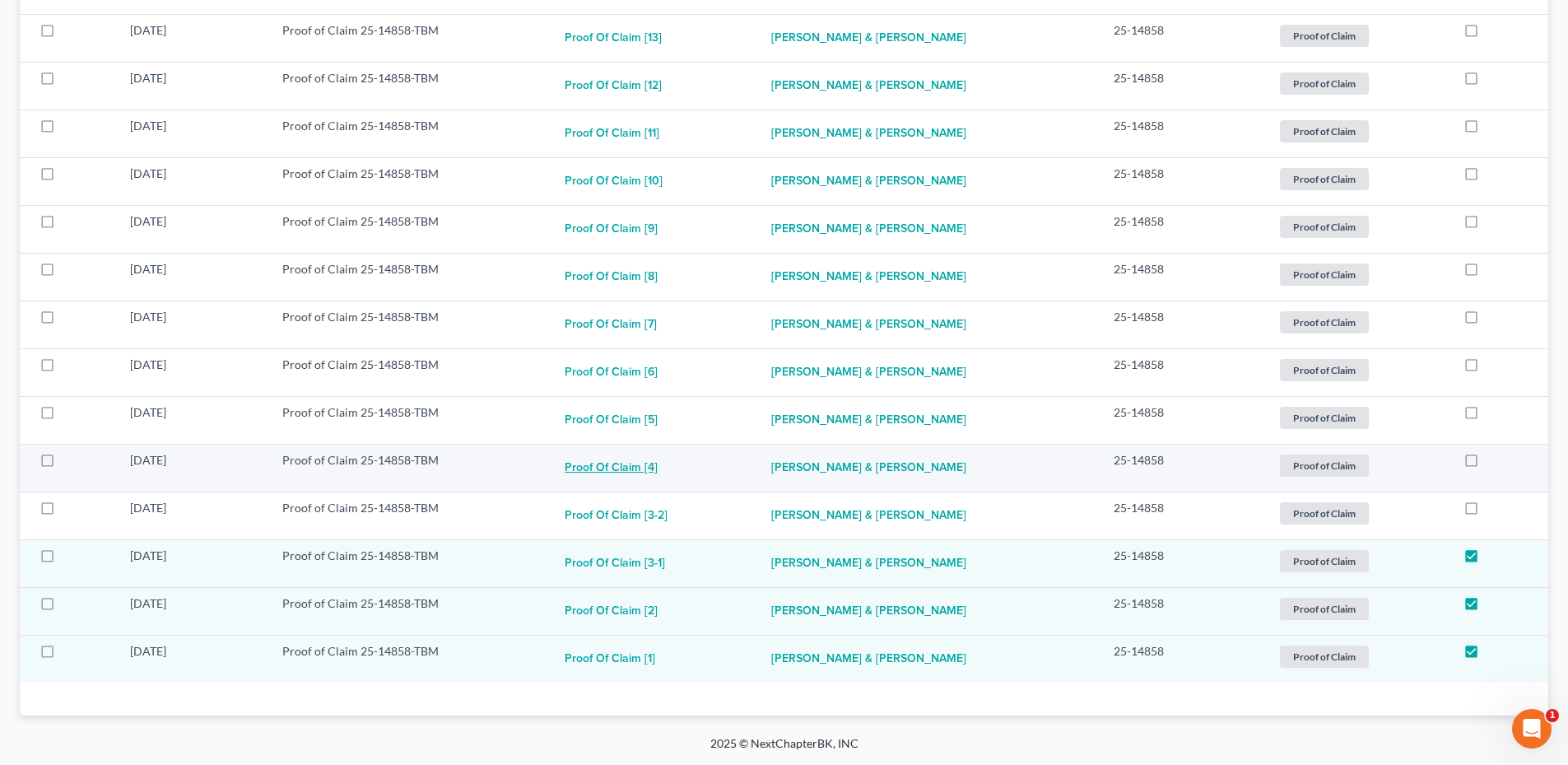
click at [631, 469] on button "Proof of Claim [4]" at bounding box center [610, 468] width 93 height 33
checkbox input "true"
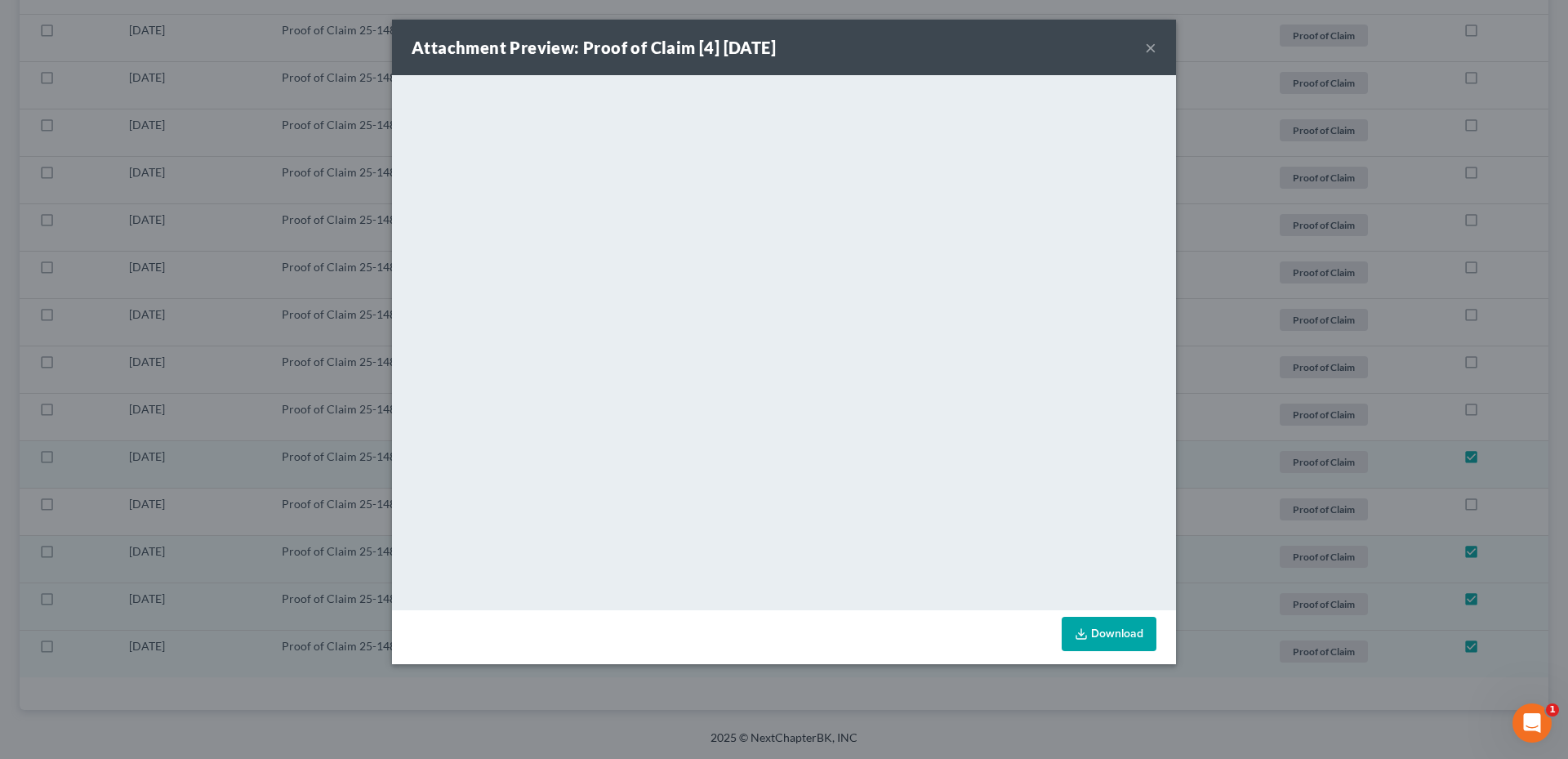
click at [1151, 47] on button "×" at bounding box center [1150, 47] width 12 height 20
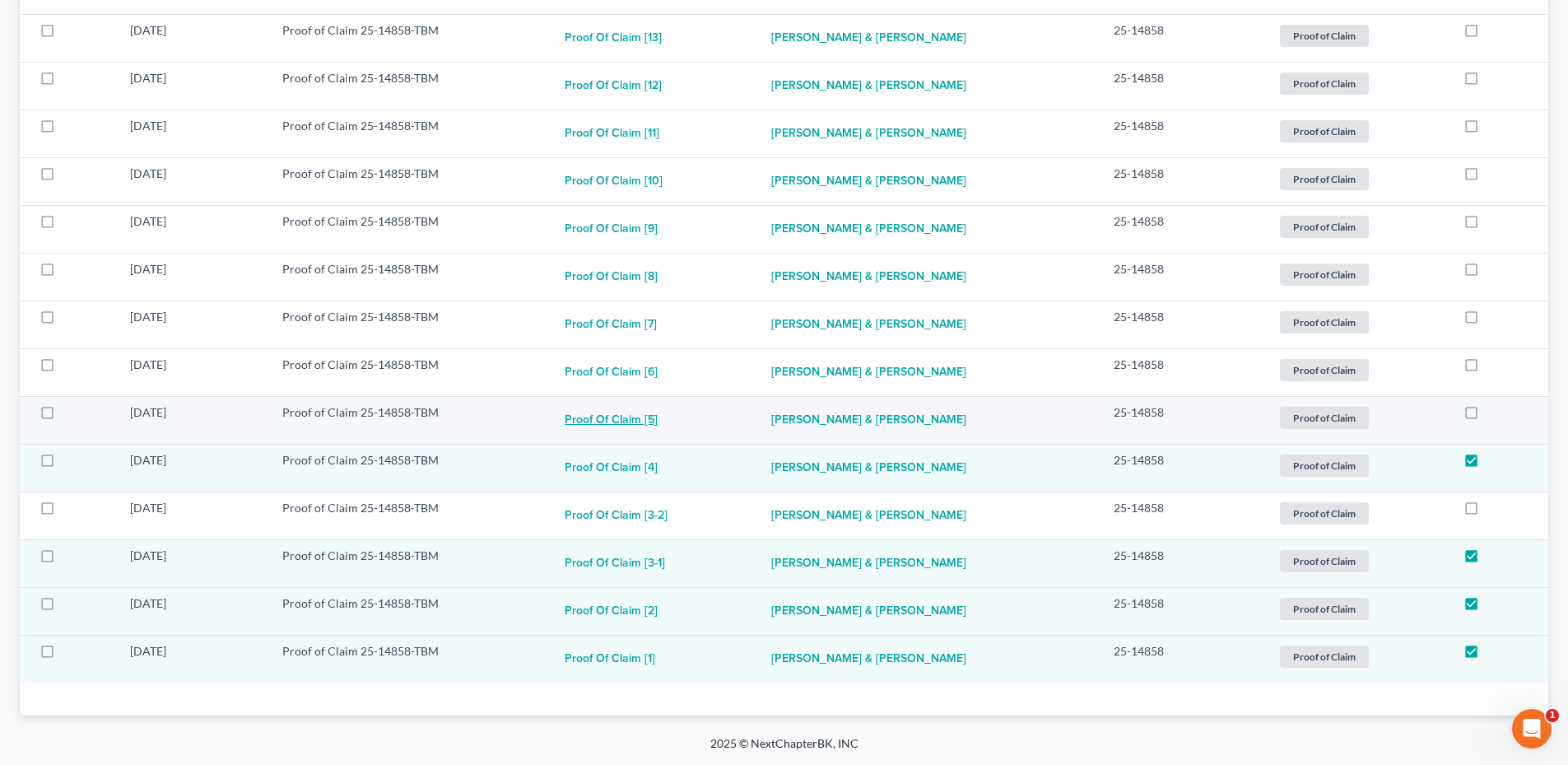
click at [643, 412] on button "Proof of Claim [5]" at bounding box center [610, 420] width 93 height 33
checkbox input "true"
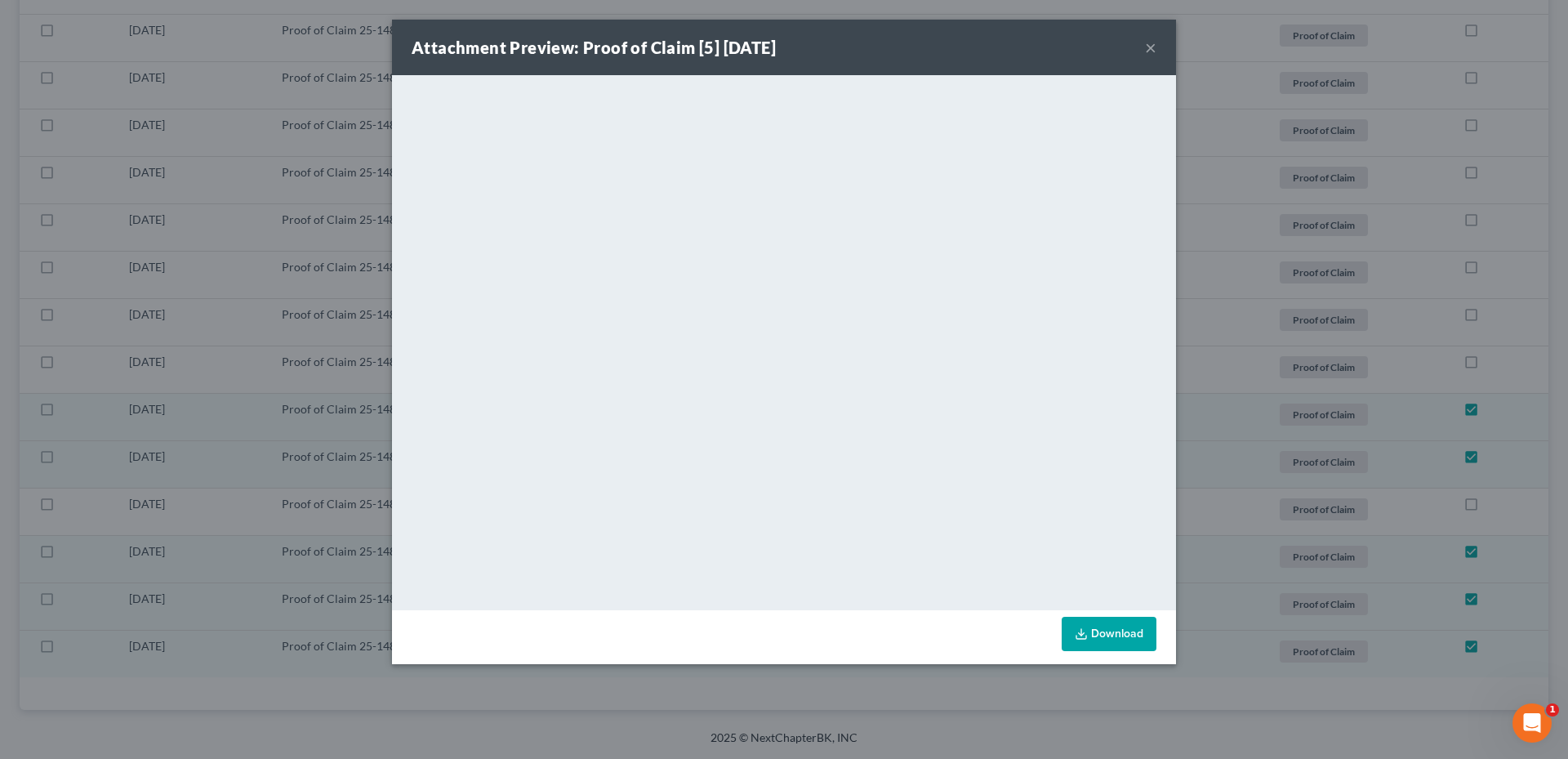
click at [1152, 47] on button "×" at bounding box center [1150, 47] width 12 height 20
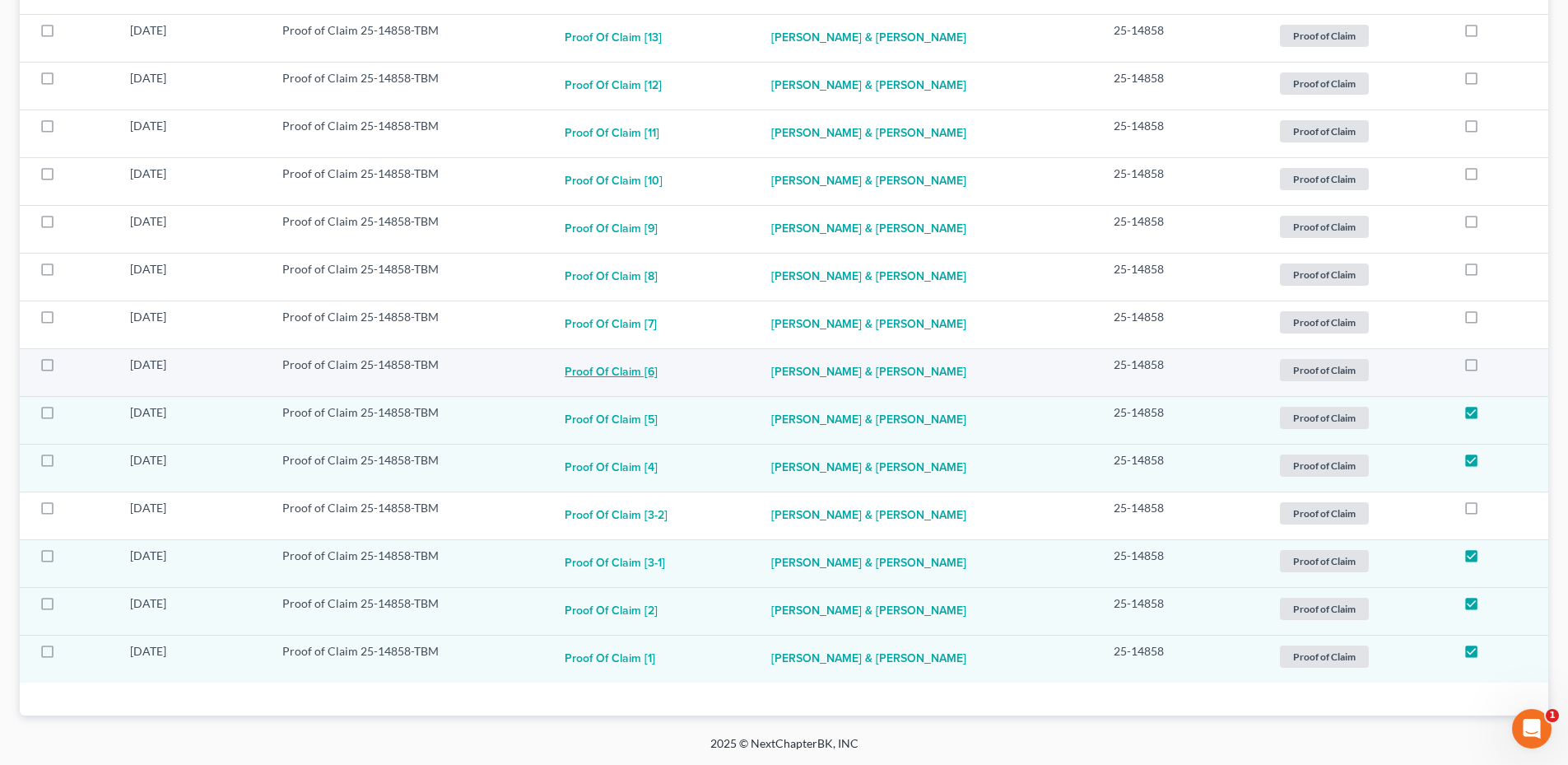
click at [607, 377] on button "Proof of Claim [6]" at bounding box center [610, 373] width 93 height 33
checkbox input "true"
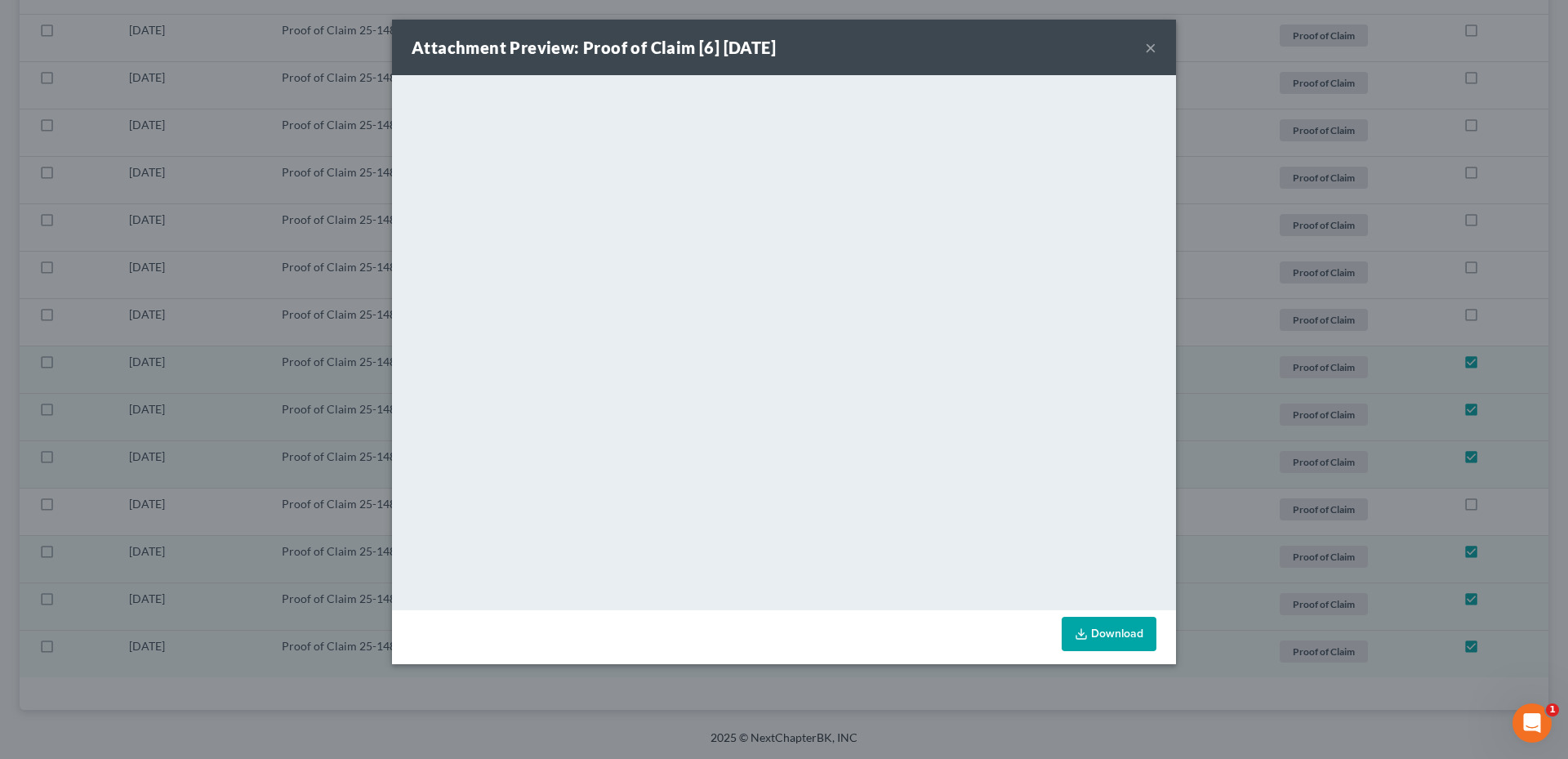
click at [1153, 44] on button "×" at bounding box center [1150, 47] width 12 height 20
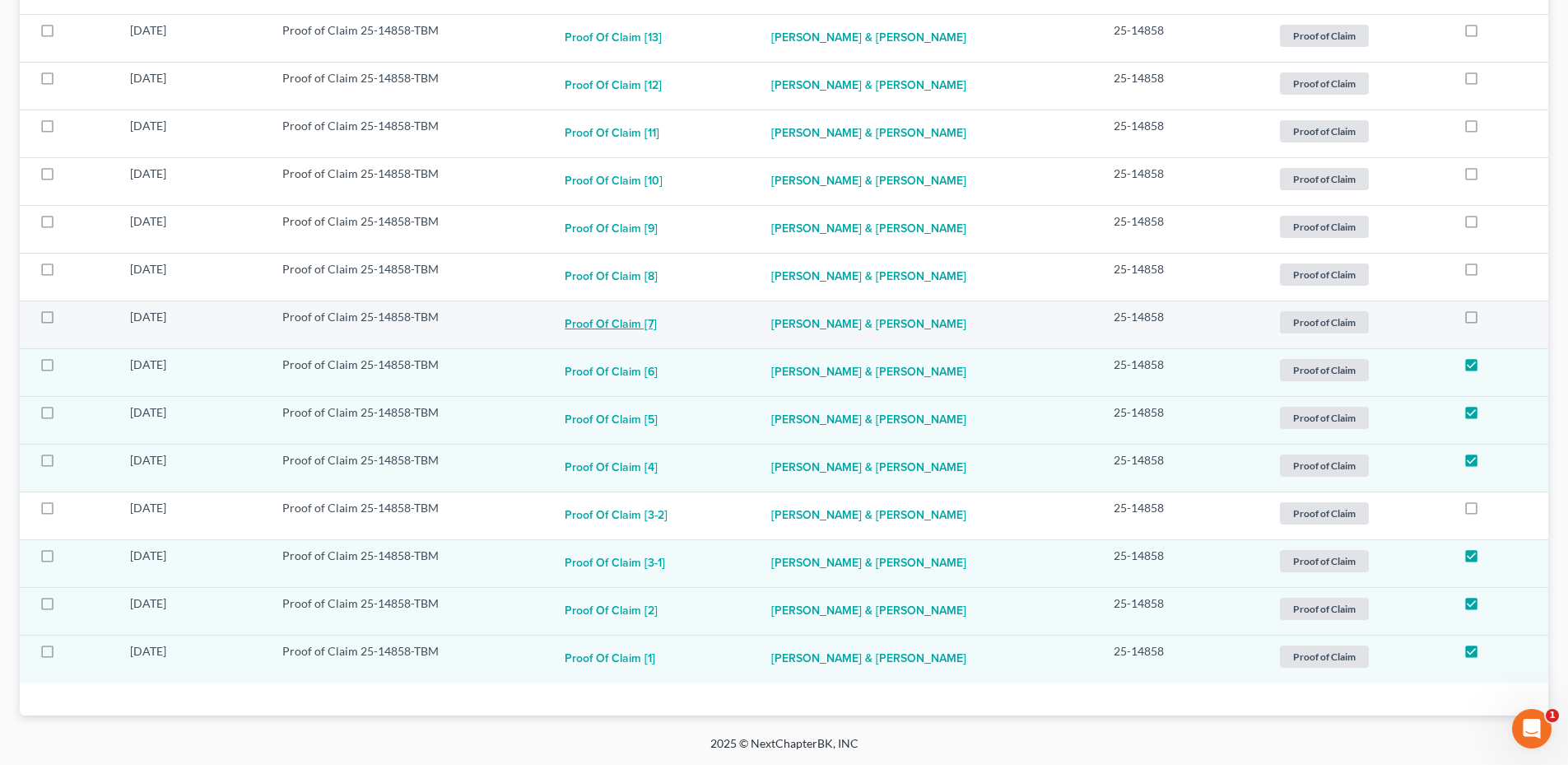
click at [641, 324] on button "Proof of Claim [7]" at bounding box center [610, 325] width 92 height 33
checkbox input "true"
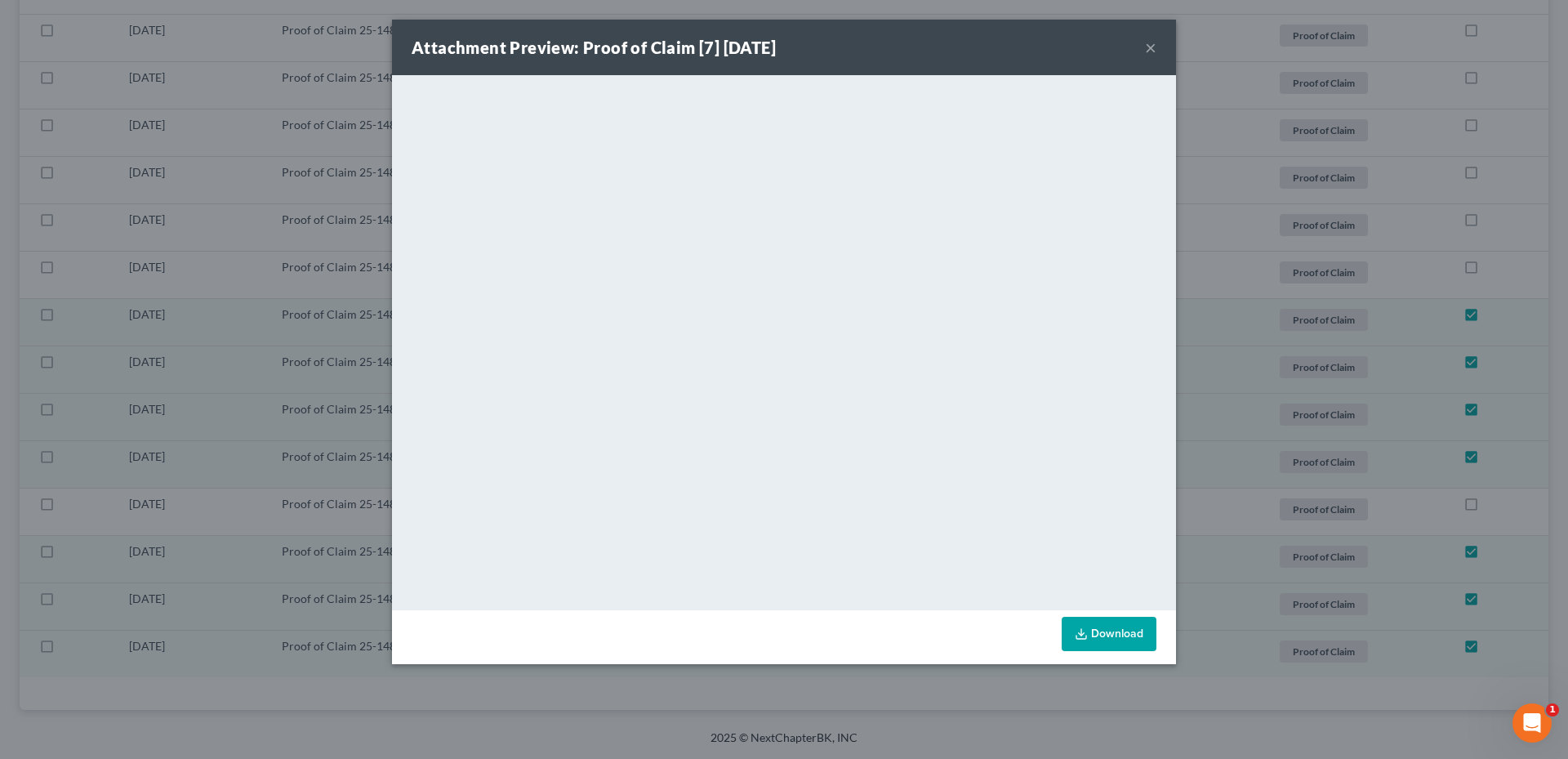
click at [1149, 49] on button "×" at bounding box center [1150, 47] width 12 height 20
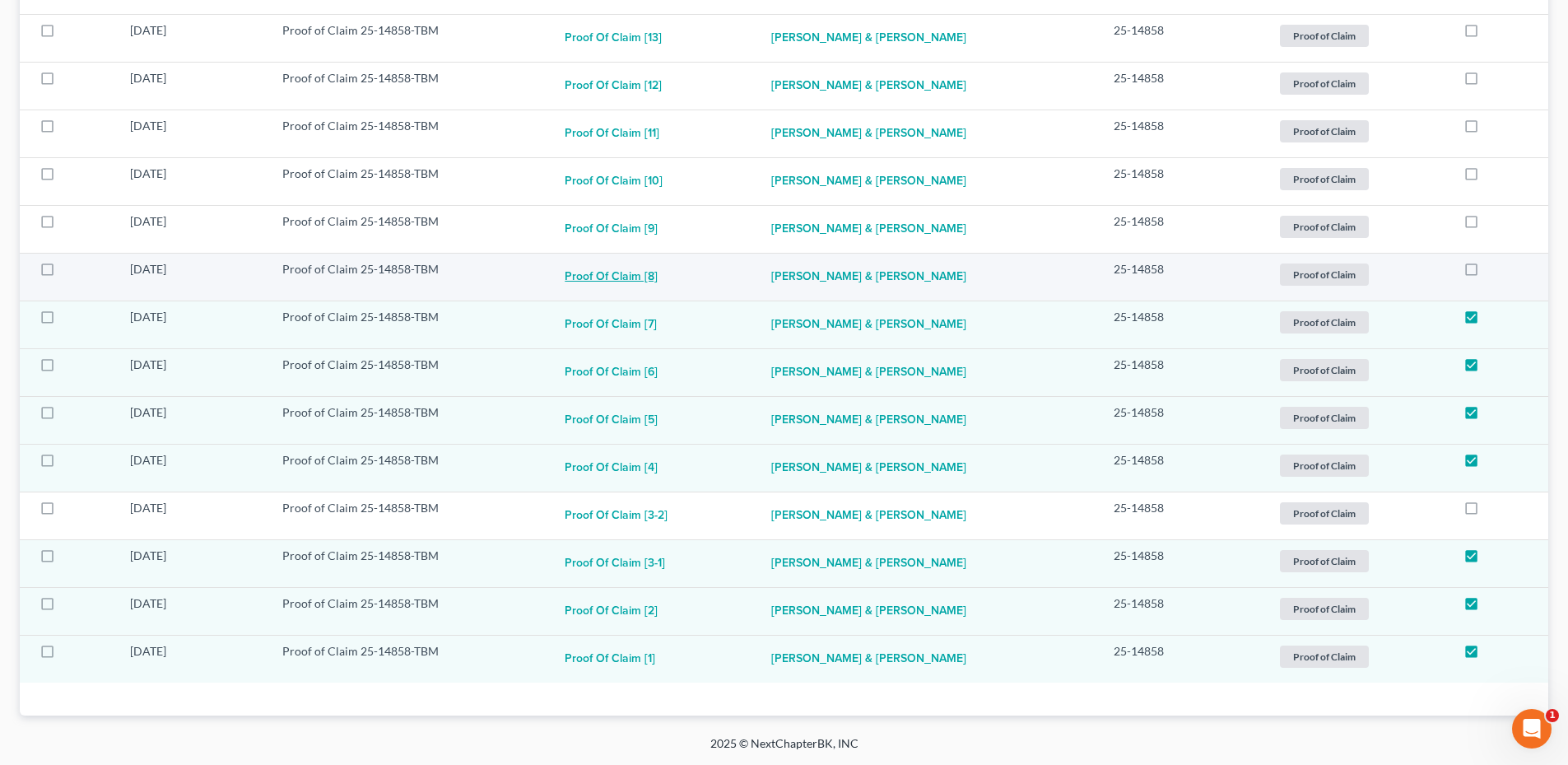
click at [614, 281] on button "Proof of Claim [8]" at bounding box center [610, 277] width 93 height 33
checkbox input "true"
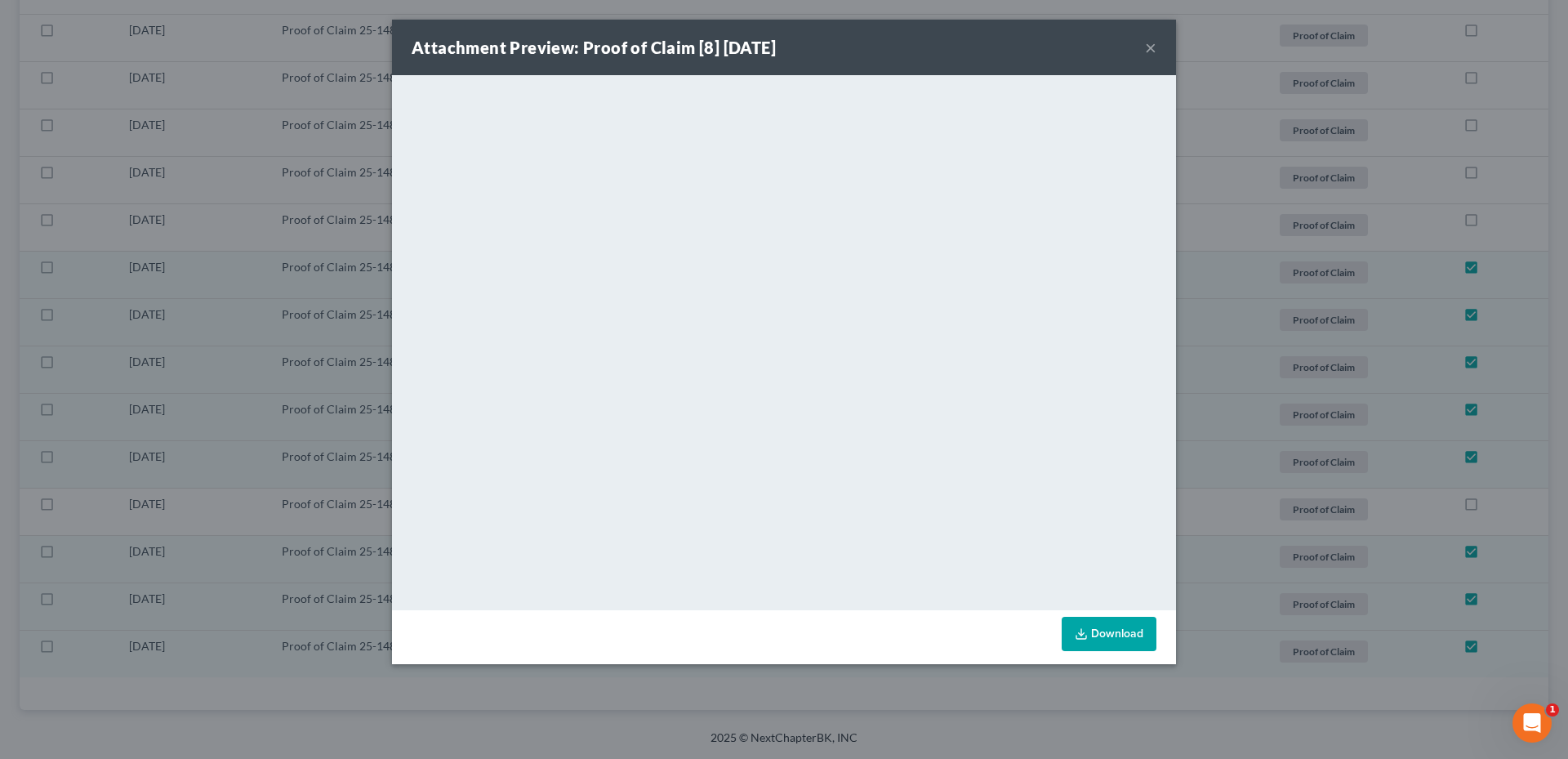
click at [1148, 52] on button "×" at bounding box center [1150, 47] width 12 height 20
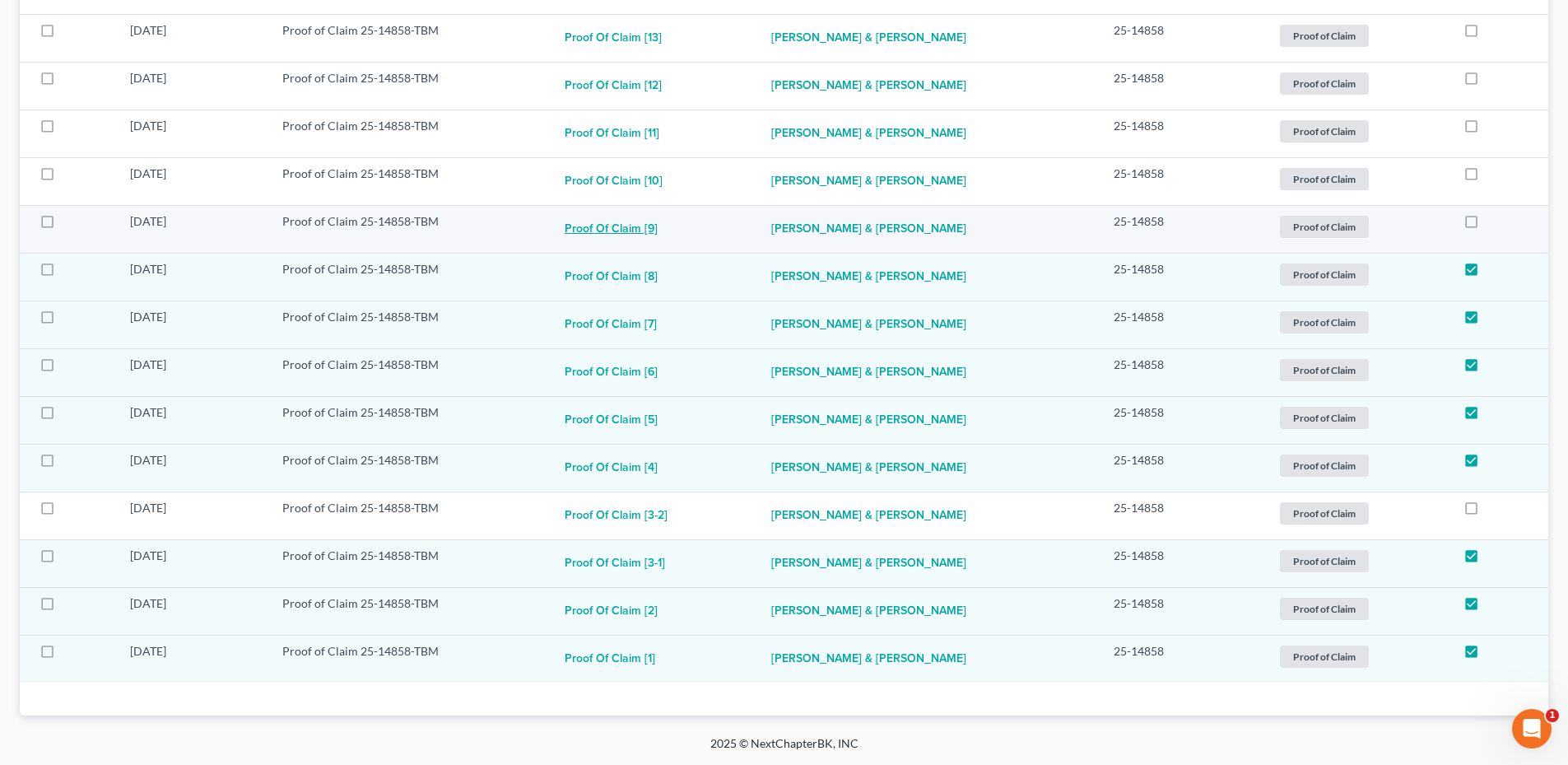
click at [595, 230] on button "Proof of Claim [9]" at bounding box center [610, 229] width 93 height 33
checkbox input "true"
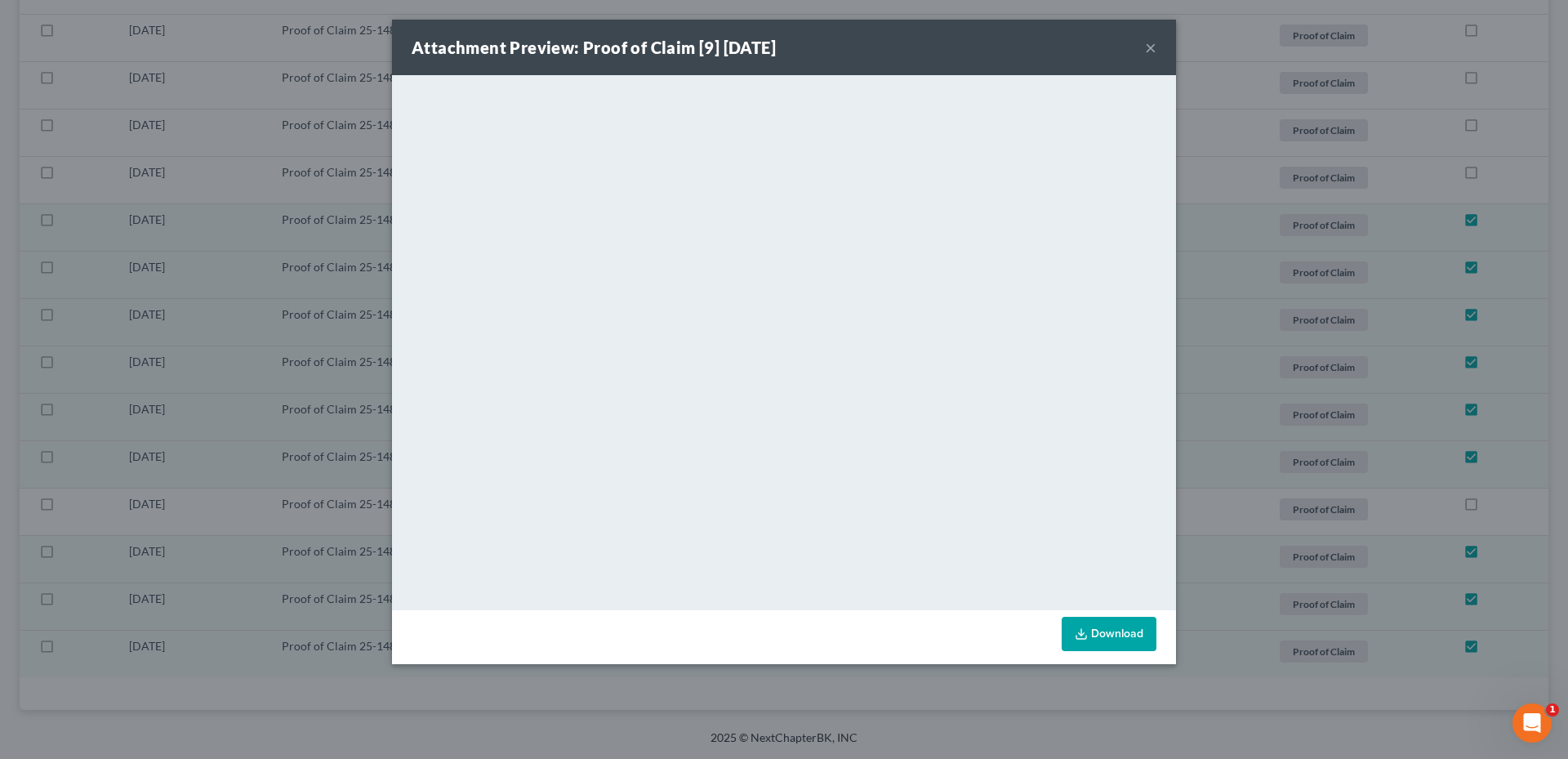
click at [1148, 46] on button "×" at bounding box center [1150, 47] width 12 height 20
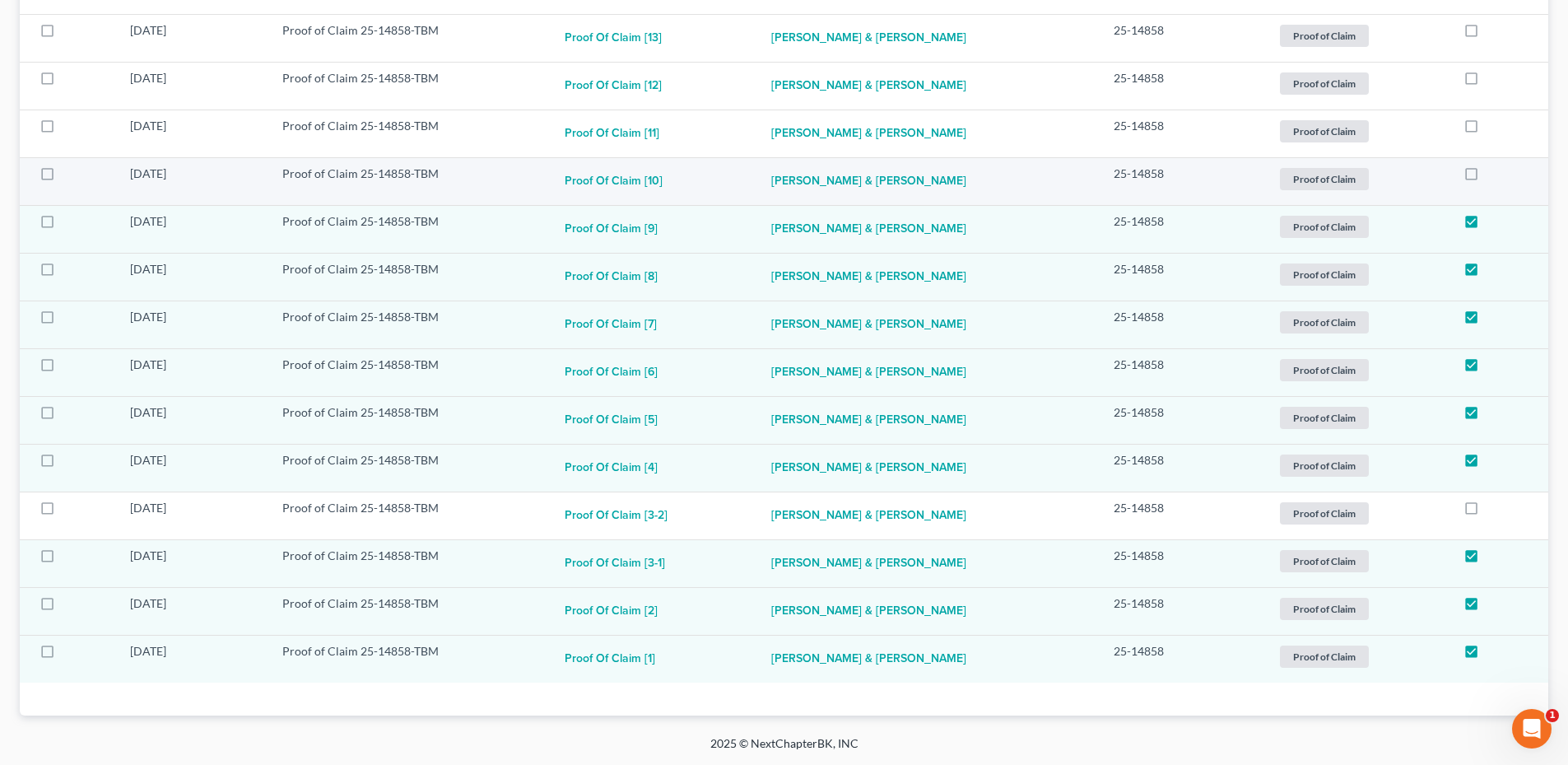
click at [648, 162] on td "Proof of Claim [10]" at bounding box center [655, 180] width 206 height 48
click at [648, 180] on button "Proof of Claim [10]" at bounding box center [613, 182] width 98 height 33
checkbox input "true"
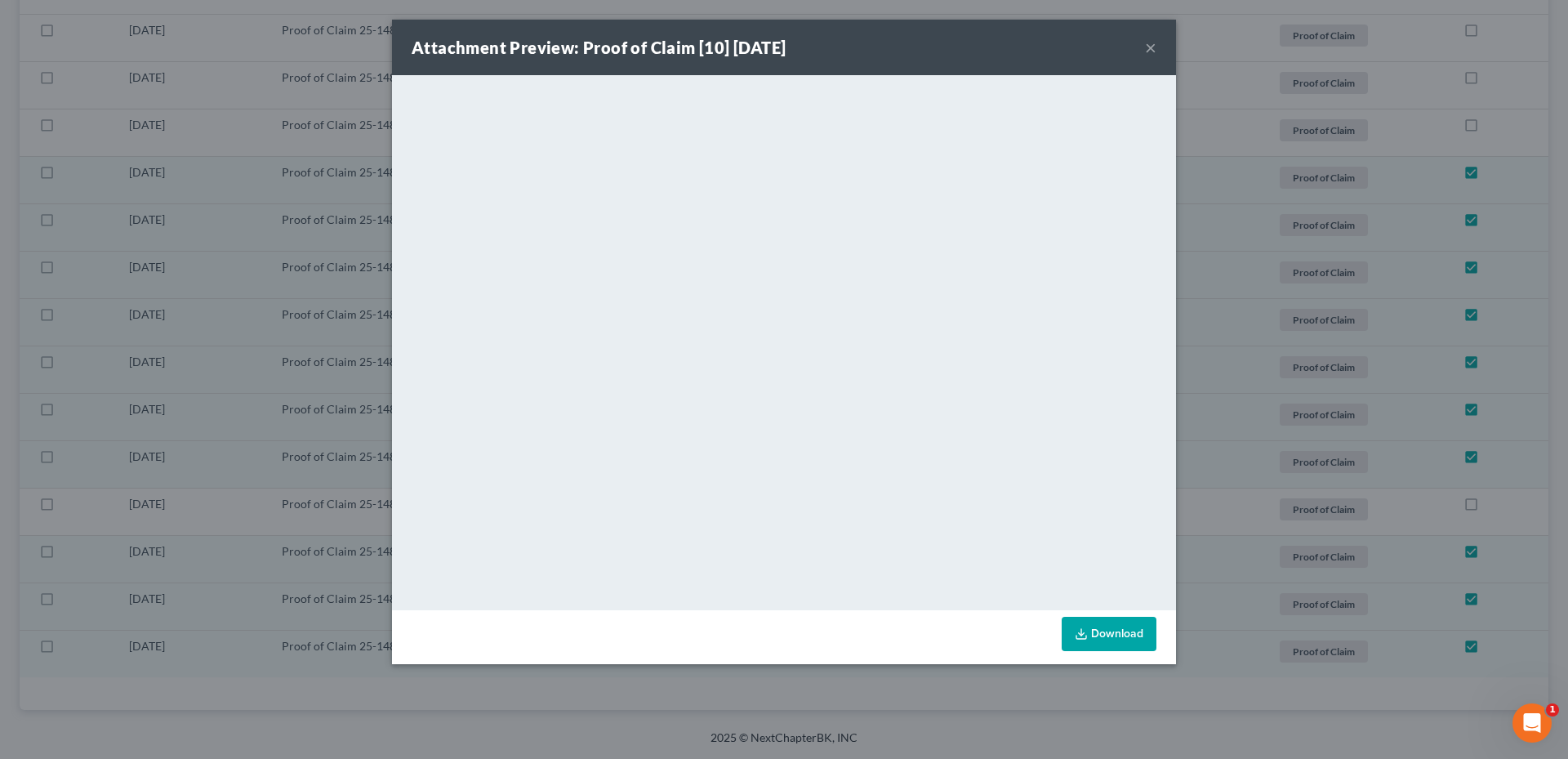
click at [1150, 46] on button "×" at bounding box center [1150, 47] width 12 height 20
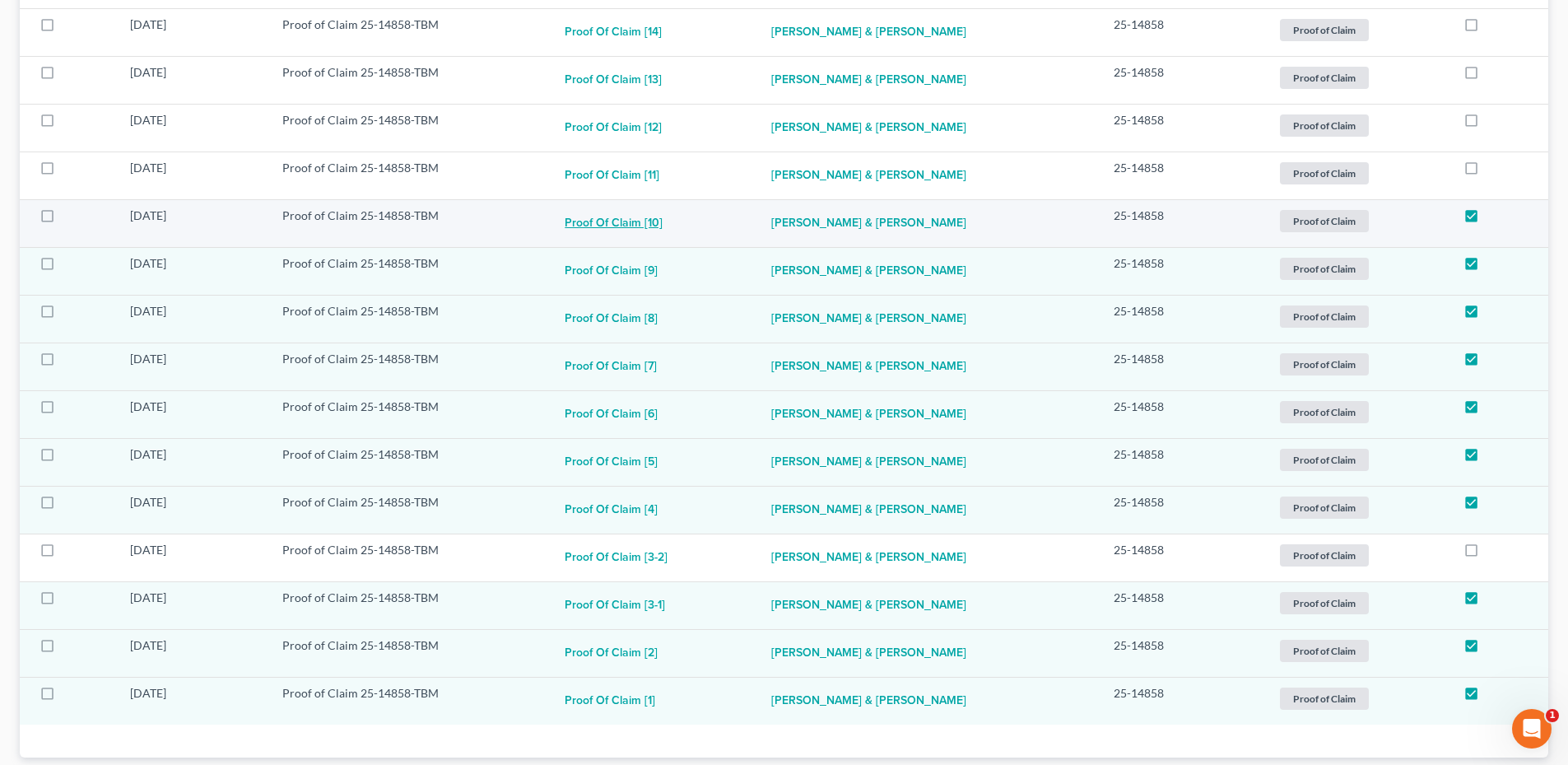
scroll to position [952, 0]
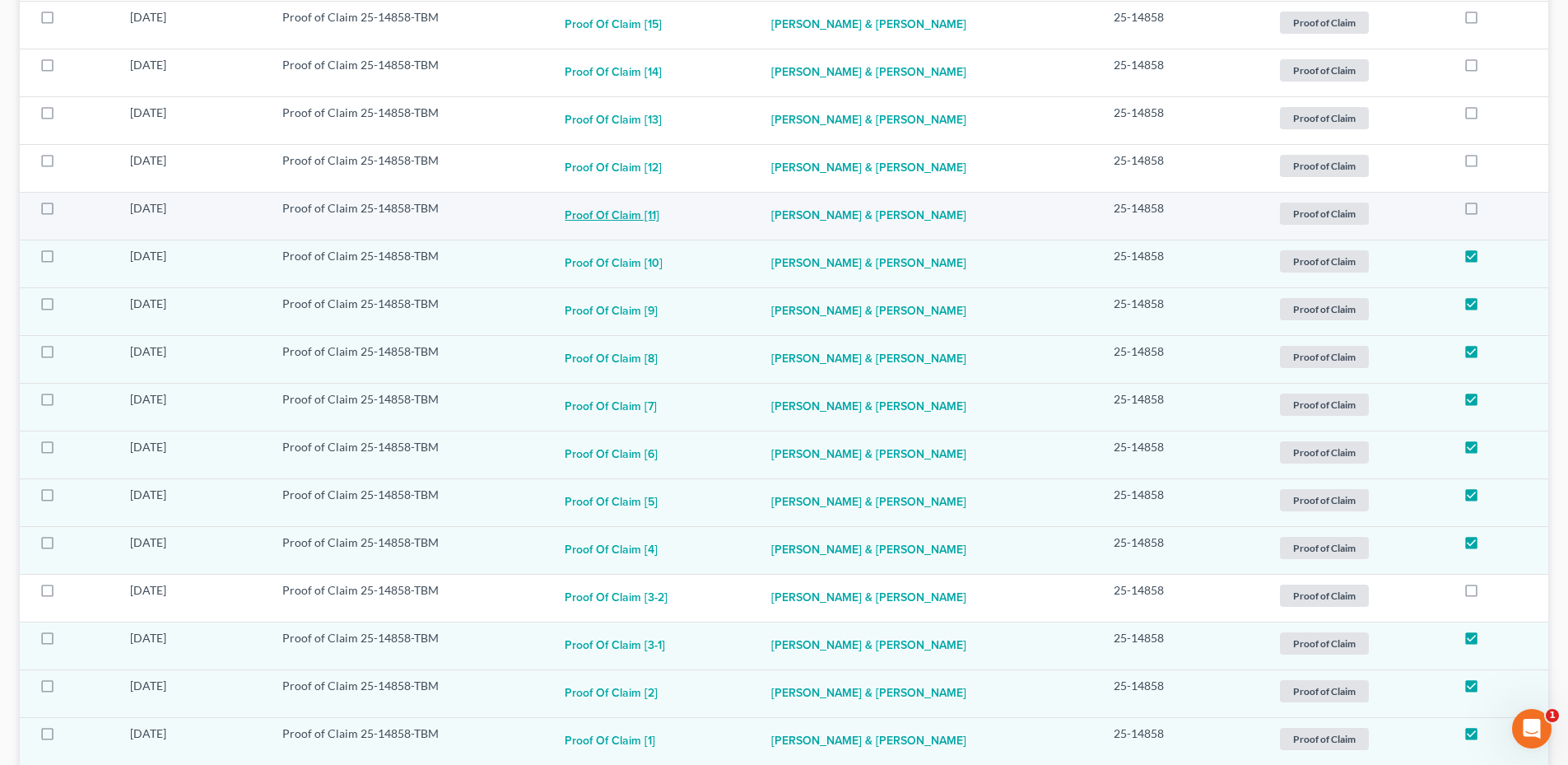
click at [646, 220] on button "Proof of Claim [11]" at bounding box center [611, 217] width 95 height 33
checkbox input "true"
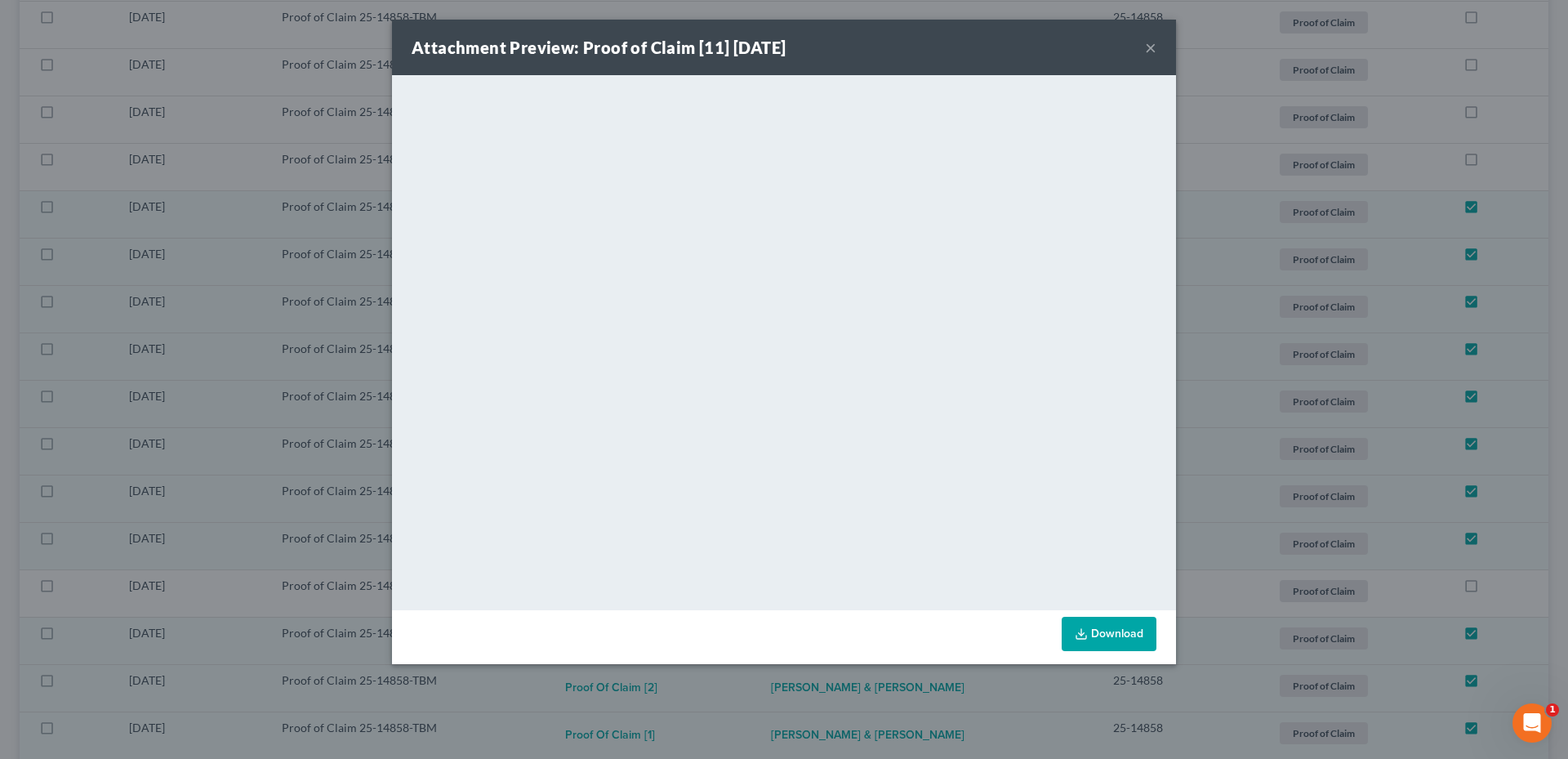
click at [1156, 46] on button "×" at bounding box center [1150, 47] width 12 height 20
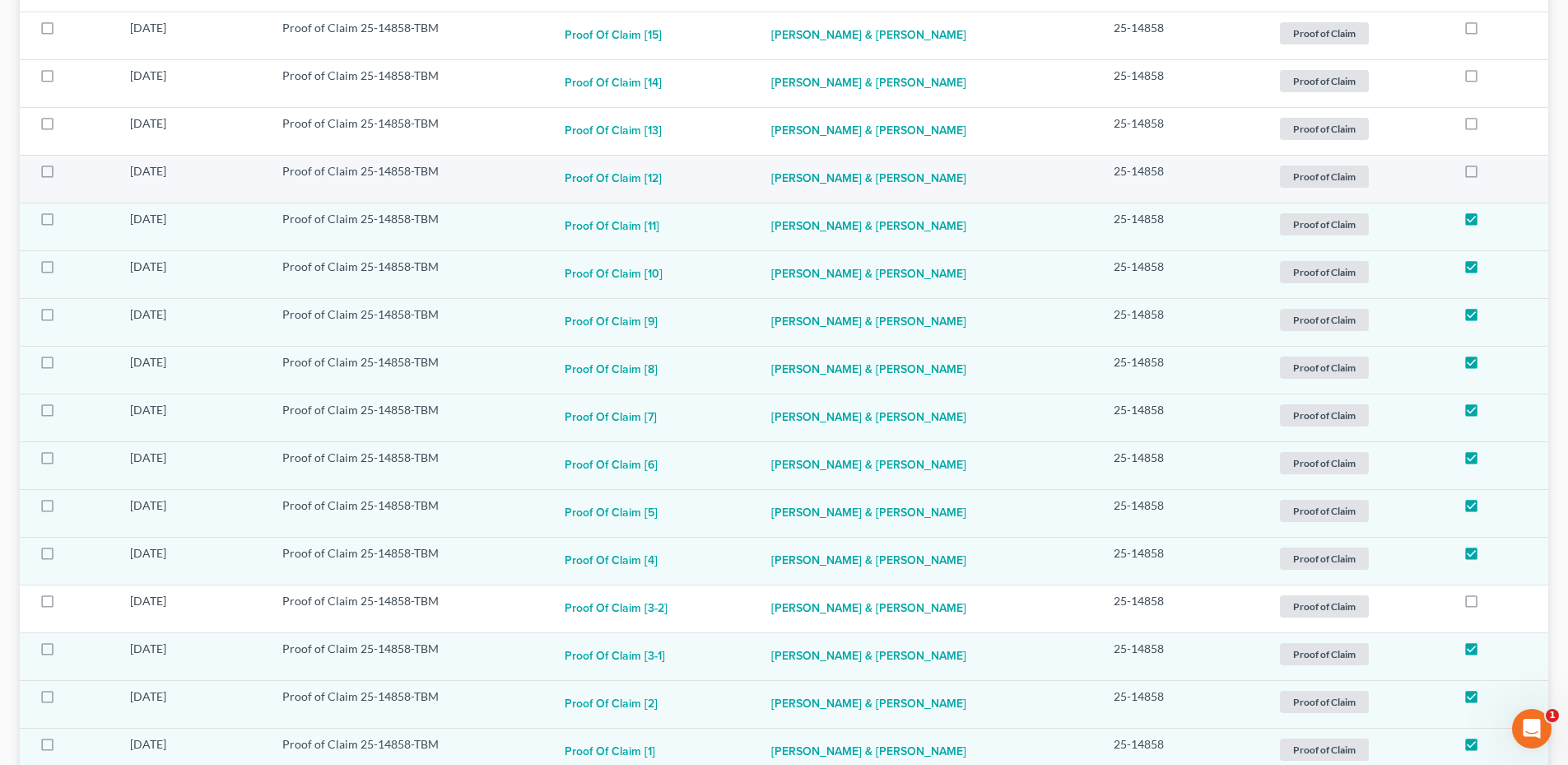
scroll to position [869, 0]
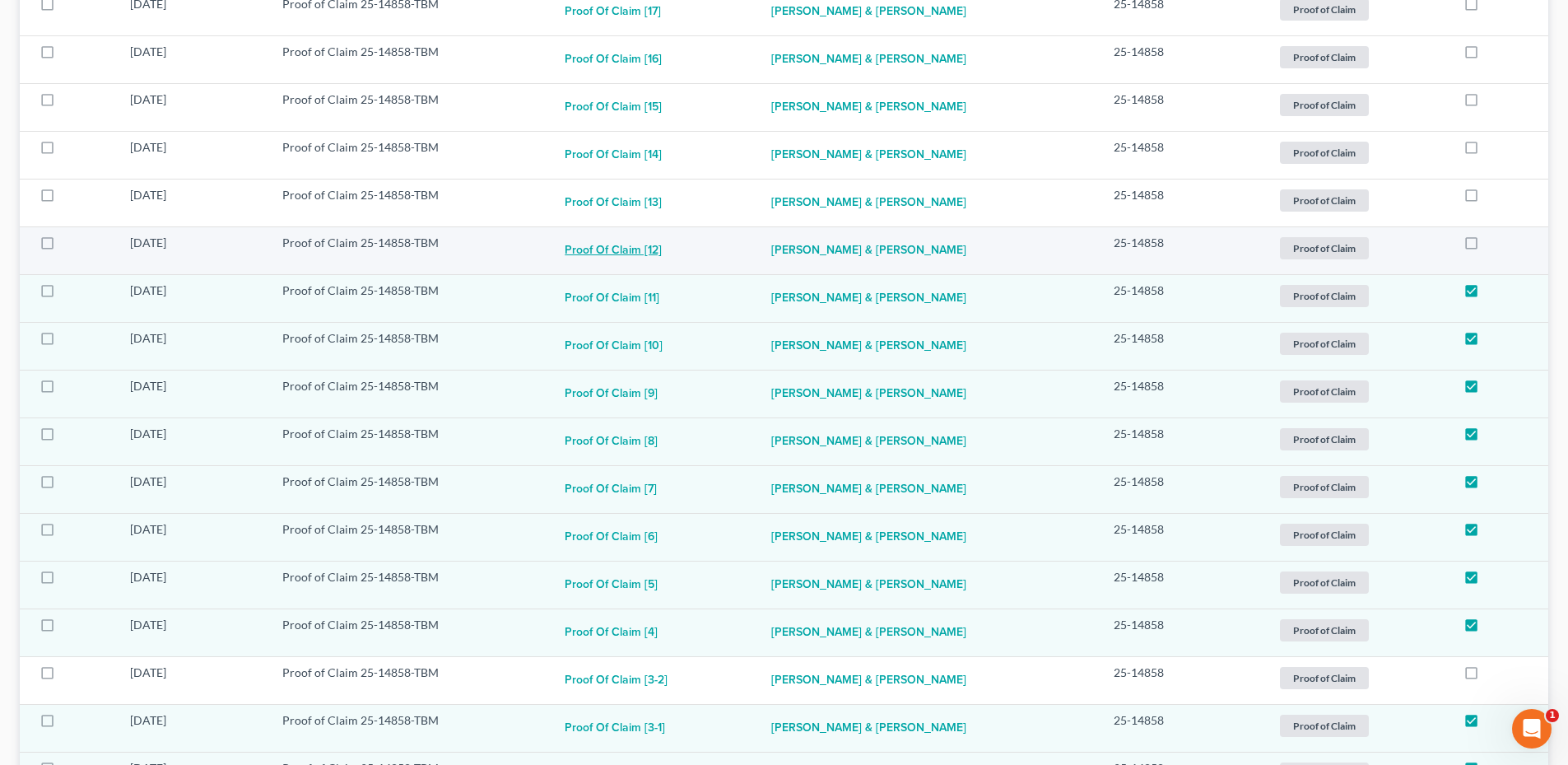
click at [639, 244] on button "Proof of Claim [12]" at bounding box center [613, 251] width 97 height 33
checkbox input "true"
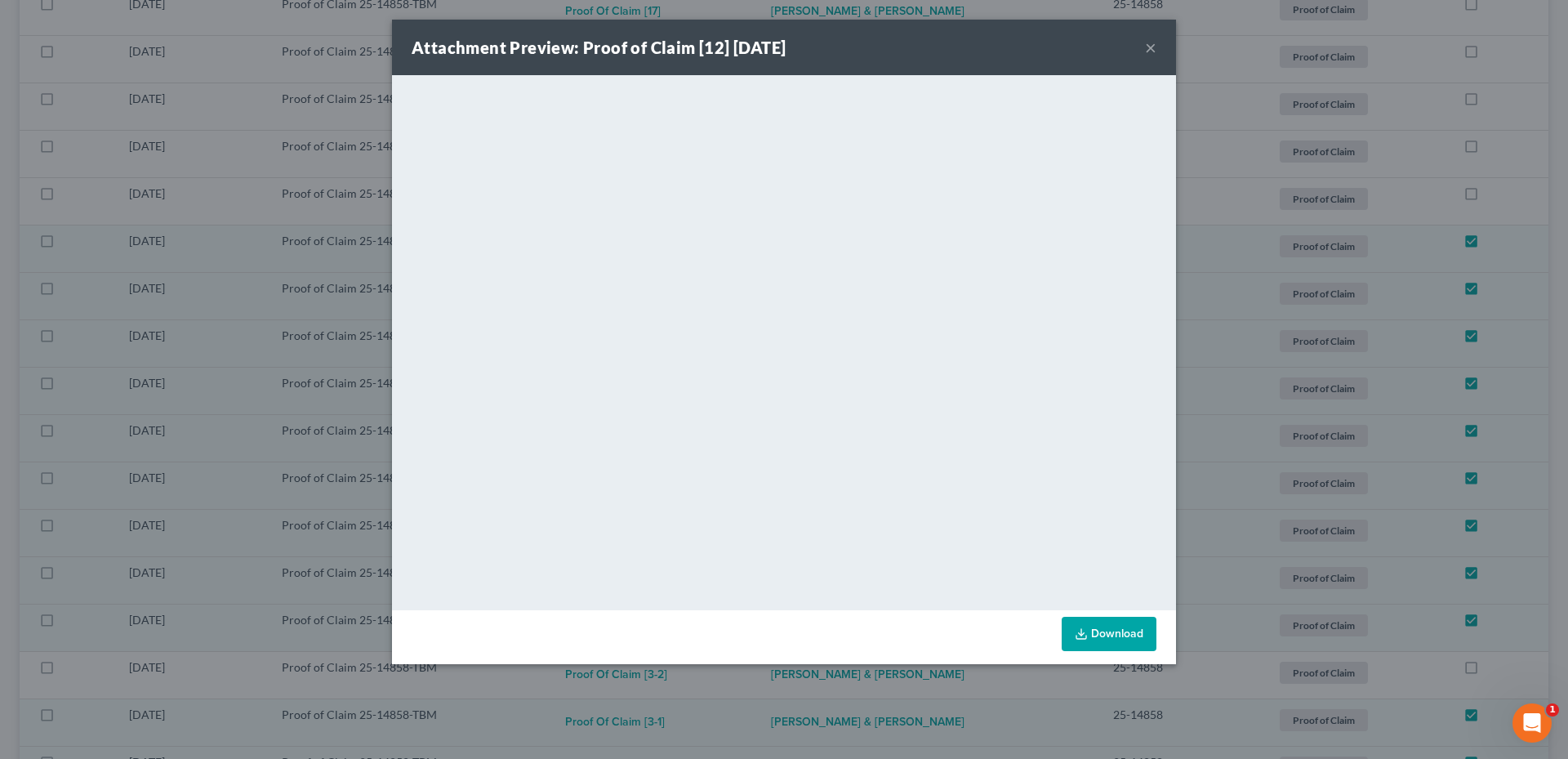
click at [1150, 44] on button "×" at bounding box center [1150, 47] width 12 height 20
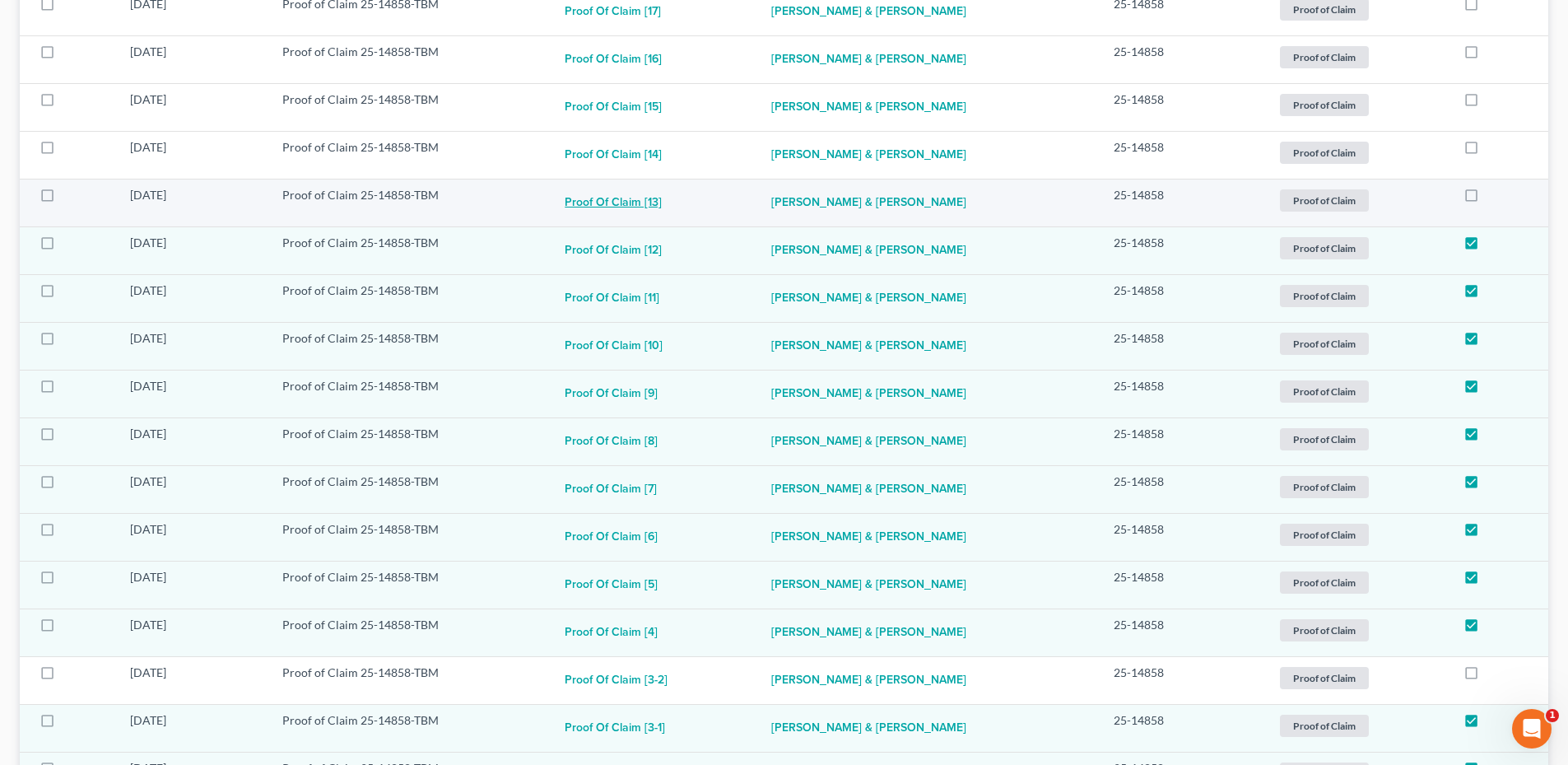
click at [648, 204] on button "Proof of Claim [13]" at bounding box center [613, 203] width 97 height 33
checkbox input "true"
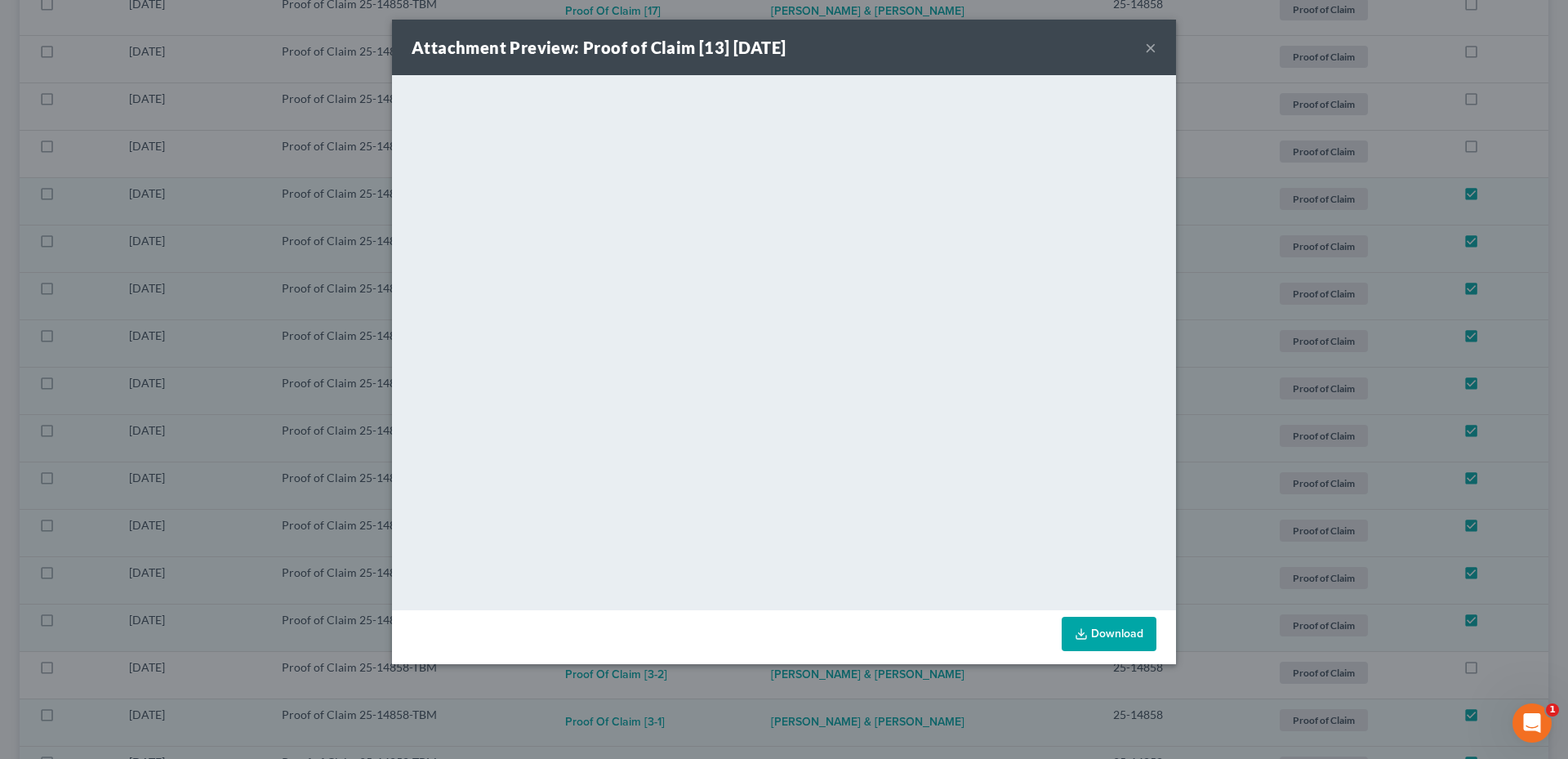
click at [1155, 44] on button "×" at bounding box center [1150, 47] width 12 height 20
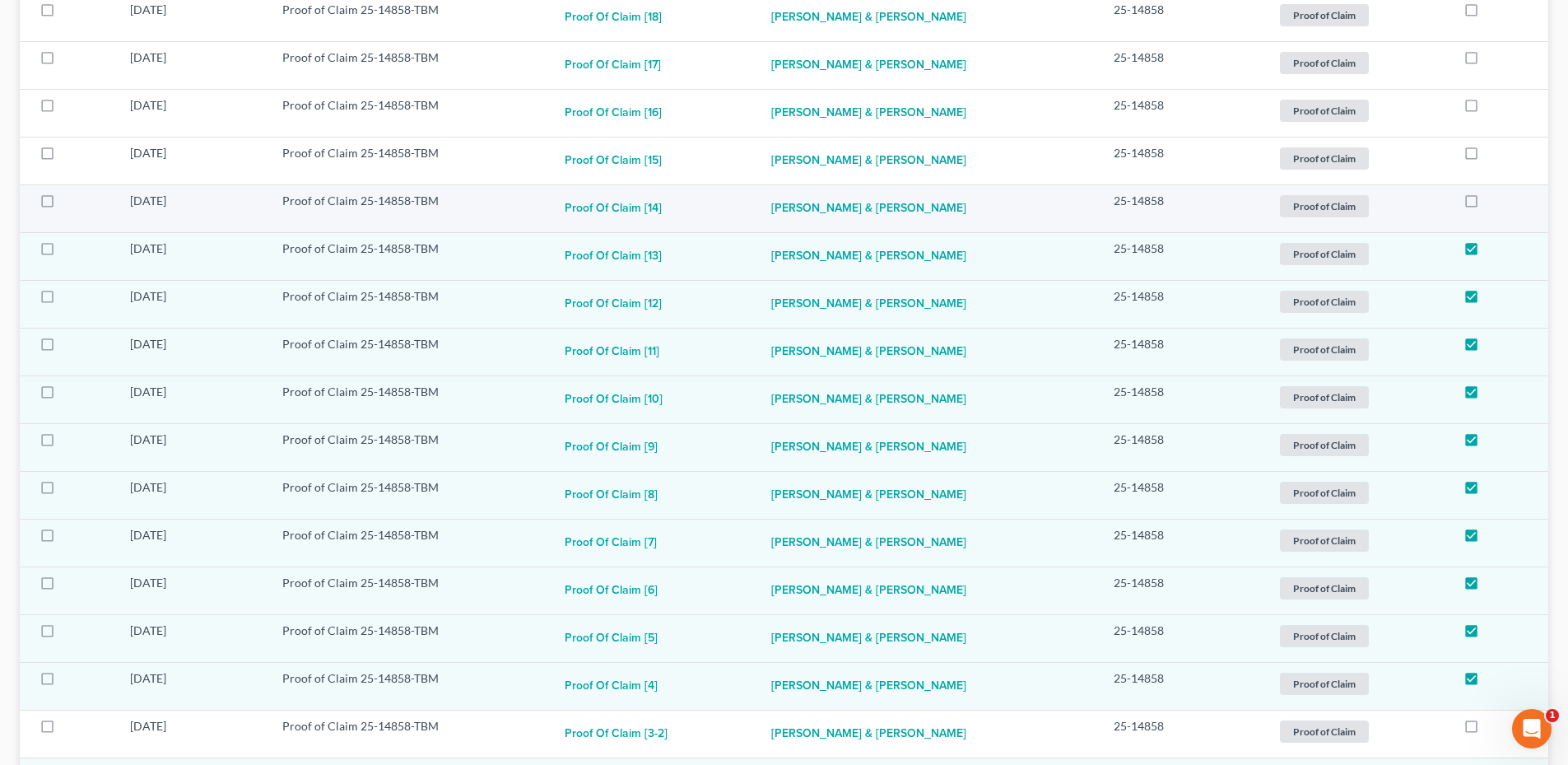
scroll to position [787, 0]
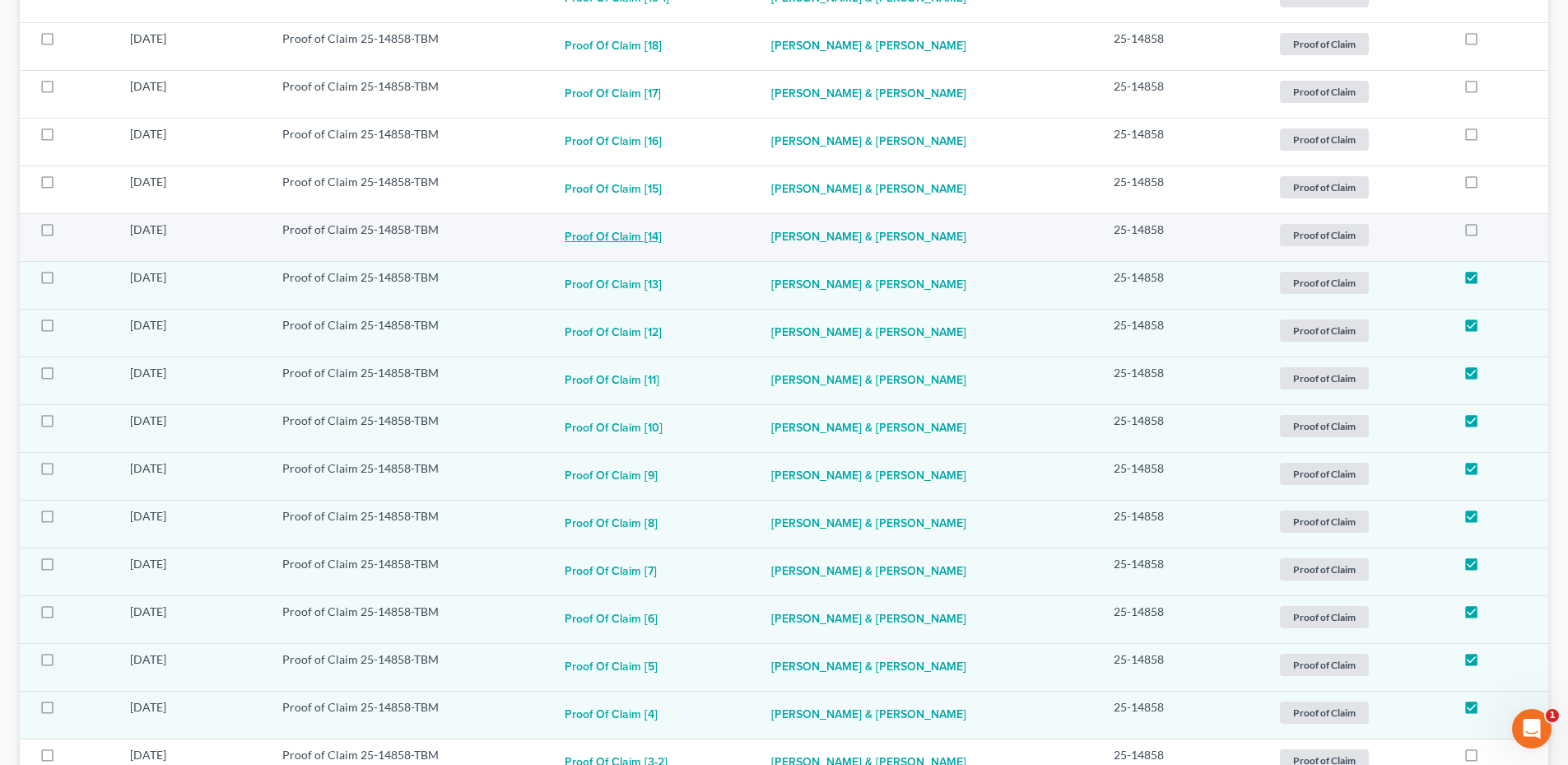
click at [646, 242] on button "Proof of Claim [14]" at bounding box center [613, 238] width 97 height 33
checkbox input "true"
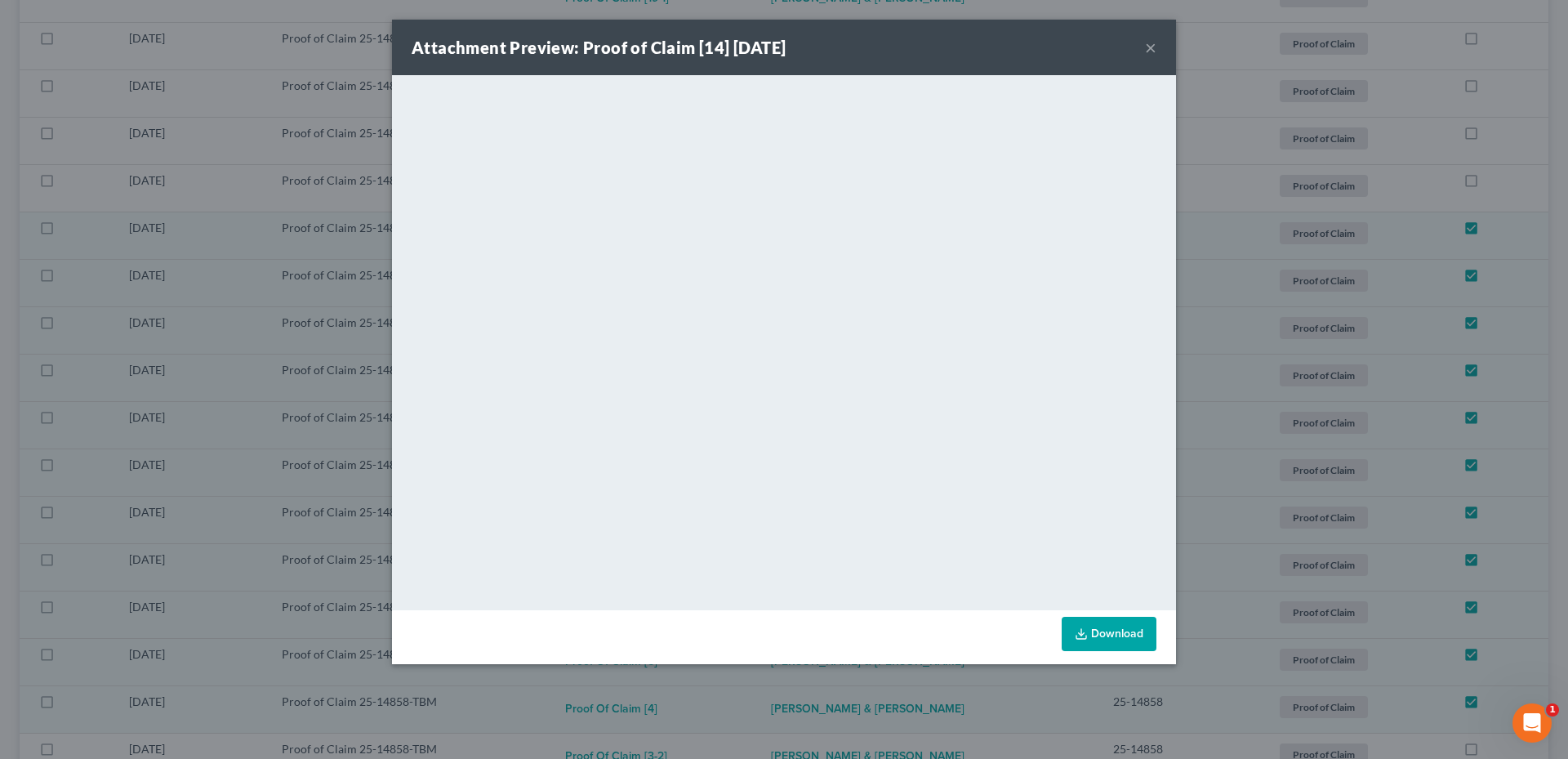
click at [1150, 47] on button "×" at bounding box center [1150, 47] width 12 height 20
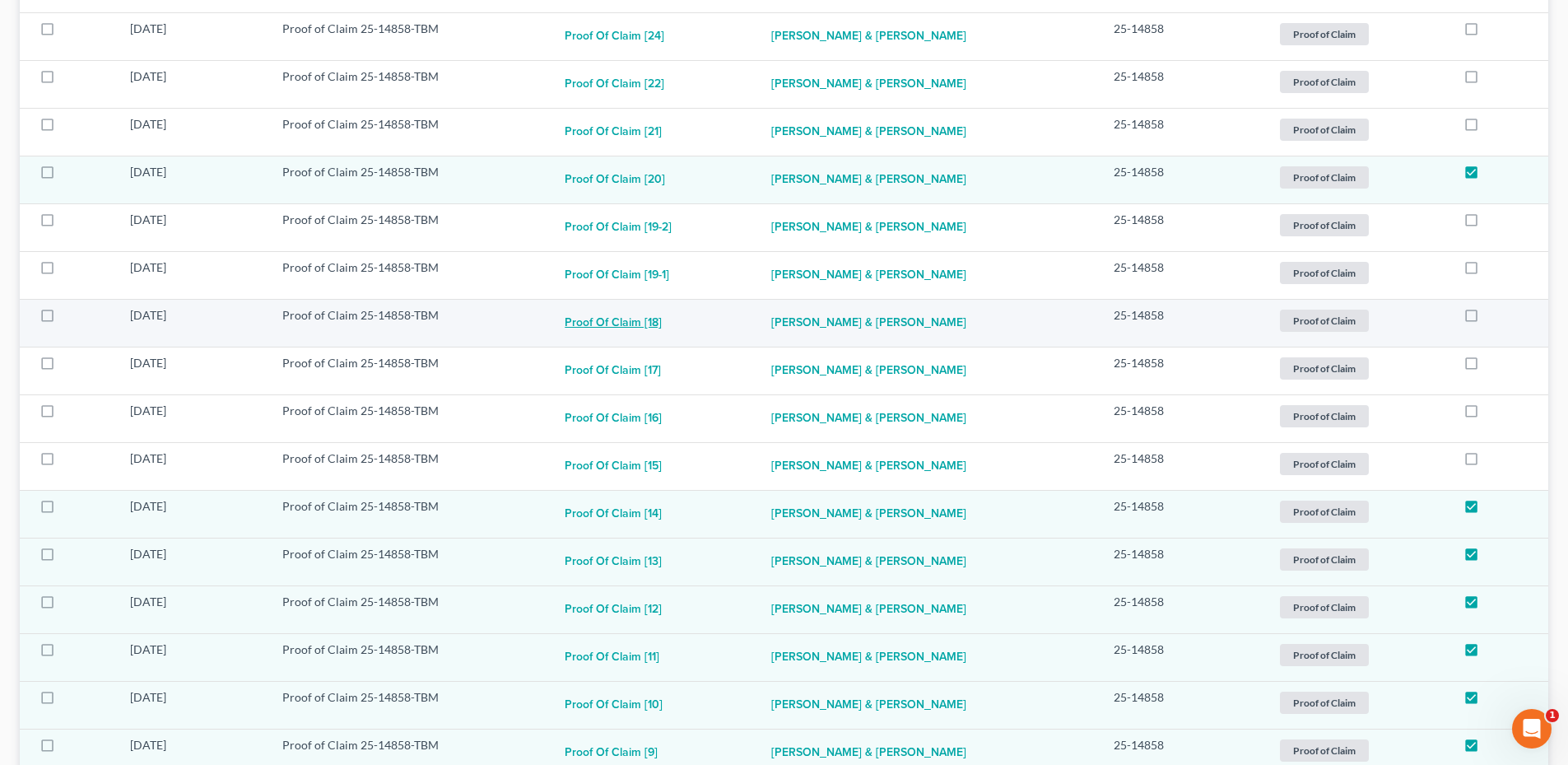
scroll to position [457, 0]
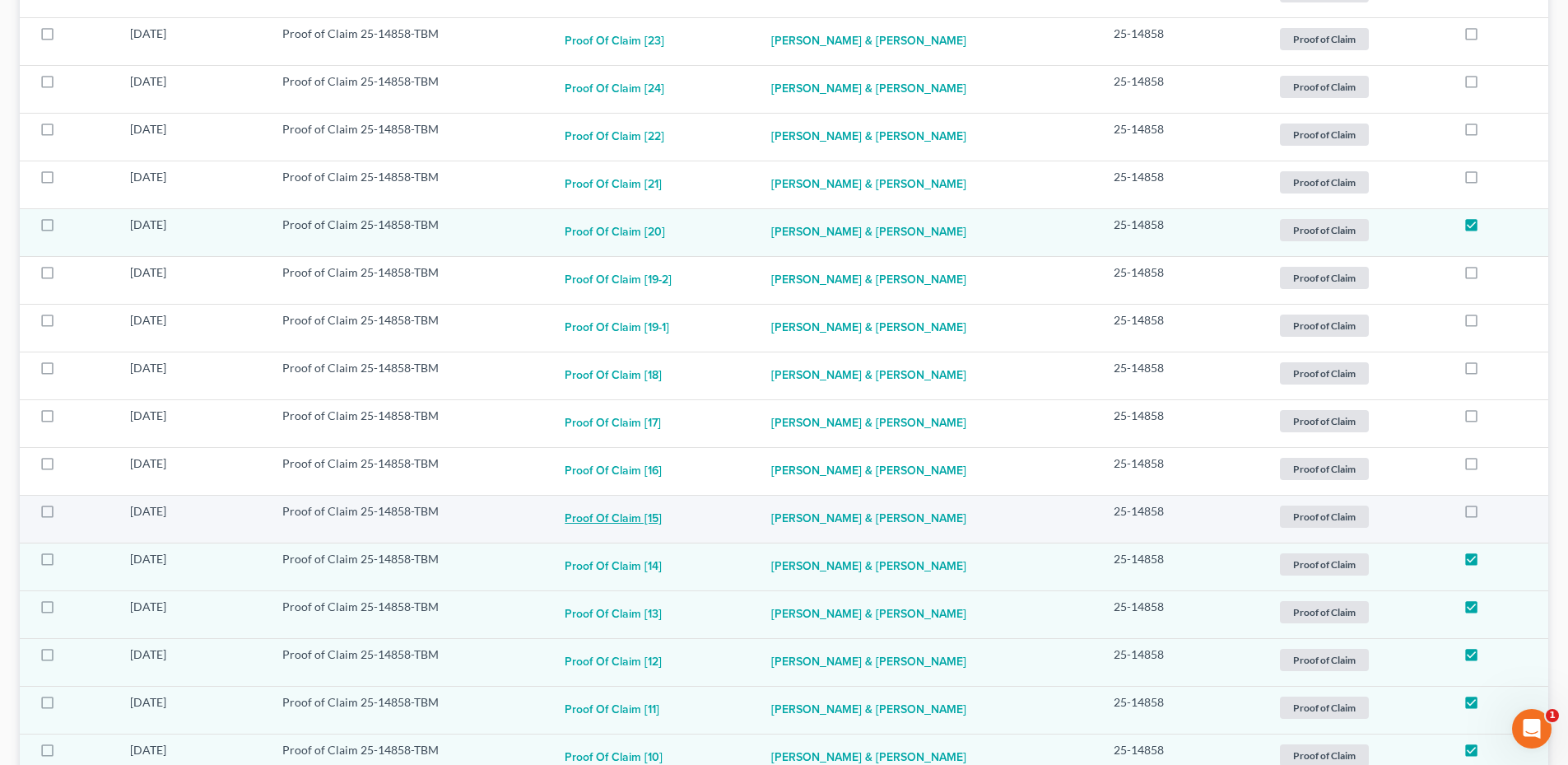
click at [646, 526] on button "Proof of Claim [15]" at bounding box center [613, 520] width 97 height 33
checkbox input "true"
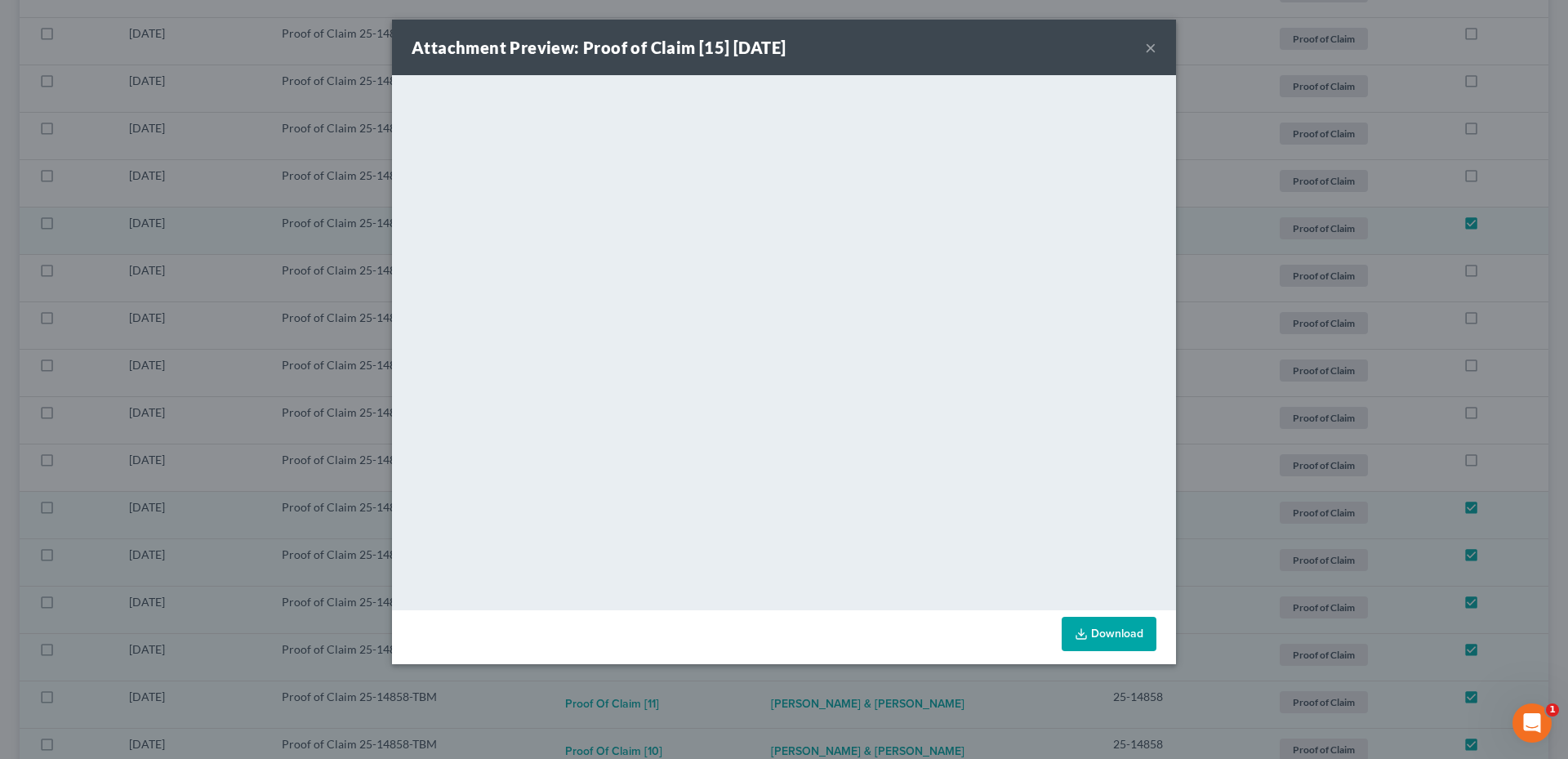
click at [1149, 42] on button "×" at bounding box center [1150, 47] width 12 height 20
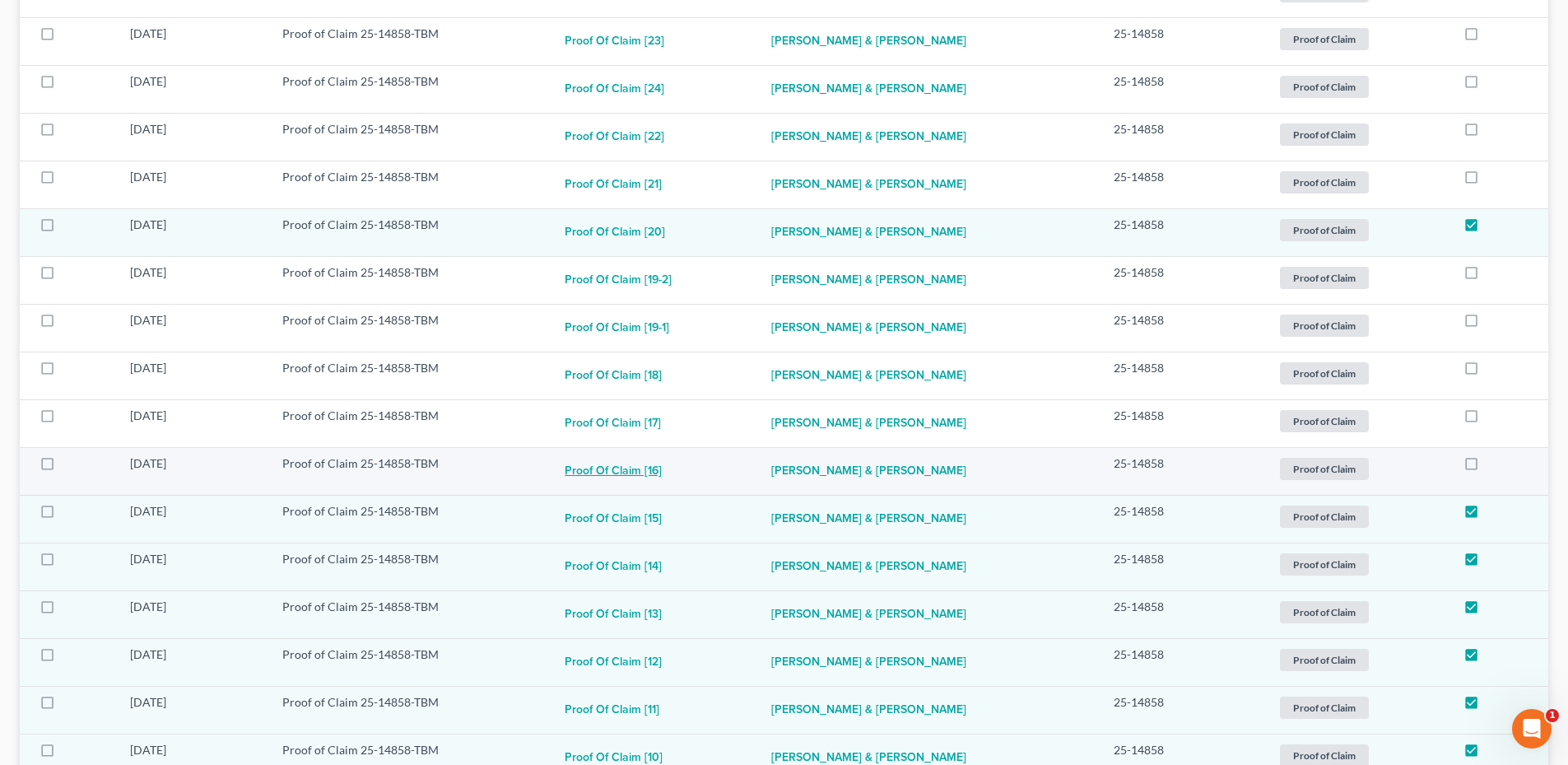
click at [637, 465] on button "Proof of Claim [16]" at bounding box center [613, 472] width 97 height 33
checkbox input "true"
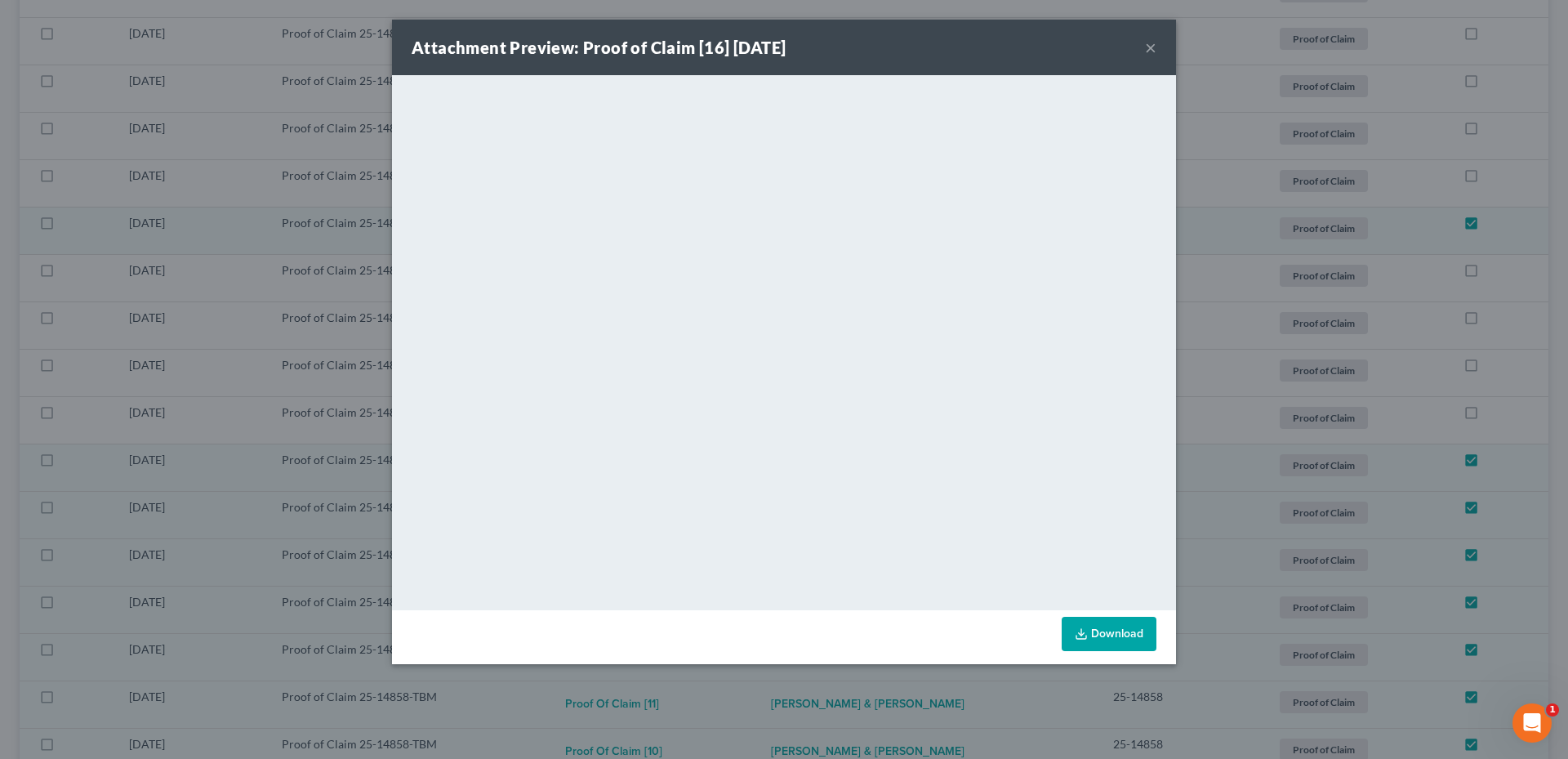
click at [1157, 49] on div "Attachment Preview: Proof of Claim [16] [DATE] ×" at bounding box center [784, 47] width 784 height 55
click at [1153, 52] on button "×" at bounding box center [1150, 47] width 12 height 20
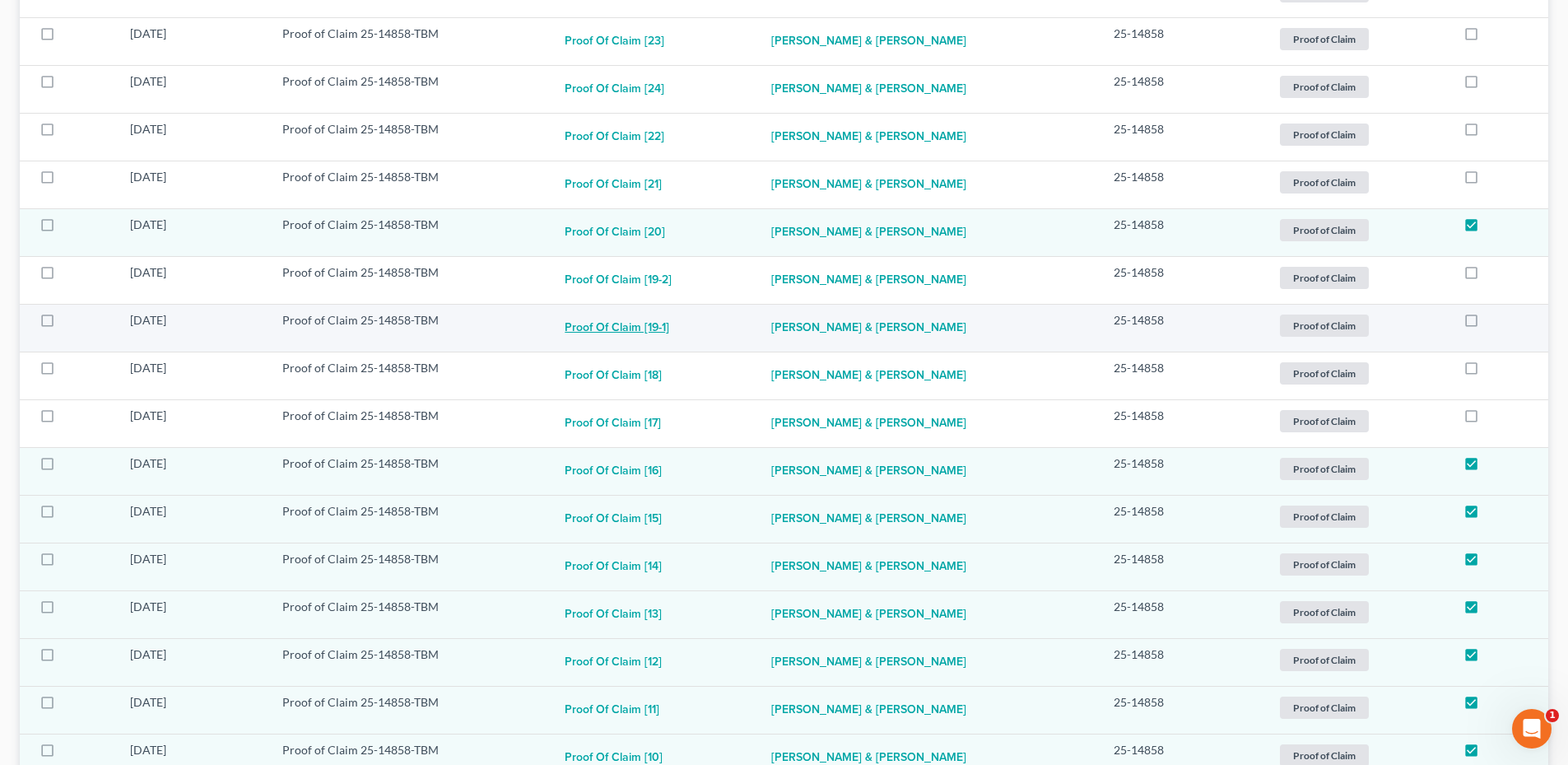
scroll to position [374, 0]
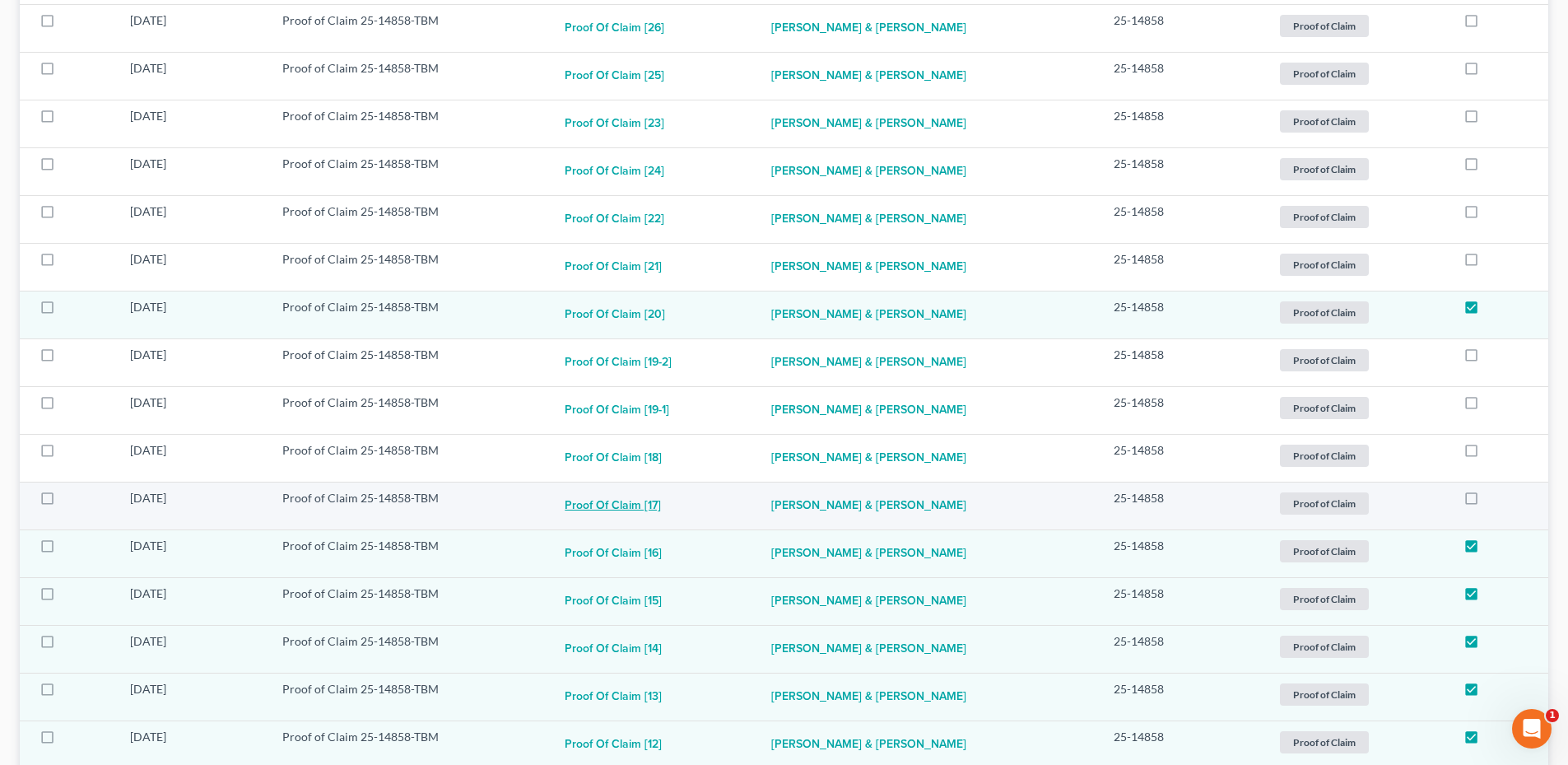
click at [637, 507] on button "Proof of Claim [17]" at bounding box center [612, 506] width 96 height 33
checkbox input "true"
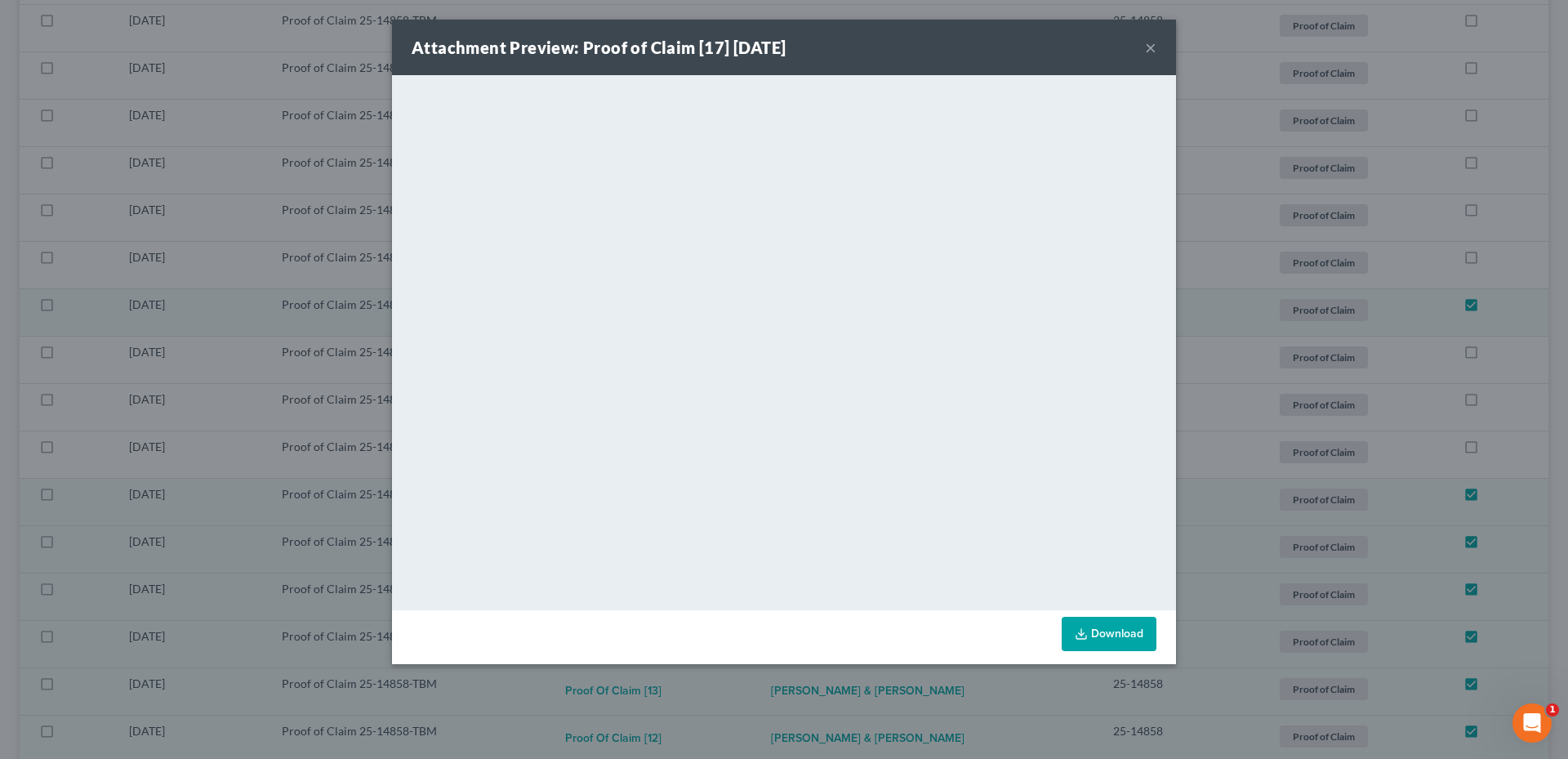
click at [1152, 48] on button "×" at bounding box center [1150, 47] width 12 height 20
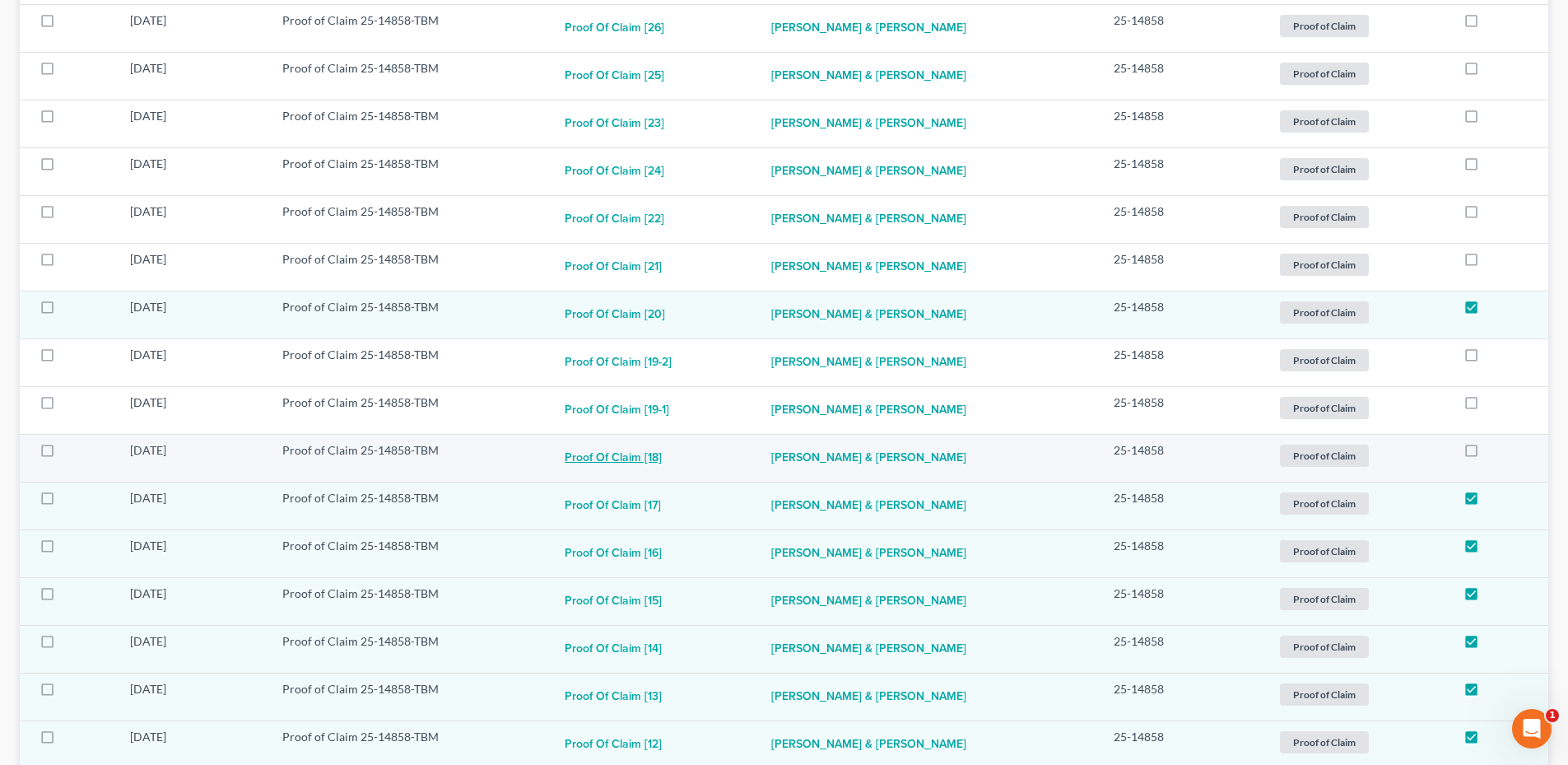
click at [633, 456] on button "Proof of Claim [18]" at bounding box center [613, 458] width 97 height 33
checkbox input "true"
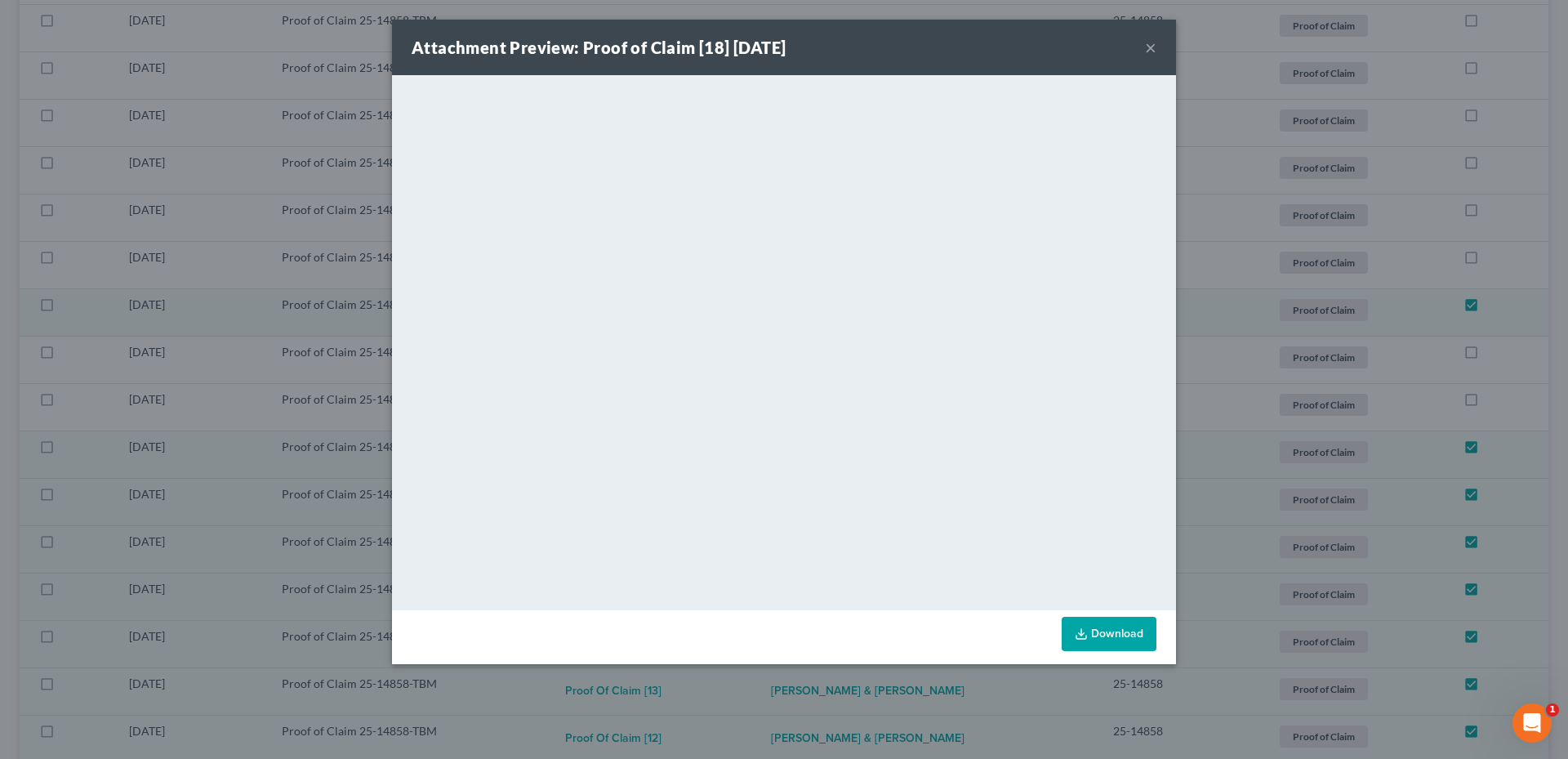
click at [1150, 50] on button "×" at bounding box center [1150, 47] width 12 height 20
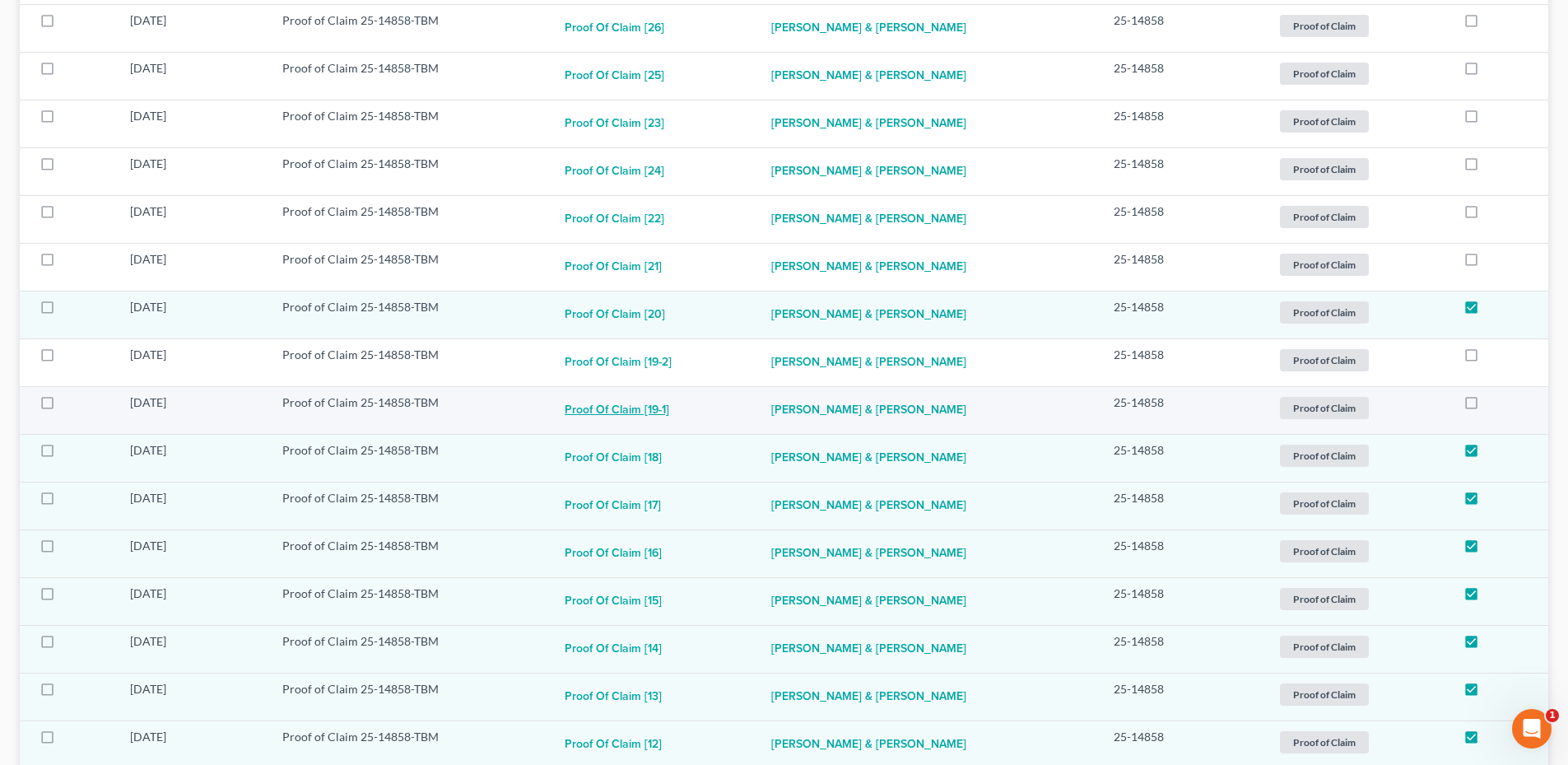
click at [667, 402] on button "Proof of Claim [19-1]" at bounding box center [617, 410] width 105 height 33
checkbox input "true"
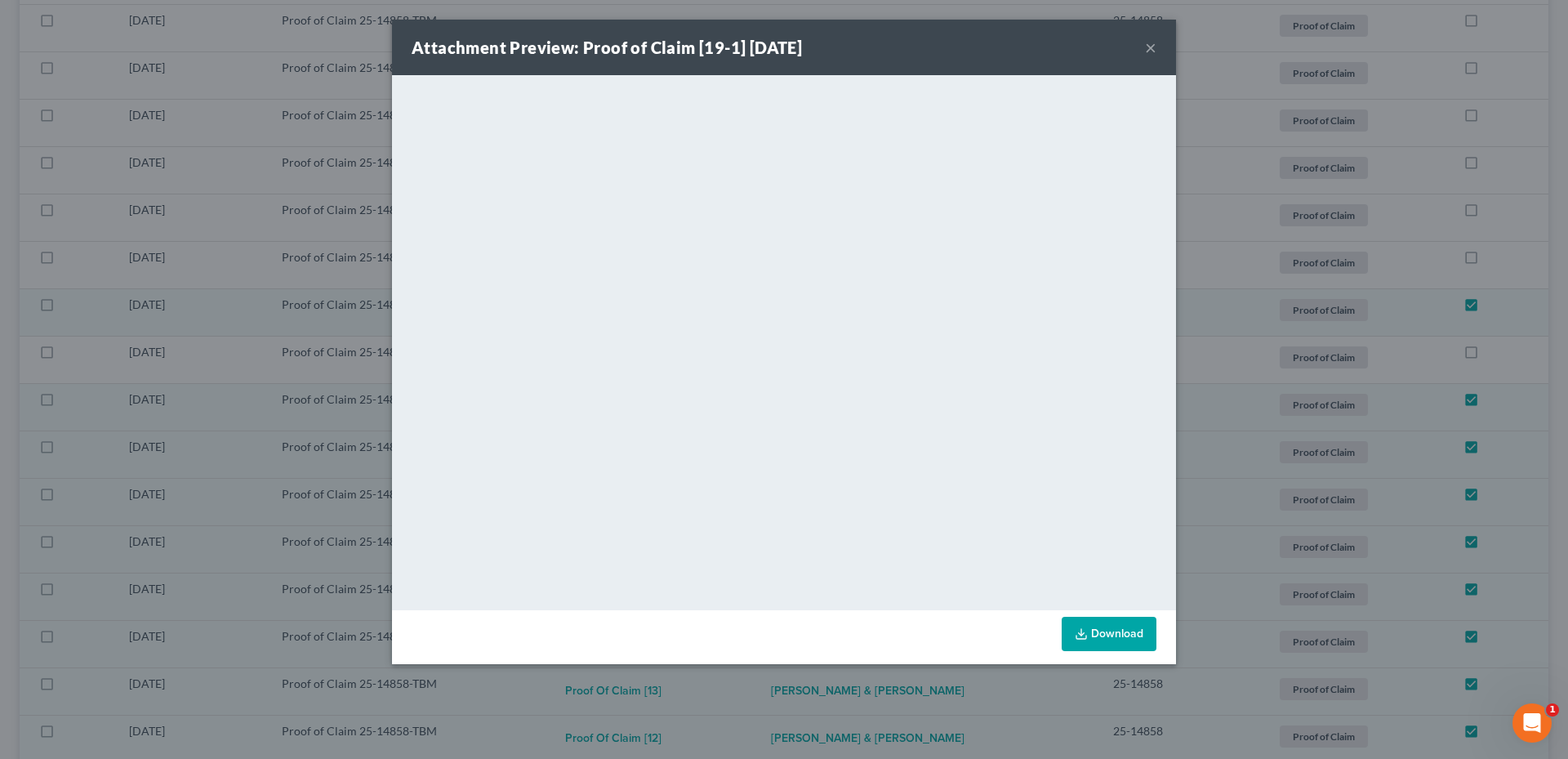
click at [1150, 54] on button "×" at bounding box center [1150, 47] width 12 height 20
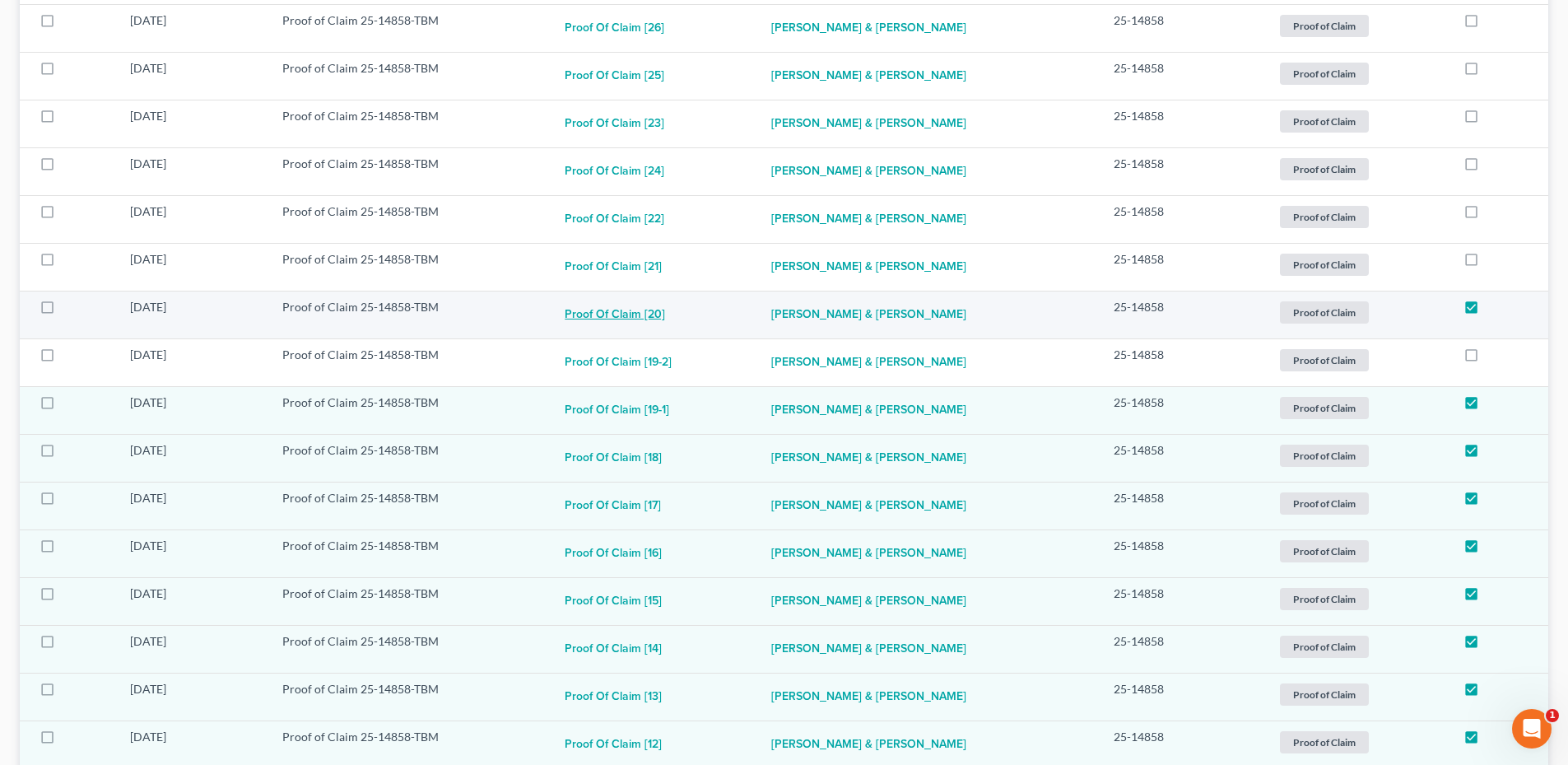
click at [636, 315] on button "Proof of Claim [20]" at bounding box center [614, 315] width 100 height 33
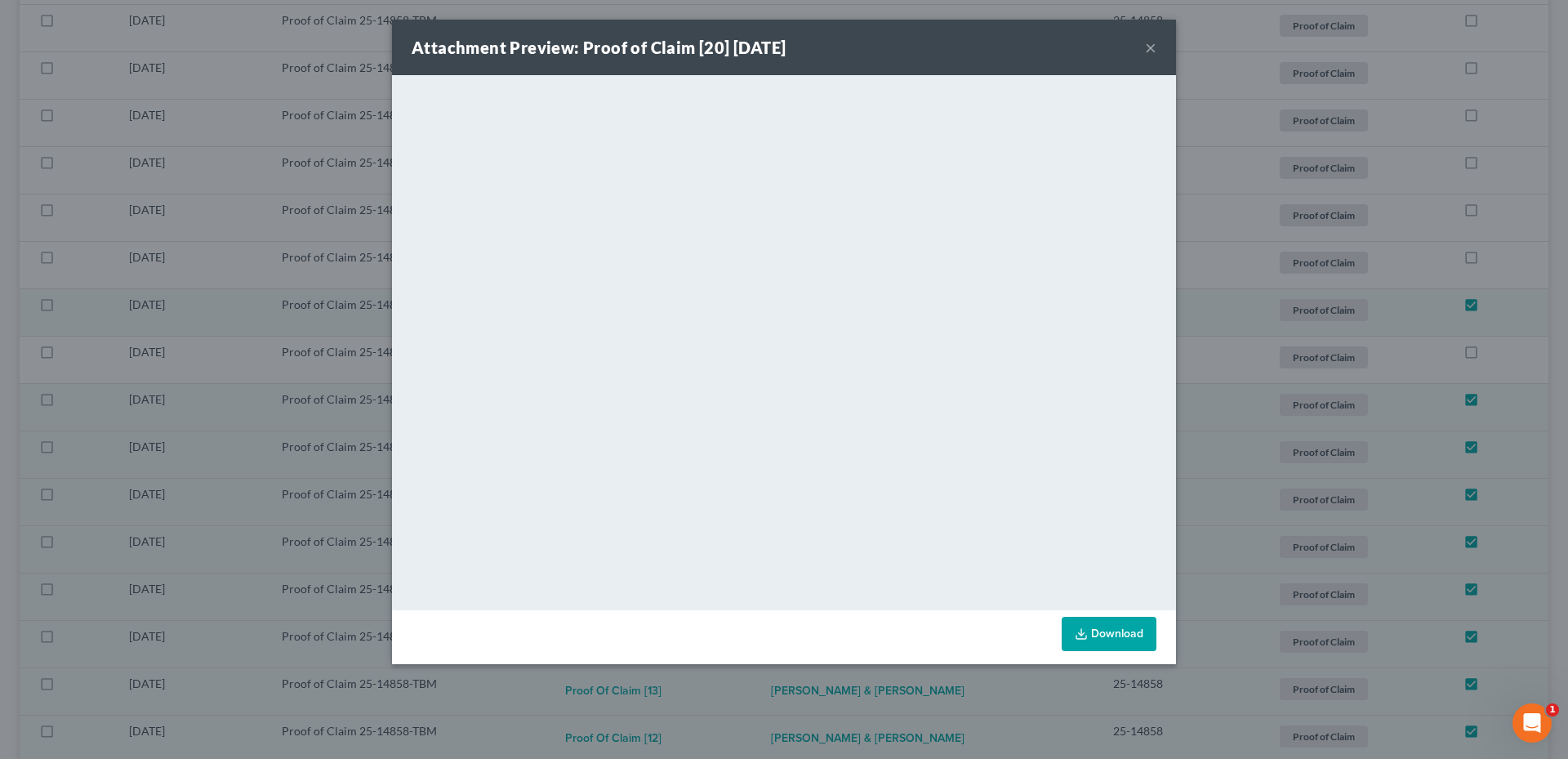
click at [1146, 45] on button "×" at bounding box center [1150, 47] width 12 height 20
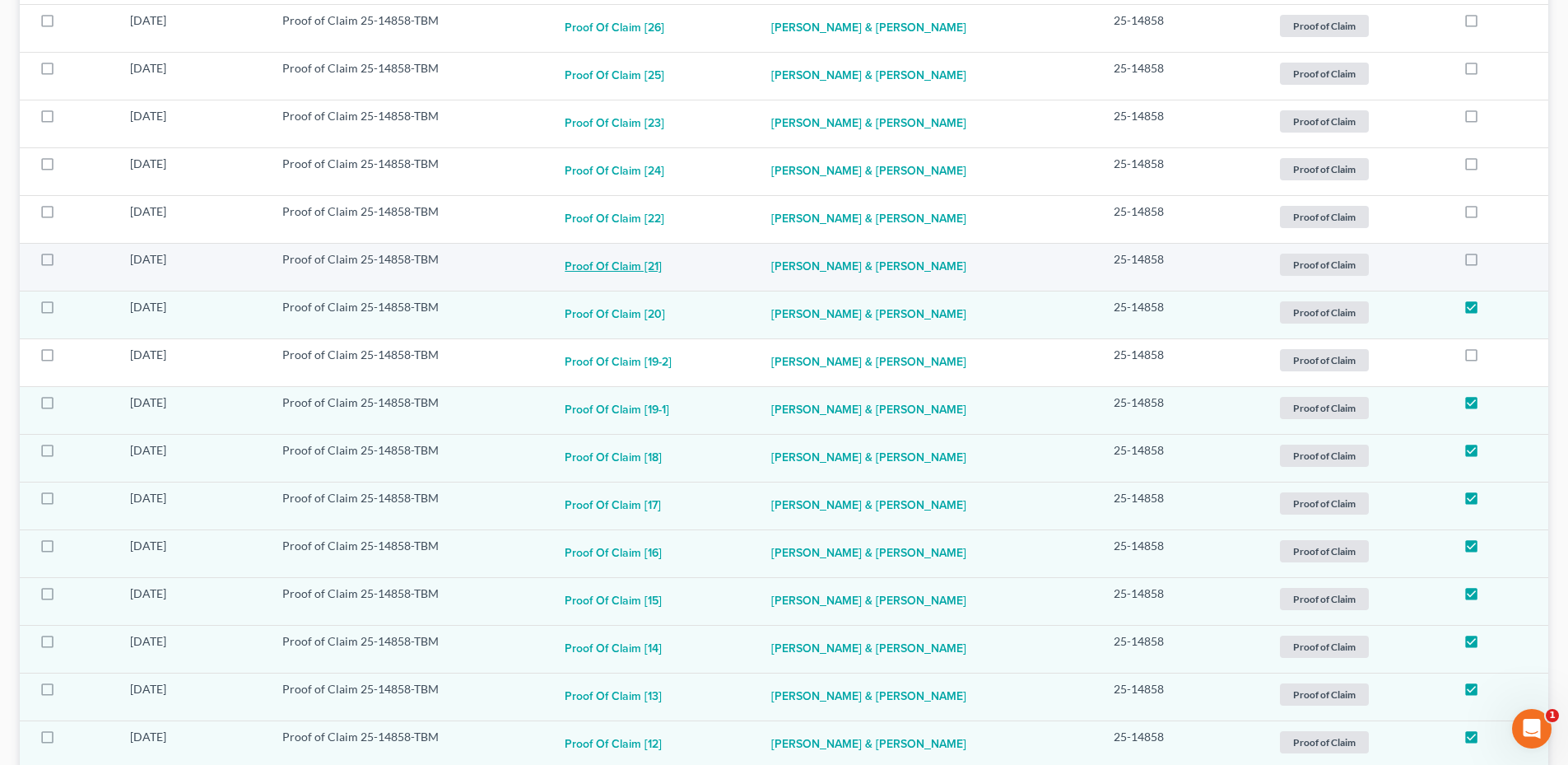
click at [652, 270] on button "Proof of Claim [21]" at bounding box center [613, 267] width 97 height 33
checkbox input "true"
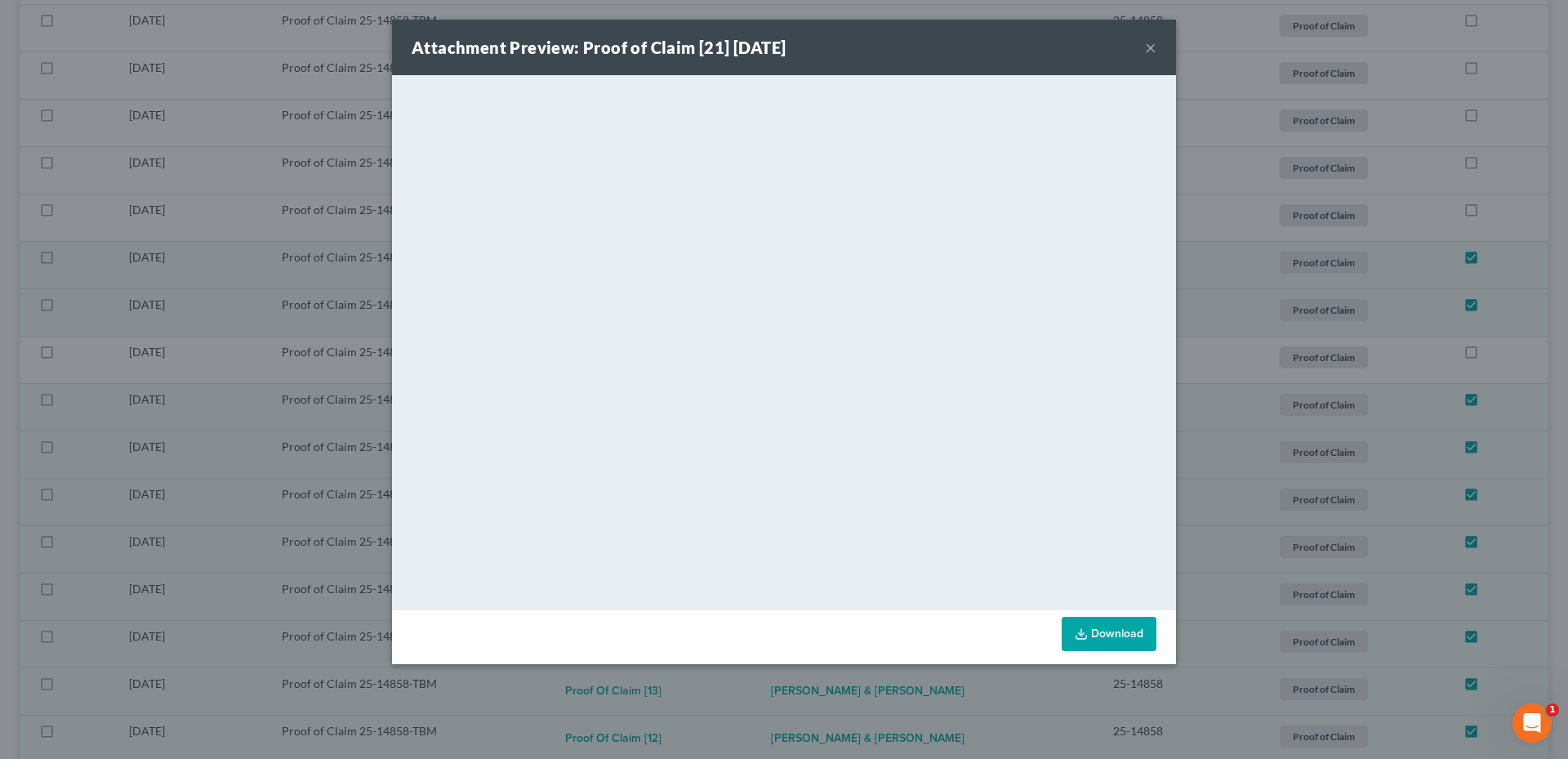
click at [1153, 46] on button "×" at bounding box center [1150, 47] width 12 height 20
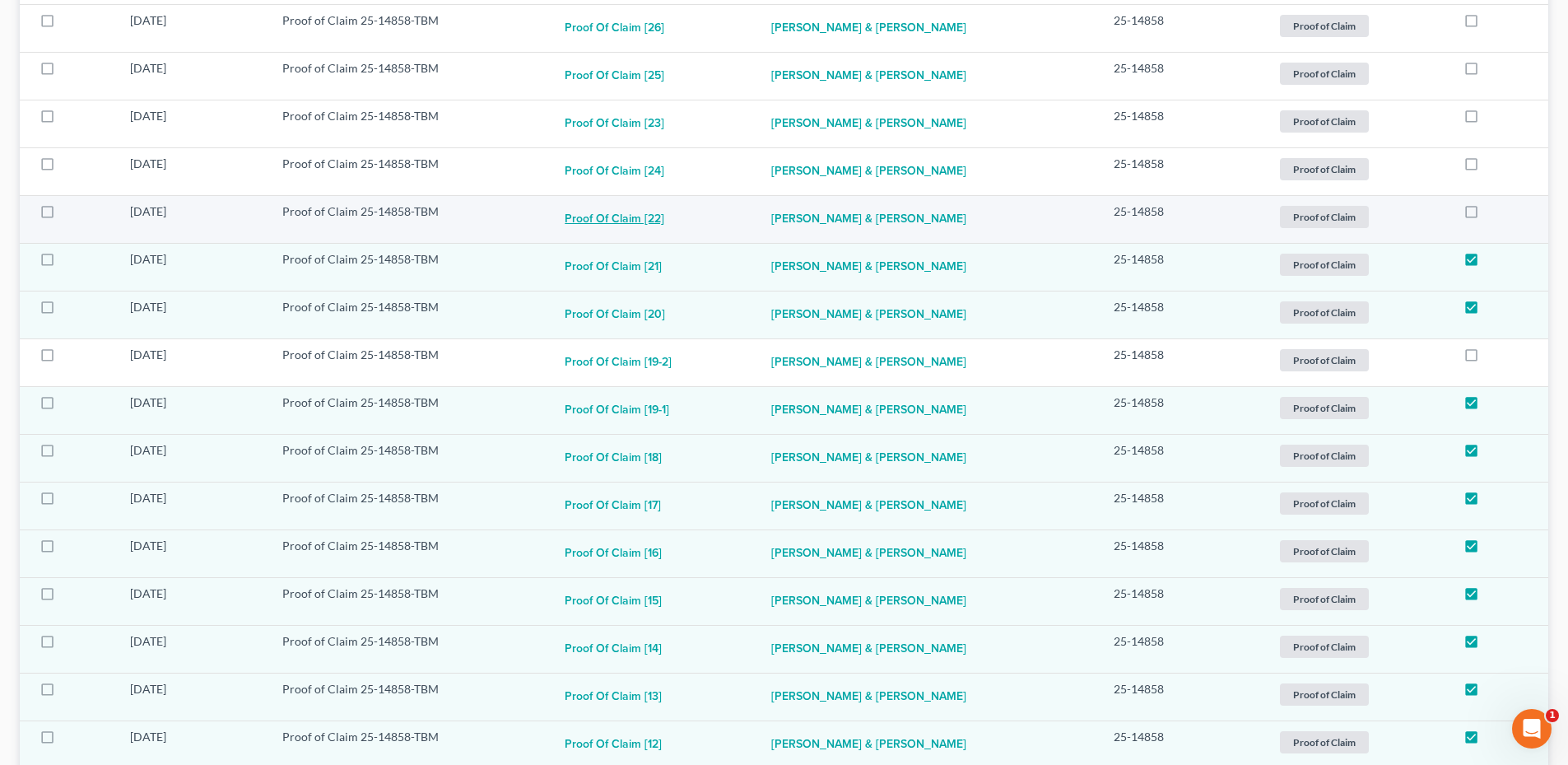
click at [610, 220] on button "Proof of Claim [22]" at bounding box center [614, 220] width 99 height 33
checkbox input "true"
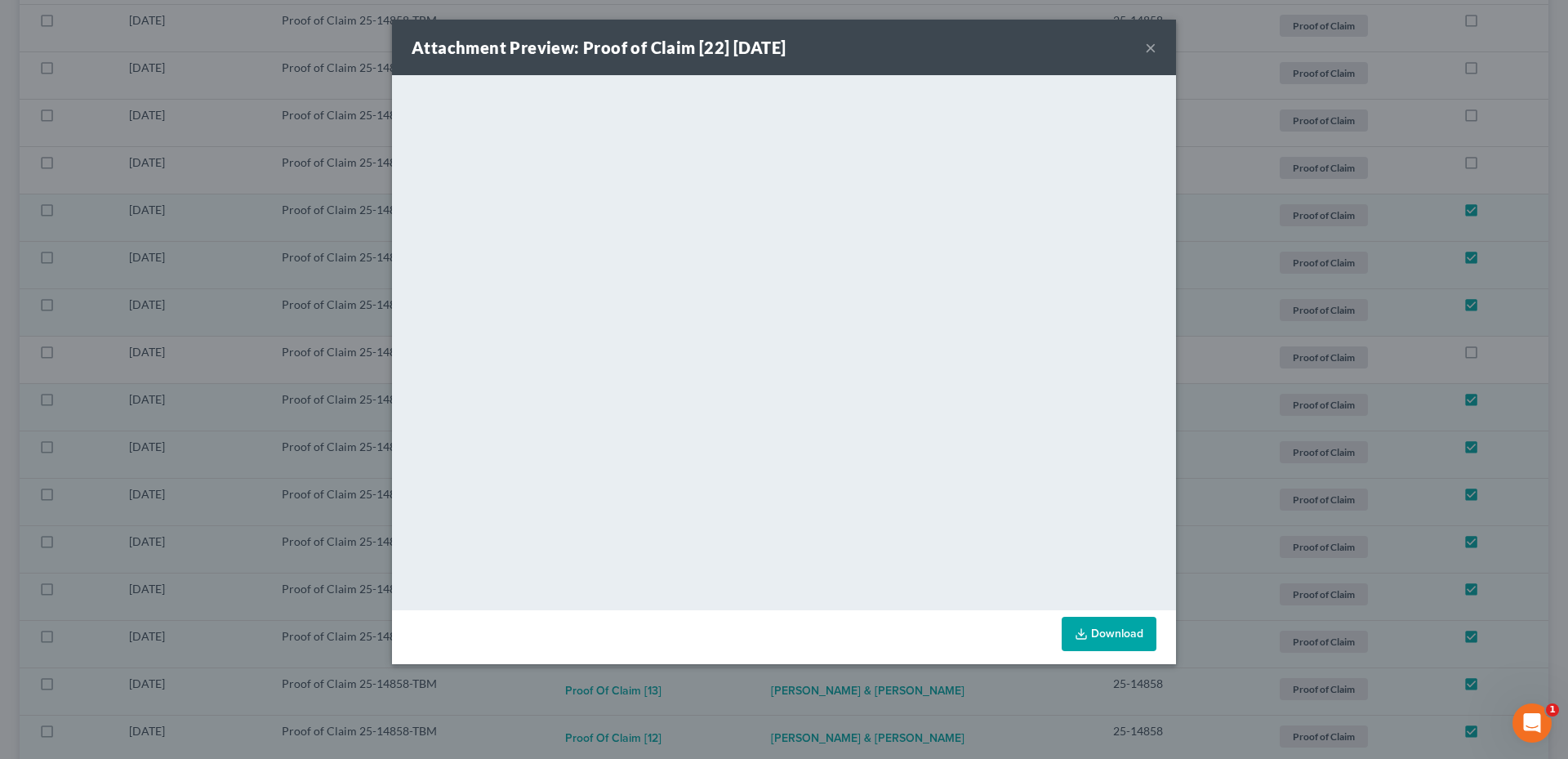
click at [1151, 44] on button "×" at bounding box center [1150, 47] width 12 height 20
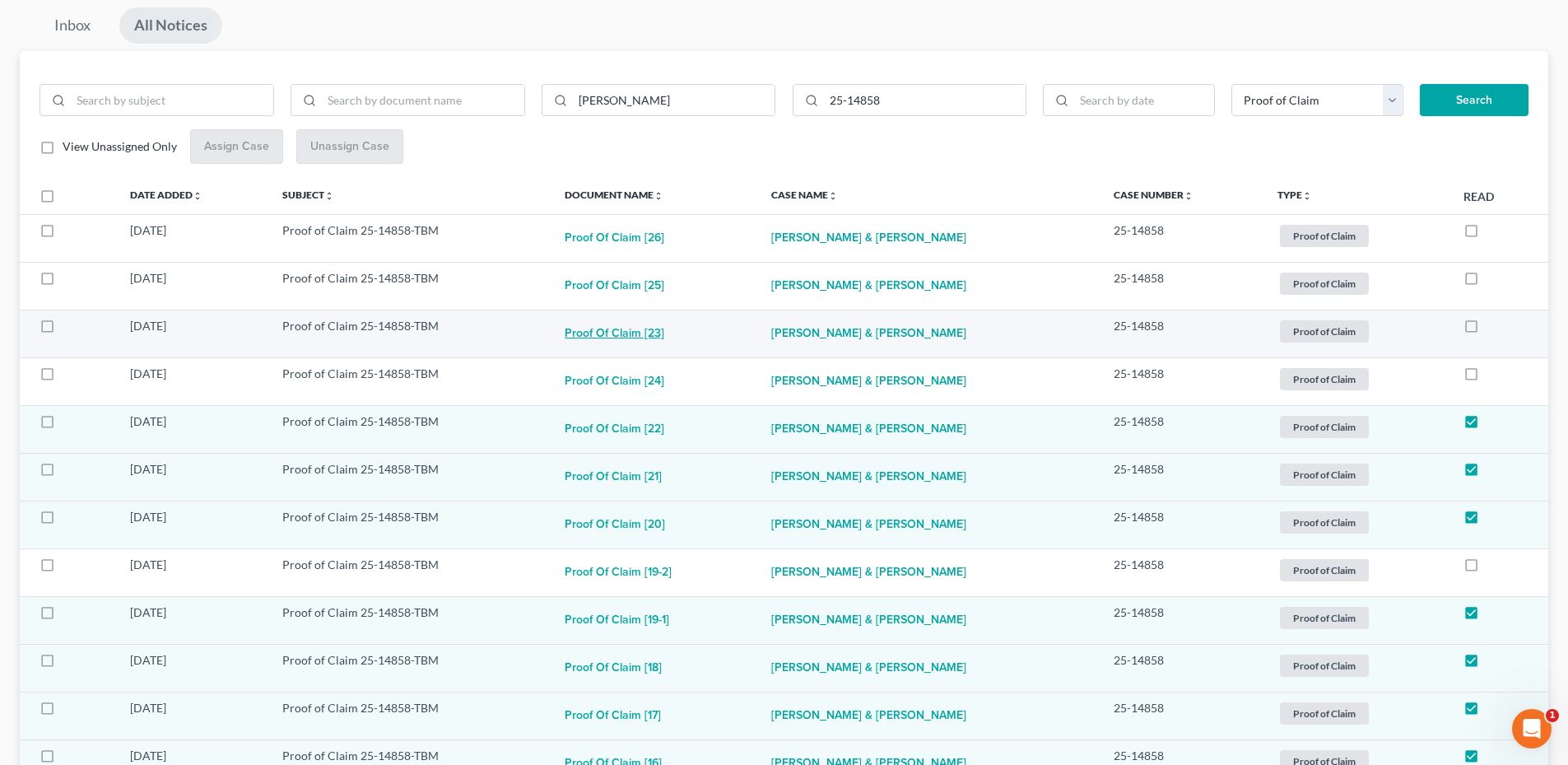
scroll to position [128, 0]
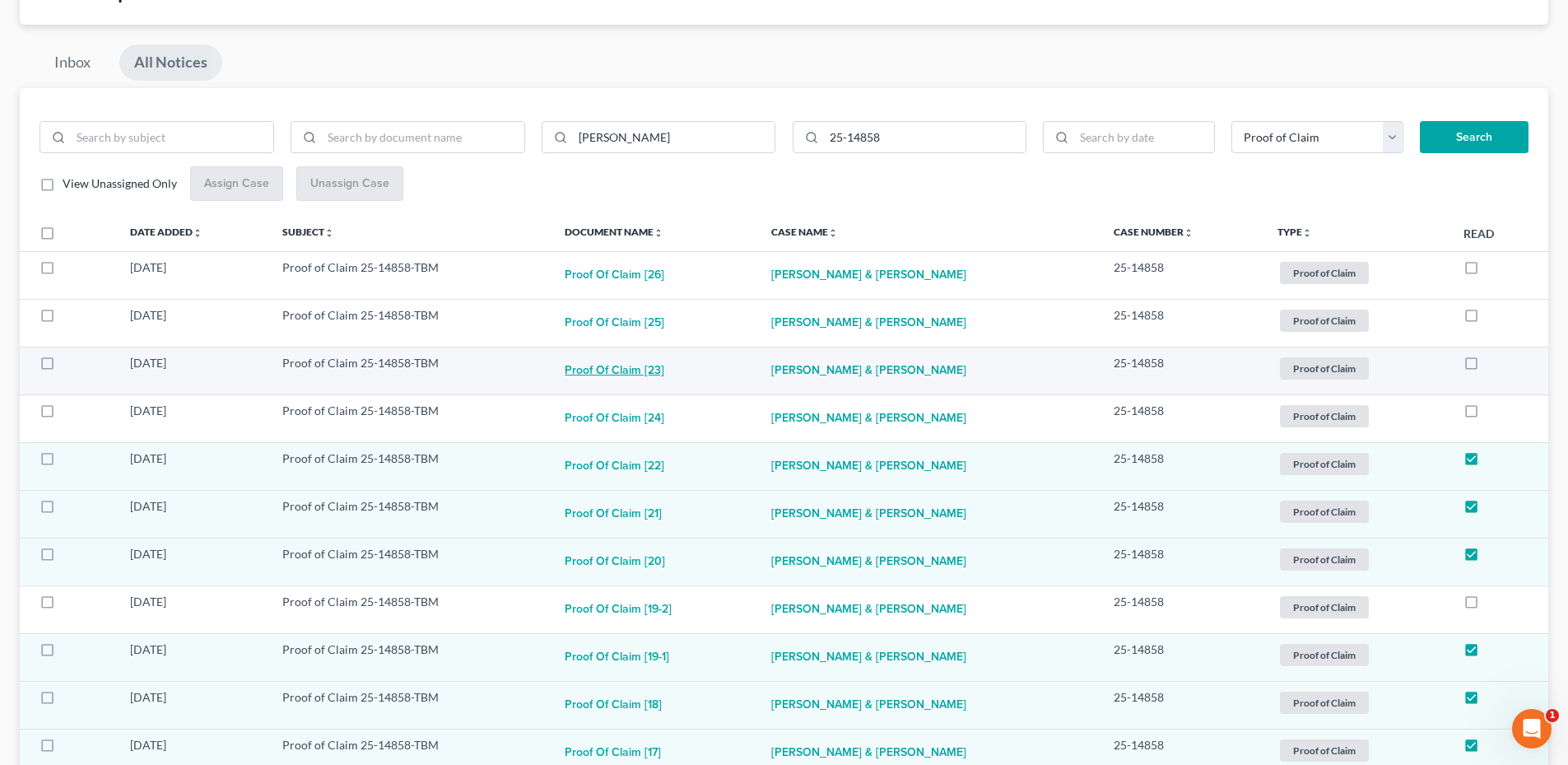
click at [639, 363] on button "Proof of Claim [23]" at bounding box center [614, 372] width 99 height 33
checkbox input "true"
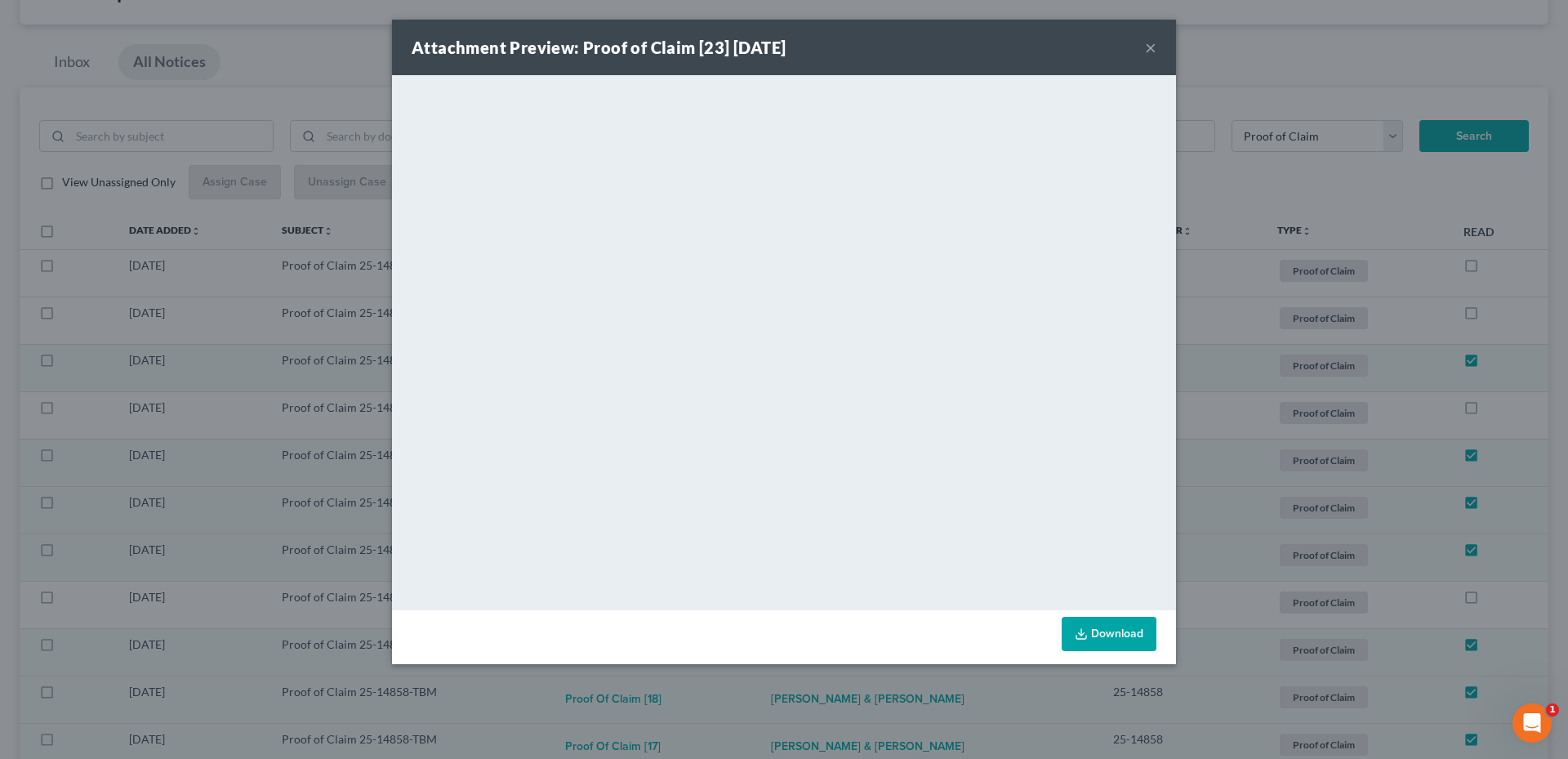
click at [1148, 44] on button "×" at bounding box center [1150, 47] width 12 height 20
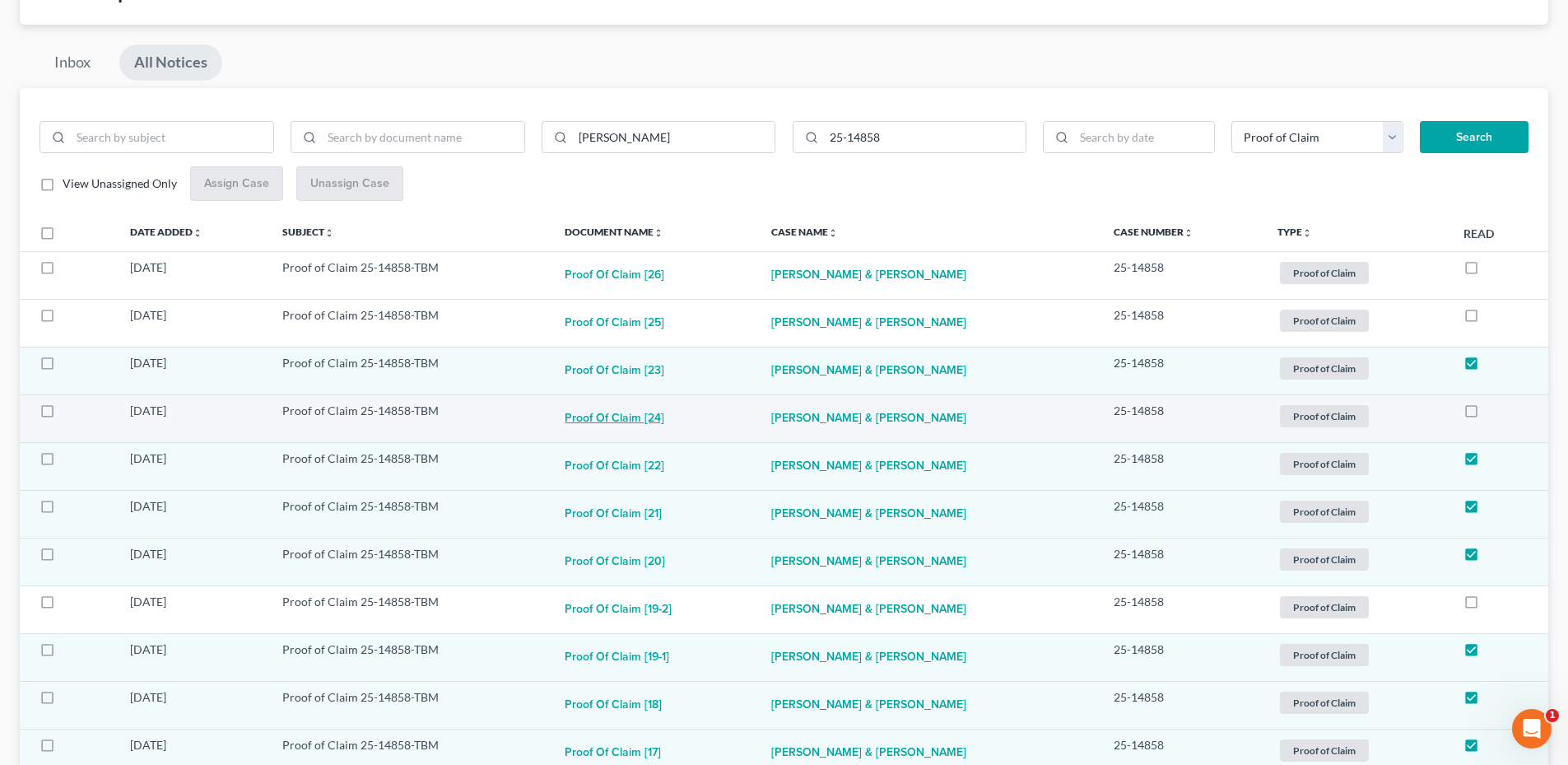
click at [640, 426] on button "Proof of Claim [24]" at bounding box center [614, 419] width 99 height 33
checkbox input "true"
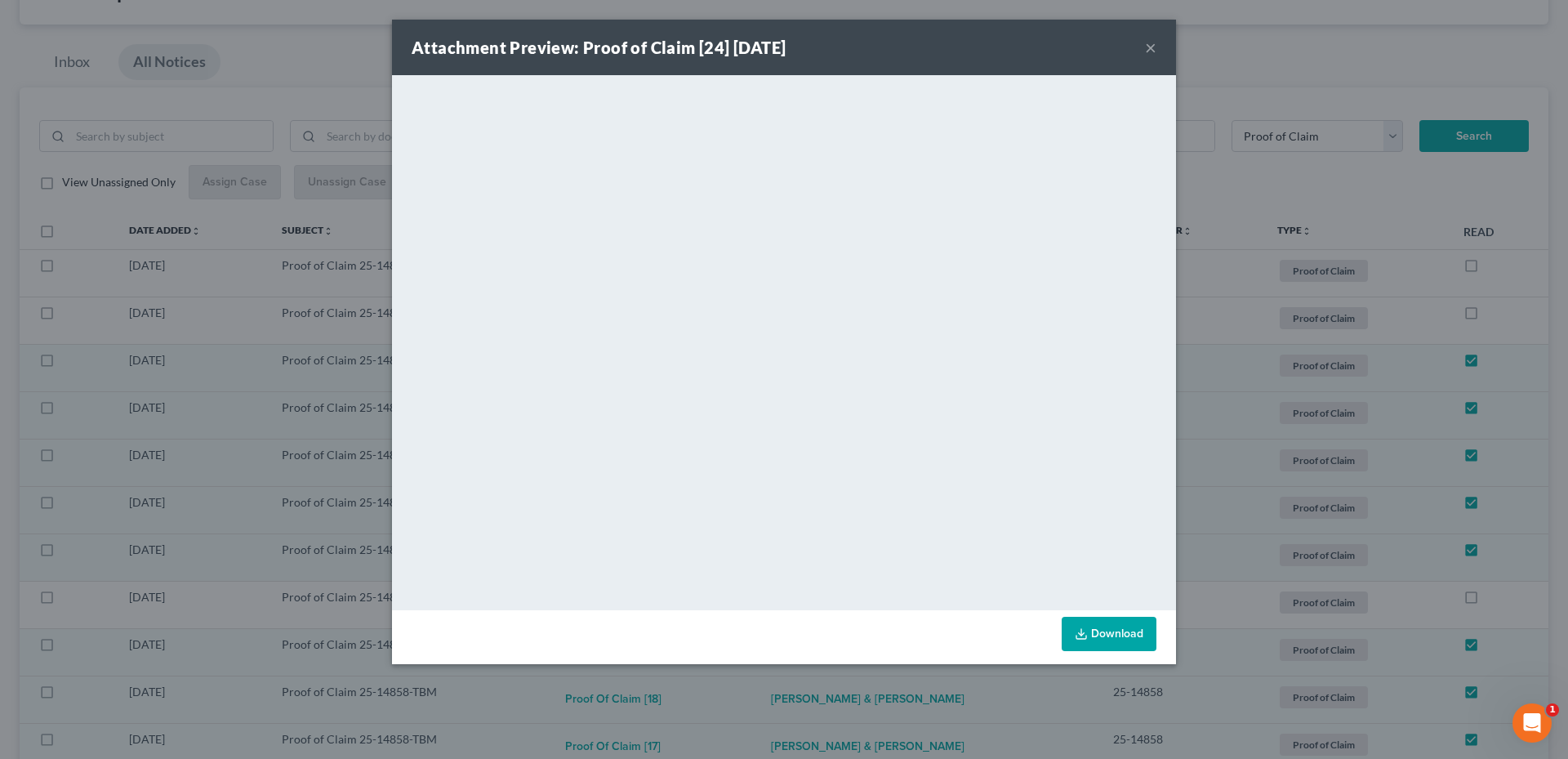
click at [1155, 51] on button "×" at bounding box center [1150, 47] width 12 height 20
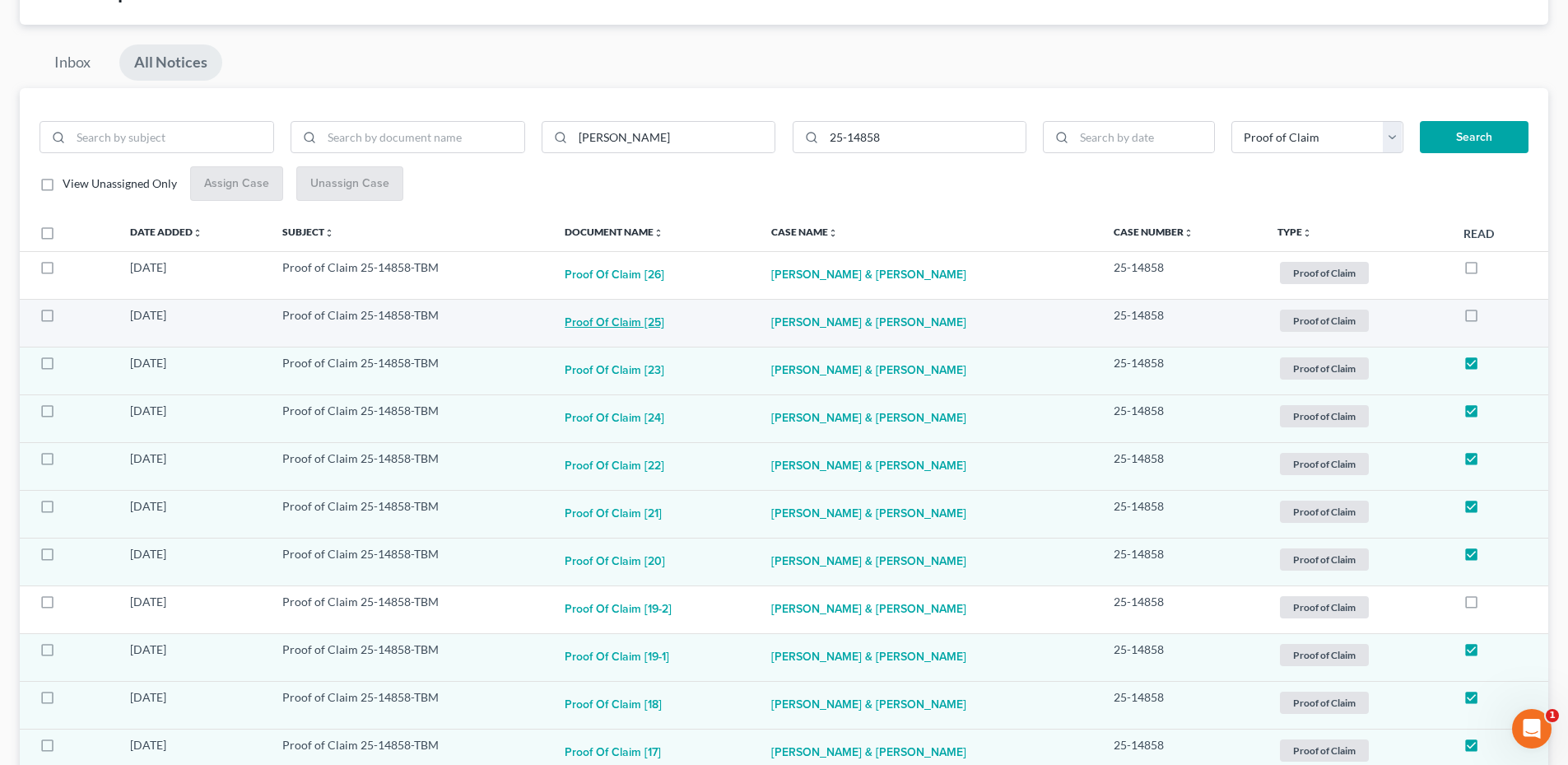
click at [633, 327] on button "Proof of Claim [25]" at bounding box center [614, 324] width 99 height 33
checkbox input "true"
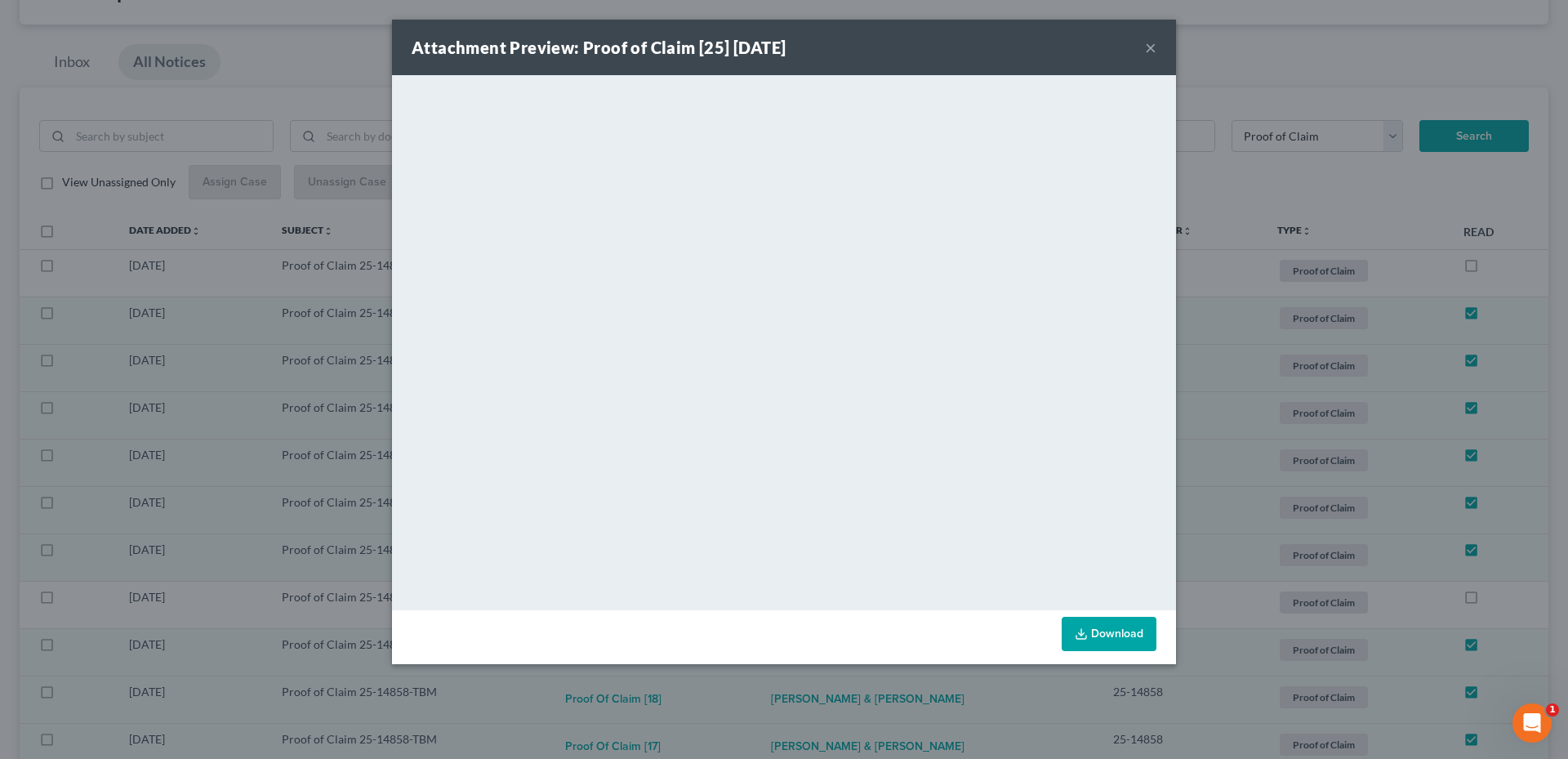
click at [1150, 51] on button "×" at bounding box center [1150, 47] width 12 height 20
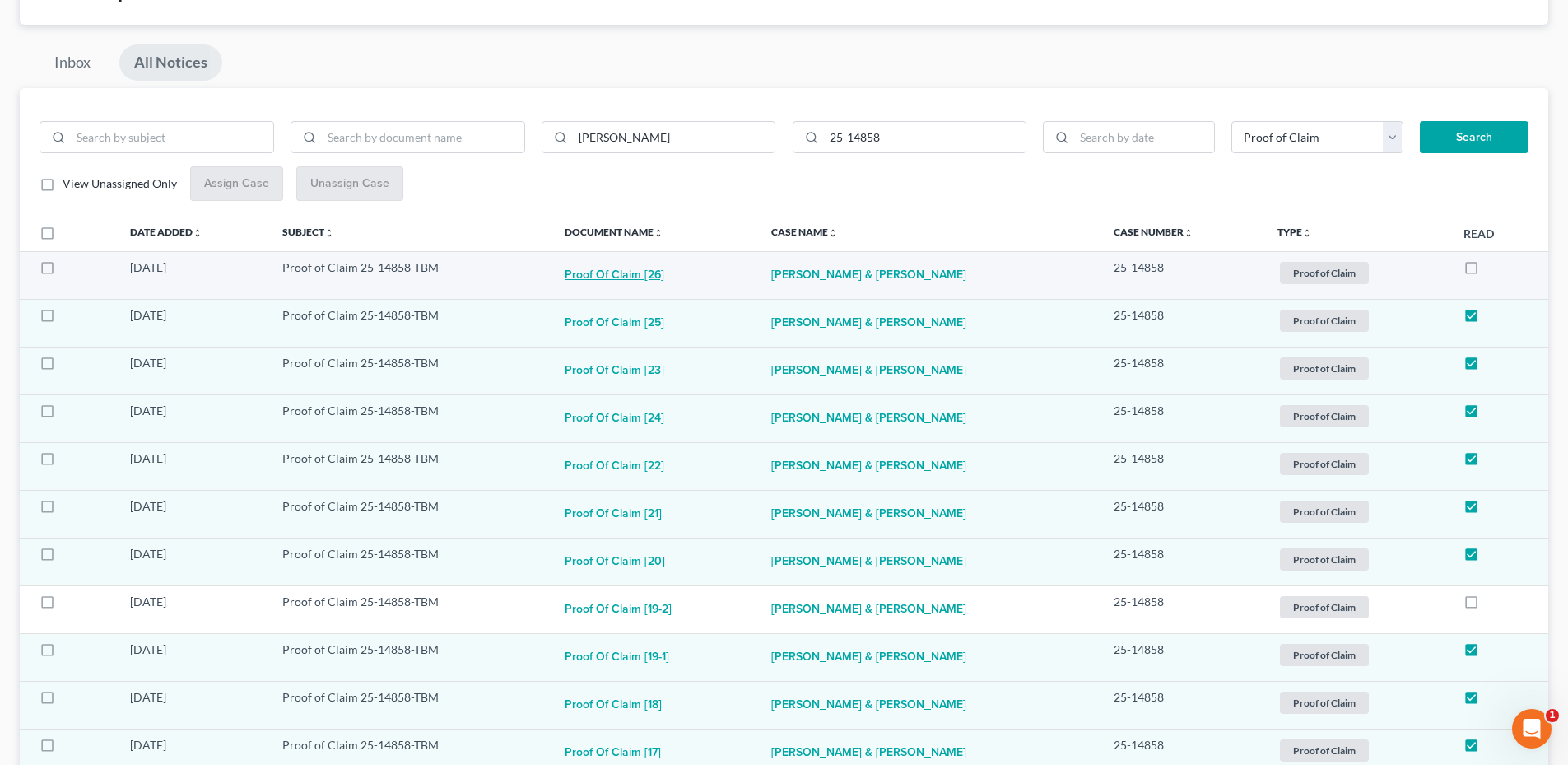
click at [614, 272] on button "Proof of Claim [26]" at bounding box center [614, 276] width 99 height 33
checkbox input "true"
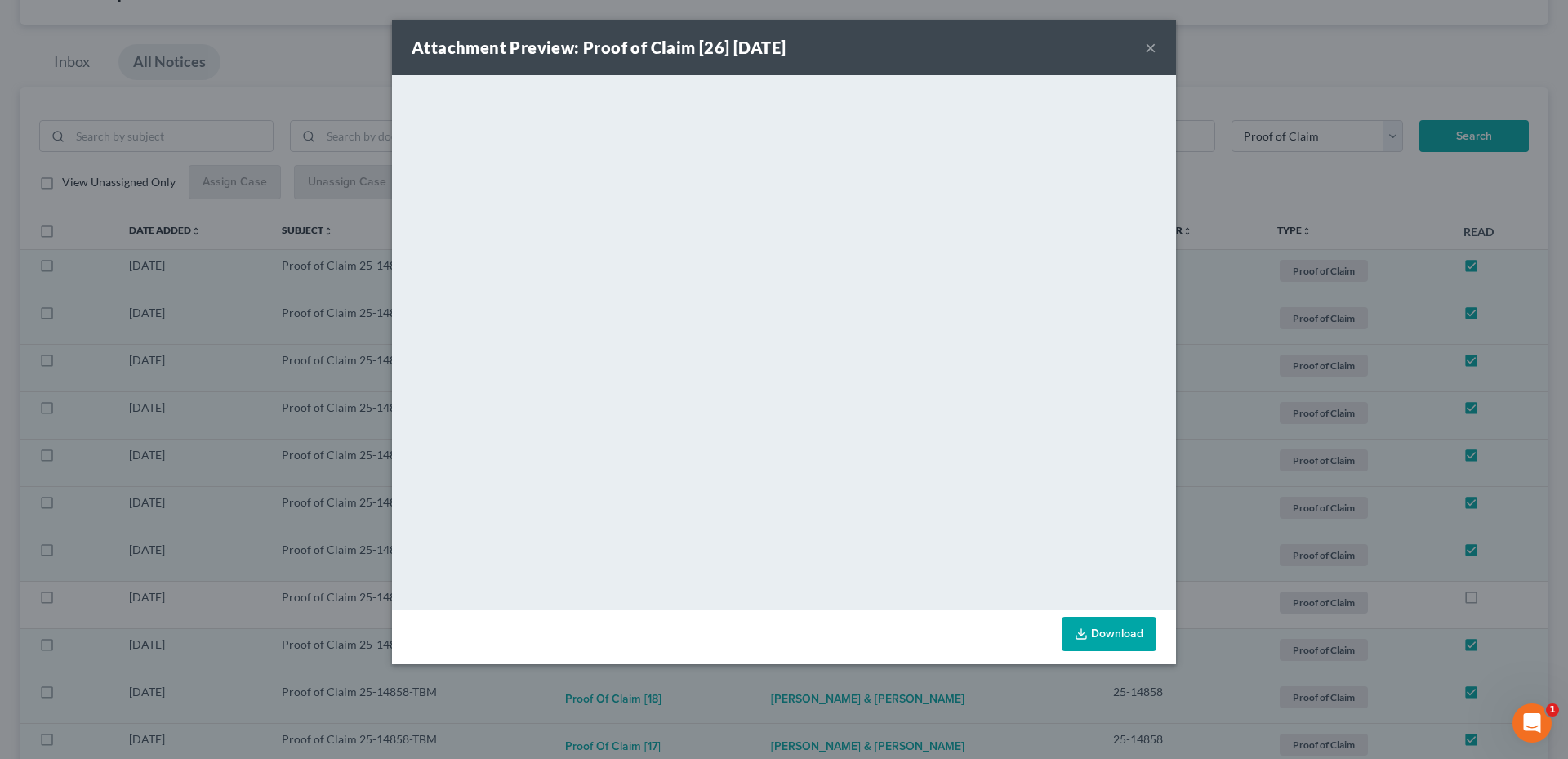
click at [1149, 43] on button "×" at bounding box center [1150, 47] width 12 height 20
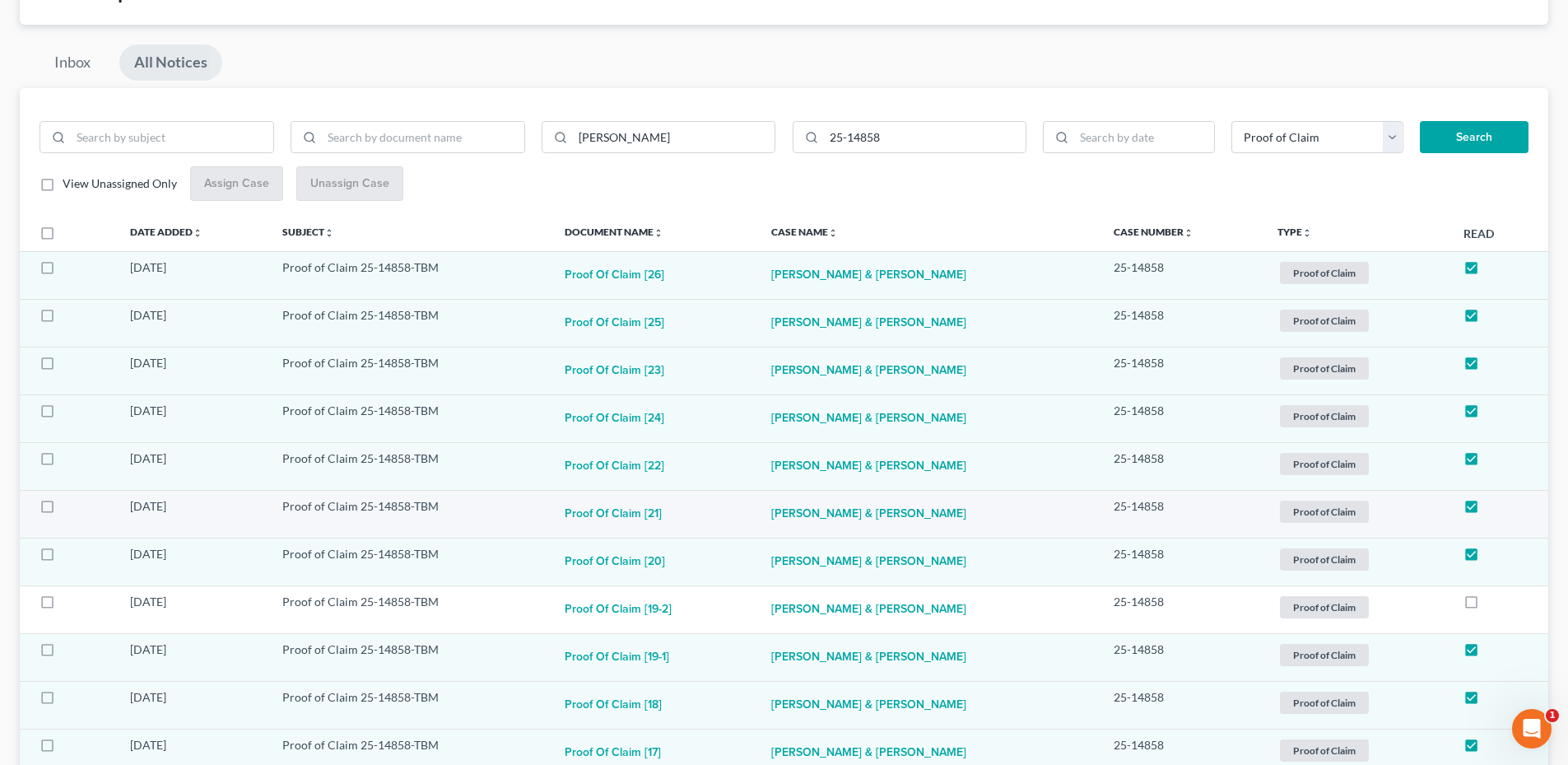
scroll to position [0, 0]
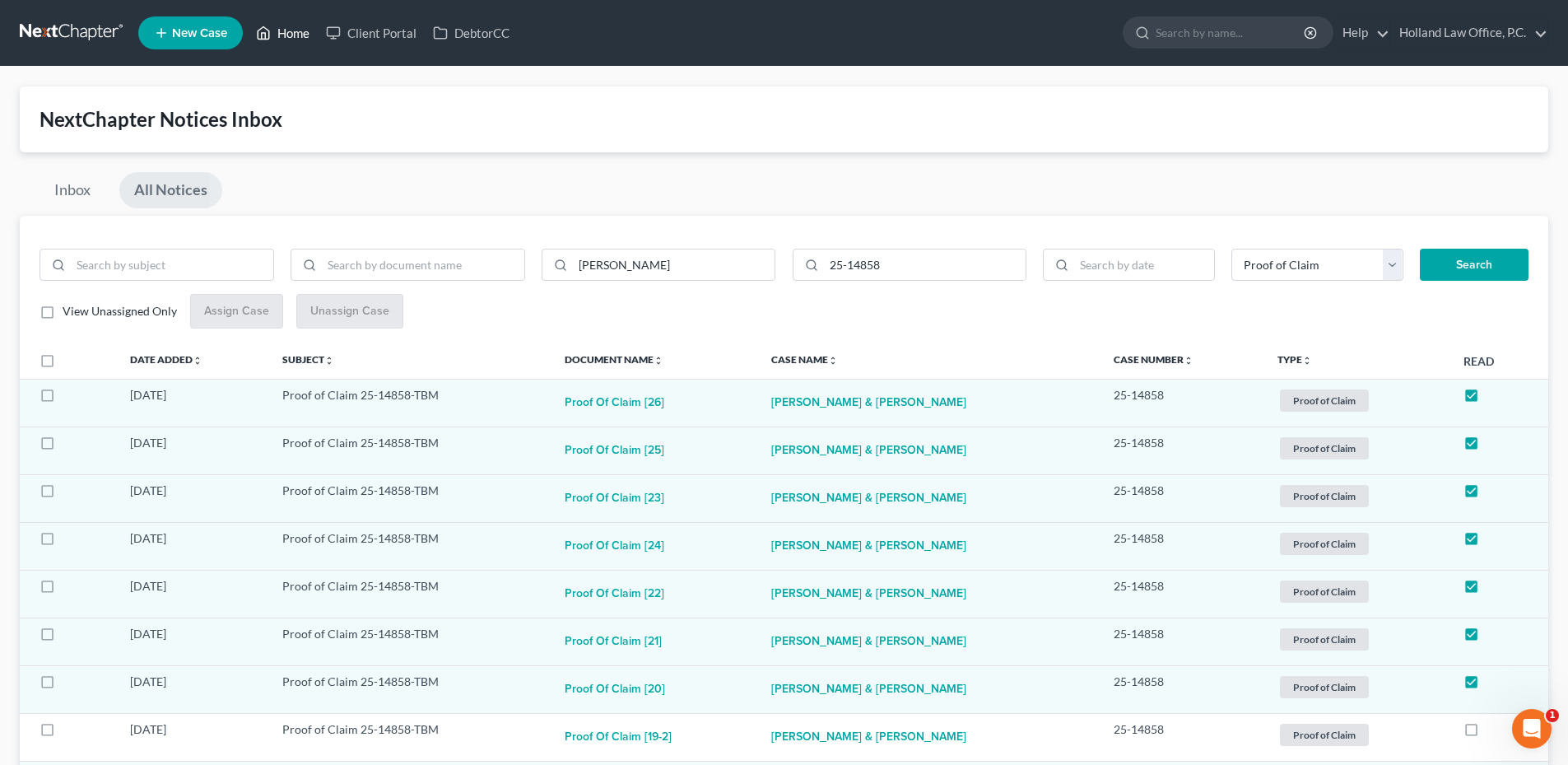
click at [285, 37] on link "Home" at bounding box center [283, 32] width 70 height 30
